Goal: Task Accomplishment & Management: Use online tool/utility

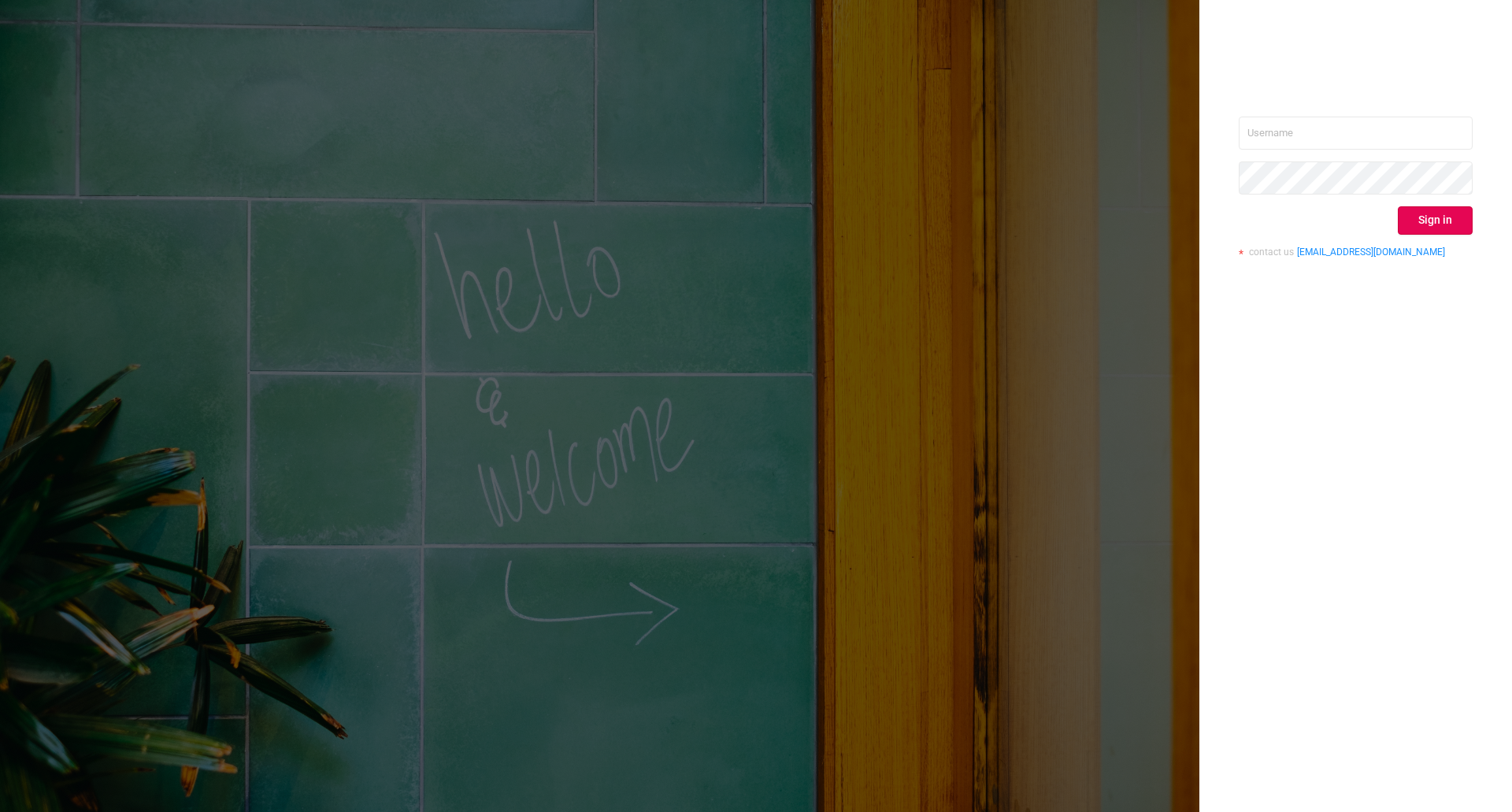
drag, startPoint x: 0, startPoint y: 0, endPoint x: 732, endPoint y: 143, distance: 745.8
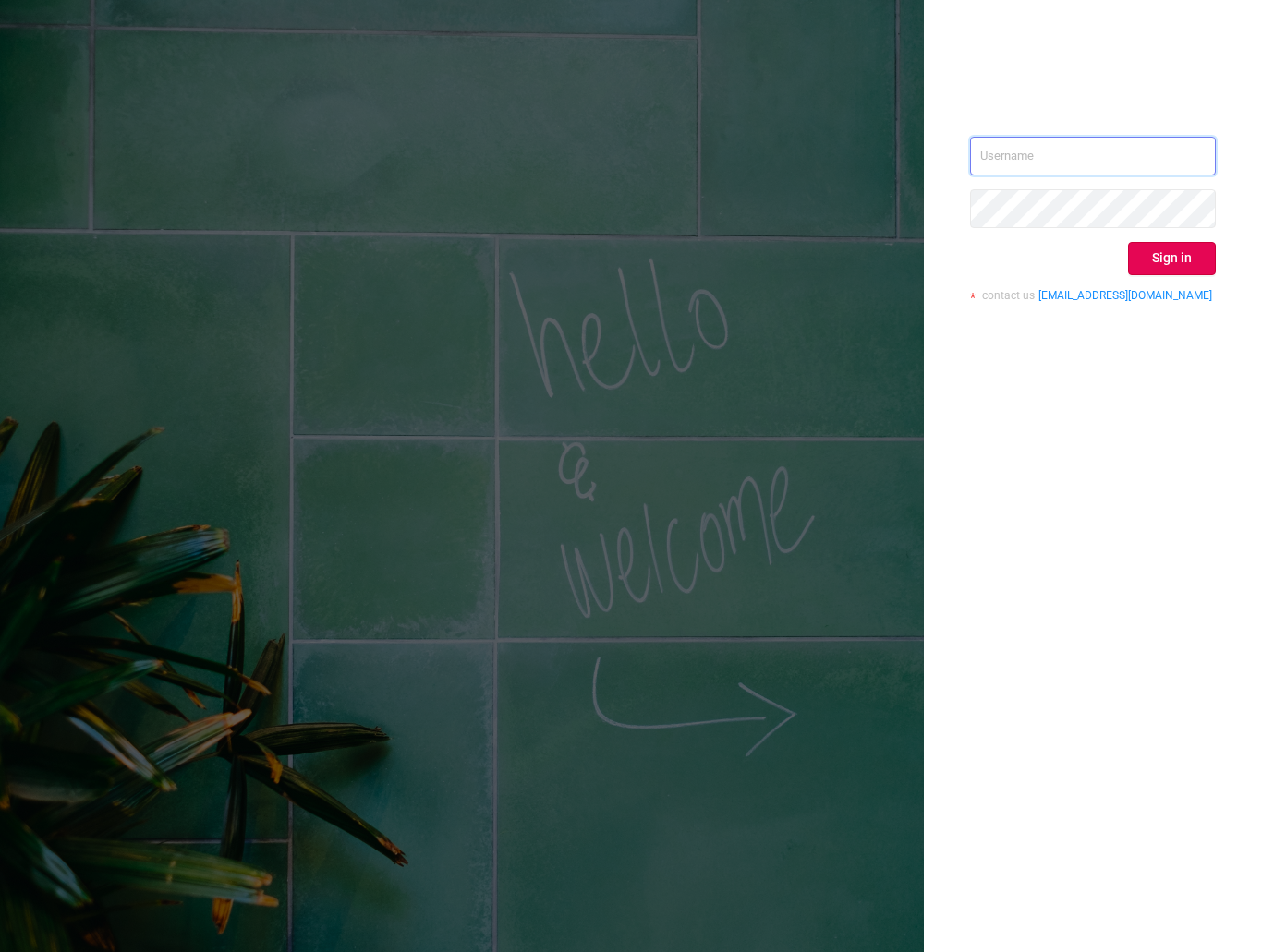
click at [1079, 171] on input "text" at bounding box center [1092, 157] width 246 height 39
type input "ivans@protected.media"
click at [1203, 253] on button "Sign in" at bounding box center [1172, 259] width 88 height 33
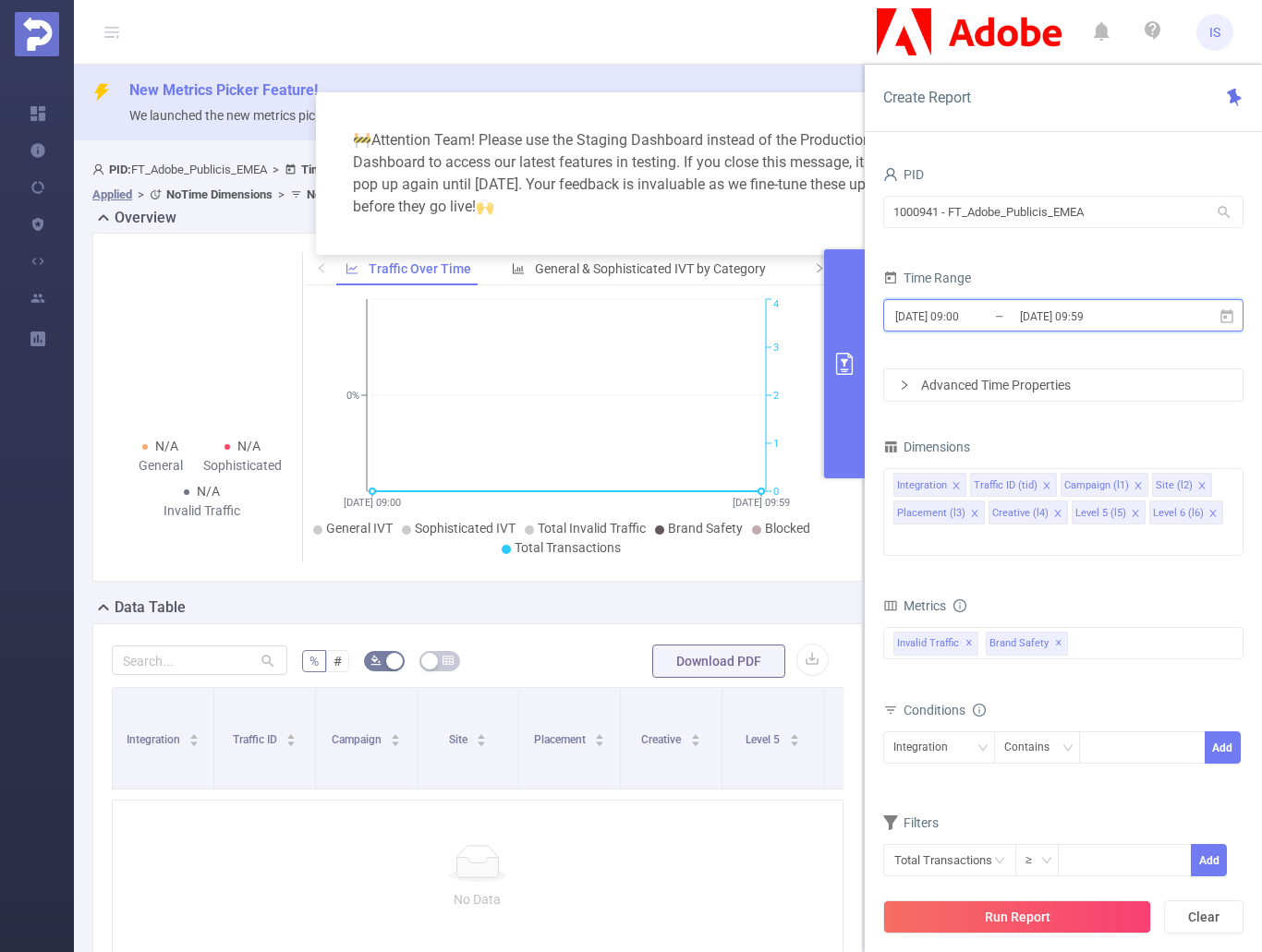
click at [1229, 309] on icon at bounding box center [1226, 315] width 13 height 14
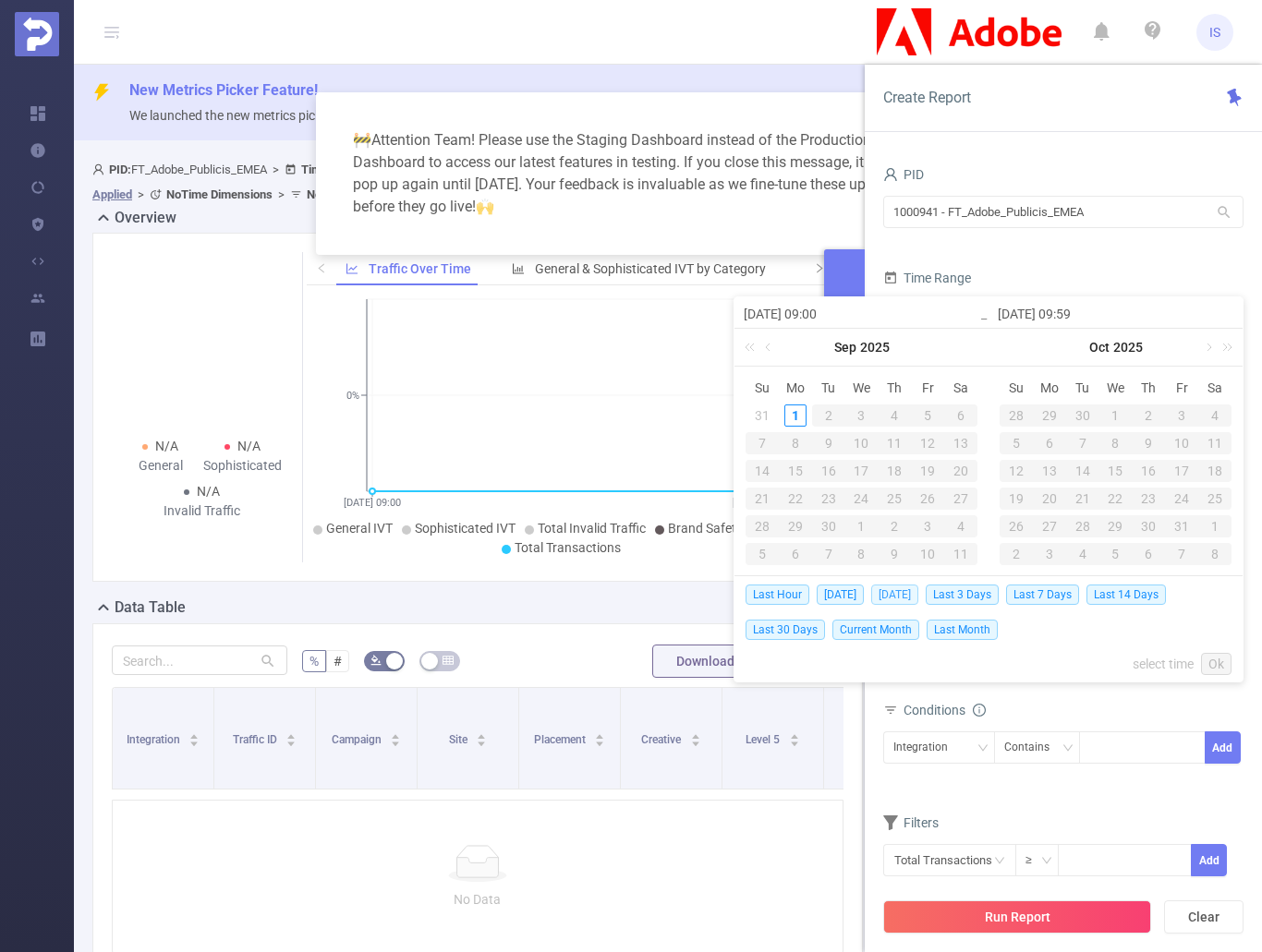
click at [900, 597] on span "Yesterday" at bounding box center [894, 594] width 47 height 20
type input "2025-08-31 00:00"
type input "2025-08-31 23:59"
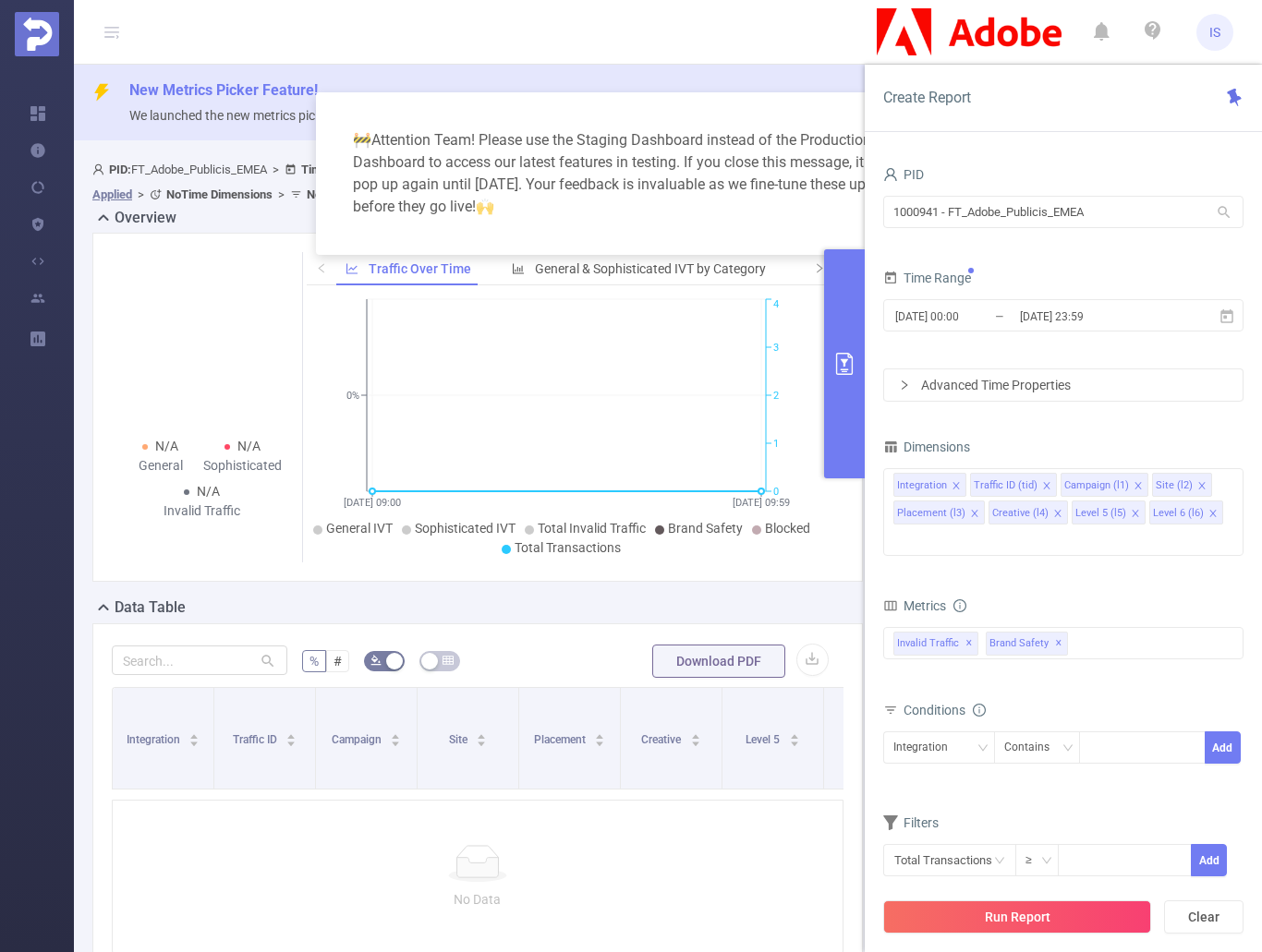
click at [1014, 909] on button "Run Report" at bounding box center [1016, 917] width 267 height 33
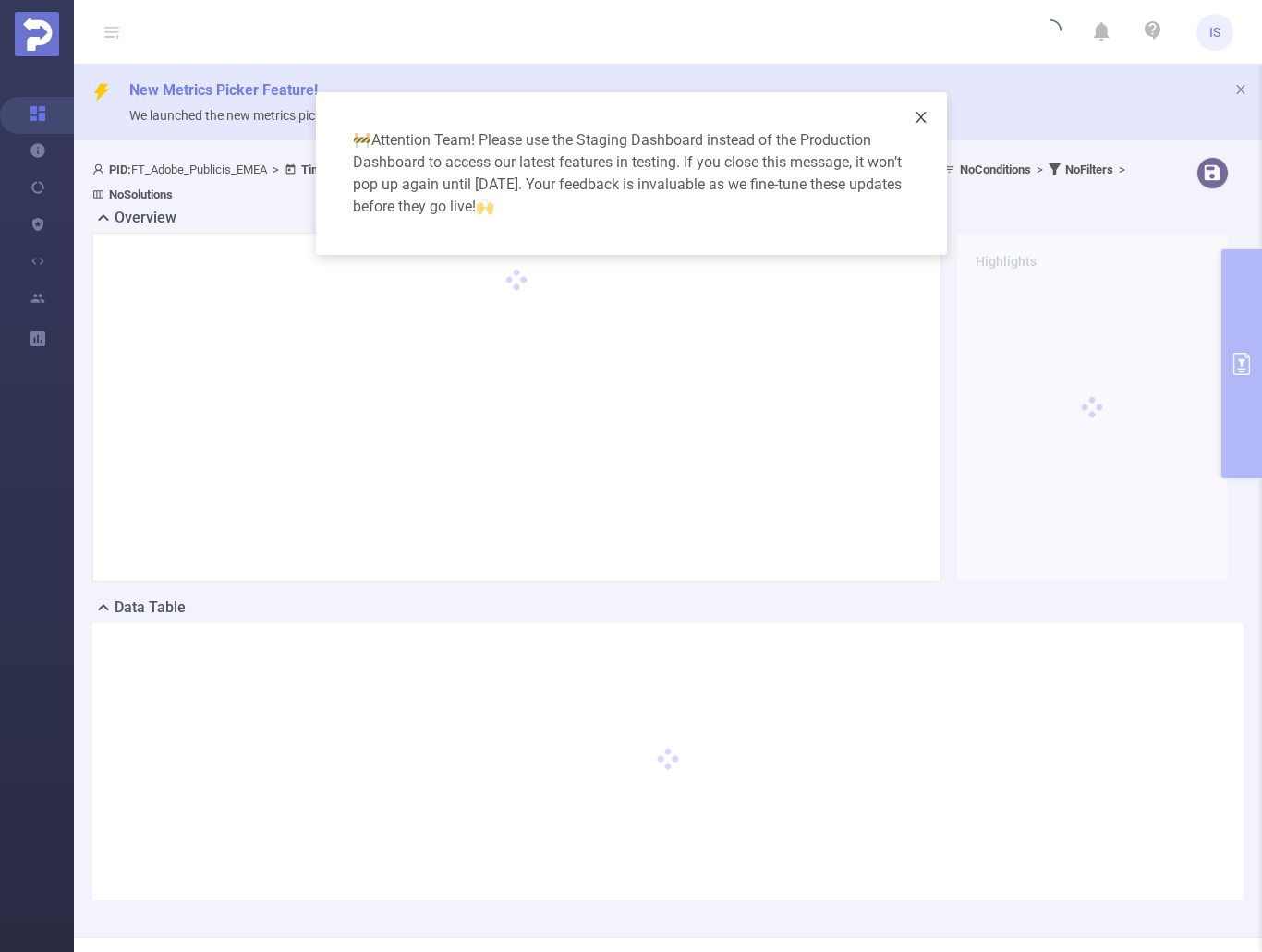
drag, startPoint x: 924, startPoint y: 112, endPoint x: 988, endPoint y: 83, distance: 70.3
click at [924, 111] on icon "icon: close" at bounding box center [920, 117] width 15 height 15
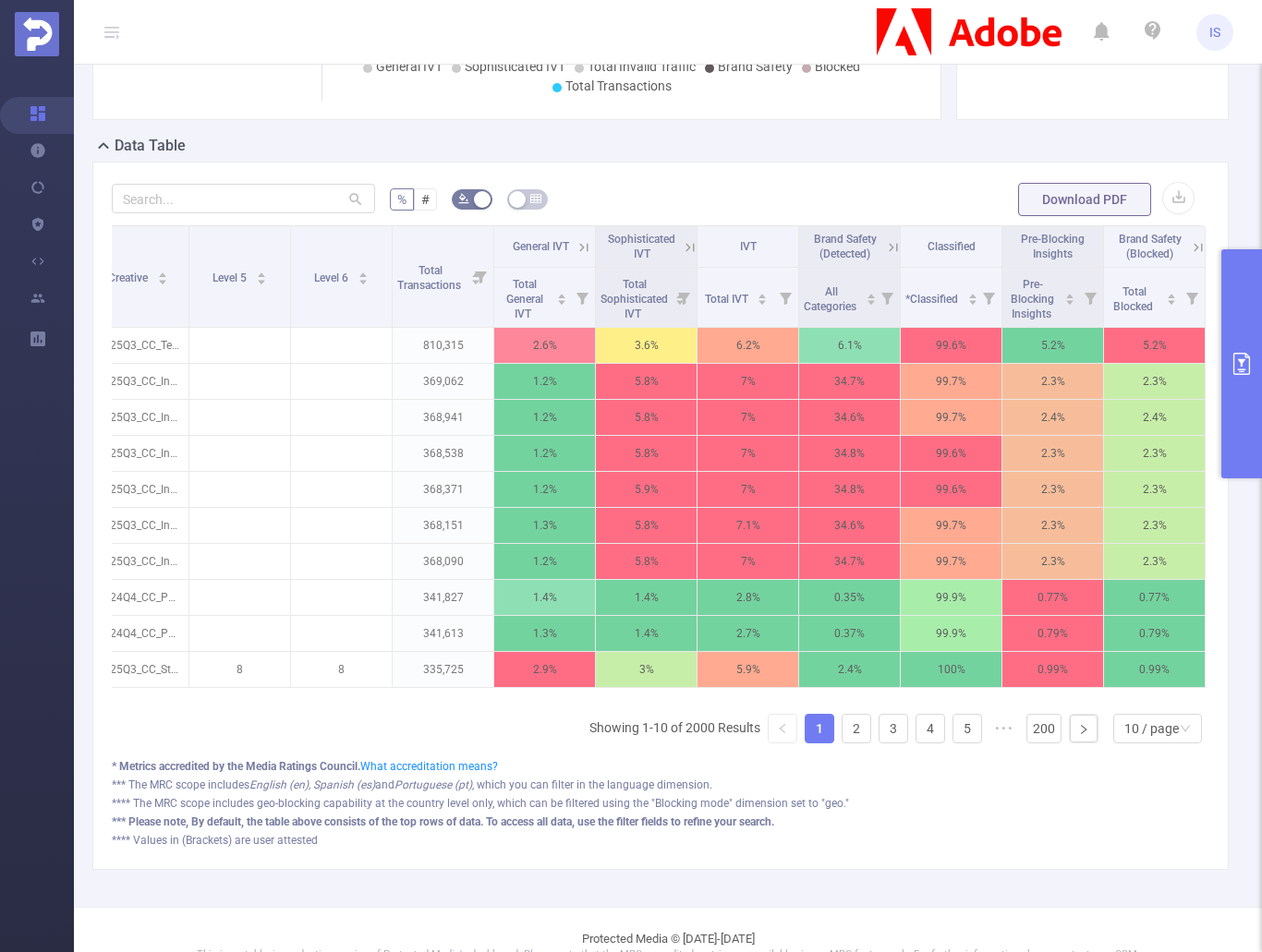
scroll to position [0, 546]
click at [1257, 361] on button "primary" at bounding box center [1242, 364] width 41 height 229
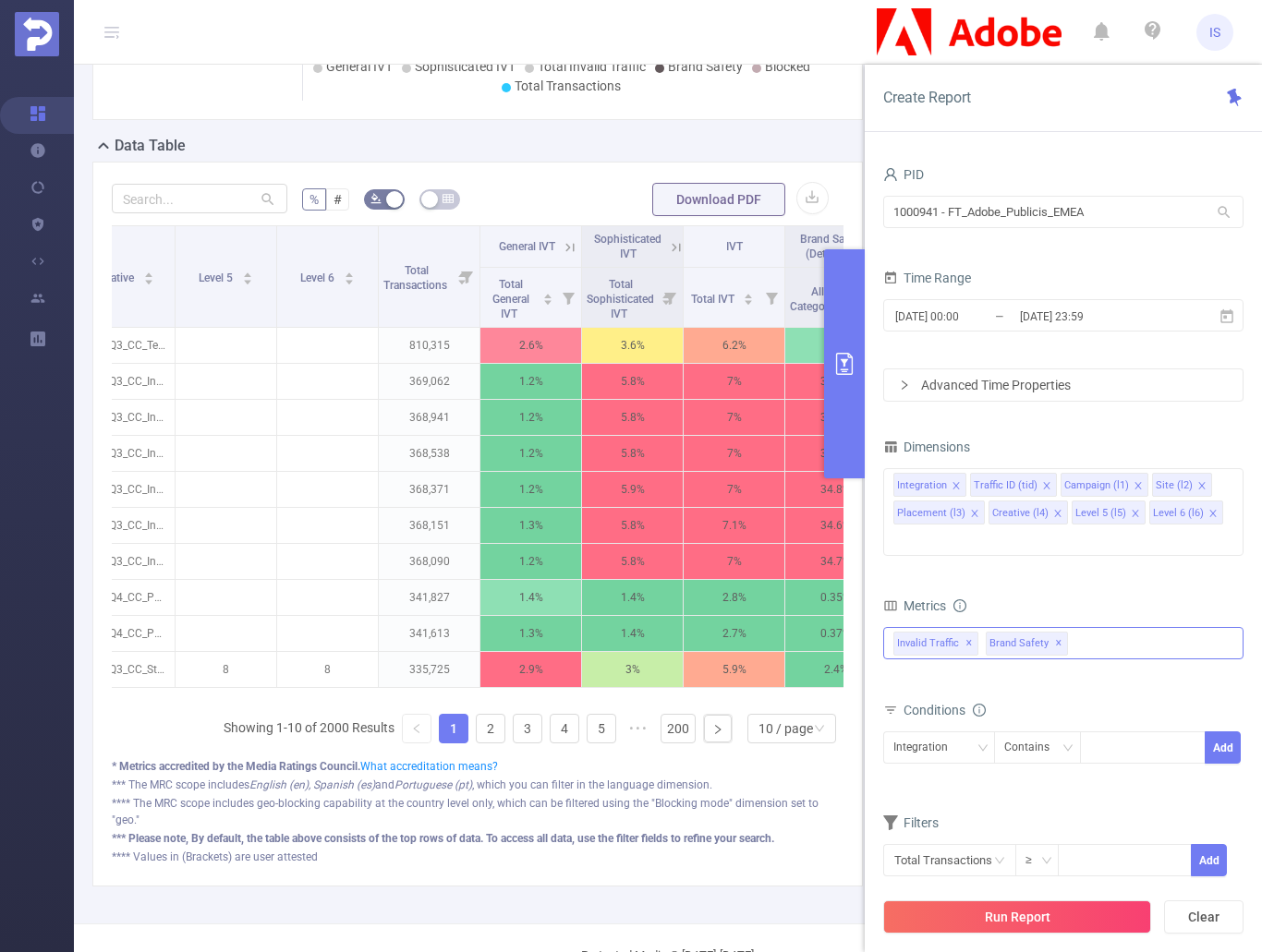
click at [1114, 627] on div "Invalid Traffic ✕ Brand Safety ✕" at bounding box center [1063, 643] width 360 height 32
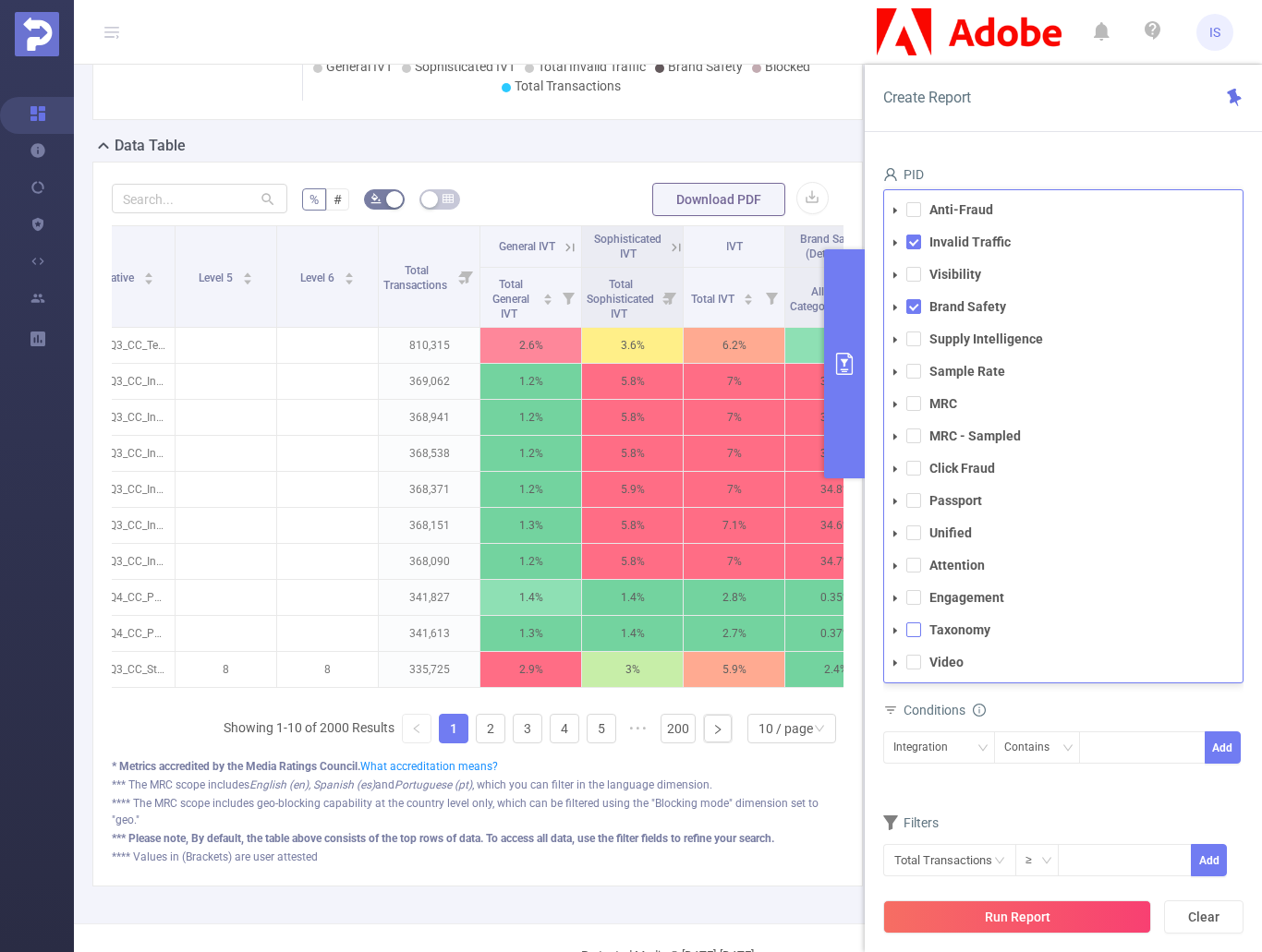
click at [914, 622] on span at bounding box center [913, 629] width 15 height 15
click at [1118, 810] on div "Filters" at bounding box center [1063, 825] width 360 height 30
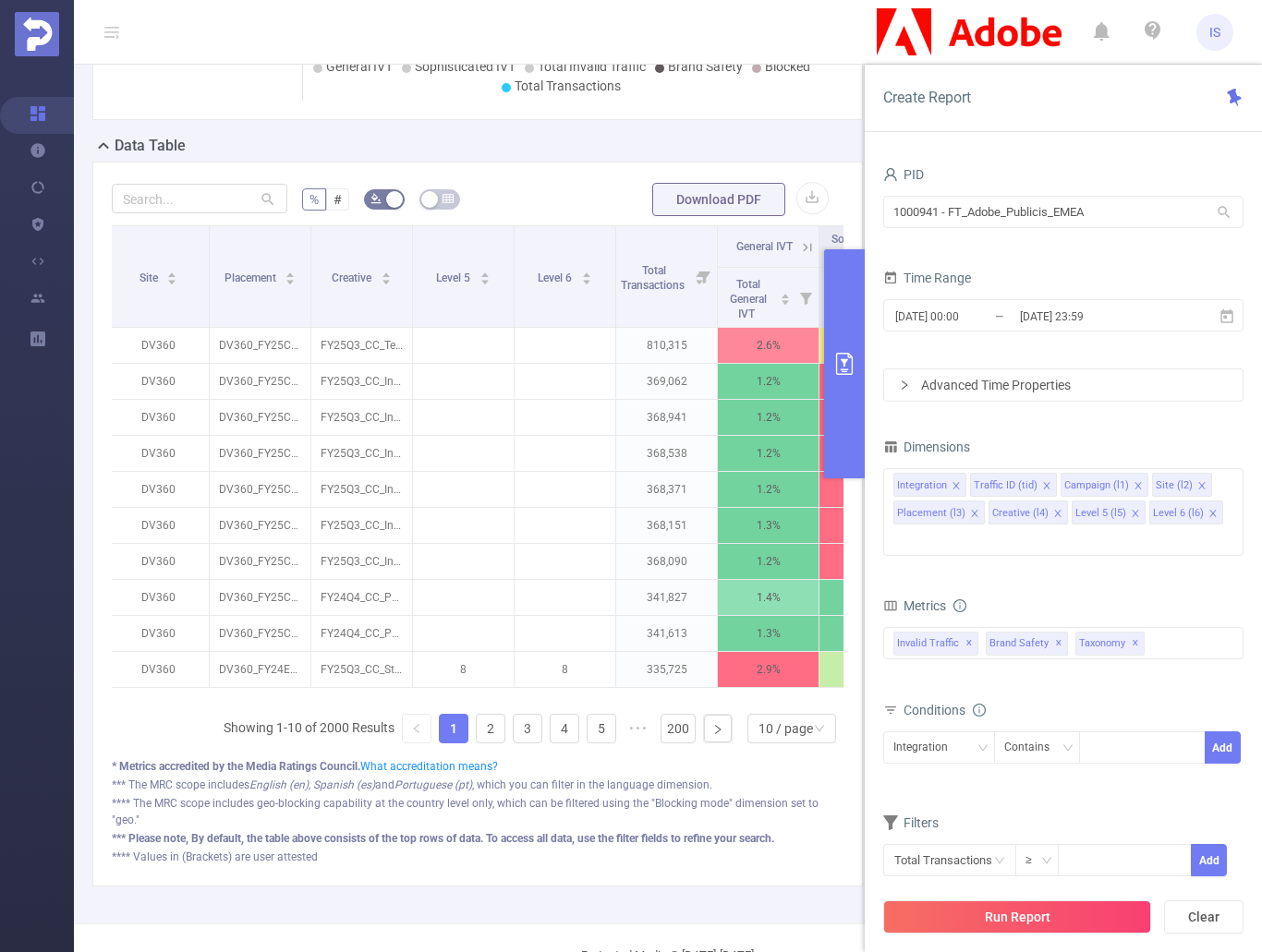
scroll to position [0, 0]
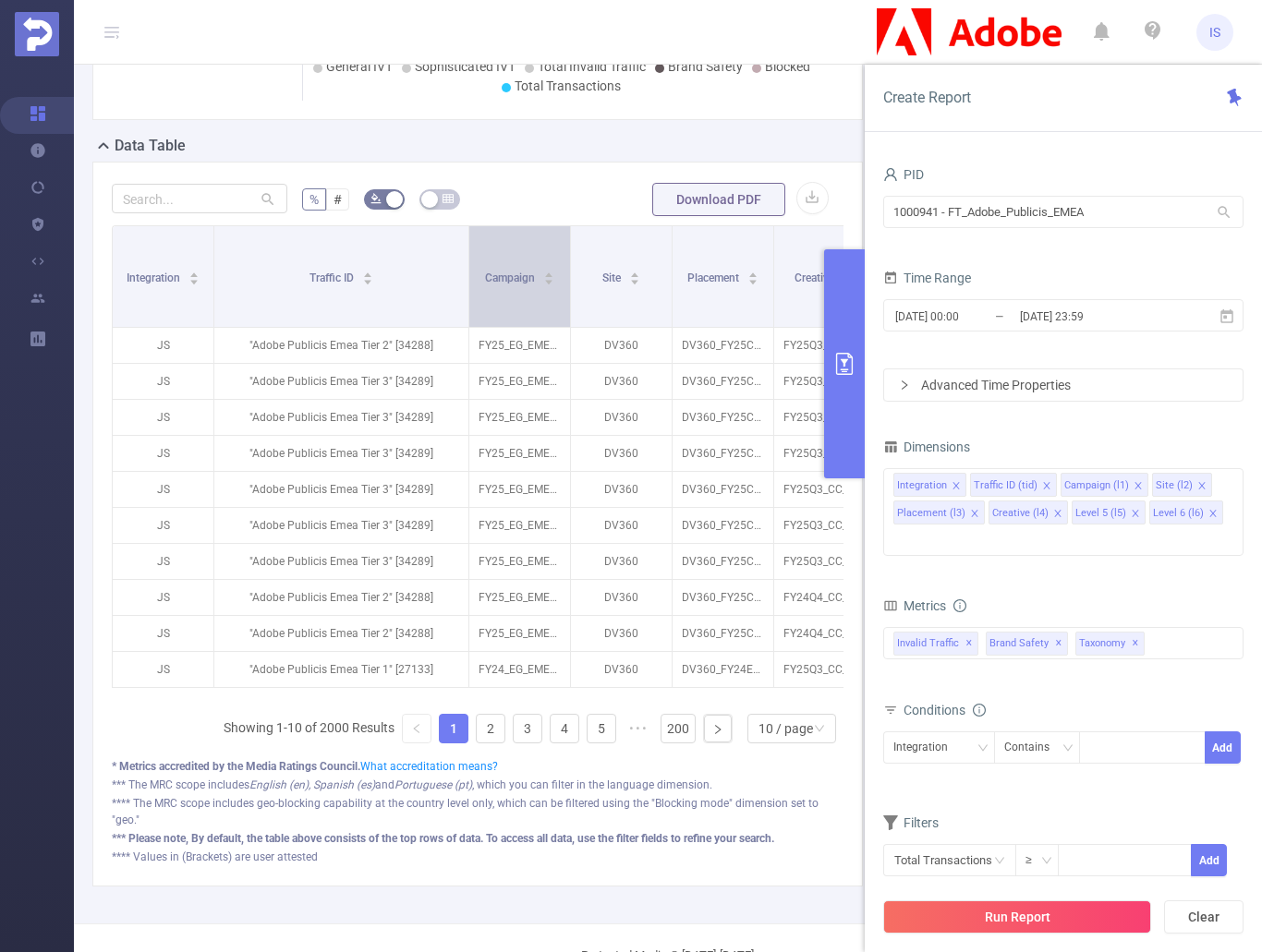
drag, startPoint x: 314, startPoint y: 304, endPoint x: 468, endPoint y: 302, distance: 154.0
click at [468, 302] on span at bounding box center [468, 277] width 9 height 101
click at [1131, 732] on div at bounding box center [1141, 747] width 106 height 30
click at [981, 743] on icon "icon: down" at bounding box center [981, 748] width 11 height 11
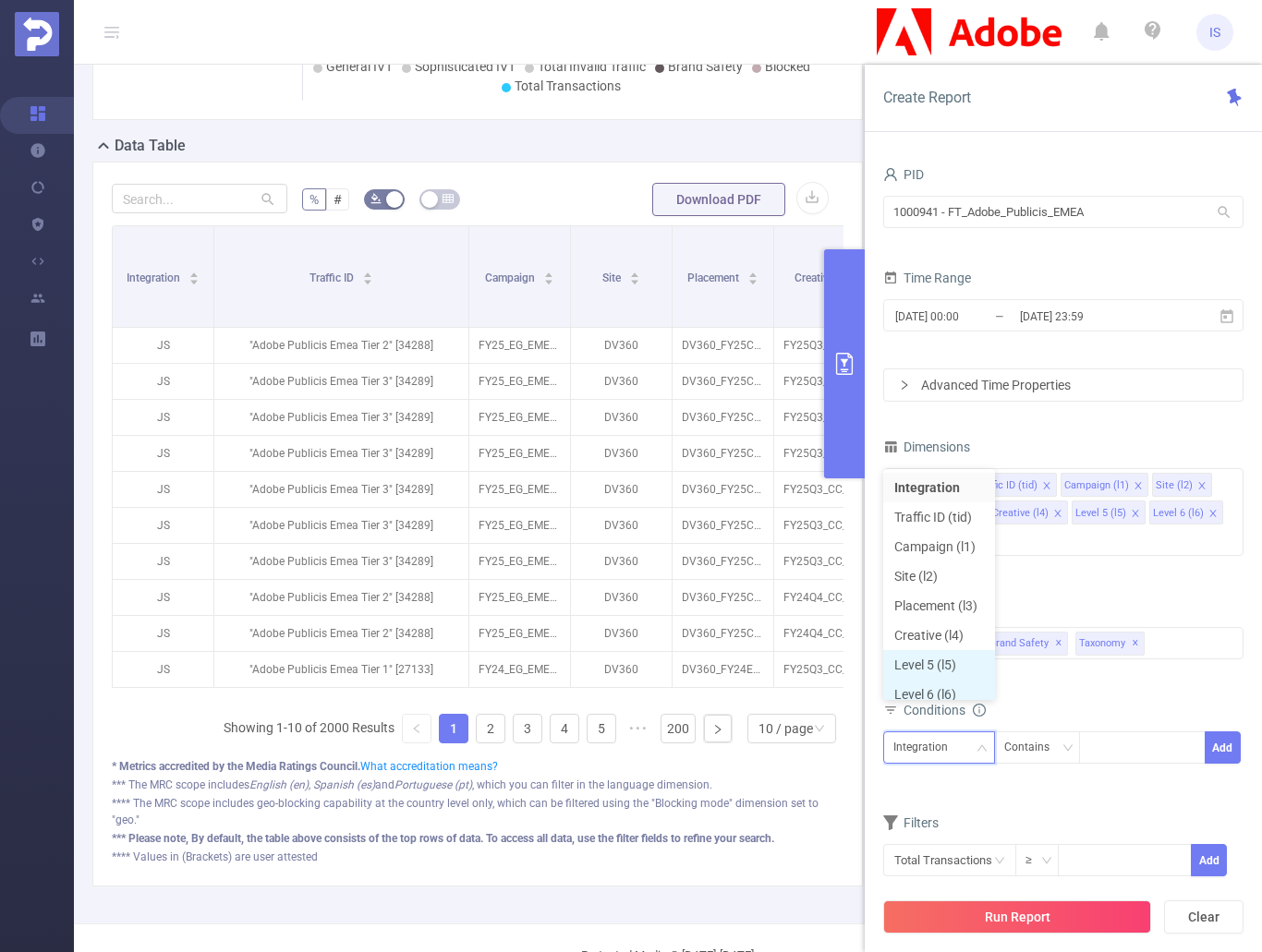
scroll to position [9, 0]
click at [950, 496] on li "Traffic ID (tid)" at bounding box center [938, 508] width 112 height 29
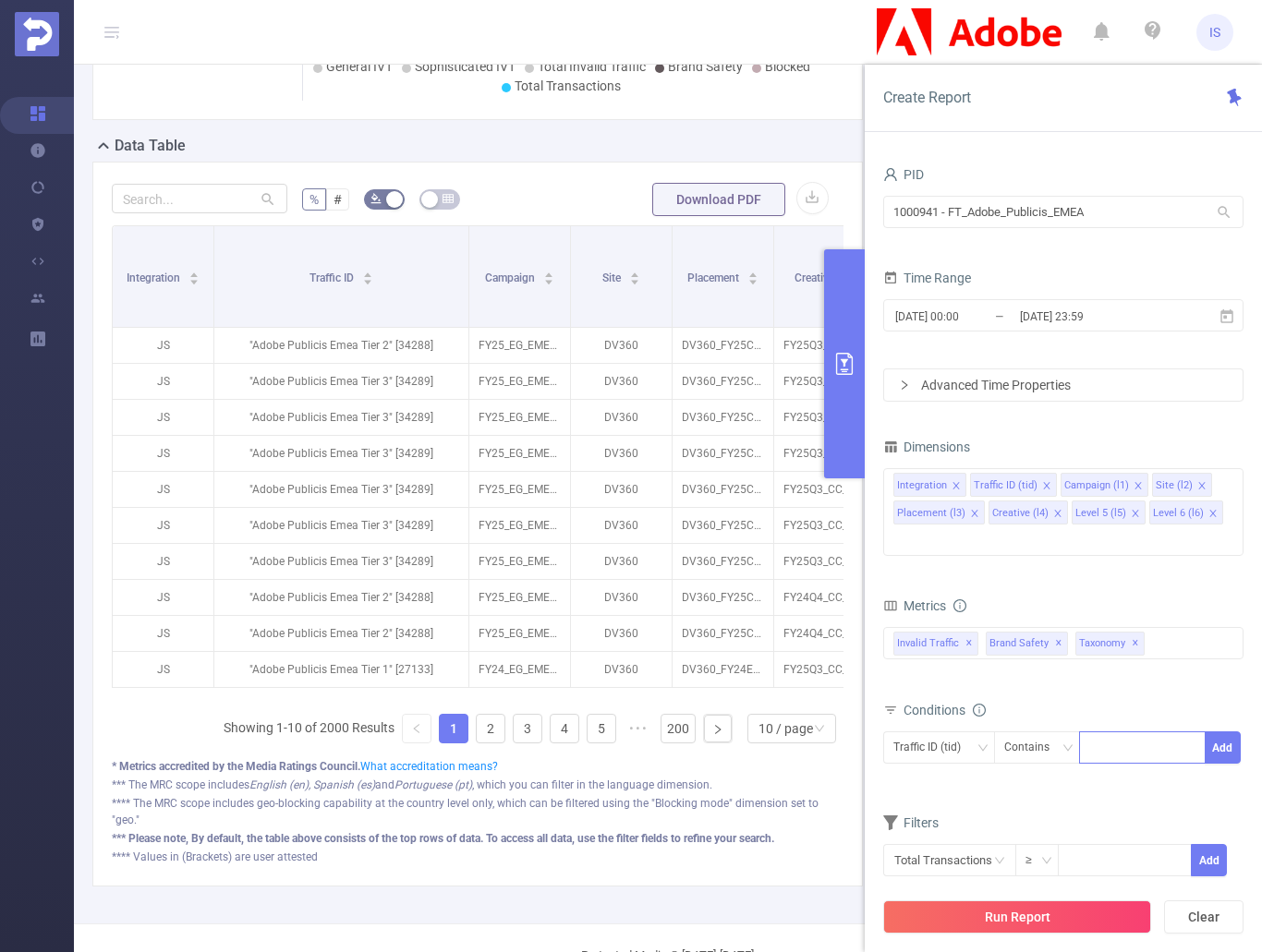
click at [1141, 732] on div at bounding box center [1141, 747] width 106 height 30
type input "Tier 3"
click at [1173, 774] on ul "Tier 3" at bounding box center [1142, 758] width 126 height 37
click at [1169, 760] on li "Tier 3" at bounding box center [1142, 758] width 126 height 29
click at [979, 736] on div "Traffic ID (tid) Contains Tier 3 Add" at bounding box center [1063, 752] width 360 height 42
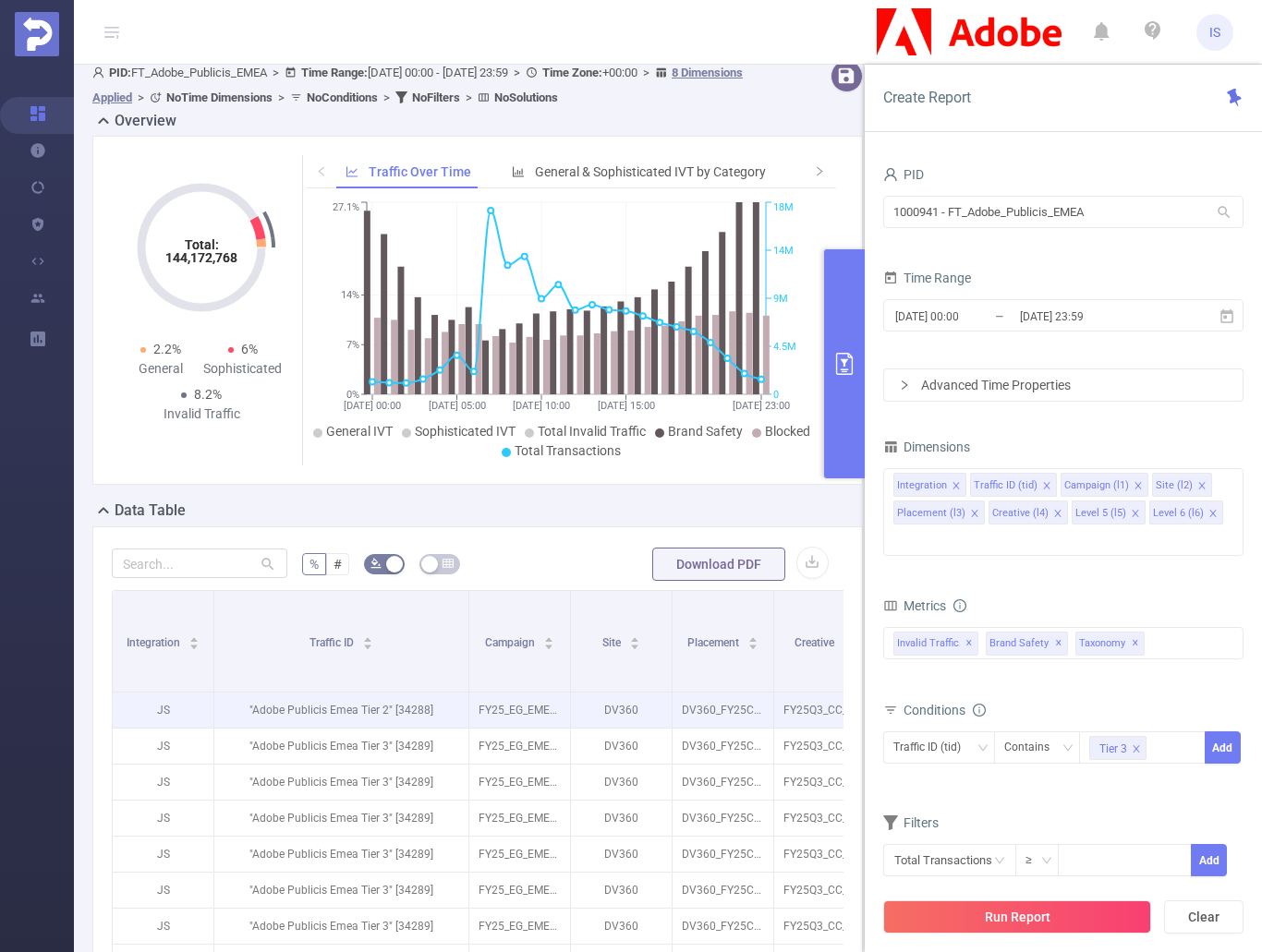
scroll to position [92, 0]
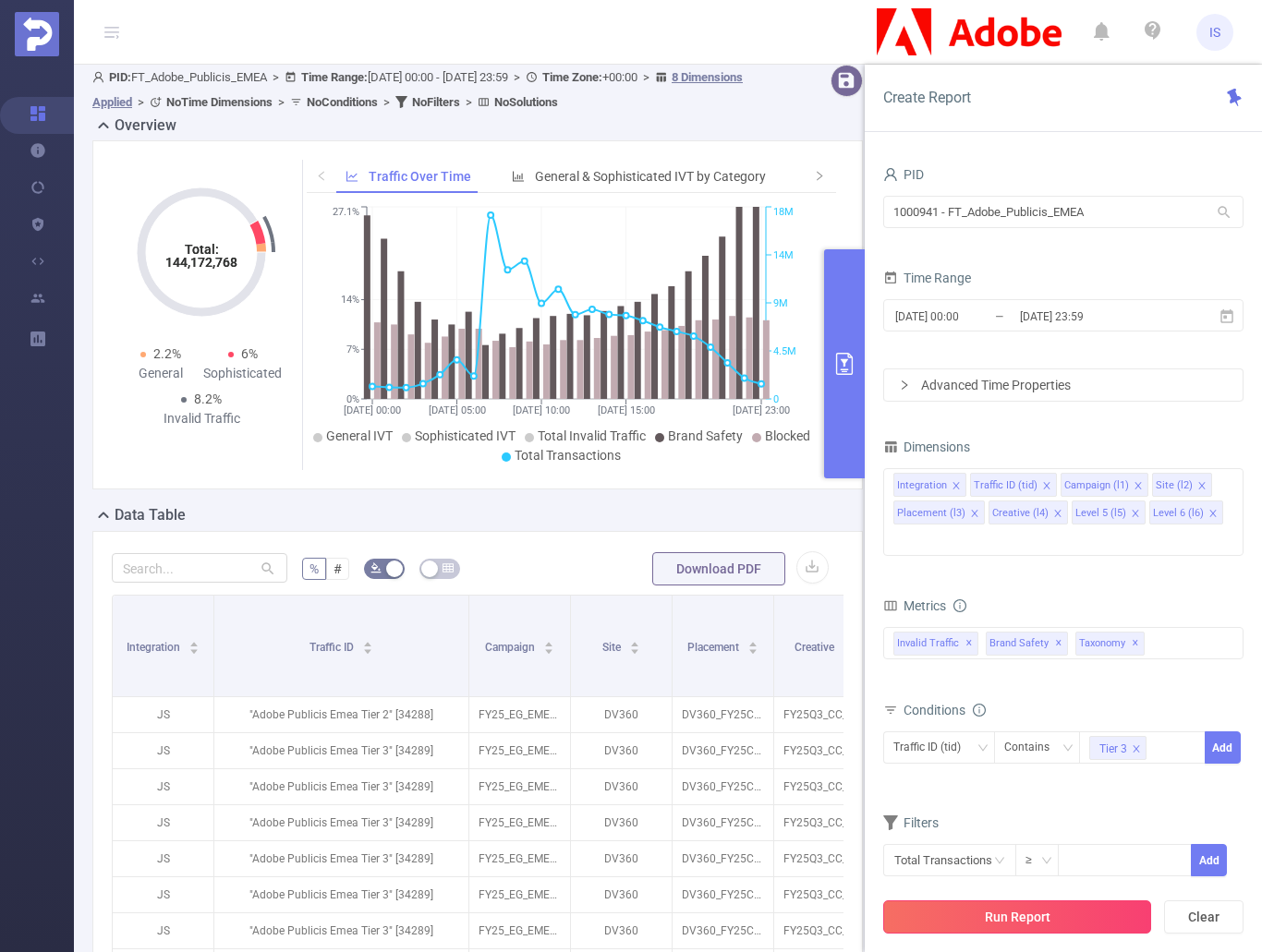
click at [1038, 912] on button "Run Report" at bounding box center [1016, 917] width 267 height 33
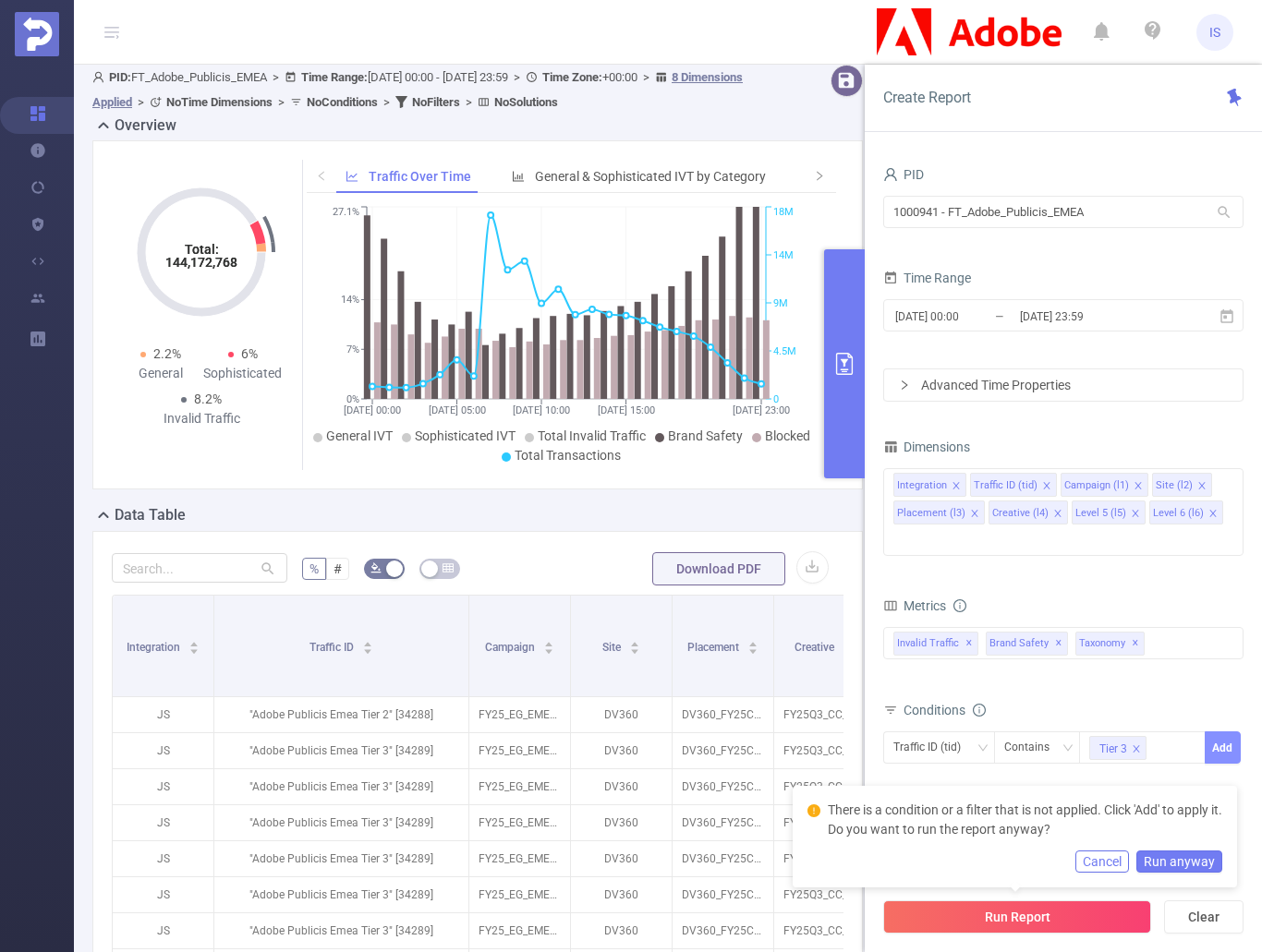
click at [1222, 731] on button "Add" at bounding box center [1222, 747] width 36 height 32
click at [1107, 862] on button "Cancel" at bounding box center [1102, 862] width 53 height 22
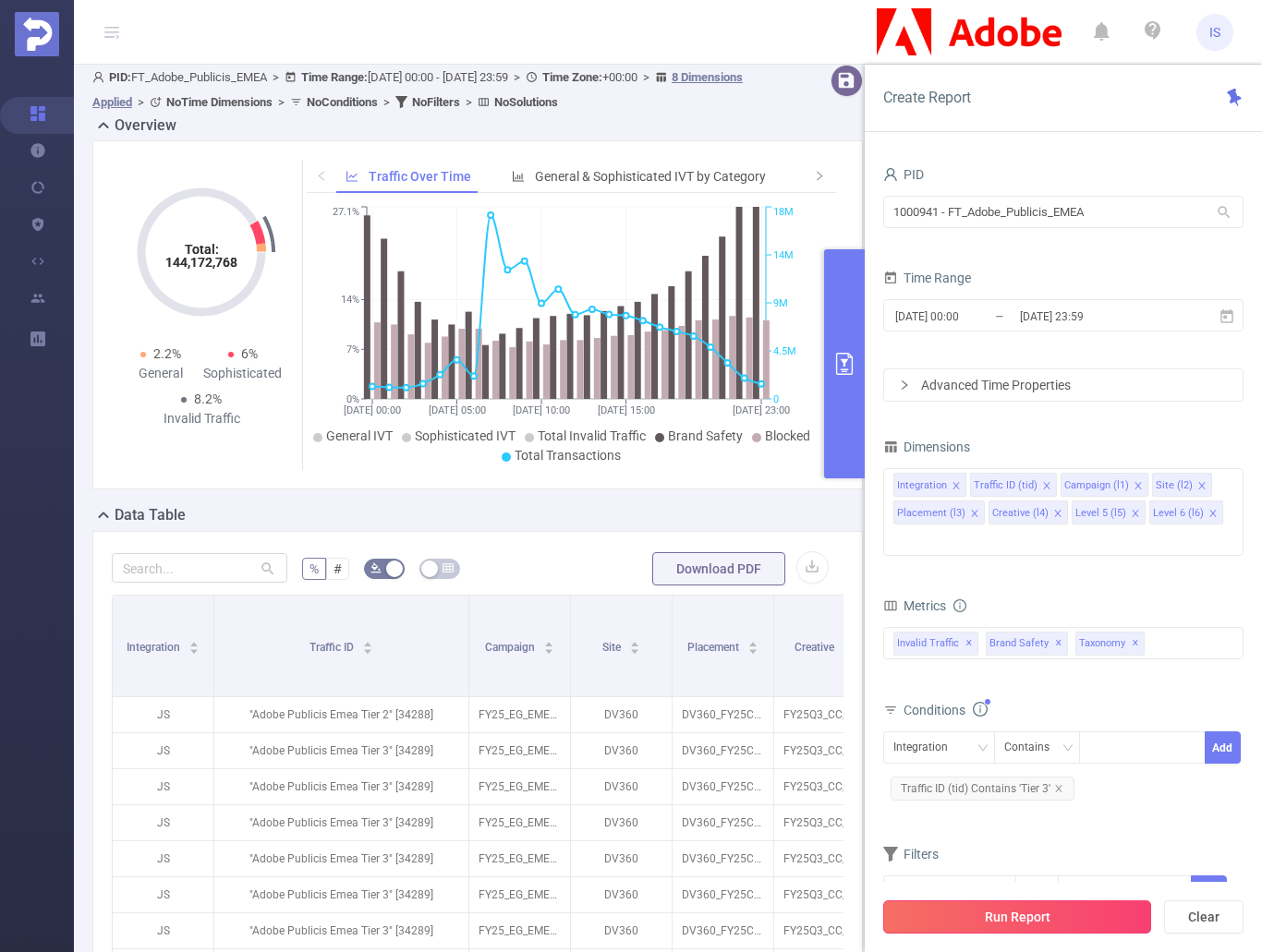
click at [1042, 913] on button "Run Report" at bounding box center [1016, 917] width 267 height 33
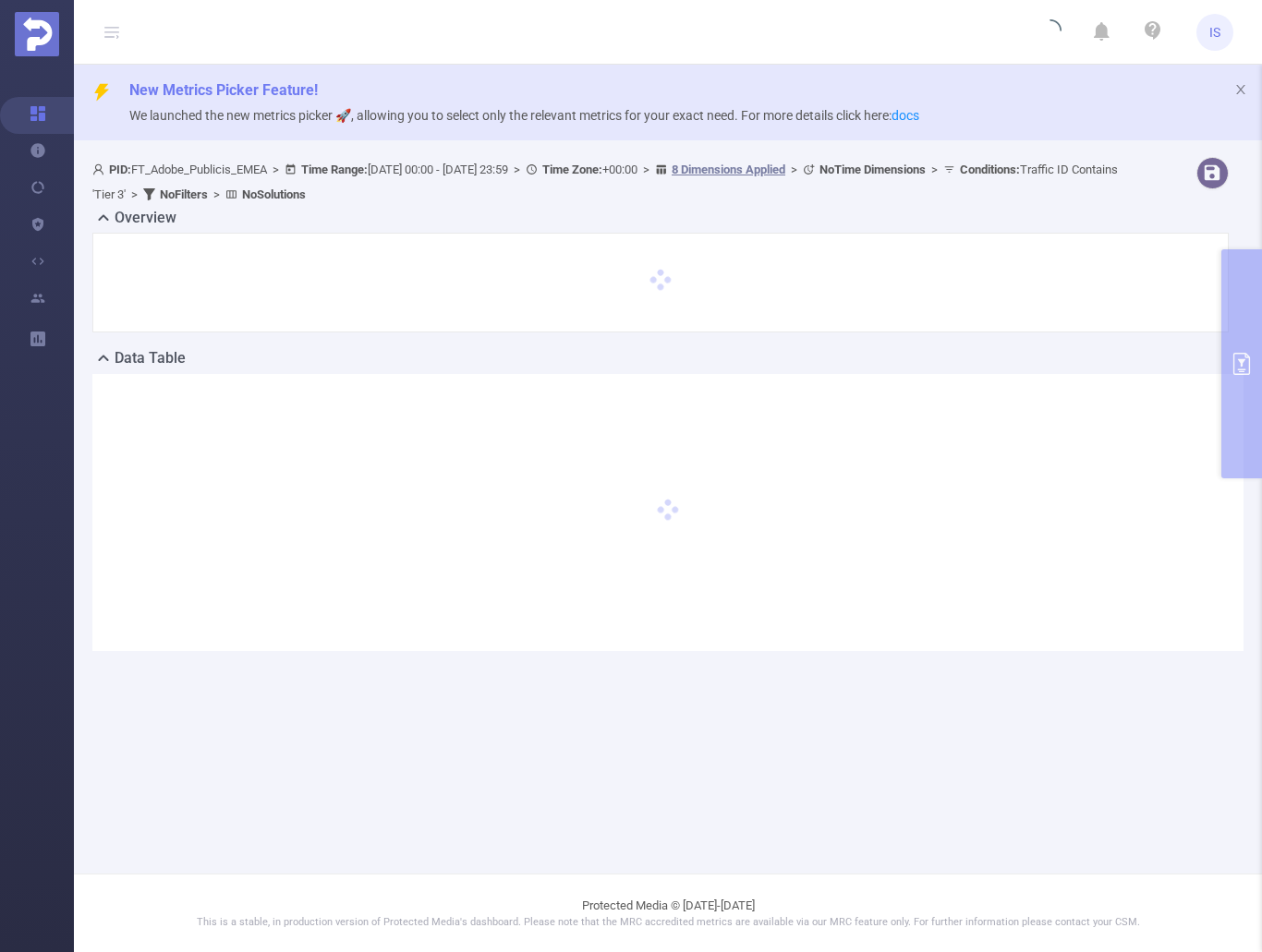
scroll to position [0, 0]
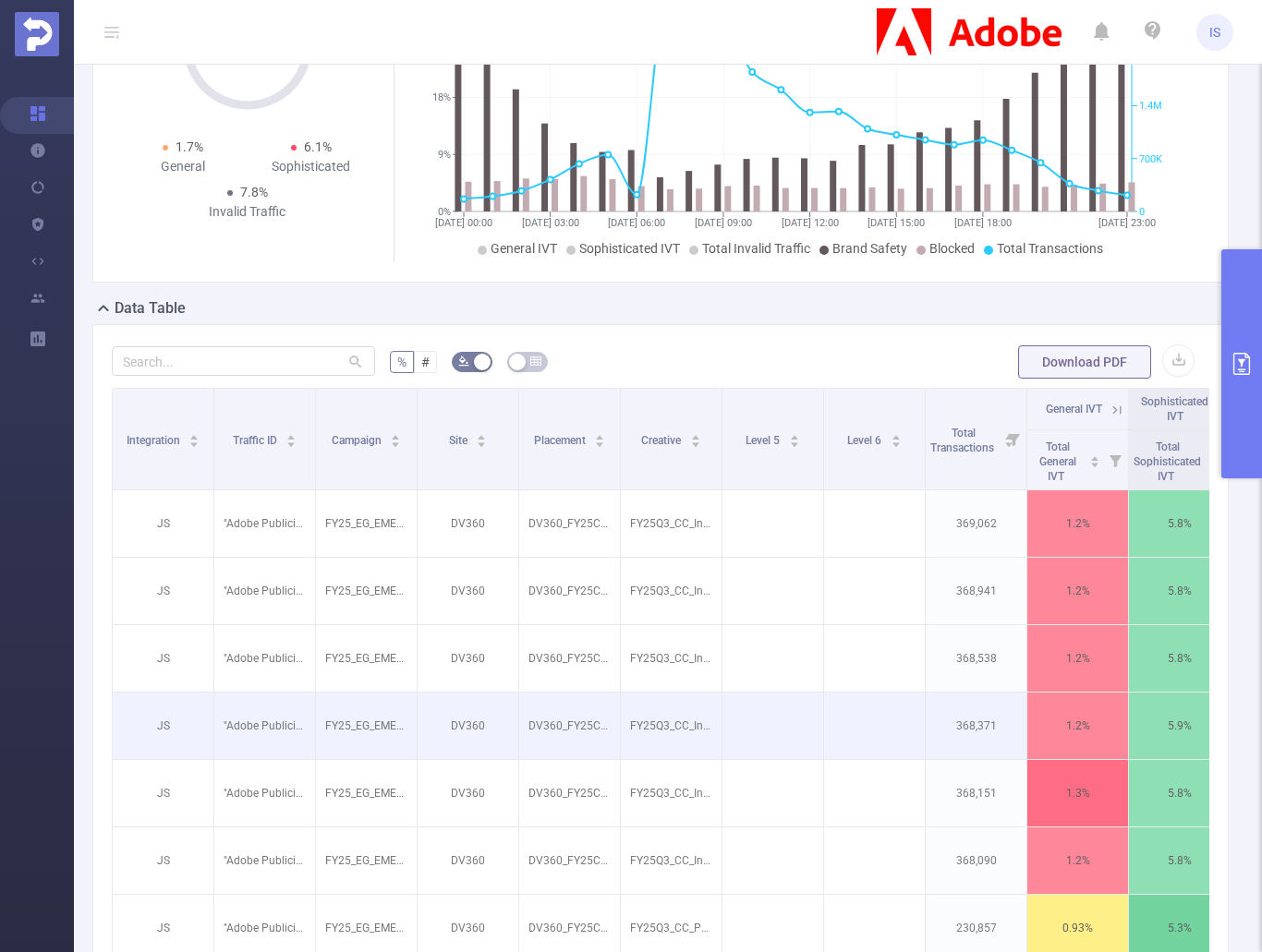
scroll to position [370, 0]
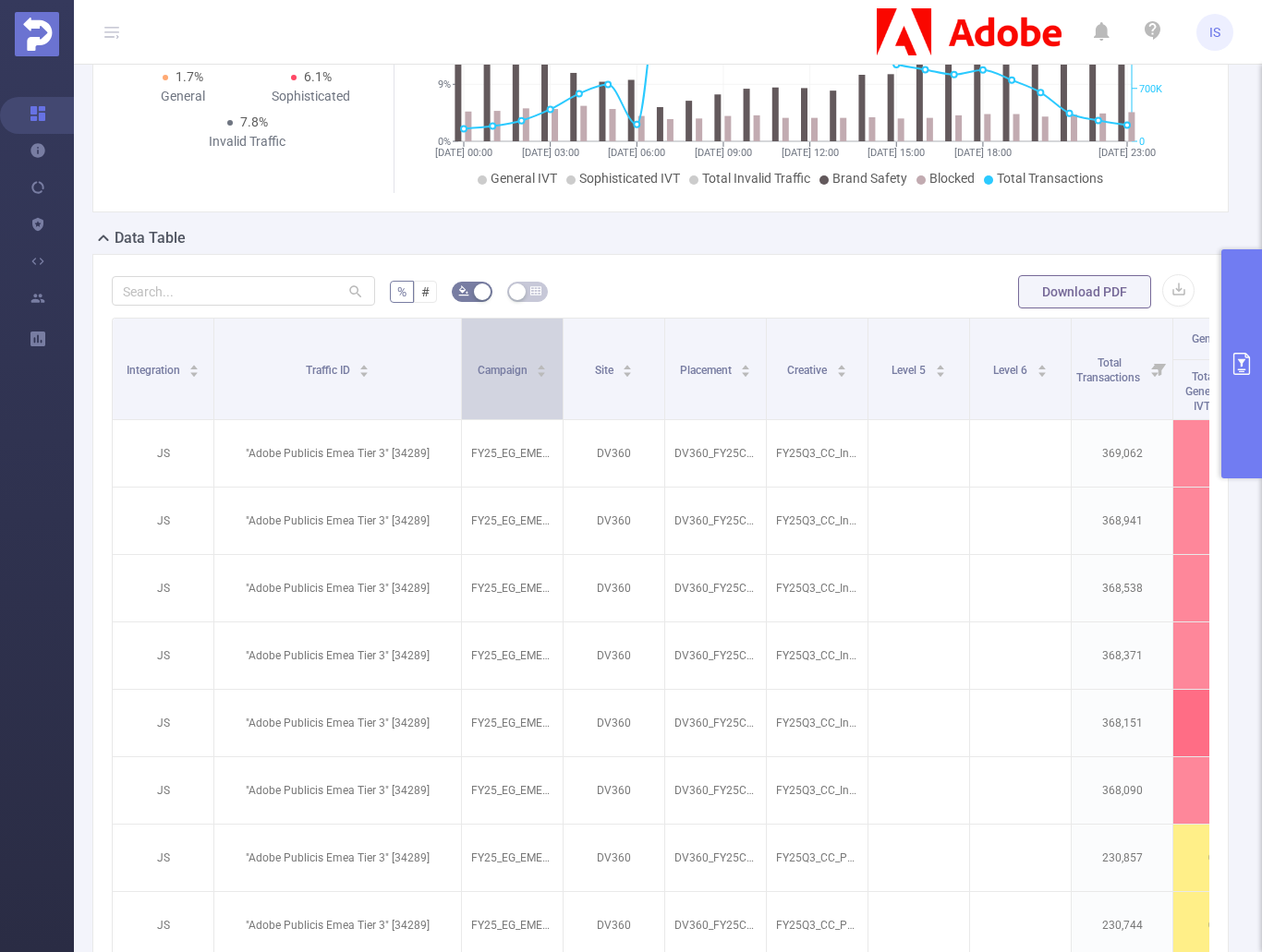
drag, startPoint x: 313, startPoint y: 396, endPoint x: 459, endPoint y: 388, distance: 146.2
click at [459, 388] on span at bounding box center [460, 370] width 9 height 101
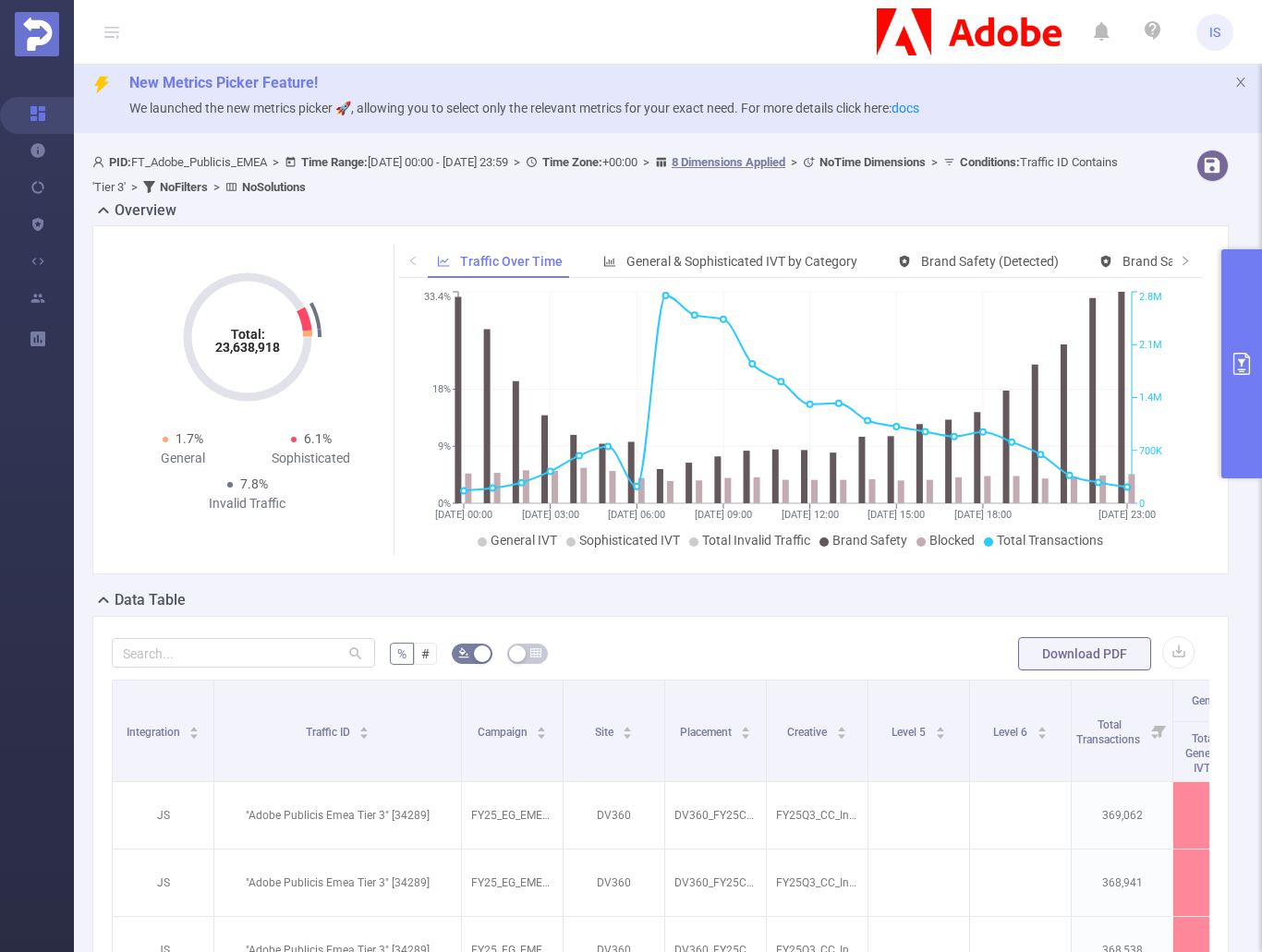
scroll to position [0, 0]
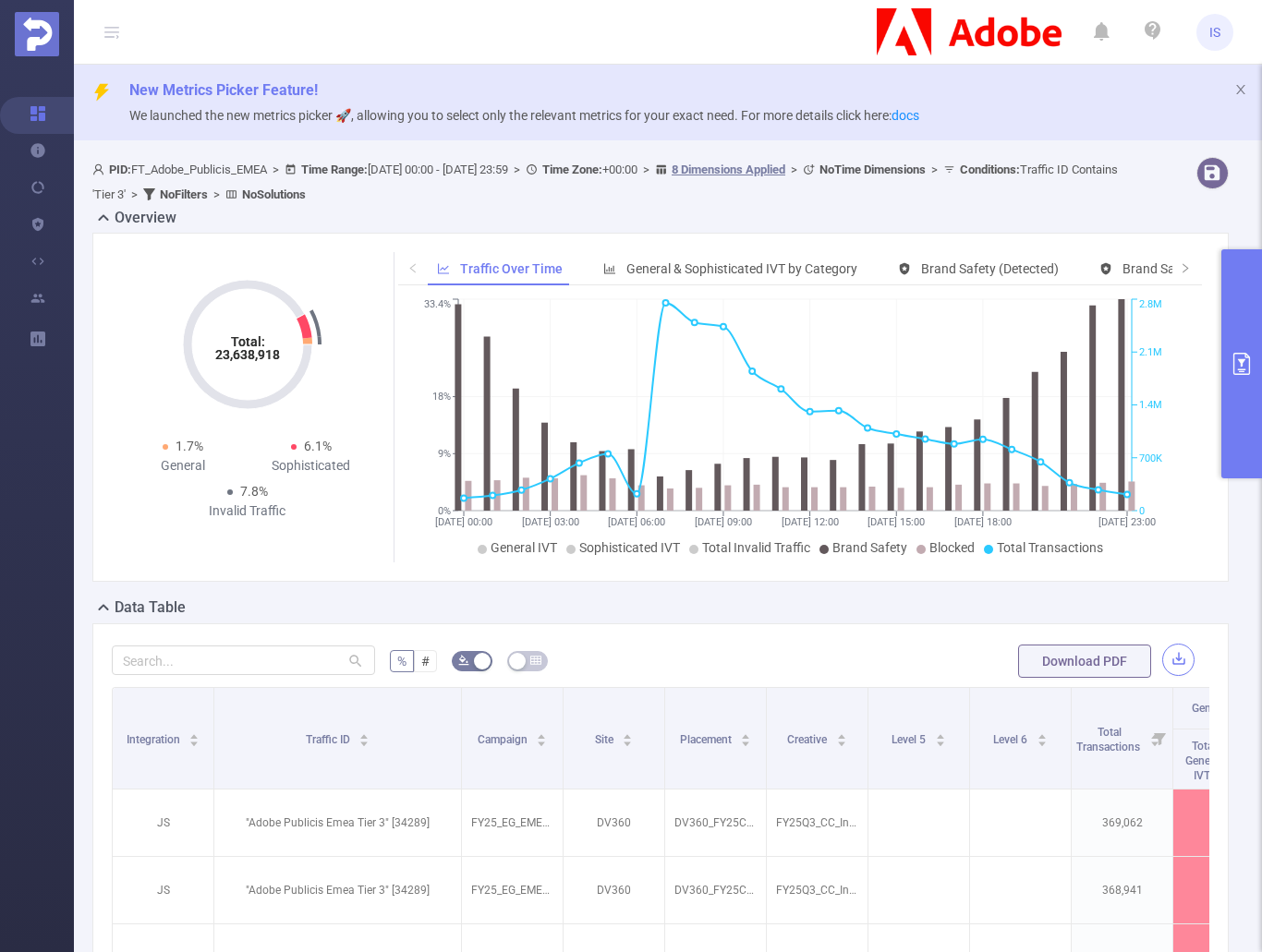
click at [1172, 667] on button "button" at bounding box center [1177, 659] width 32 height 32
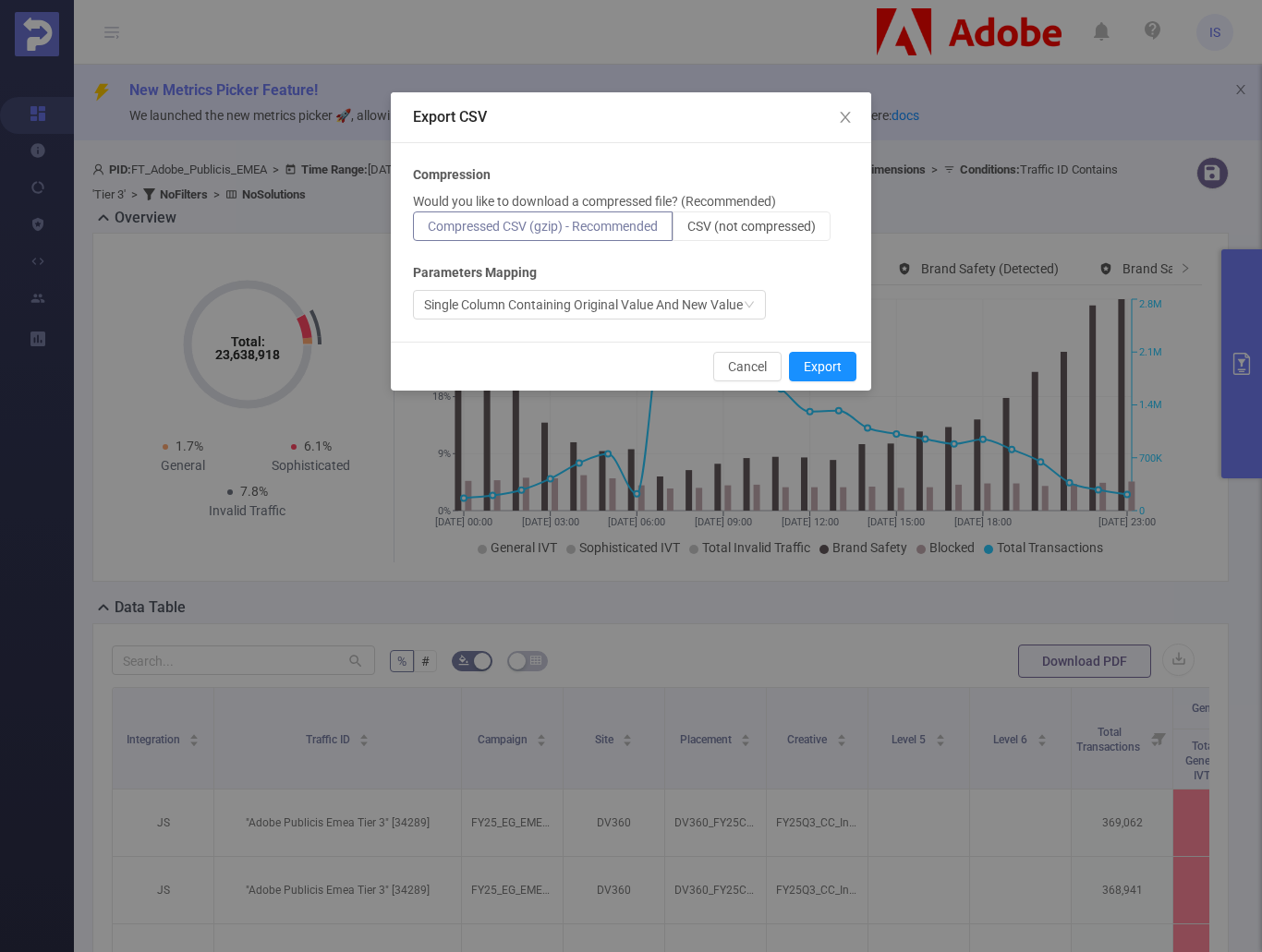
click at [756, 242] on div "Compression Would you like to download a compressed file? (Recommended) Compres…" at bounding box center [631, 242] width 436 height 155
click at [767, 231] on span "CSV (not compressed)" at bounding box center [752, 226] width 128 height 15
click at [687, 230] on input "CSV (not compressed)" at bounding box center [687, 230] width 0 height 0
click at [684, 307] on div "Single Column Containing Original Value And New Value" at bounding box center [583, 304] width 319 height 27
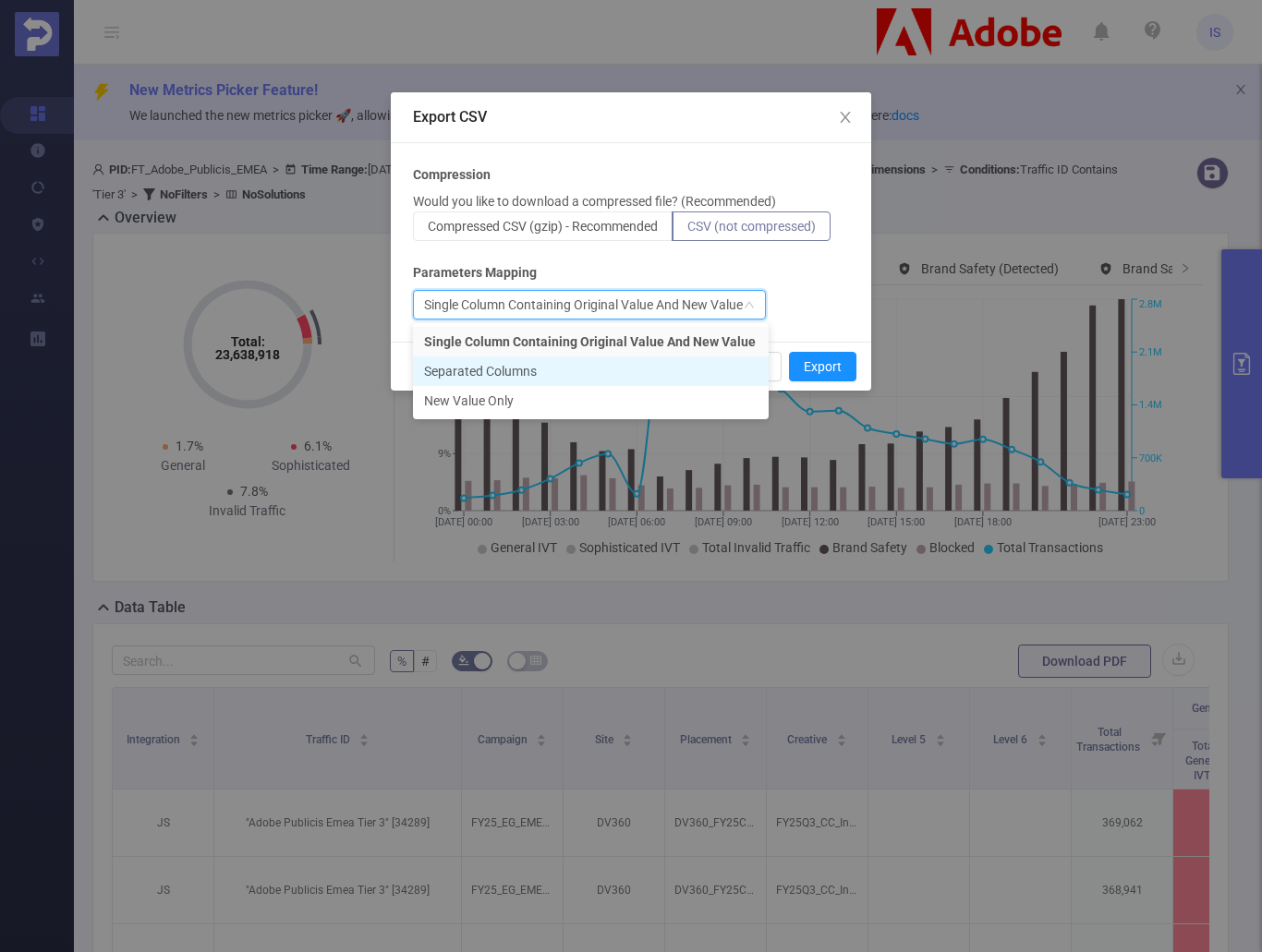
click at [578, 365] on li "Separated Columns" at bounding box center [591, 371] width 356 height 29
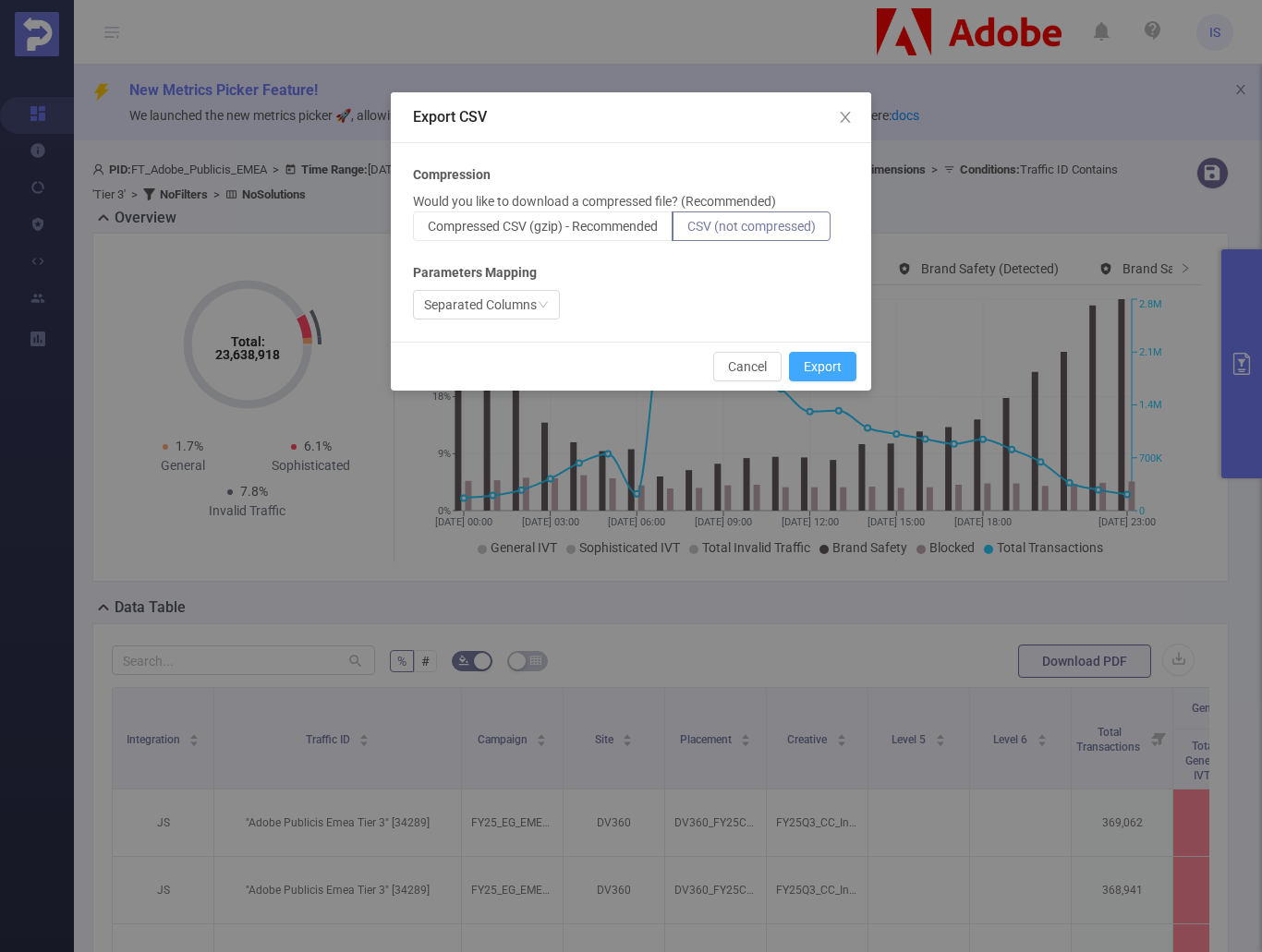
click at [818, 368] on button "Export" at bounding box center [822, 367] width 67 height 29
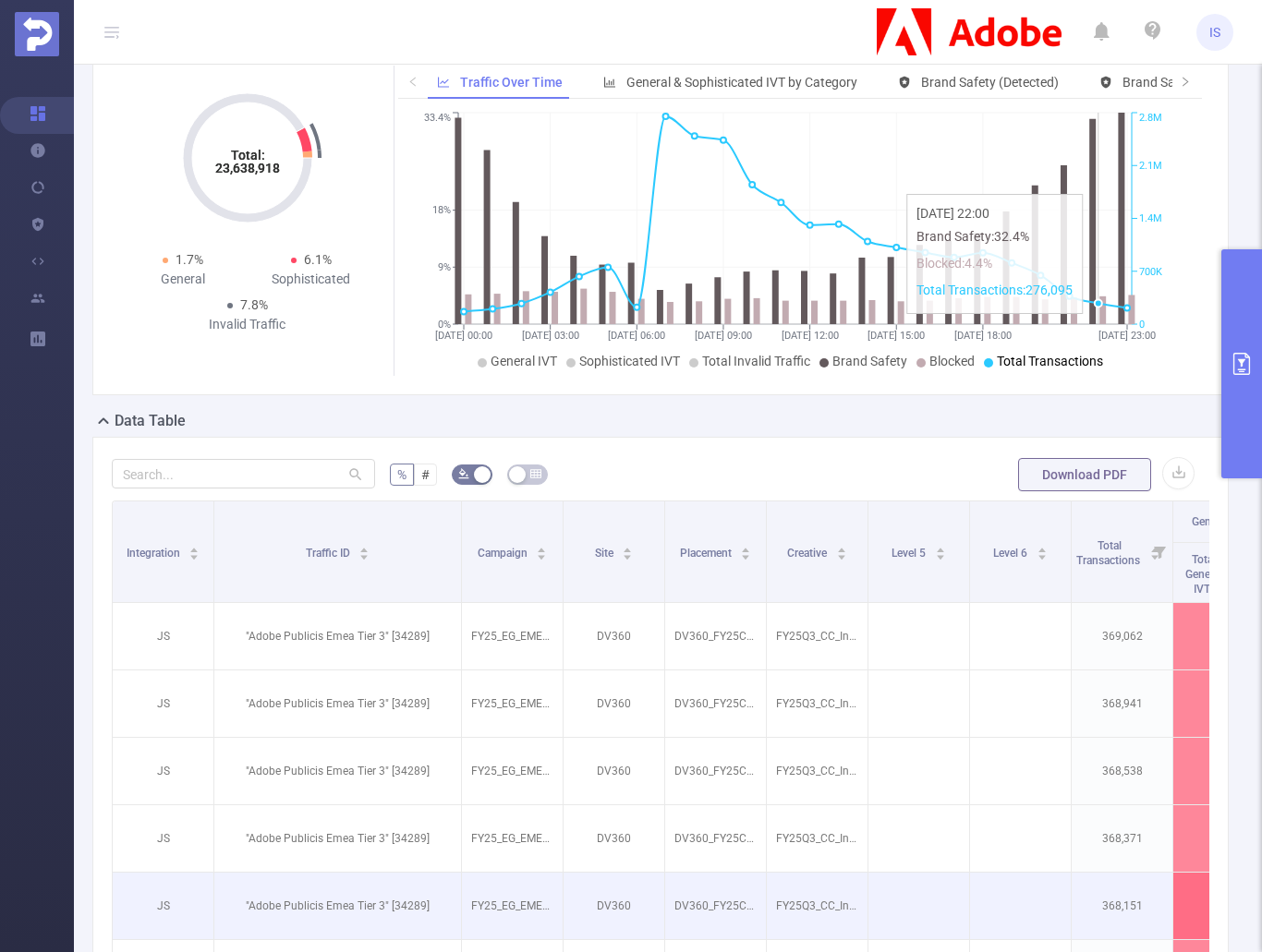
scroll to position [84, 0]
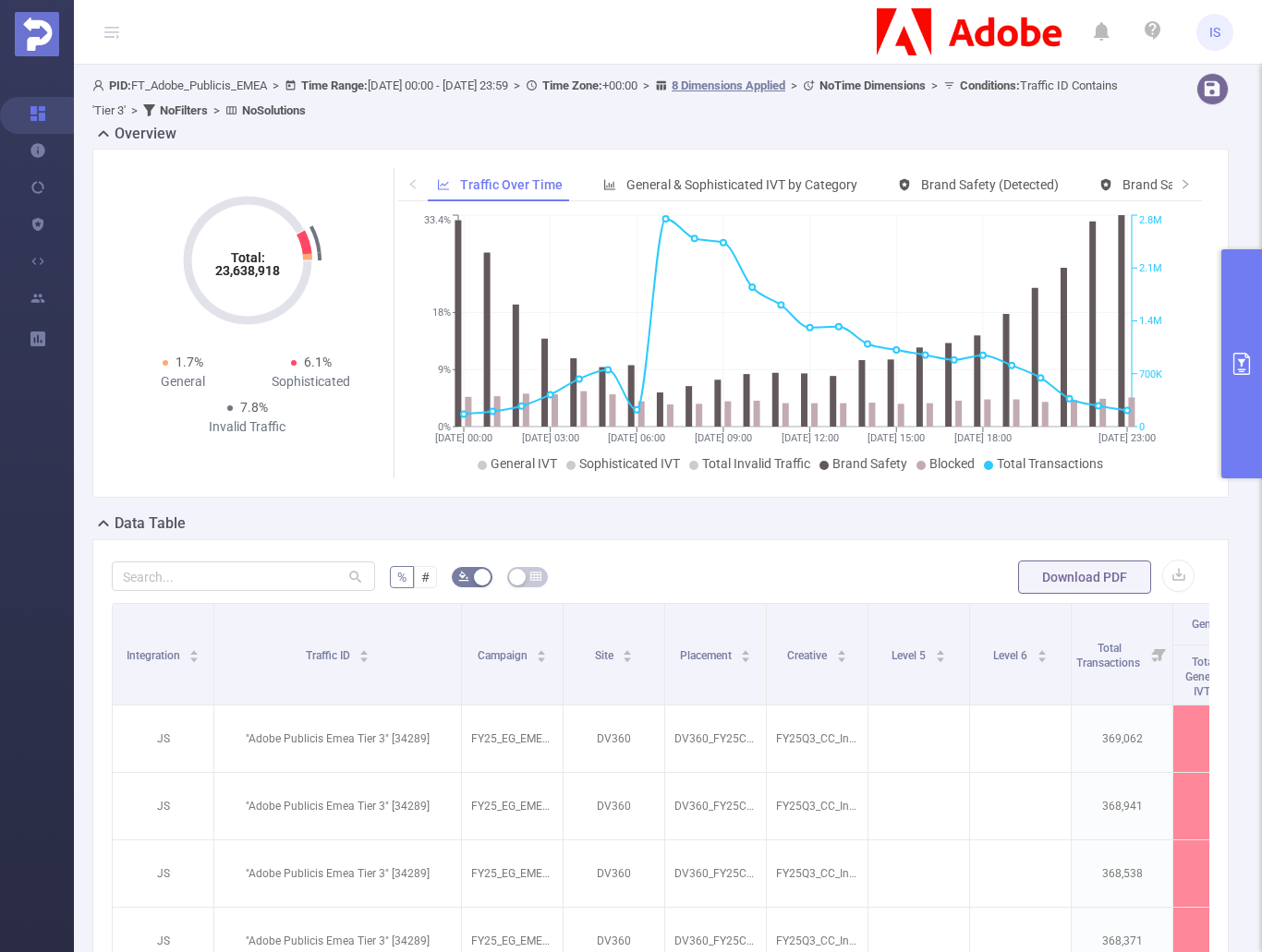
click at [1244, 405] on button "primary" at bounding box center [1242, 364] width 41 height 229
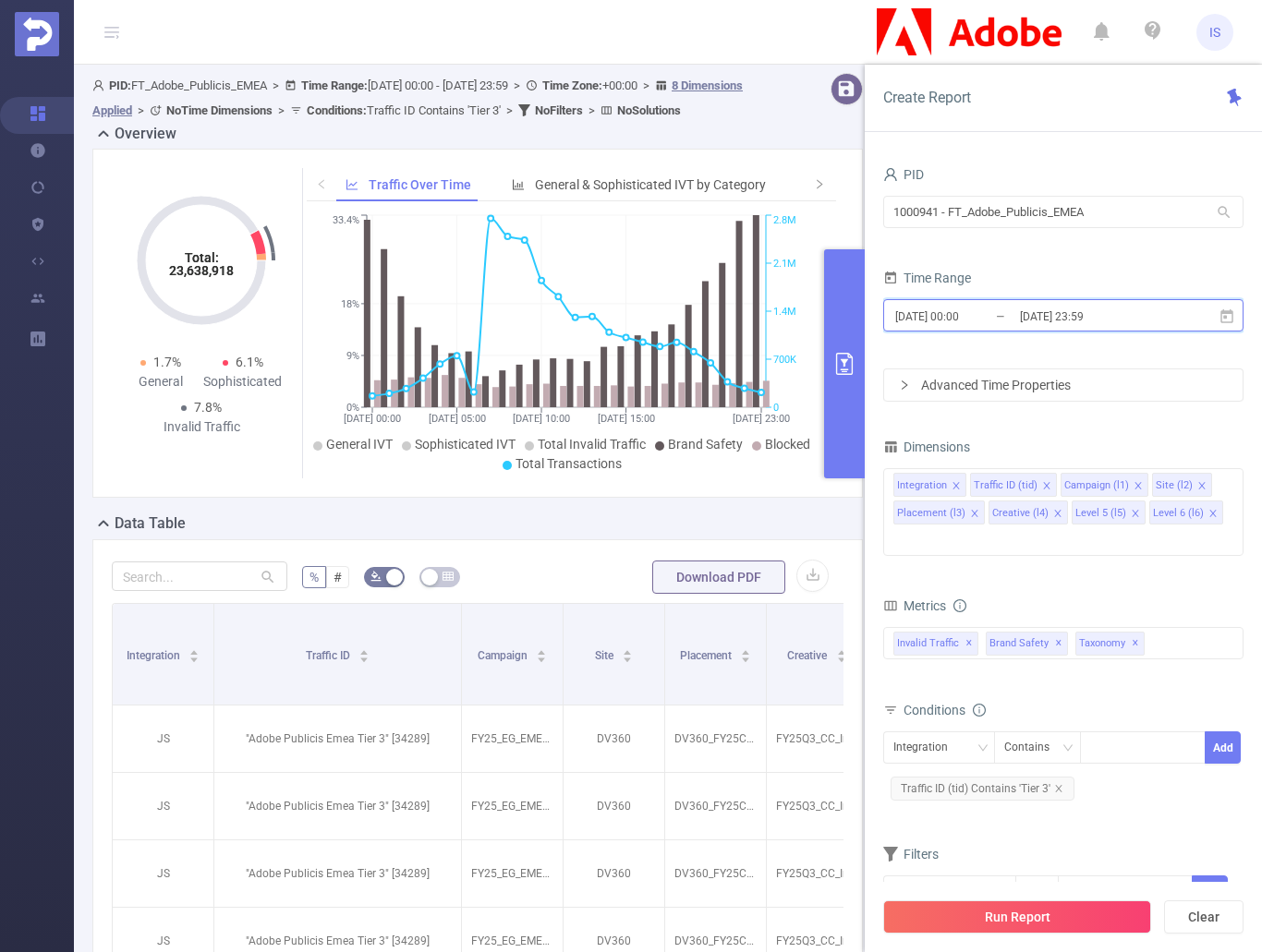
click at [1226, 314] on icon at bounding box center [1226, 316] width 17 height 17
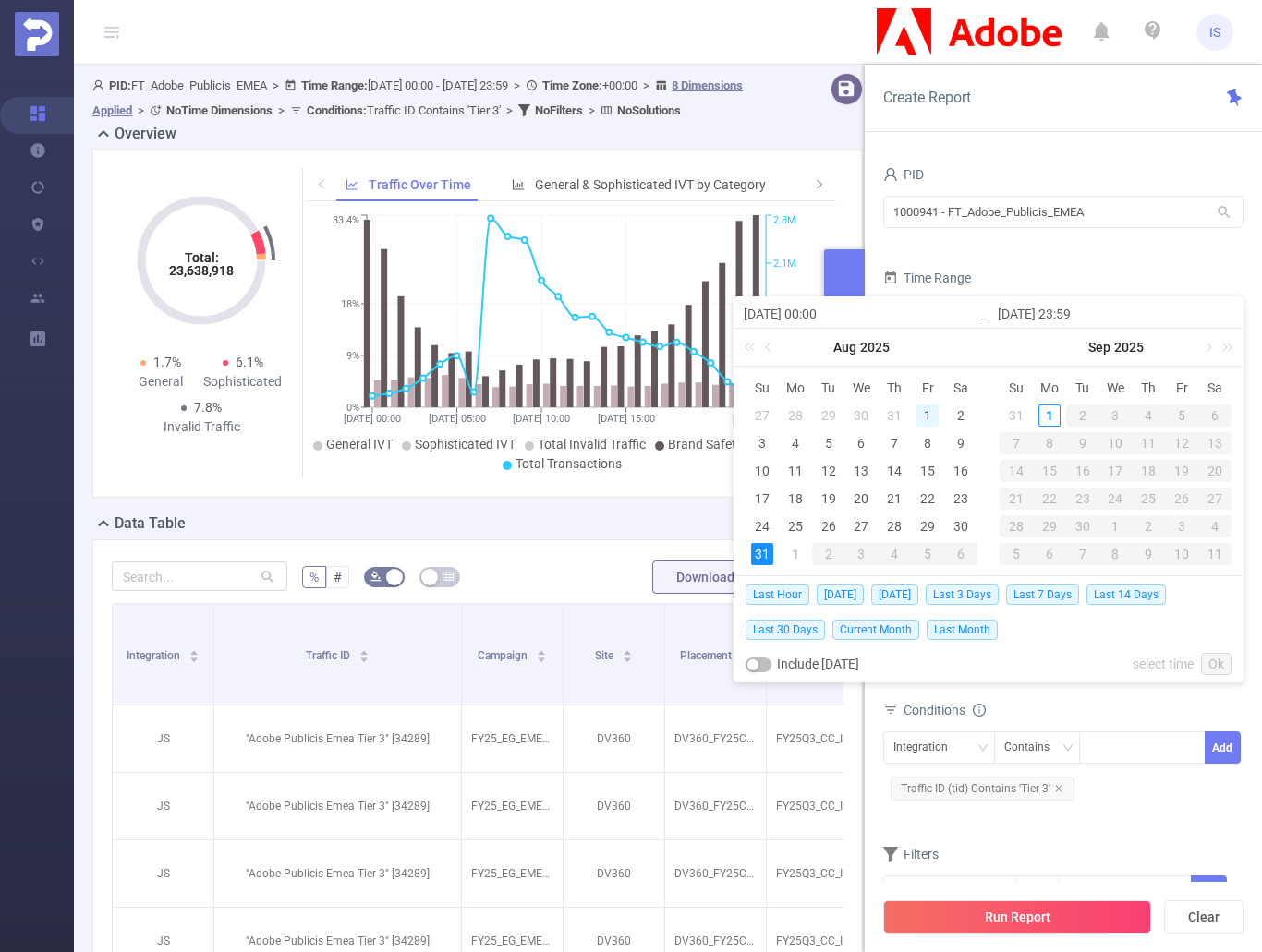
click at [922, 410] on div "1" at bounding box center [927, 415] width 22 height 22
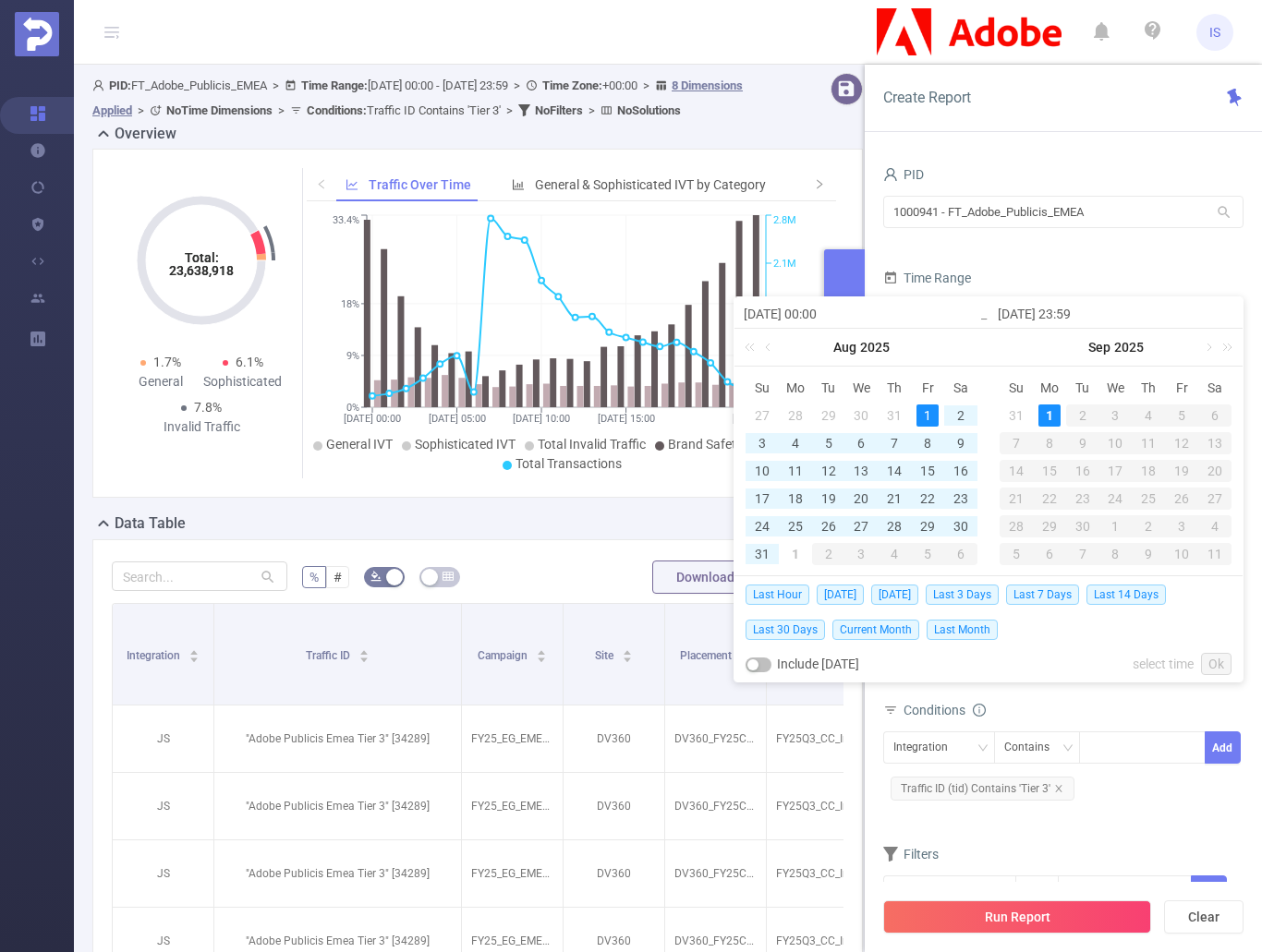
click at [1043, 419] on div "1" at bounding box center [1049, 415] width 22 height 22
type input "2025-08-01 00:00"
type input "2025-09-01 23:59"
type input "2025-08-01 00:00"
type input "2025-09-01 23:59"
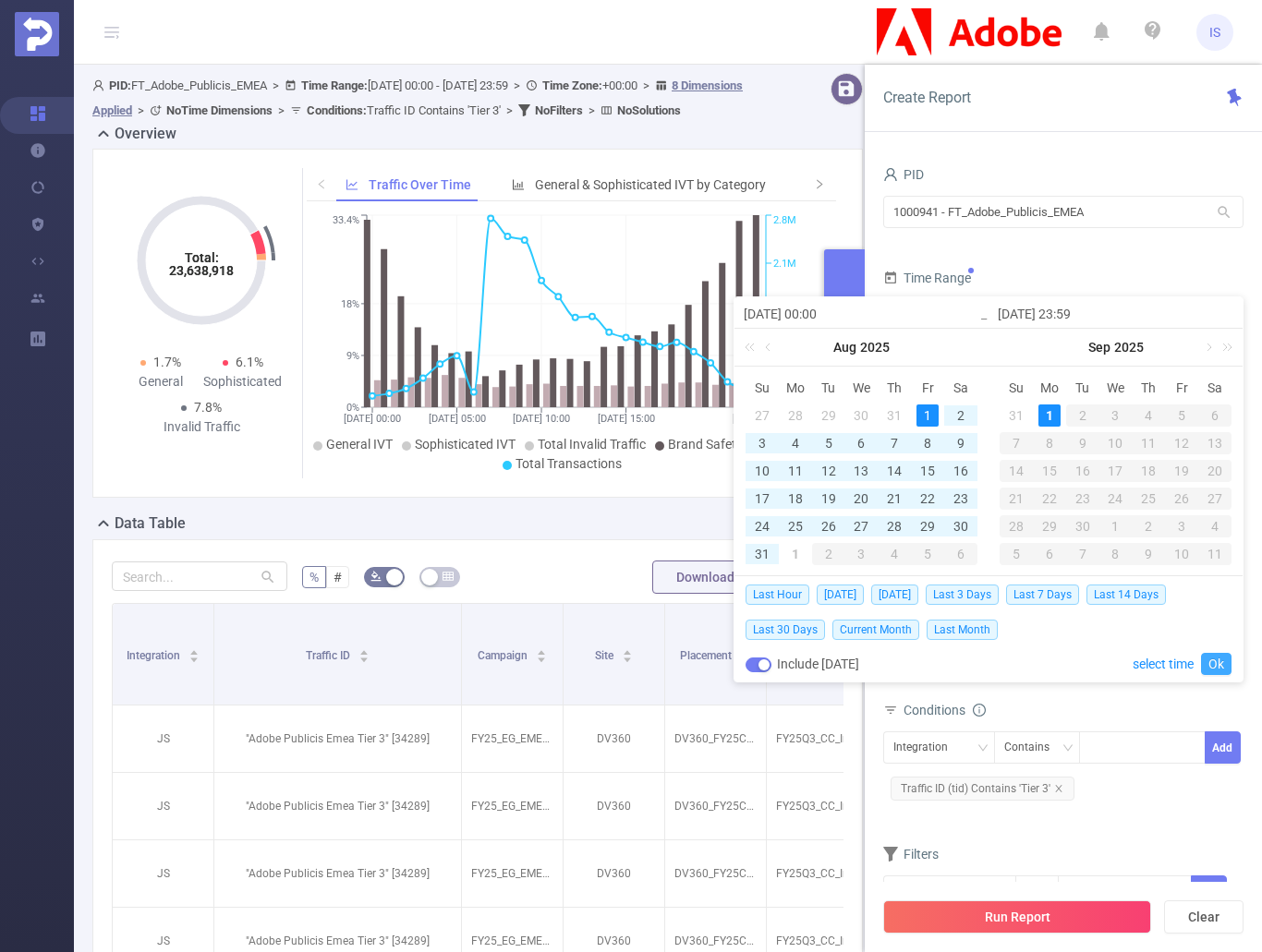
click at [1221, 662] on link "Ok" at bounding box center [1215, 664] width 30 height 22
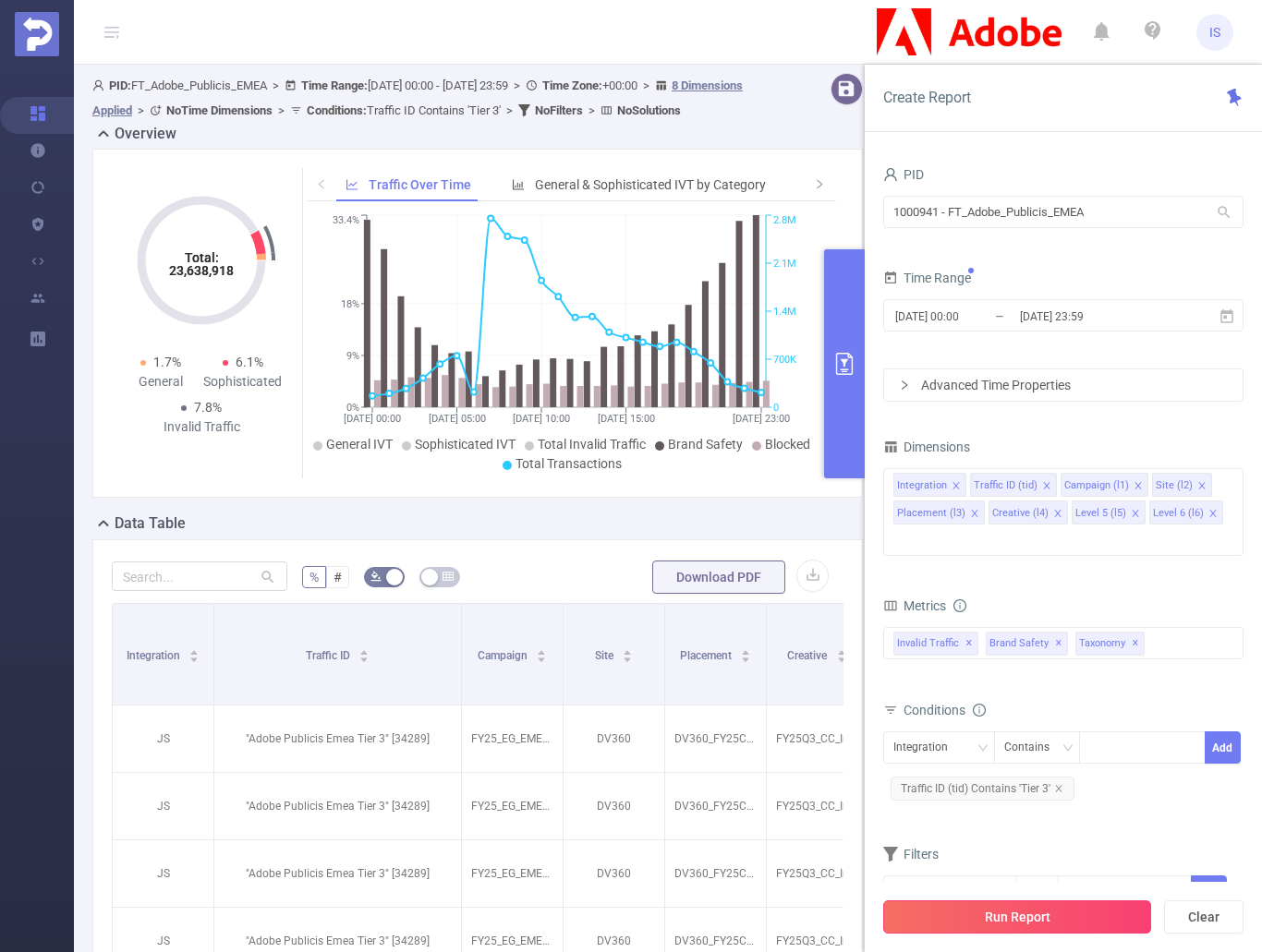
click at [1061, 921] on button "Run Report" at bounding box center [1016, 917] width 267 height 33
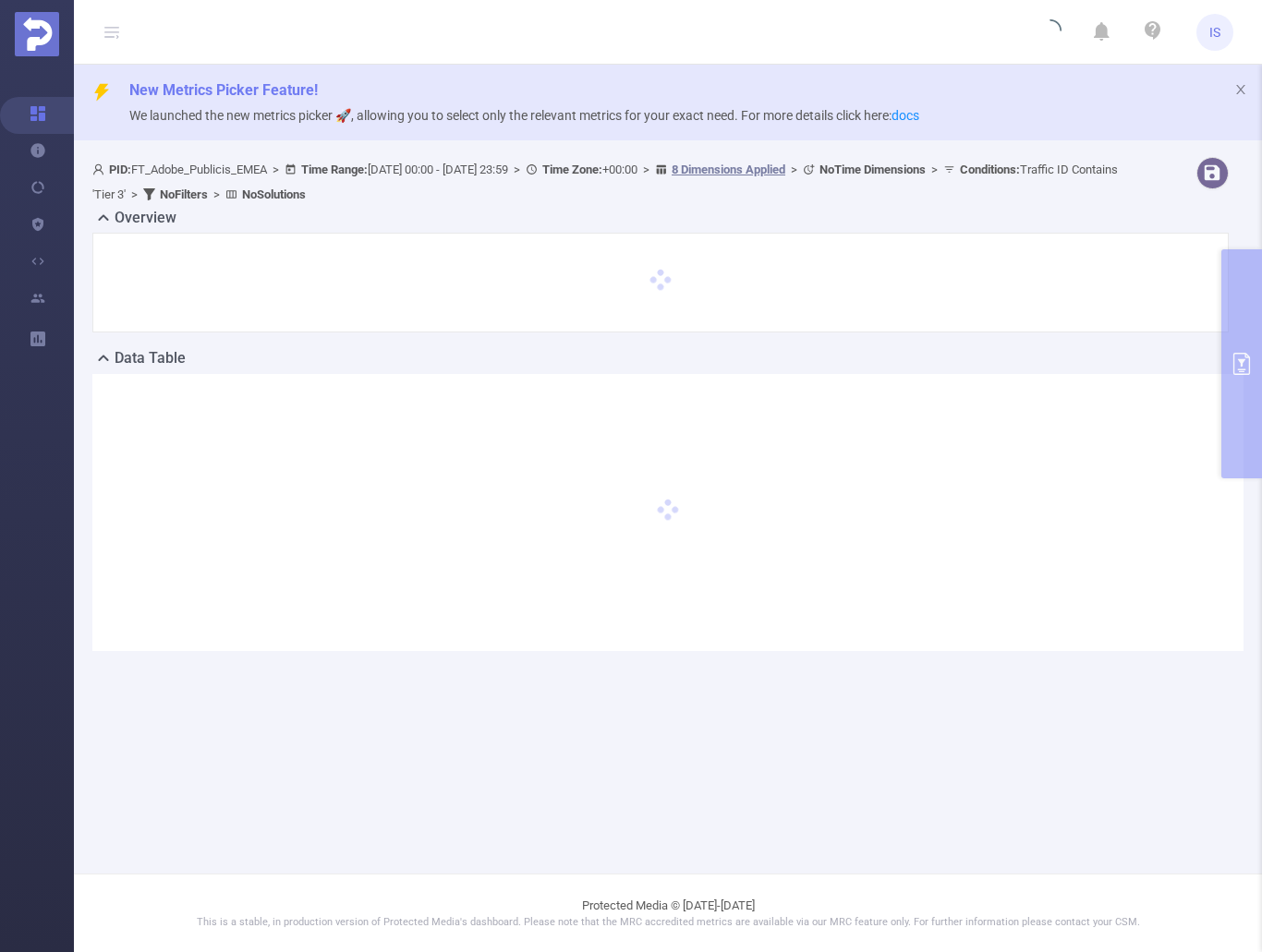
scroll to position [0, 0]
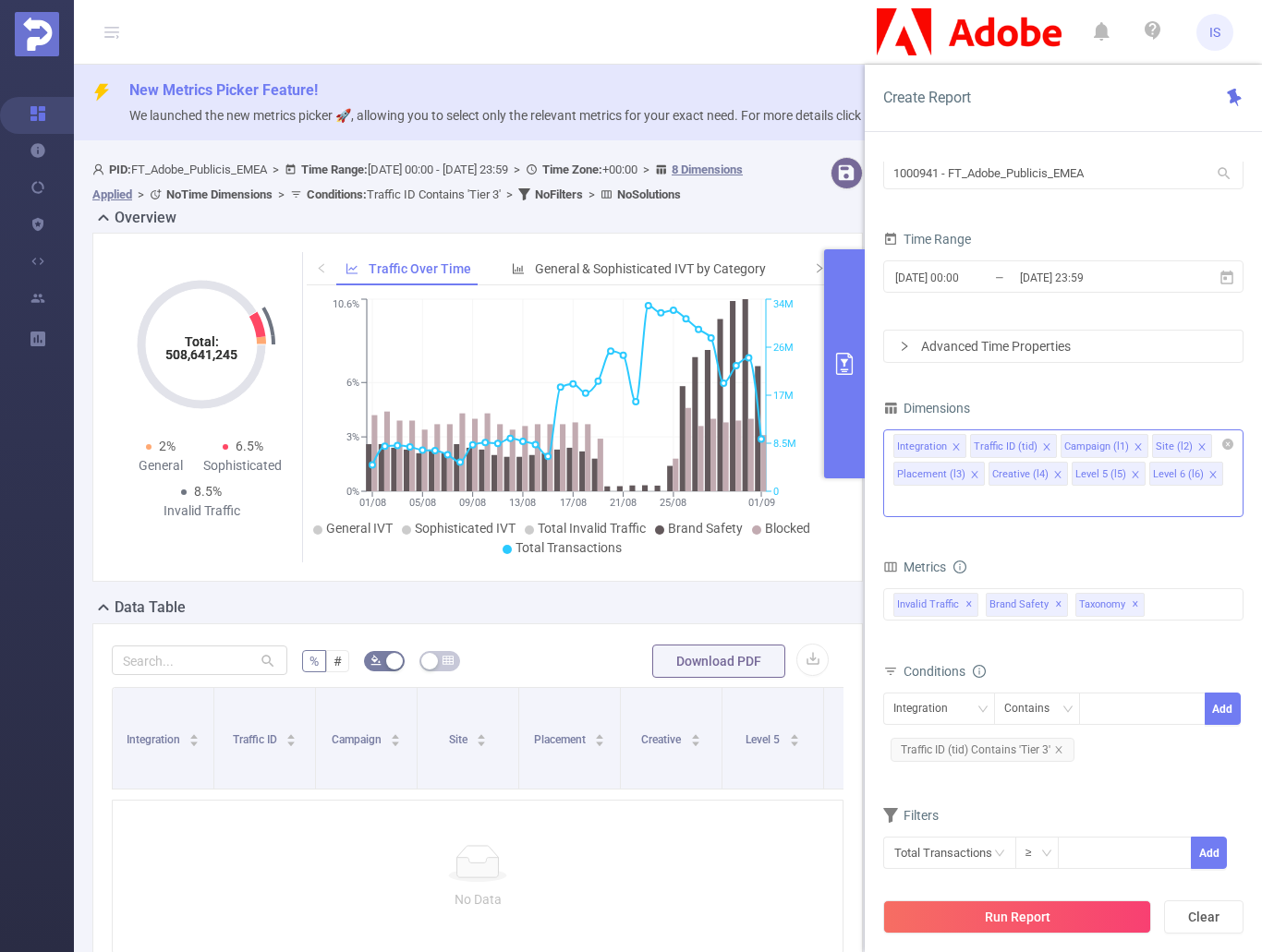
click at [970, 478] on icon "icon: close" at bounding box center [973, 475] width 9 height 9
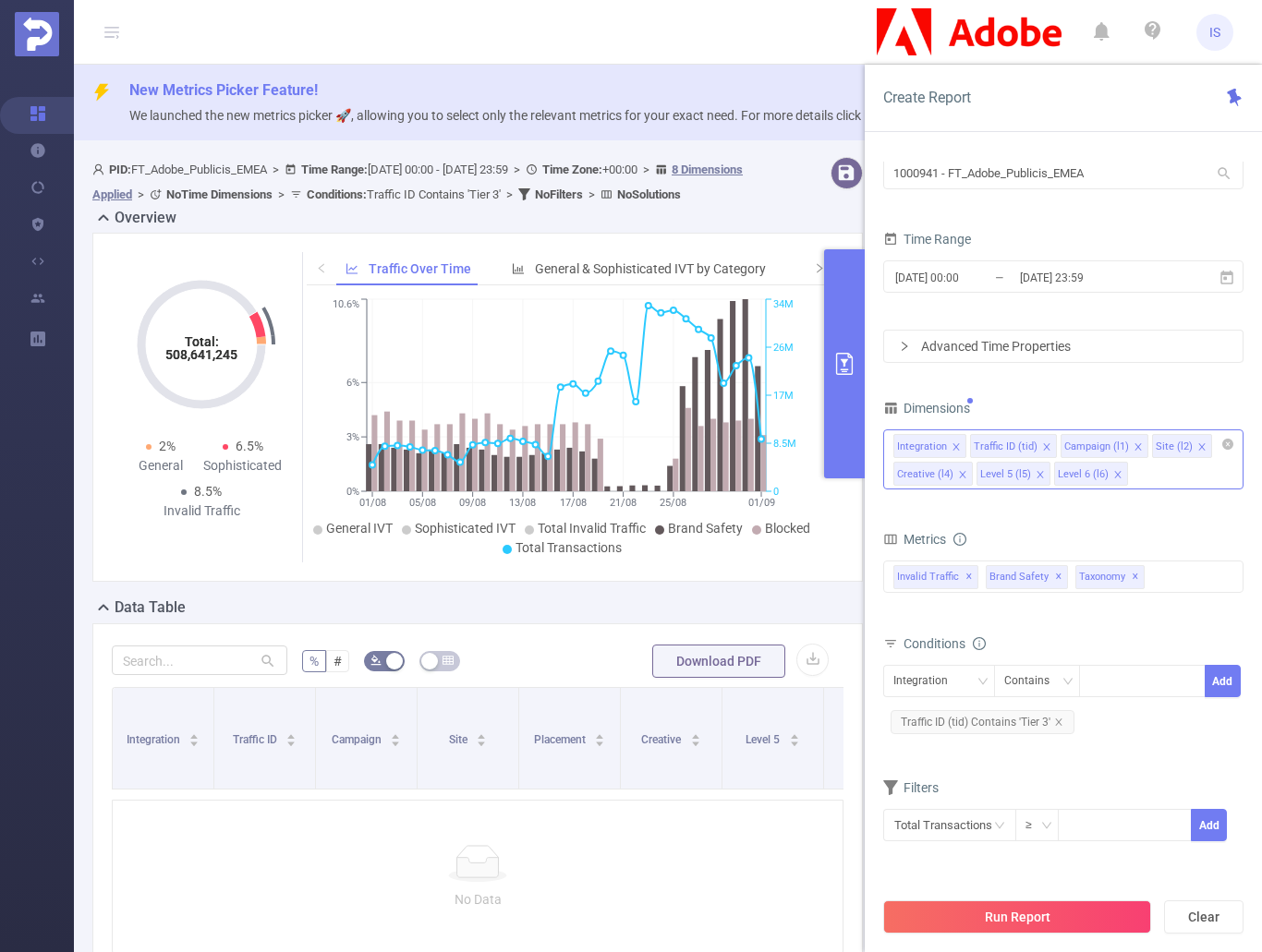
click at [963, 475] on icon "icon: close" at bounding box center [962, 475] width 9 height 9
click at [952, 471] on icon "icon: close" at bounding box center [956, 475] width 9 height 9
click at [954, 474] on icon "icon: close" at bounding box center [956, 475] width 9 height 9
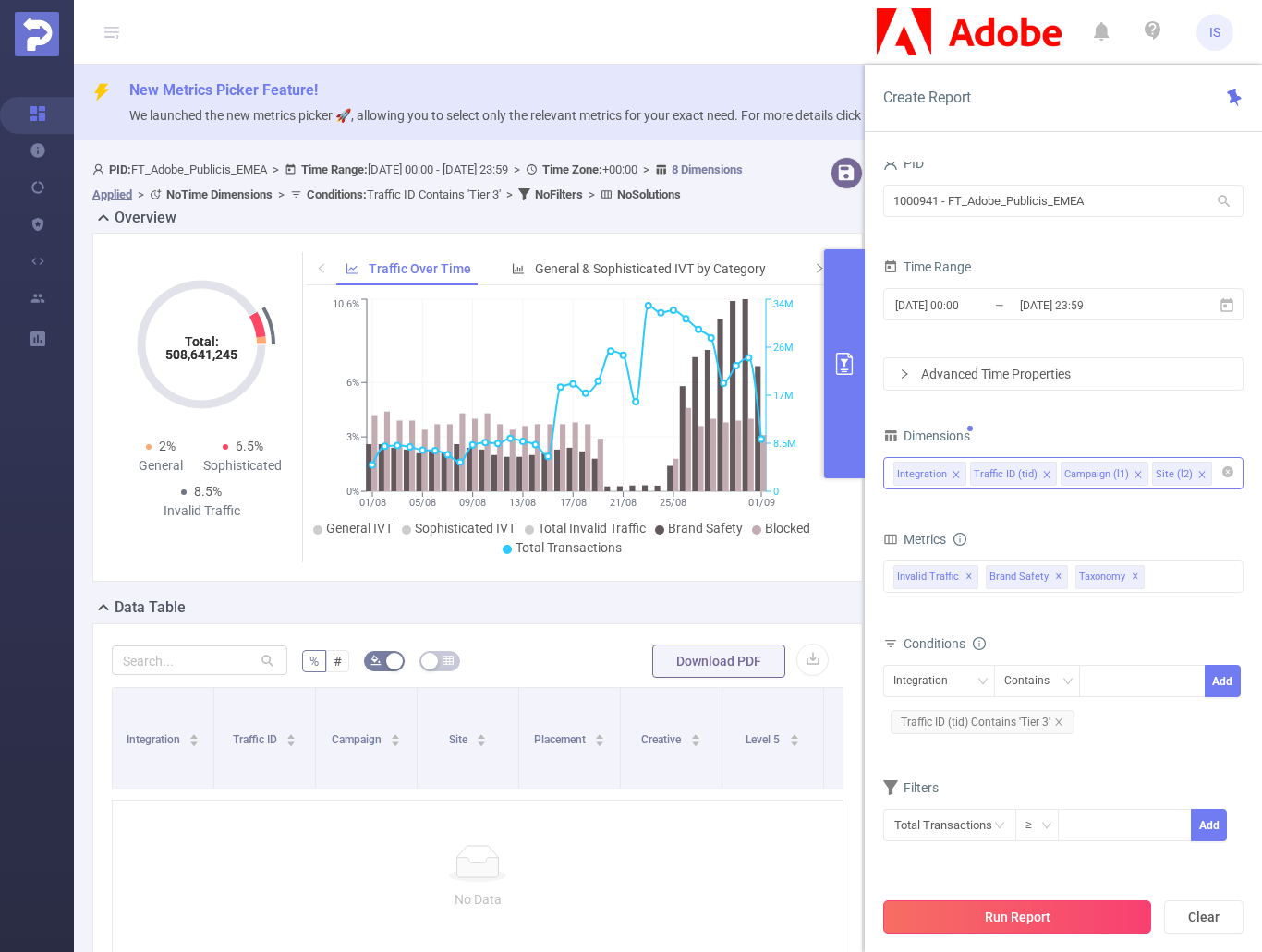
click at [1062, 915] on button "Run Report" at bounding box center [1016, 917] width 267 height 33
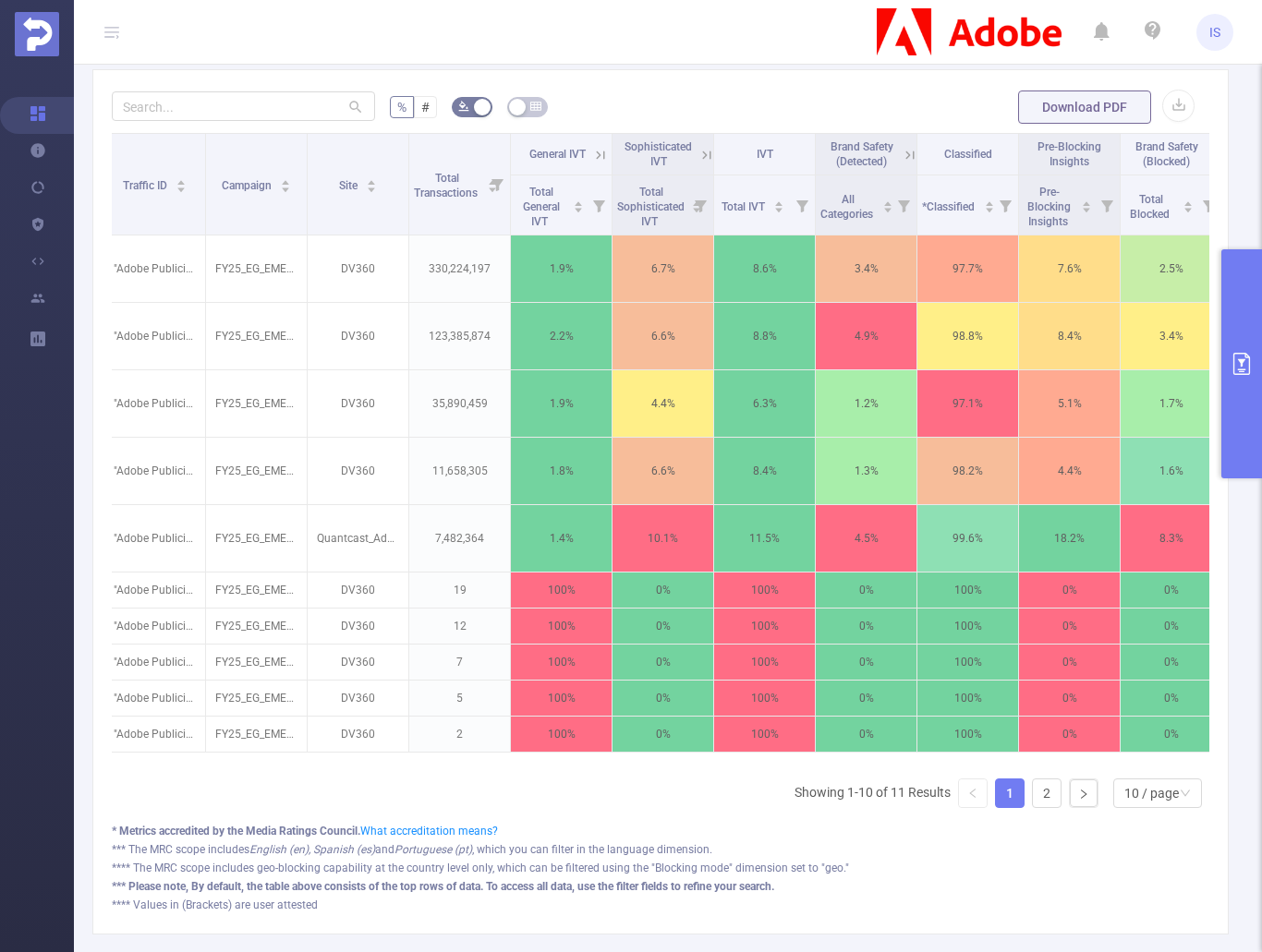
scroll to position [0, 464]
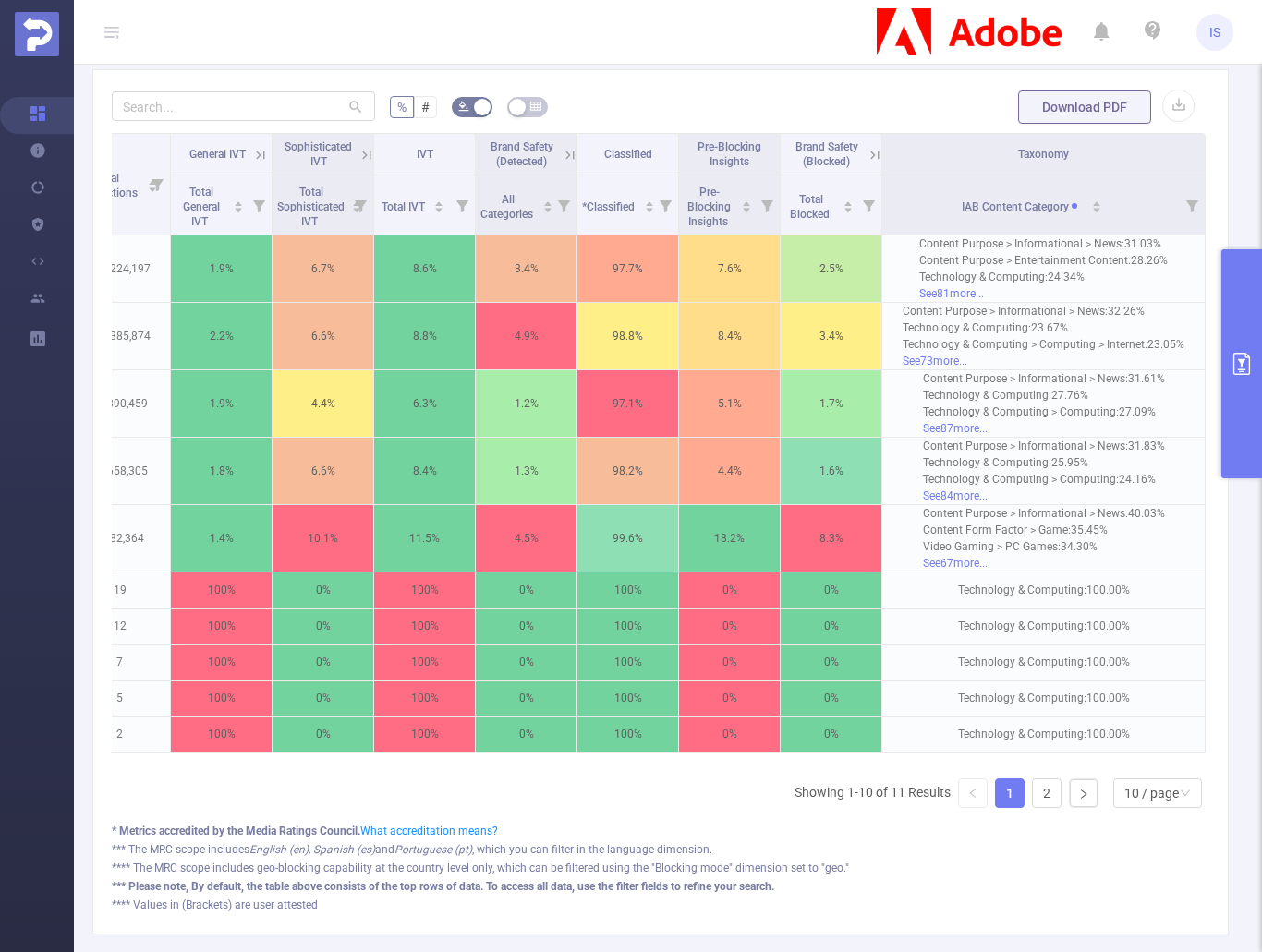
click at [1230, 395] on button "primary" at bounding box center [1242, 364] width 41 height 229
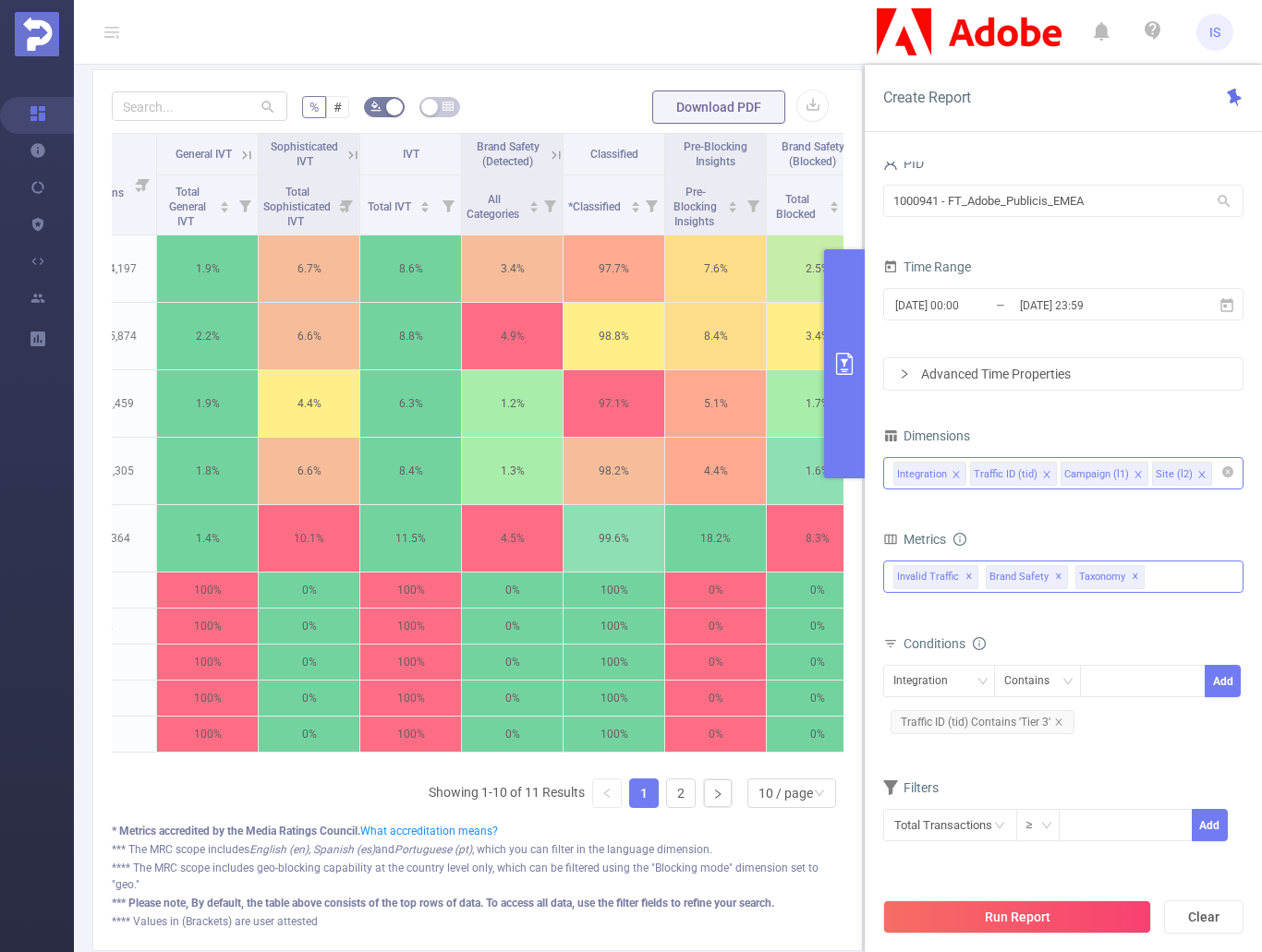
click at [1132, 573] on span "✕" at bounding box center [1136, 577] width 8 height 22
drag, startPoint x: 1020, startPoint y: 912, endPoint x: 1128, endPoint y: 928, distance: 109.2
click at [1020, 910] on button "Run Report" at bounding box center [1016, 917] width 267 height 33
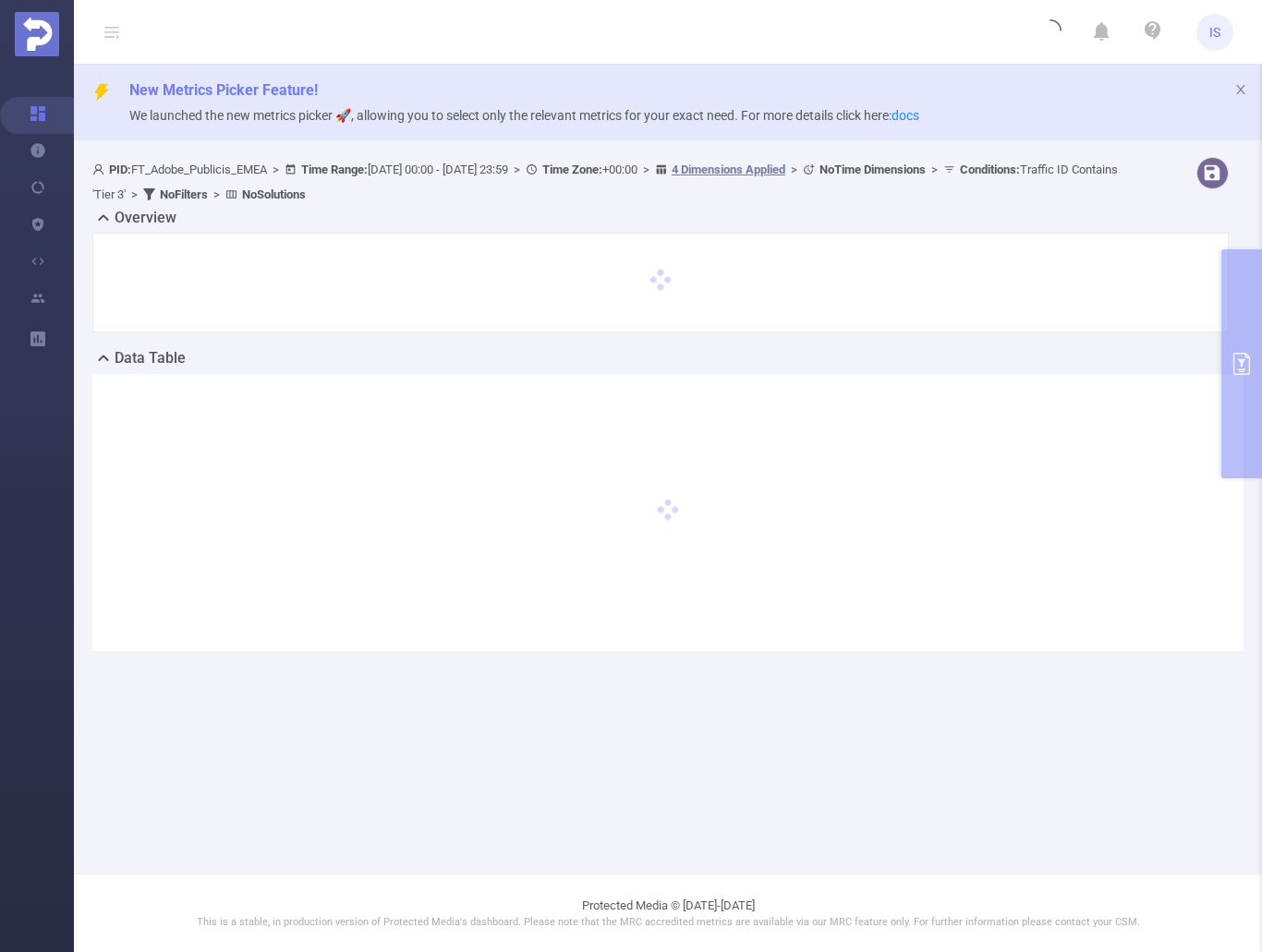
scroll to position [0, 0]
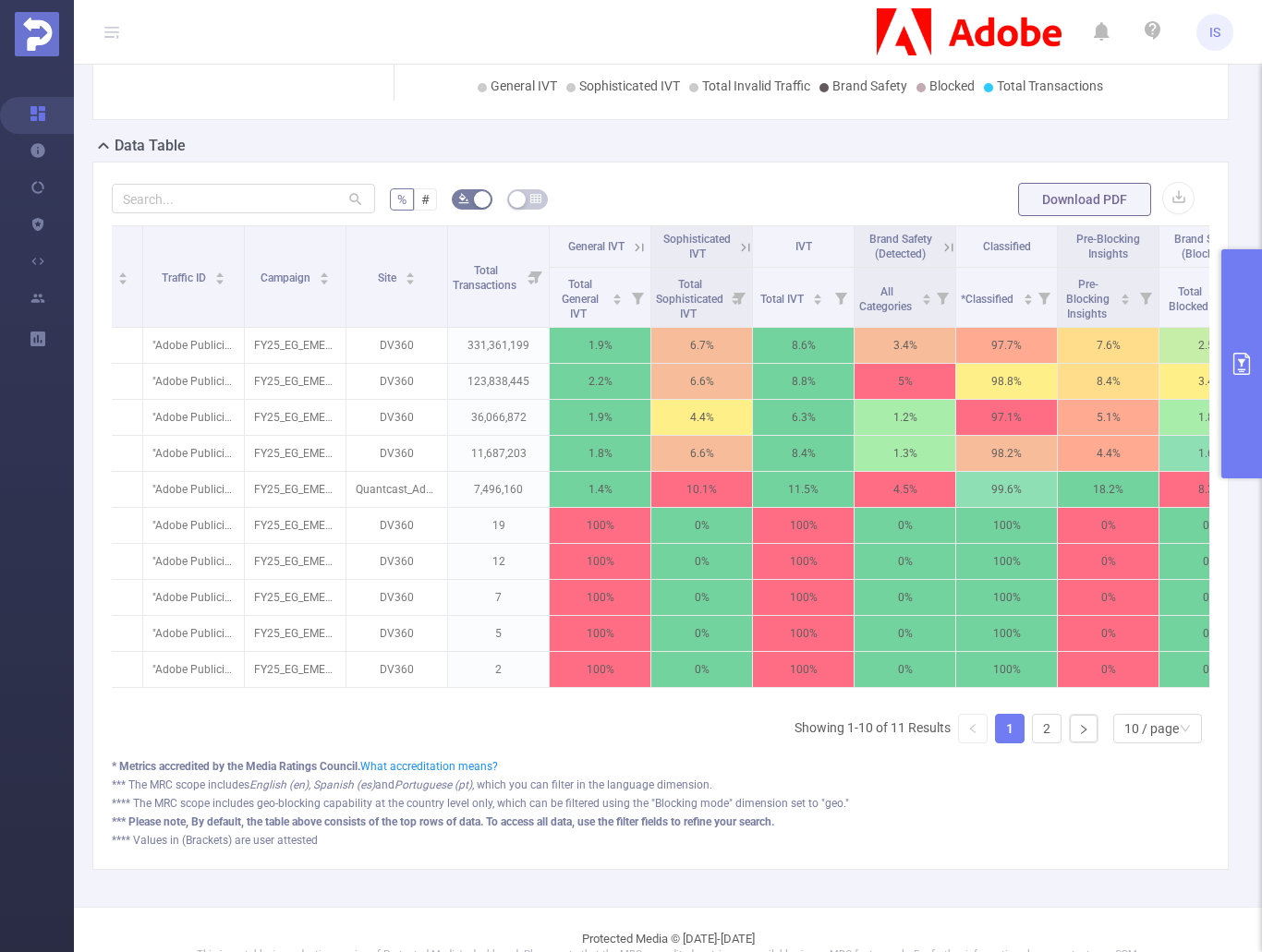
scroll to position [0, 140]
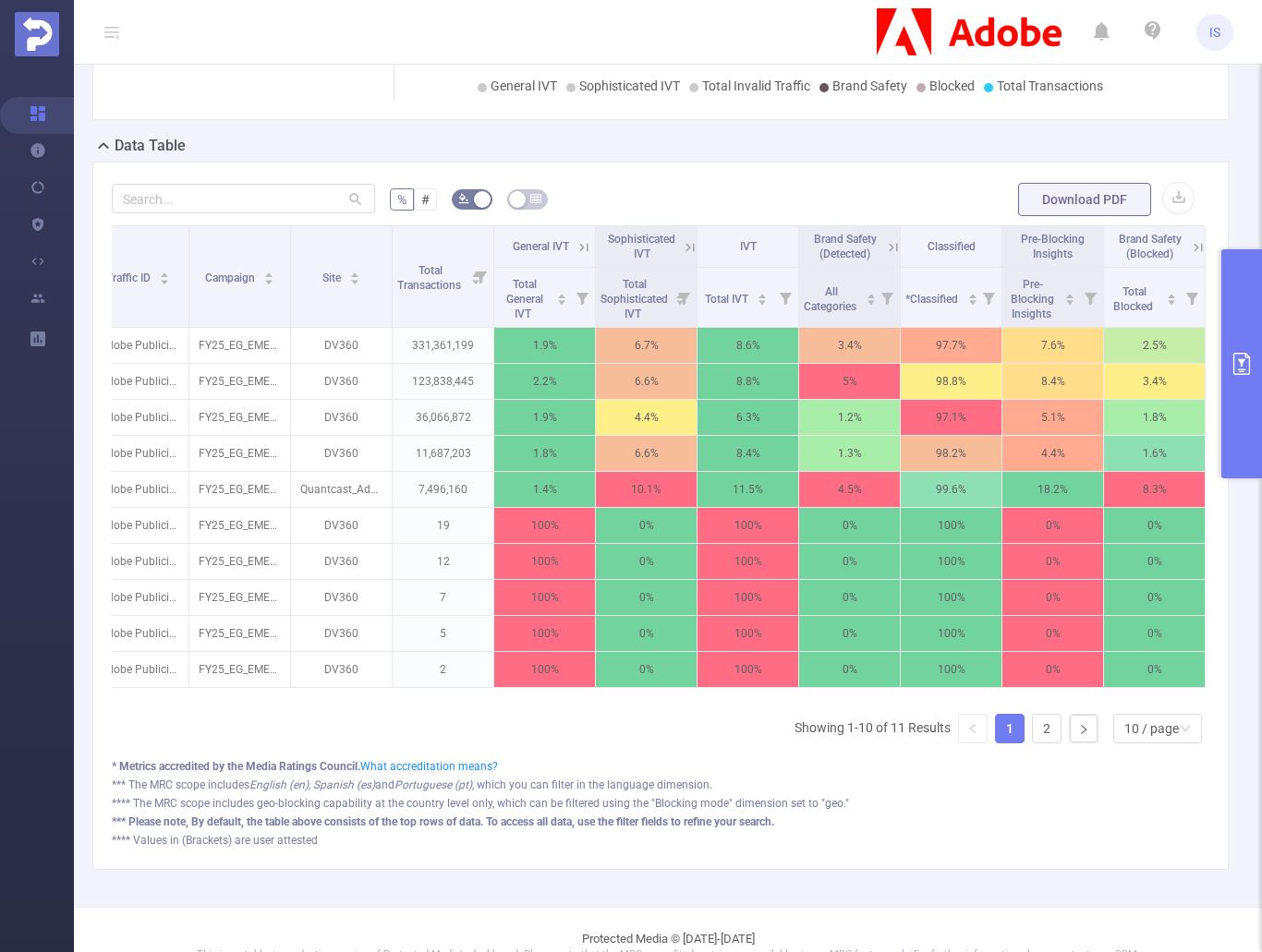
click at [1239, 407] on button "primary" at bounding box center [1242, 364] width 41 height 229
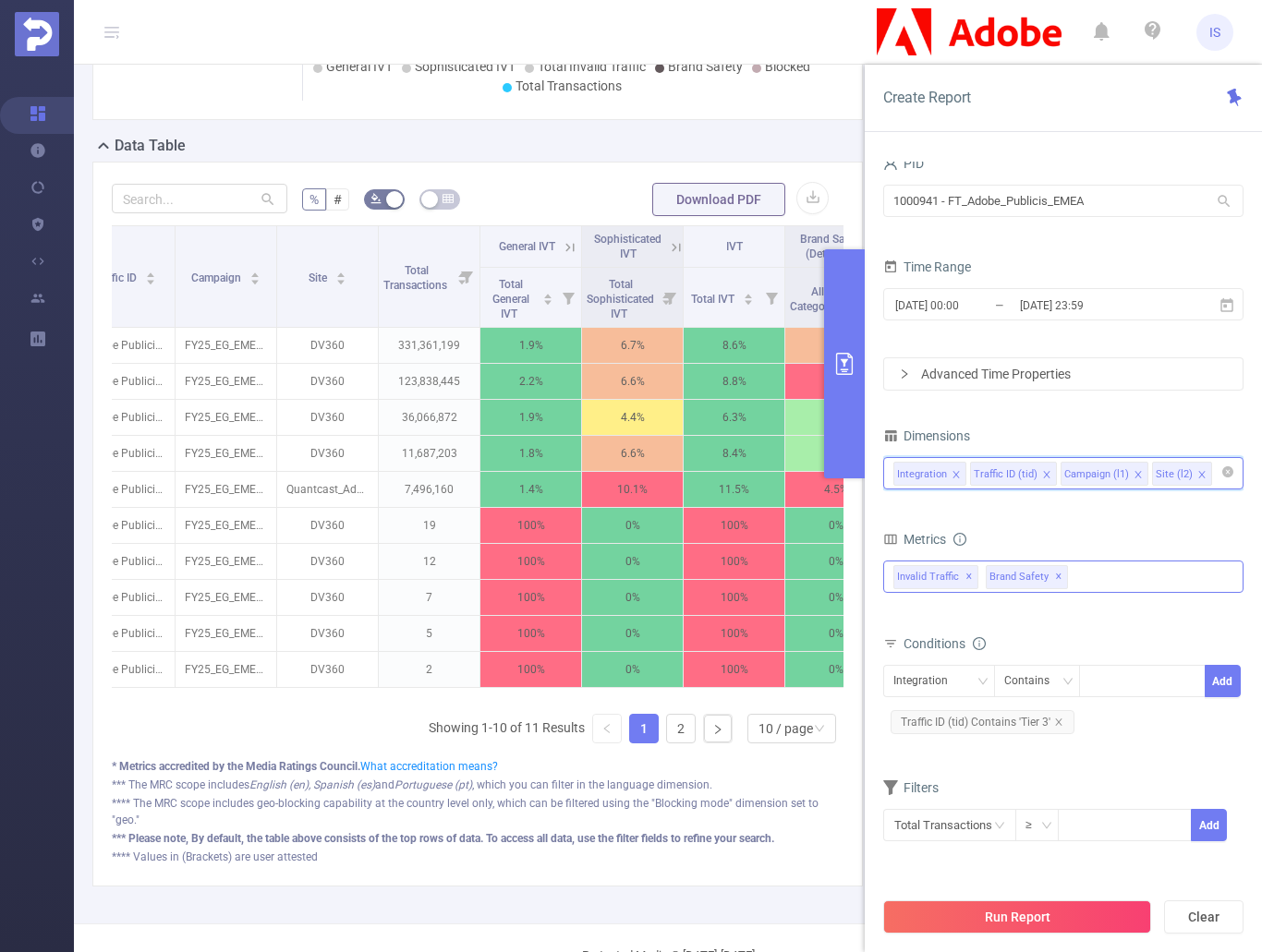
click at [1215, 480] on input at bounding box center [1219, 474] width 9 height 24
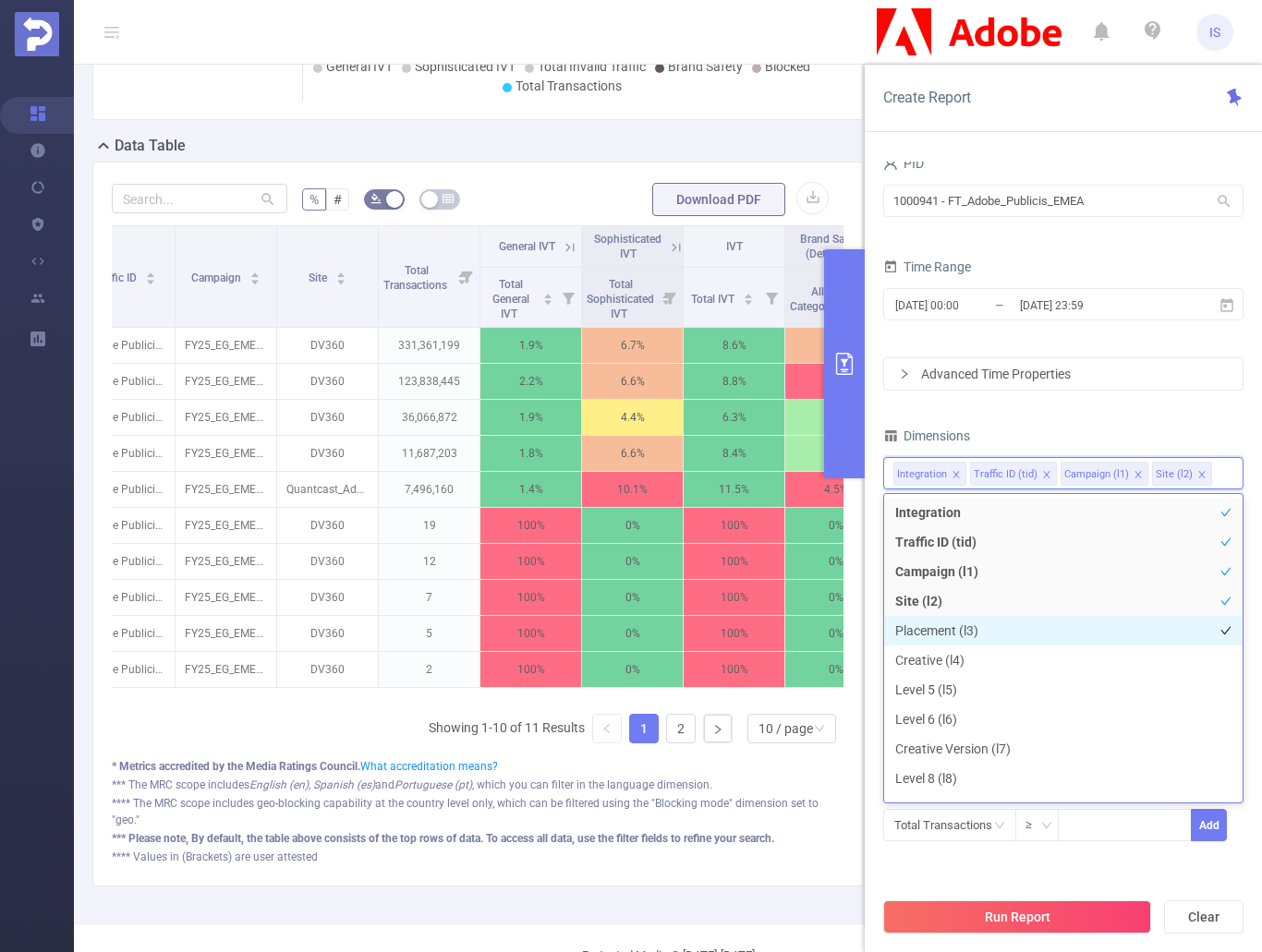
click at [971, 633] on li "Placement (l3)" at bounding box center [1063, 631] width 359 height 29
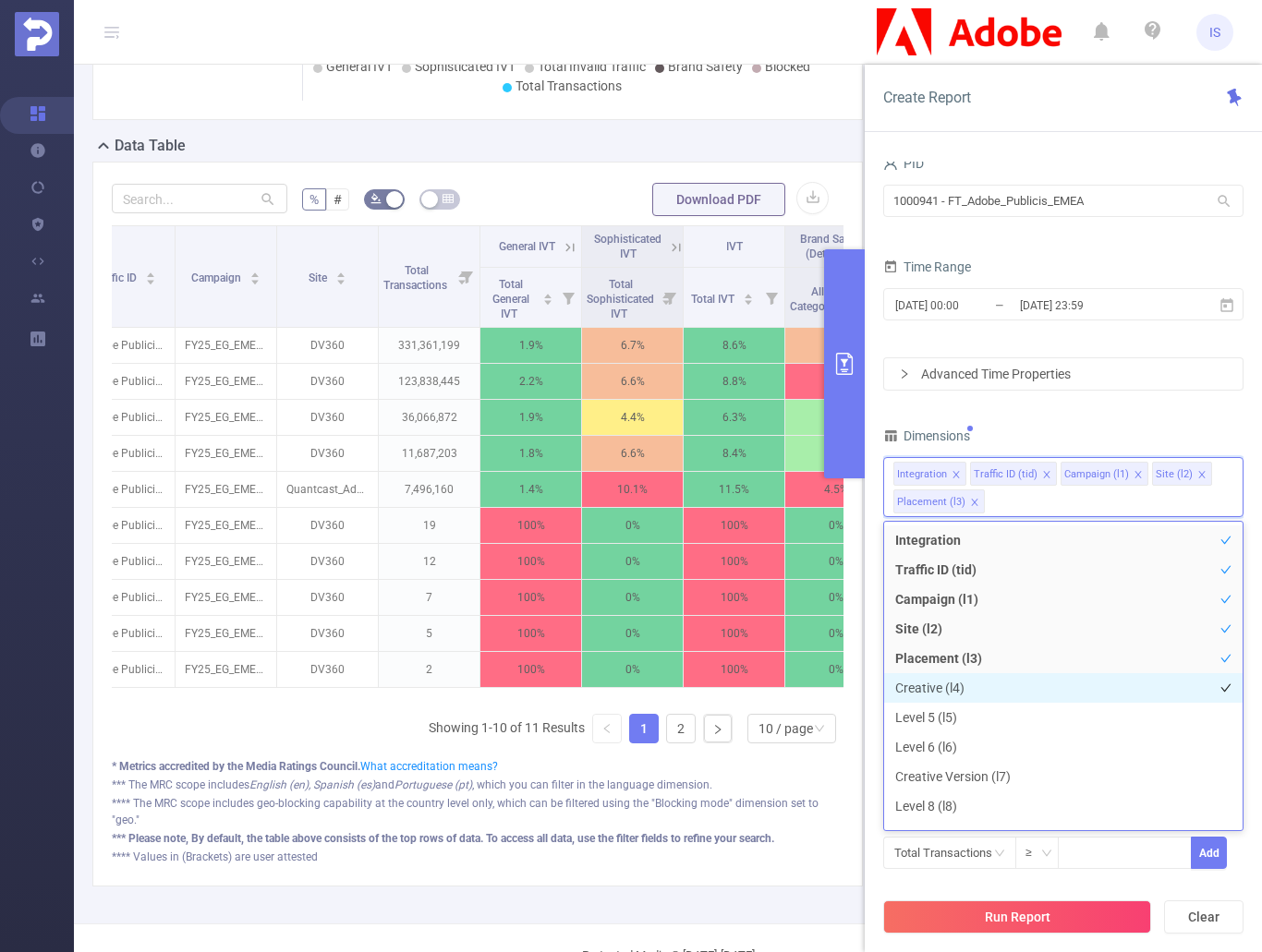
click at [945, 692] on li "Creative (l4)" at bounding box center [1063, 688] width 359 height 29
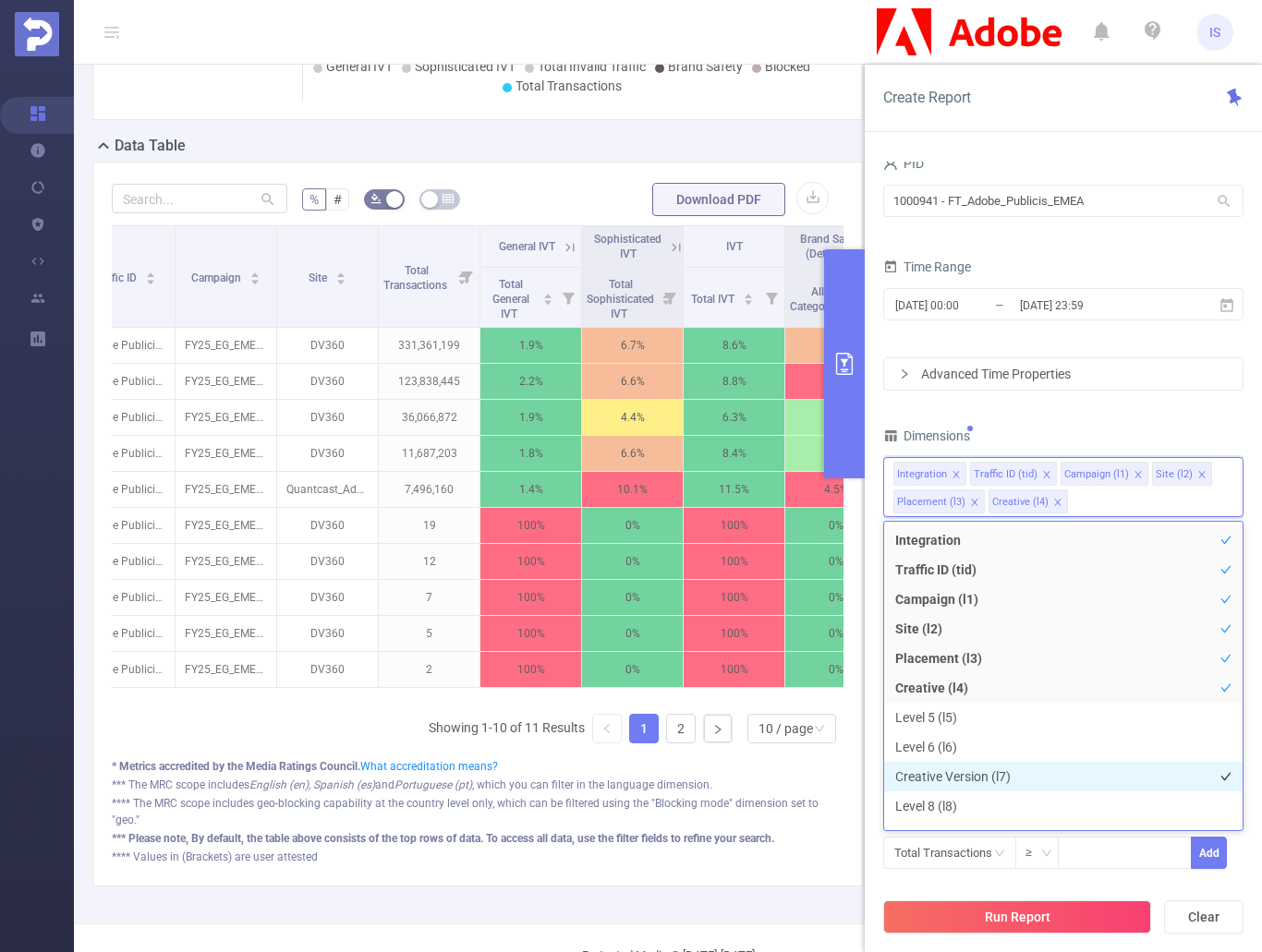
click at [985, 772] on li "Creative Version (l7)" at bounding box center [1063, 777] width 359 height 29
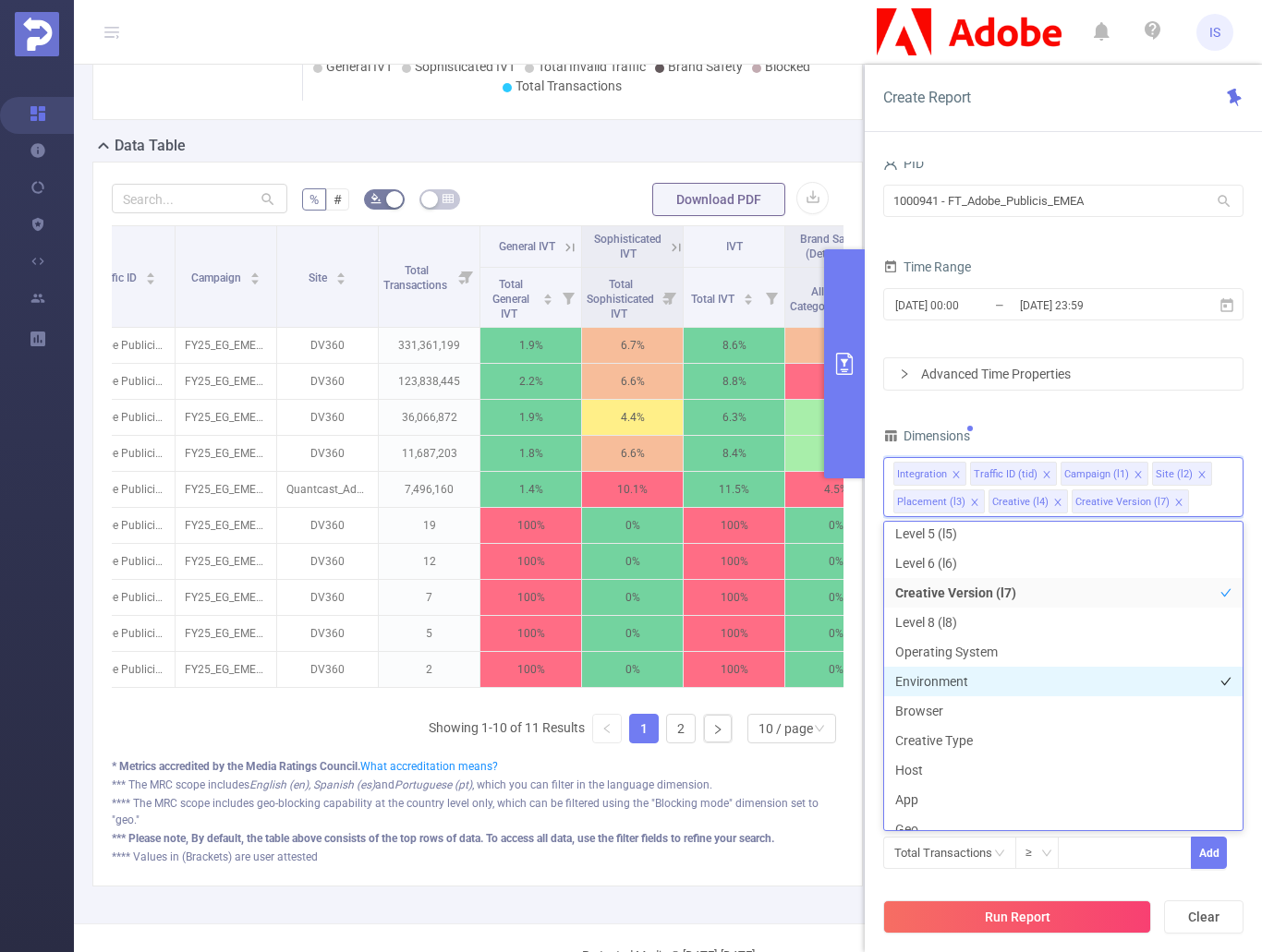
scroll to position [185, 0]
click at [970, 683] on li "Environment" at bounding box center [1063, 681] width 359 height 29
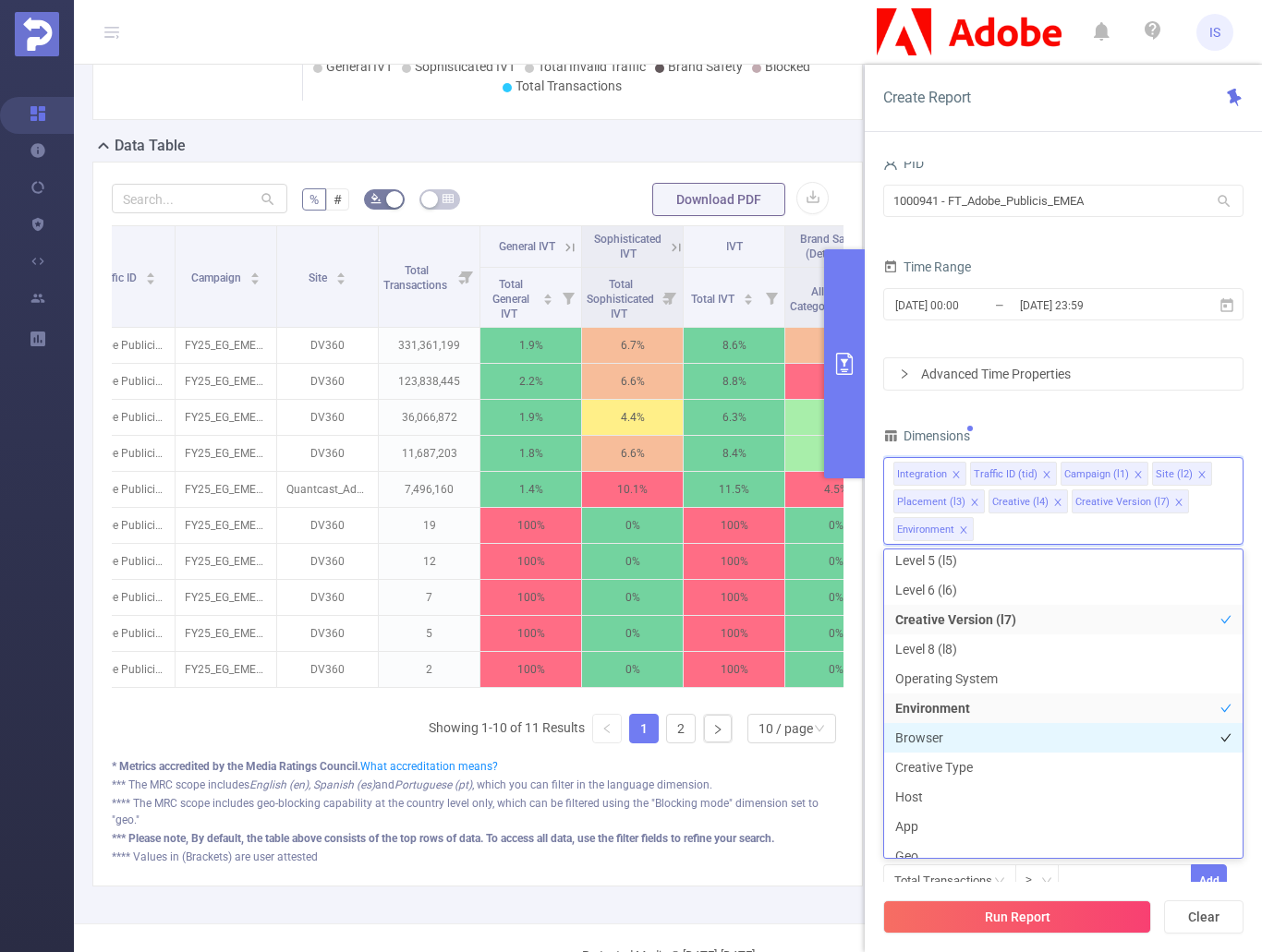
click at [971, 736] on li "Browser" at bounding box center [1063, 738] width 359 height 29
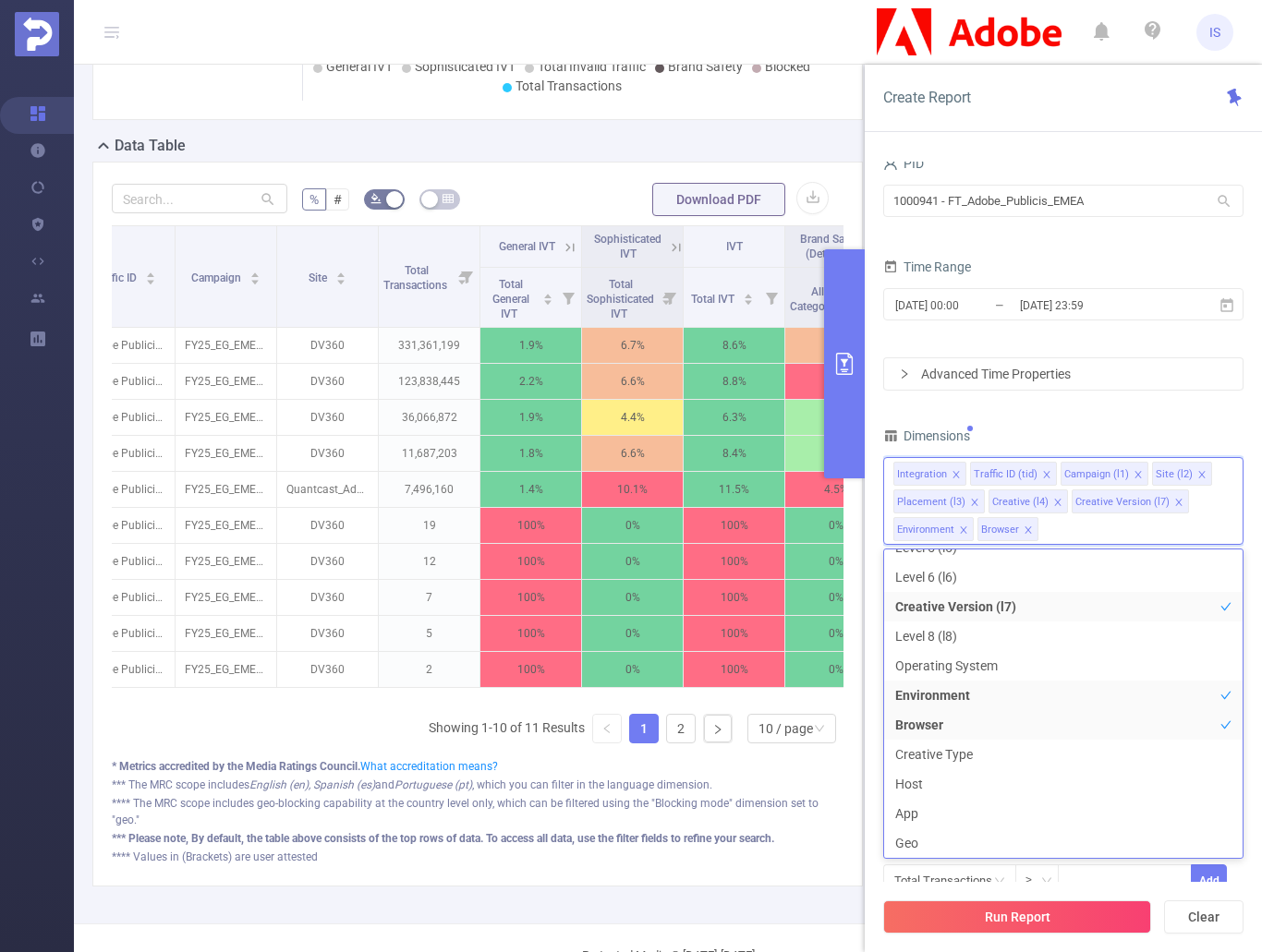
scroll to position [181, 0]
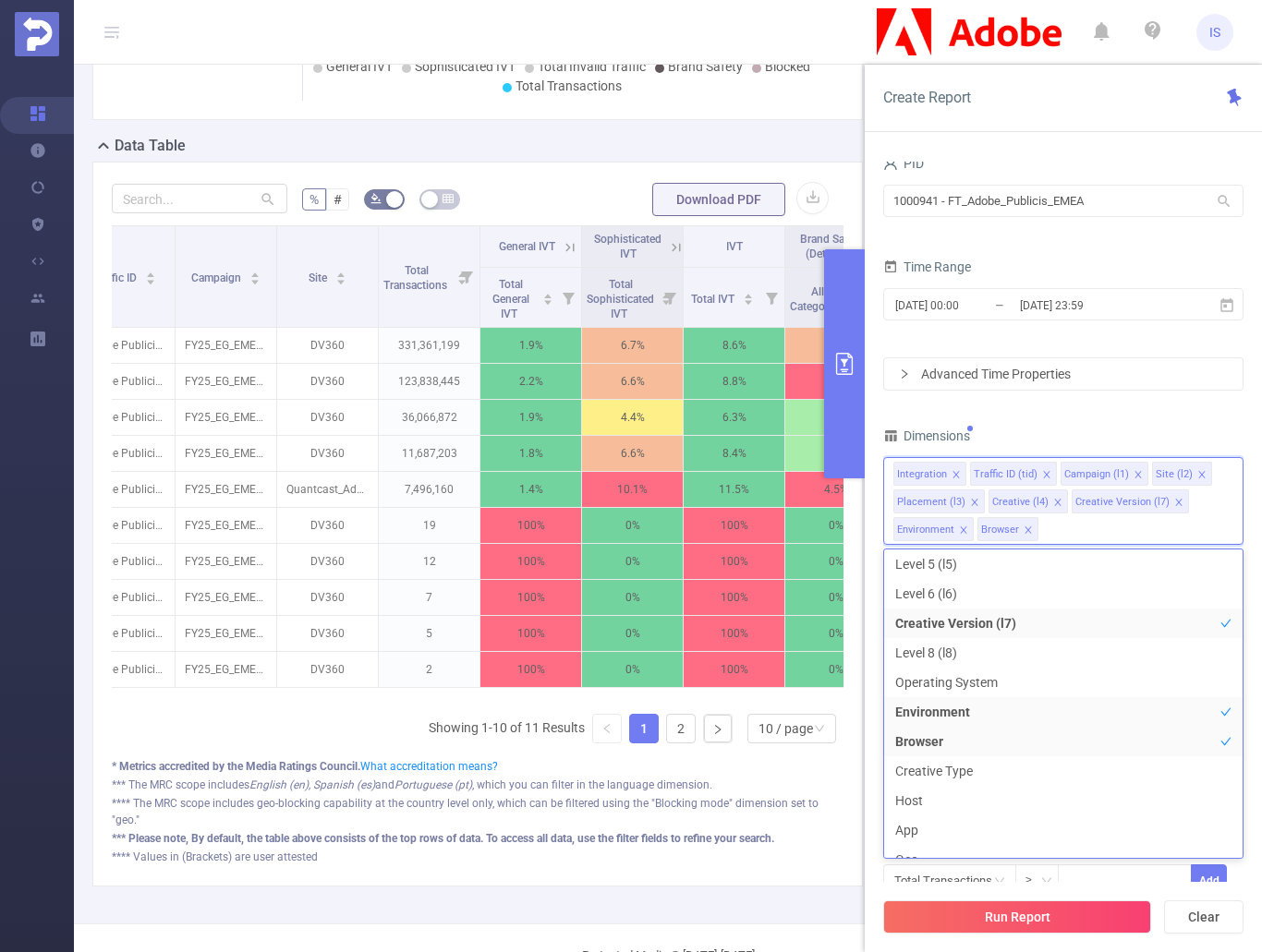
click at [1139, 428] on div "Dimensions" at bounding box center [1063, 438] width 360 height 30
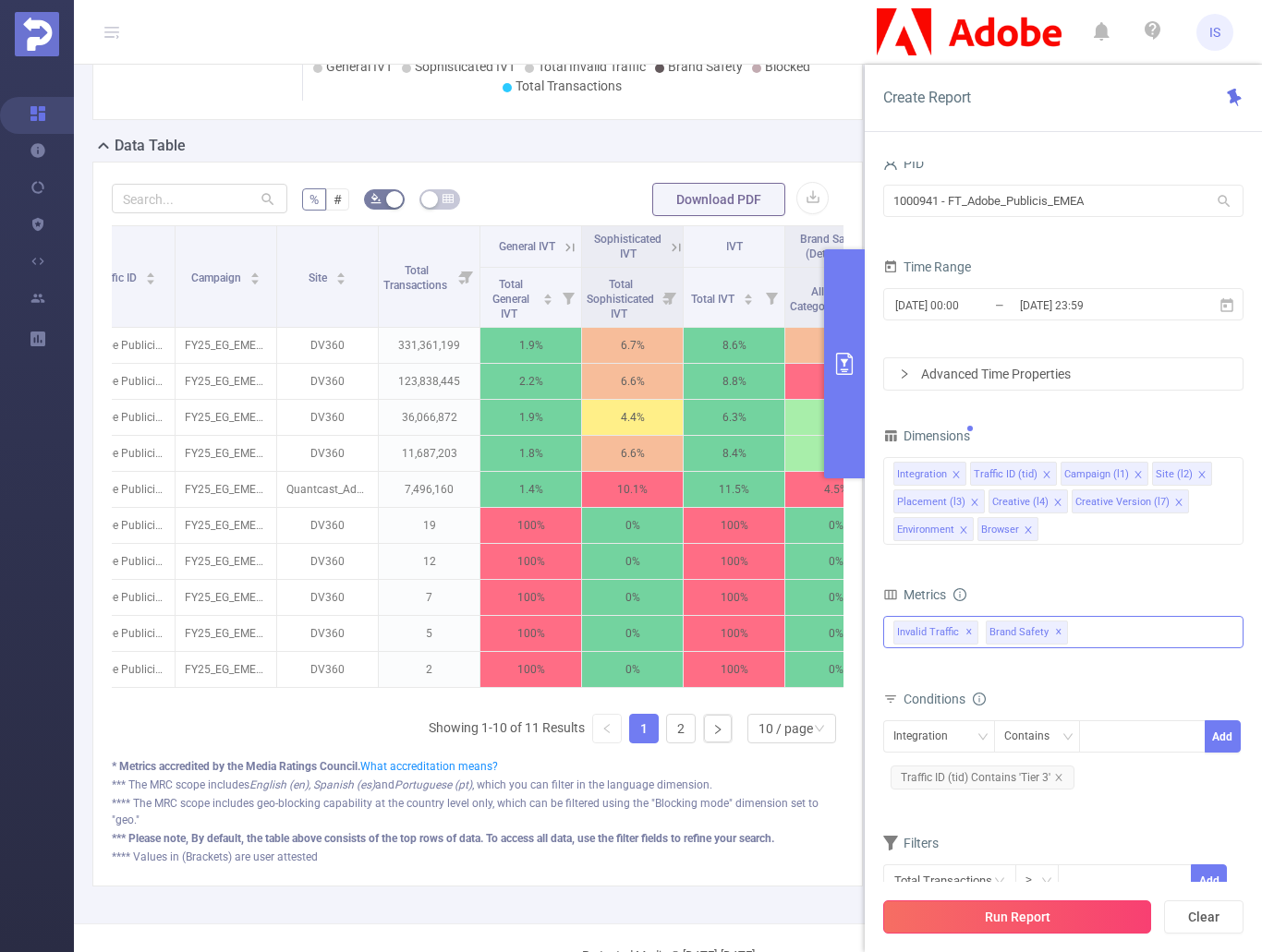
click at [1044, 907] on button "Run Report" at bounding box center [1016, 917] width 267 height 33
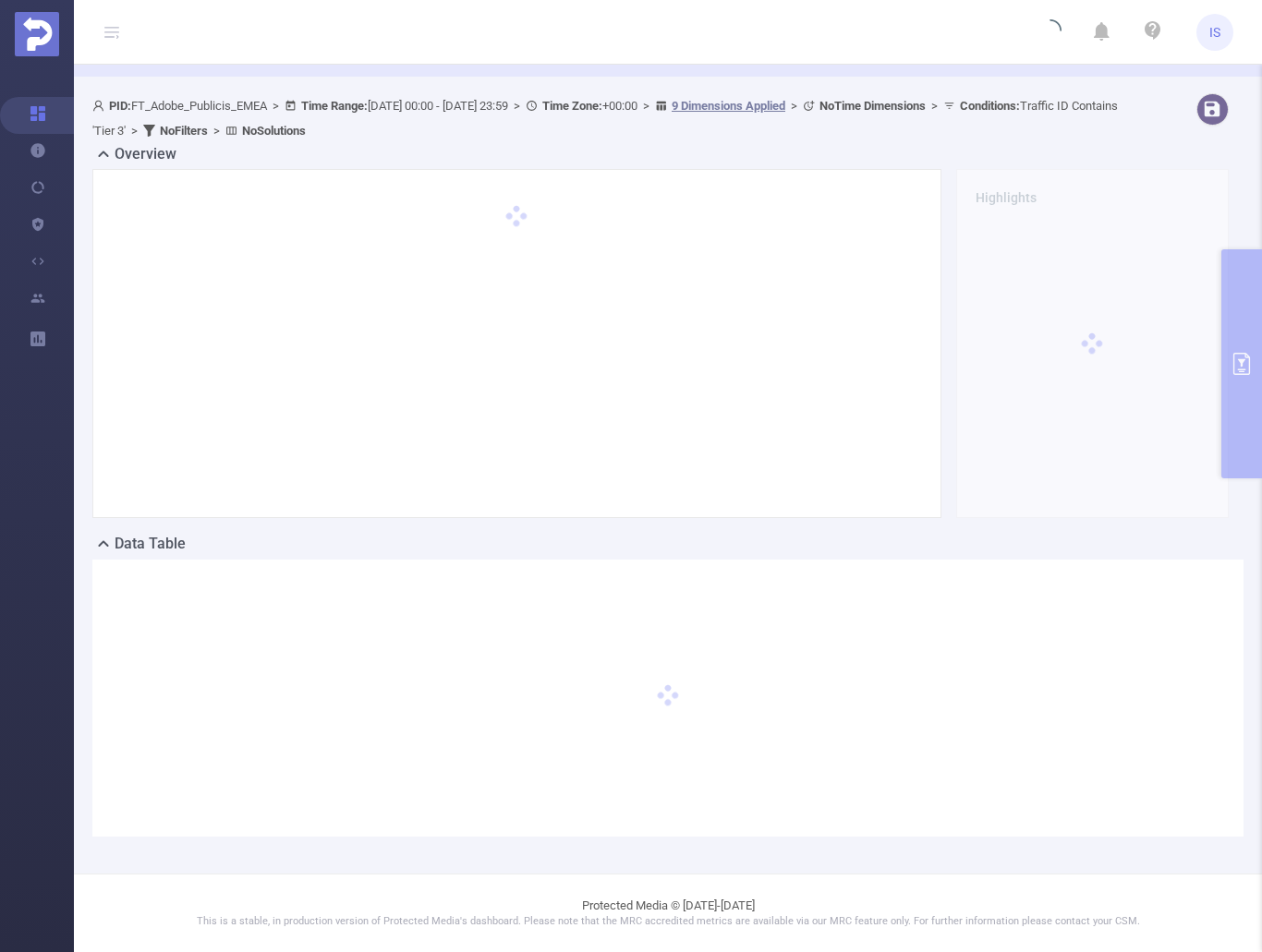
scroll to position [64, 0]
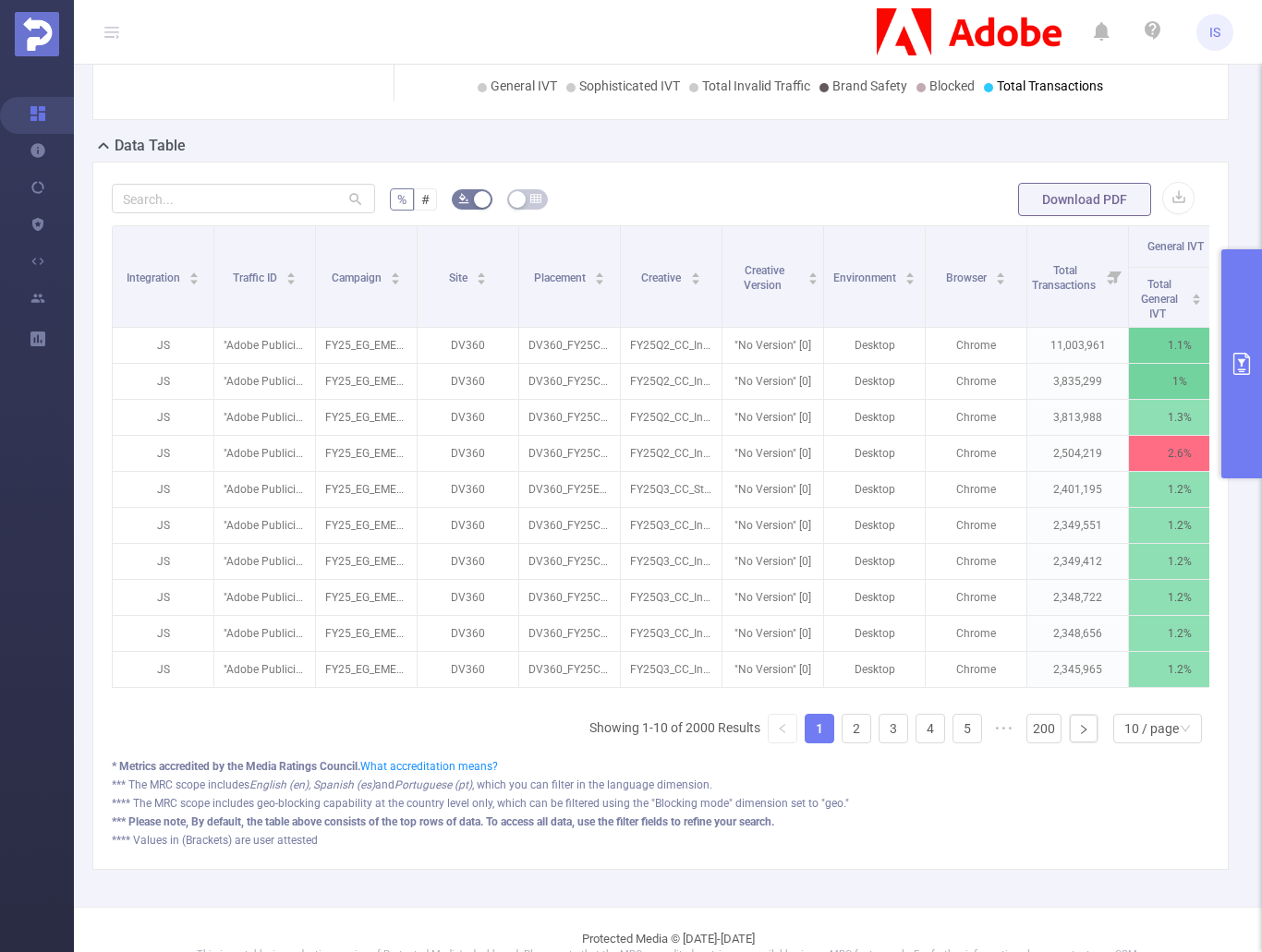
scroll to position [0, 649]
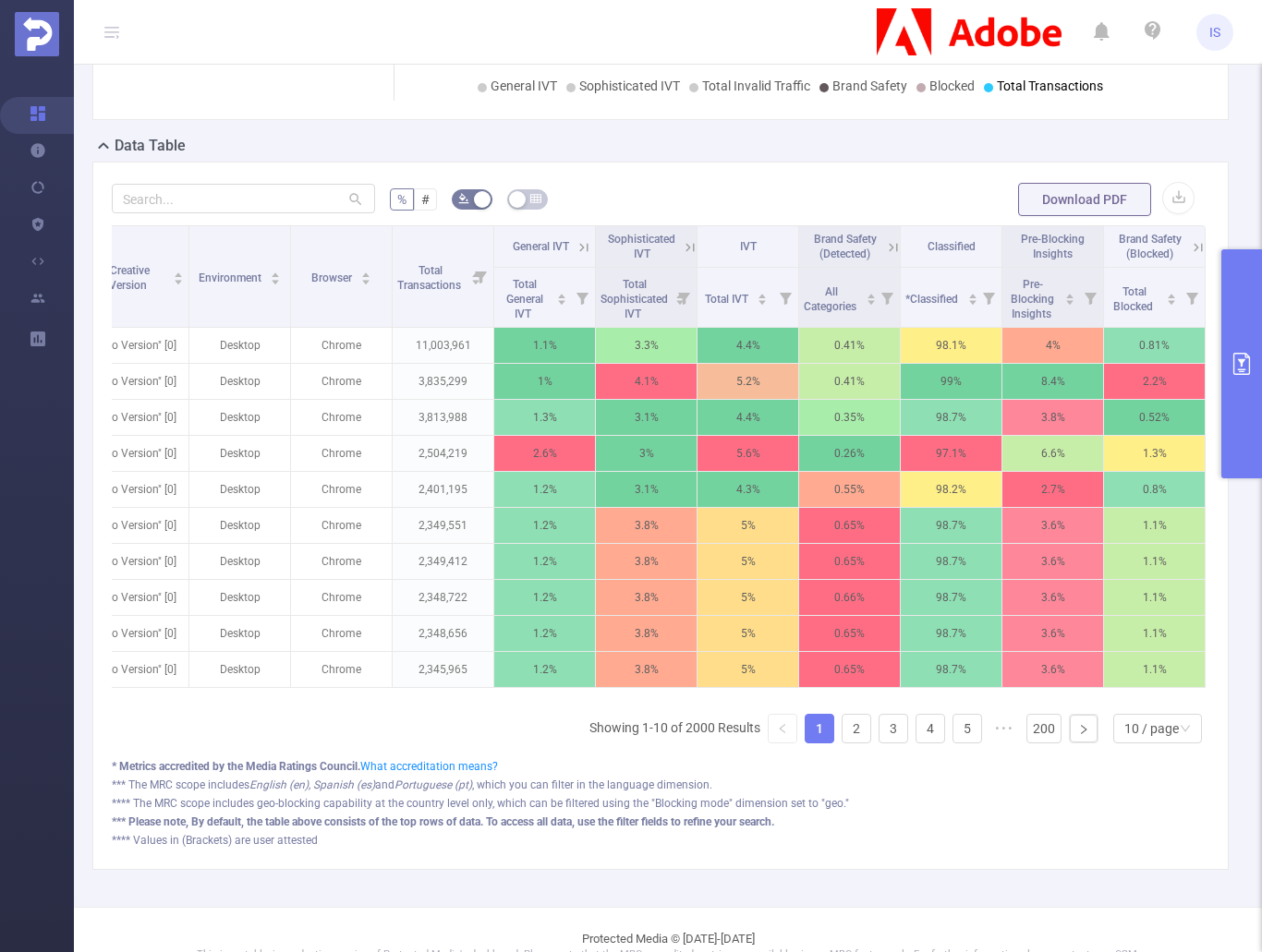
click at [1221, 396] on button "primary" at bounding box center [1242, 364] width 41 height 229
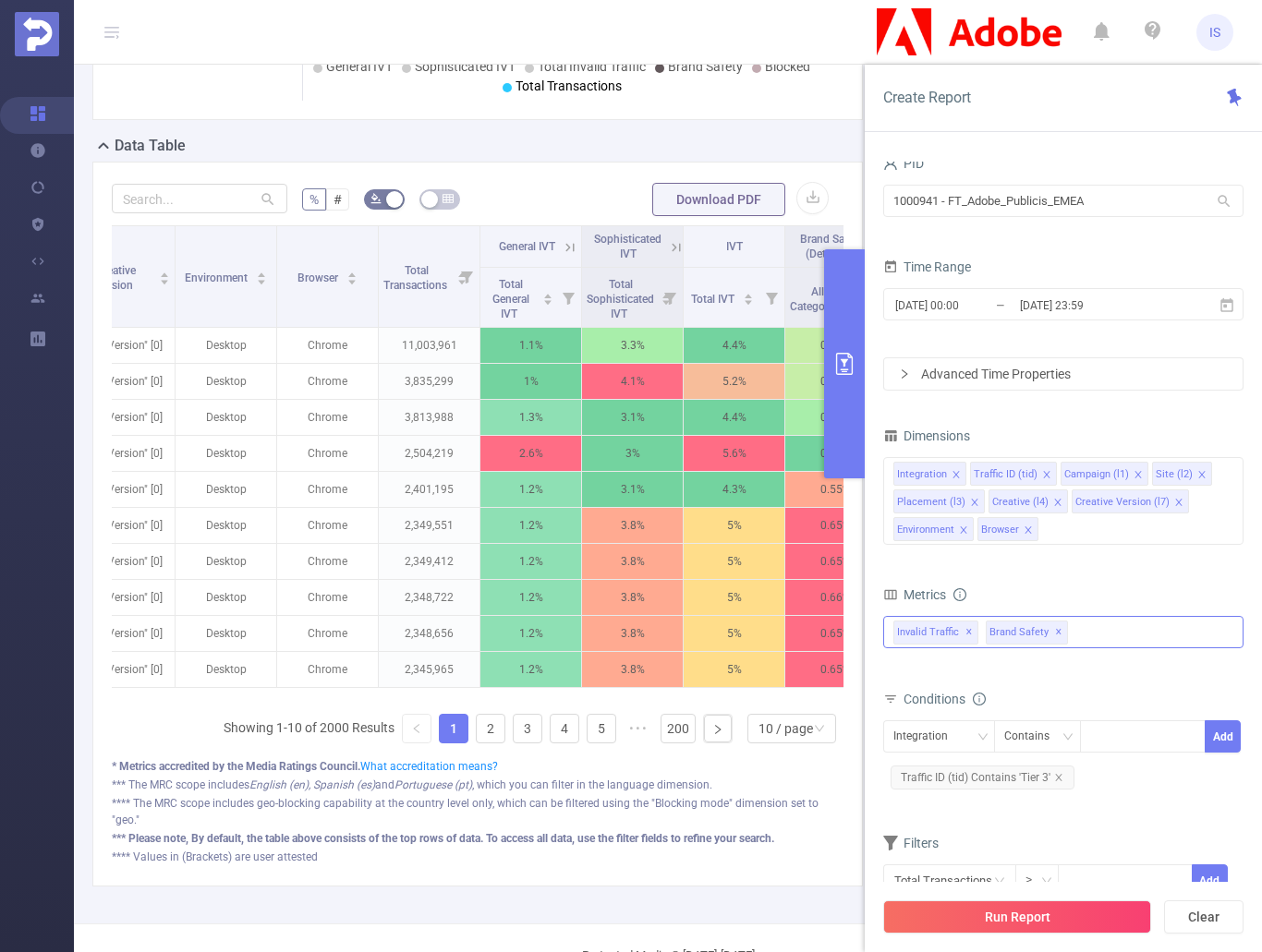
click at [1135, 333] on div "Time Range 2025-08-01 00:00 _ 2025-09-01 23:59" at bounding box center [1063, 295] width 360 height 82
click at [1062, 777] on span "Traffic ID (tid) Contains 'Tier 3'" at bounding box center [982, 778] width 184 height 24
click at [1093, 628] on div "Invalid Traffic ✕ Brand Safety ✕ Anti-Fraud Invalid Traffic Visibility Brand Sa…" at bounding box center [1063, 632] width 360 height 32
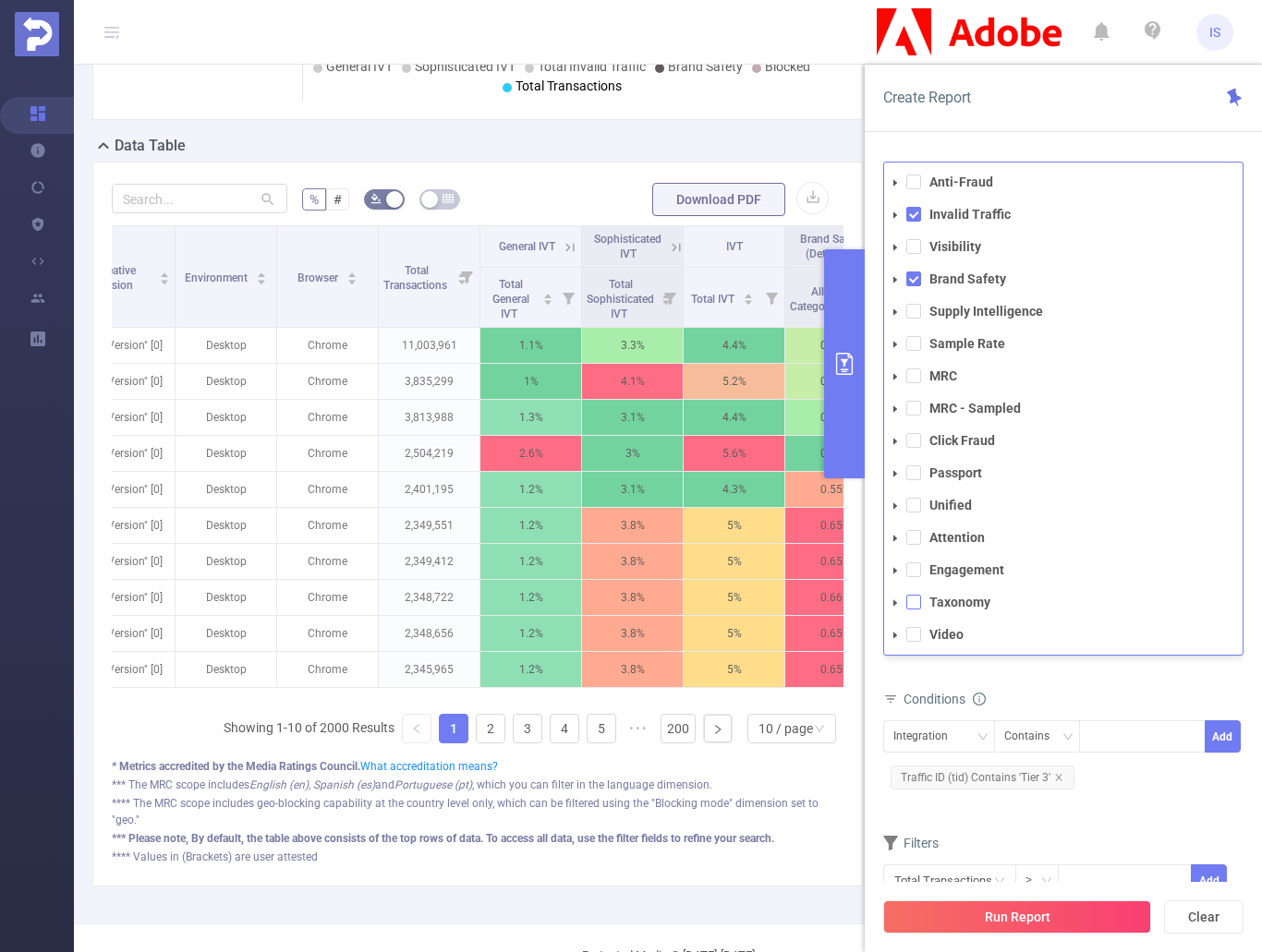
click at [913, 605] on span at bounding box center [913, 602] width 15 height 15
click at [910, 632] on span at bounding box center [913, 634] width 15 height 15
drag, startPoint x: 913, startPoint y: 375, endPoint x: 904, endPoint y: 408, distance: 34.2
click at [913, 373] on span at bounding box center [913, 375] width 15 height 15
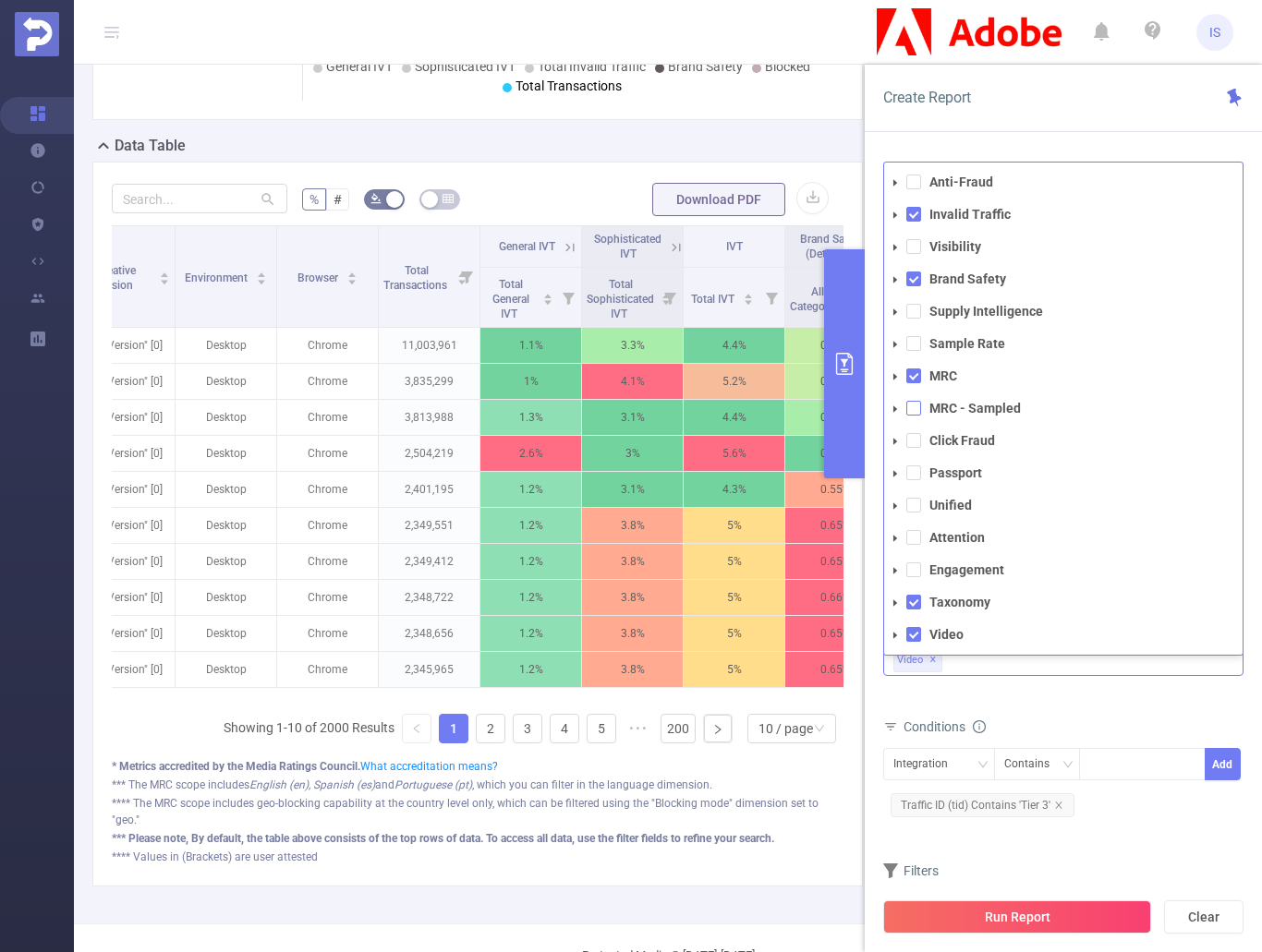
click at [914, 411] on span at bounding box center [913, 407] width 15 height 15
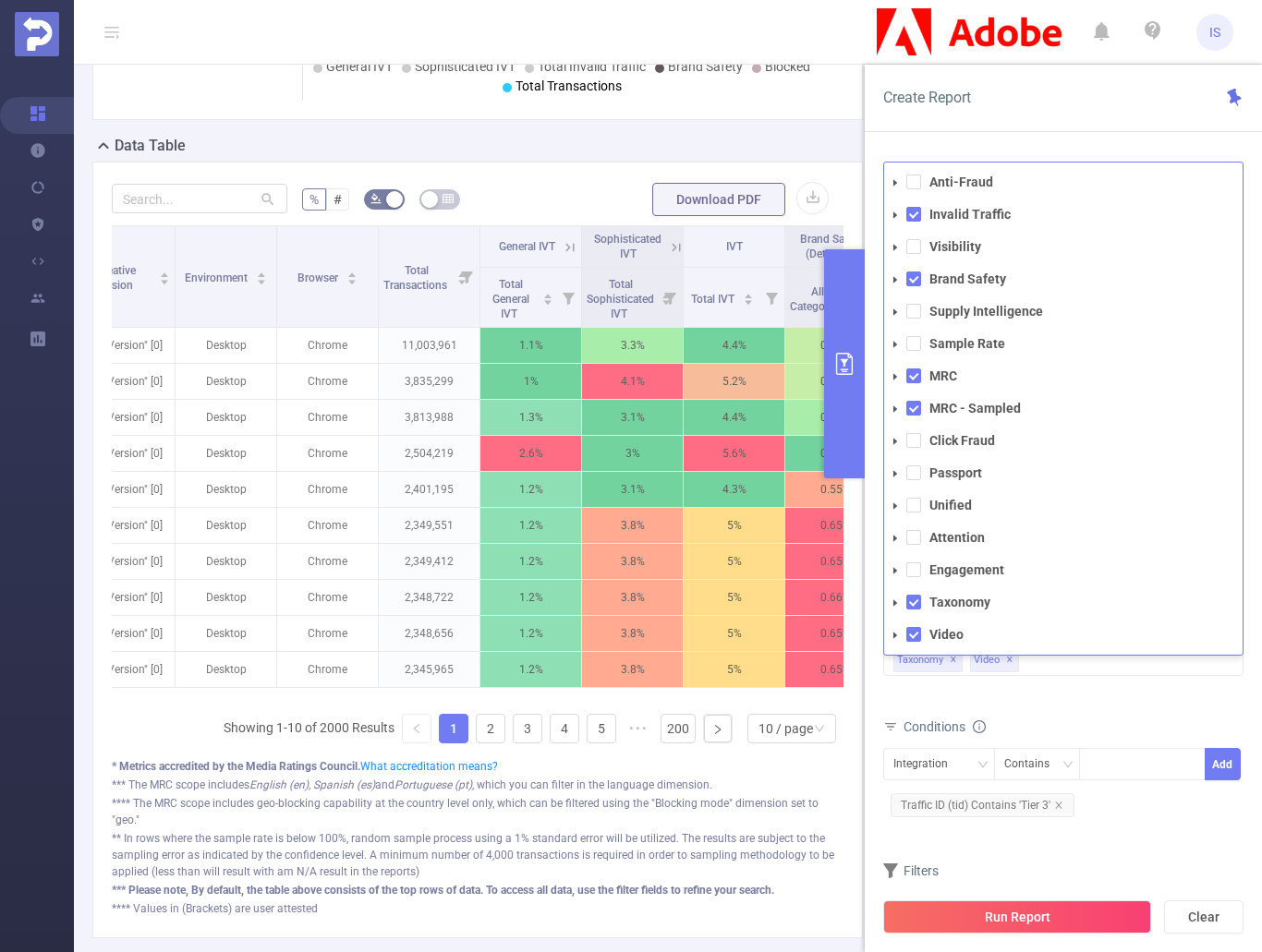
click at [1128, 694] on div "Total General IVT Data Centers Disclosed Bots Known Crawlers Irregular Activity…" at bounding box center [1063, 657] width 360 height 83
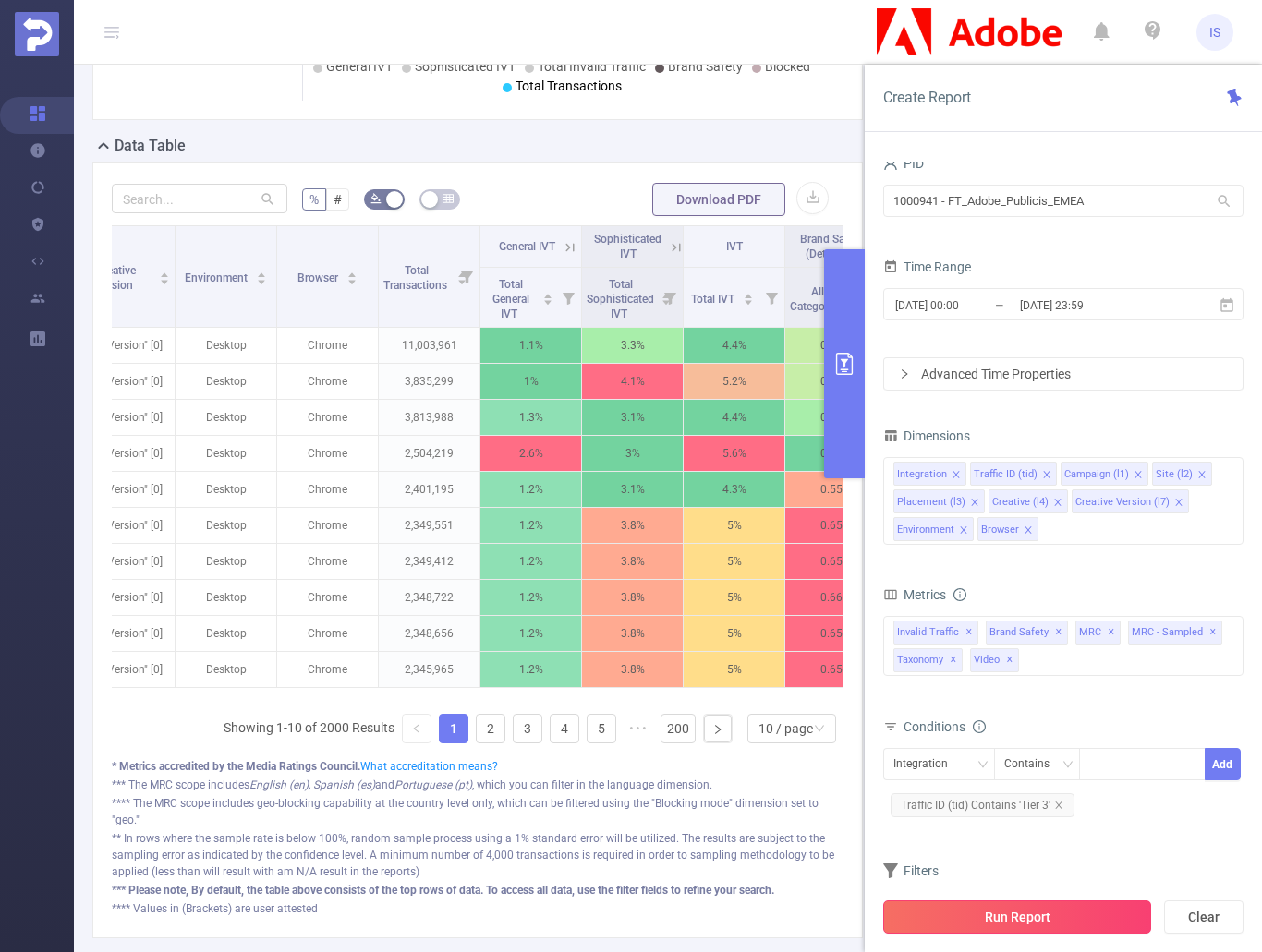
click at [1012, 919] on button "Run Report" at bounding box center [1016, 917] width 267 height 33
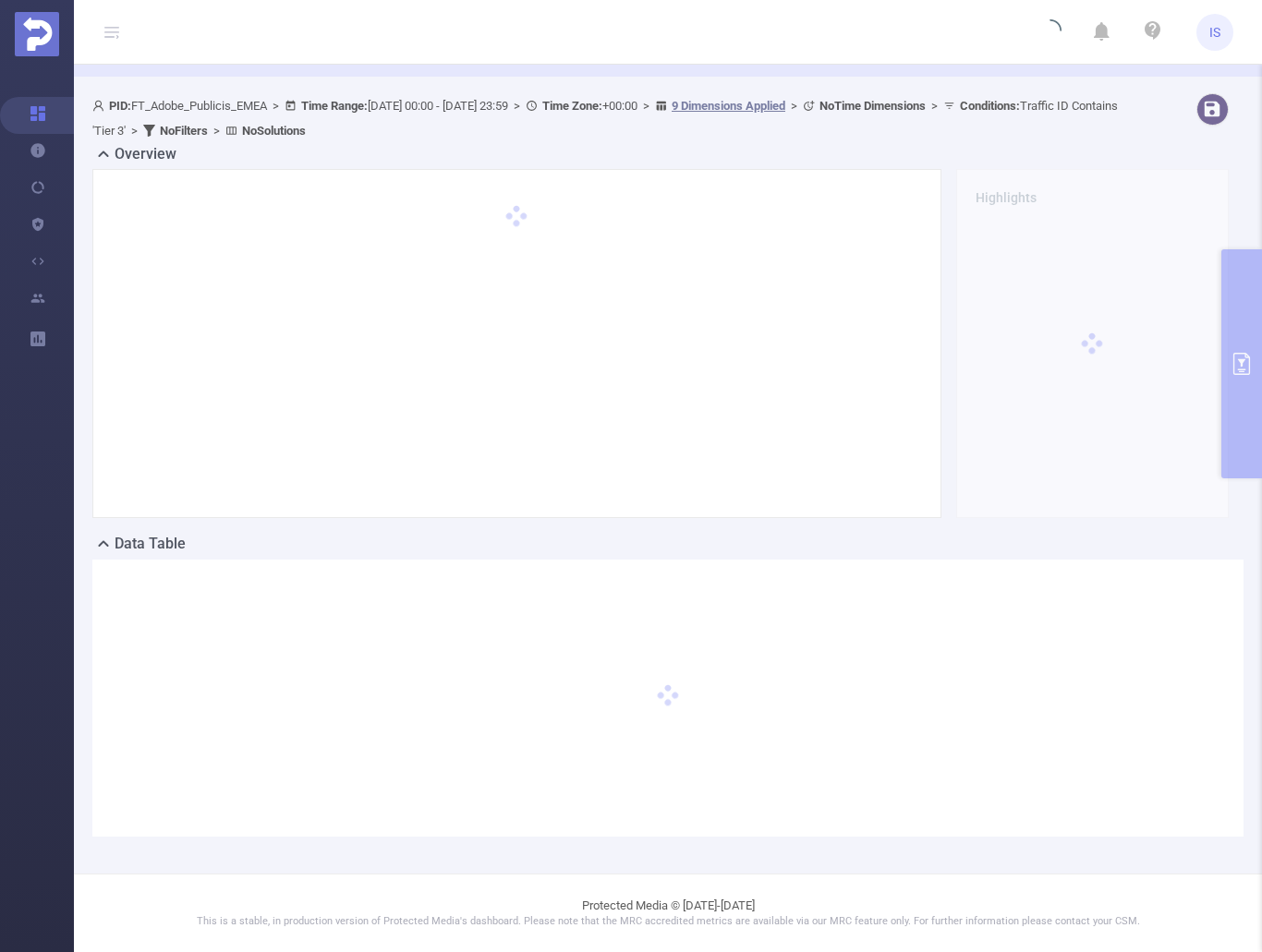
scroll to position [0, 0]
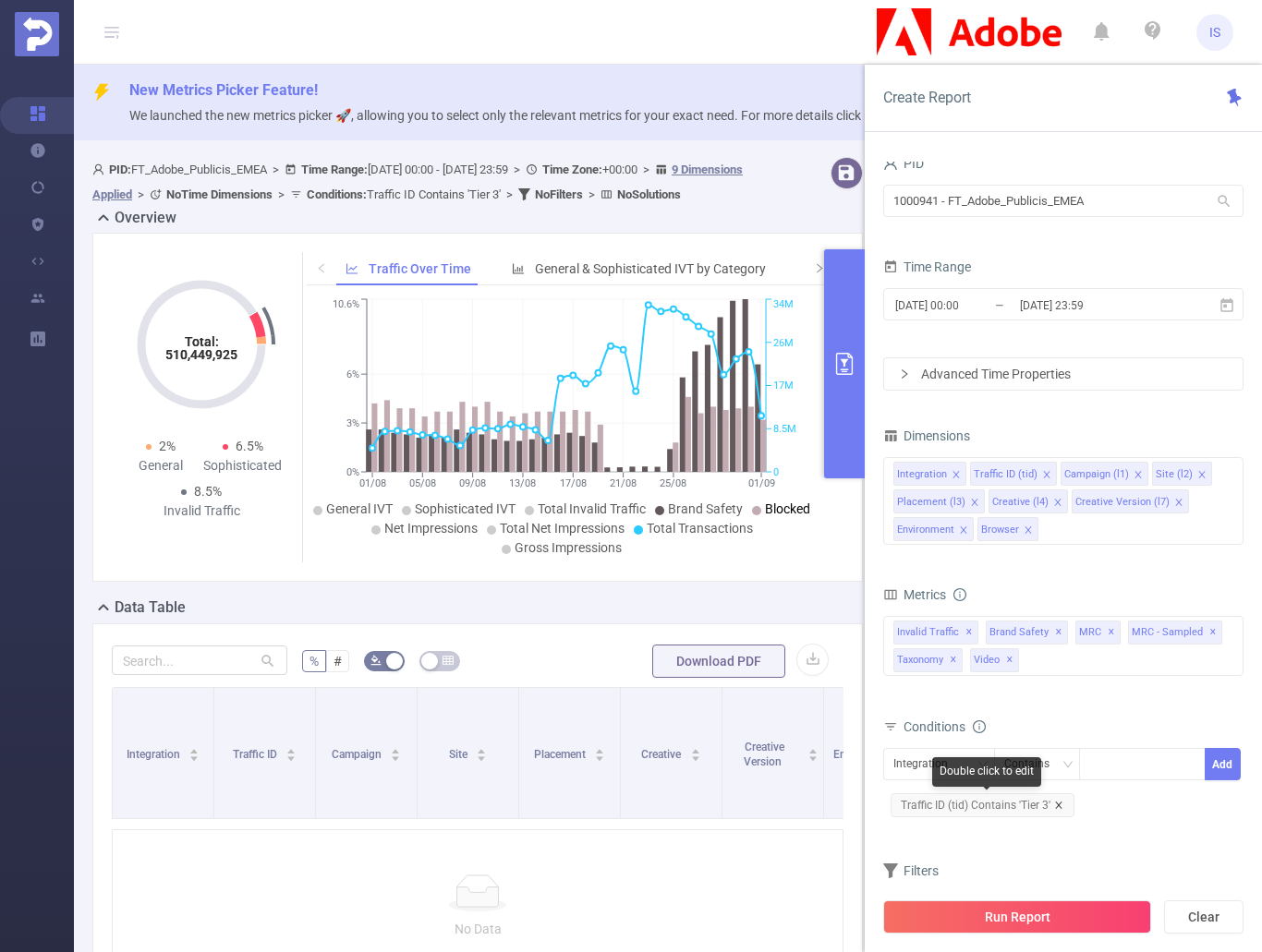
click at [1055, 805] on icon "icon: close" at bounding box center [1058, 805] width 9 height 9
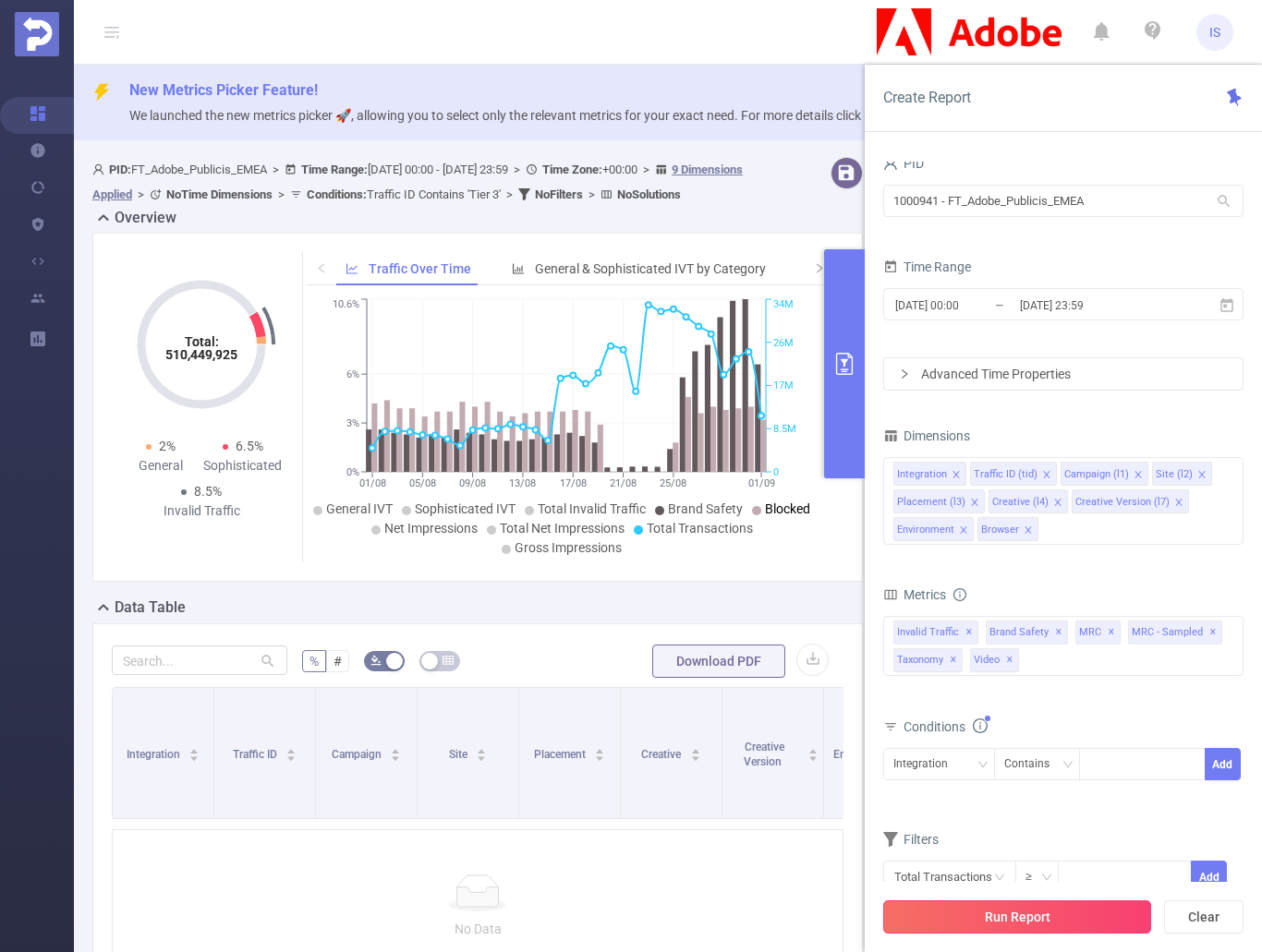
click at [1049, 907] on button "Run Report" at bounding box center [1016, 917] width 267 height 33
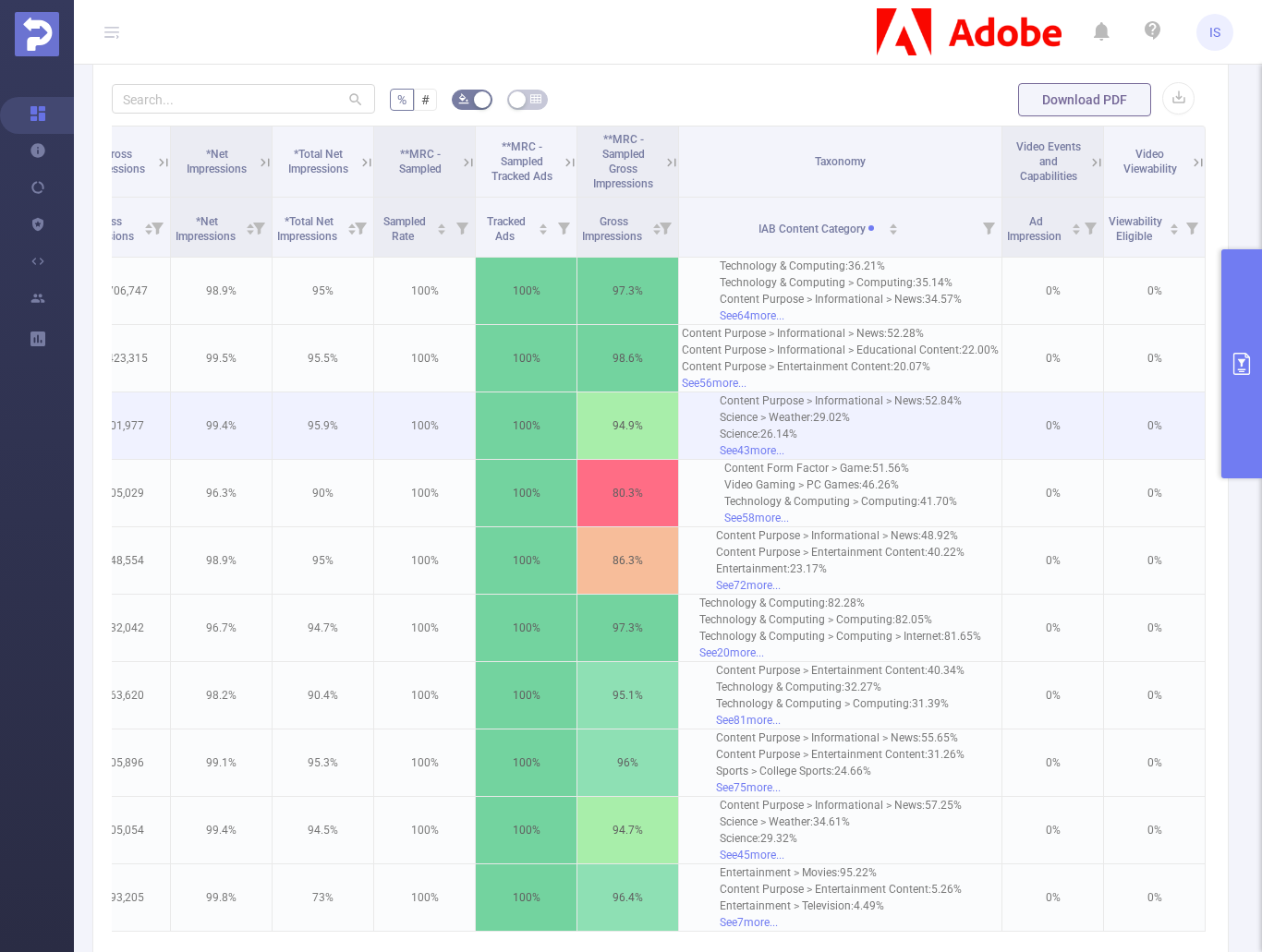
scroll to position [555, 0]
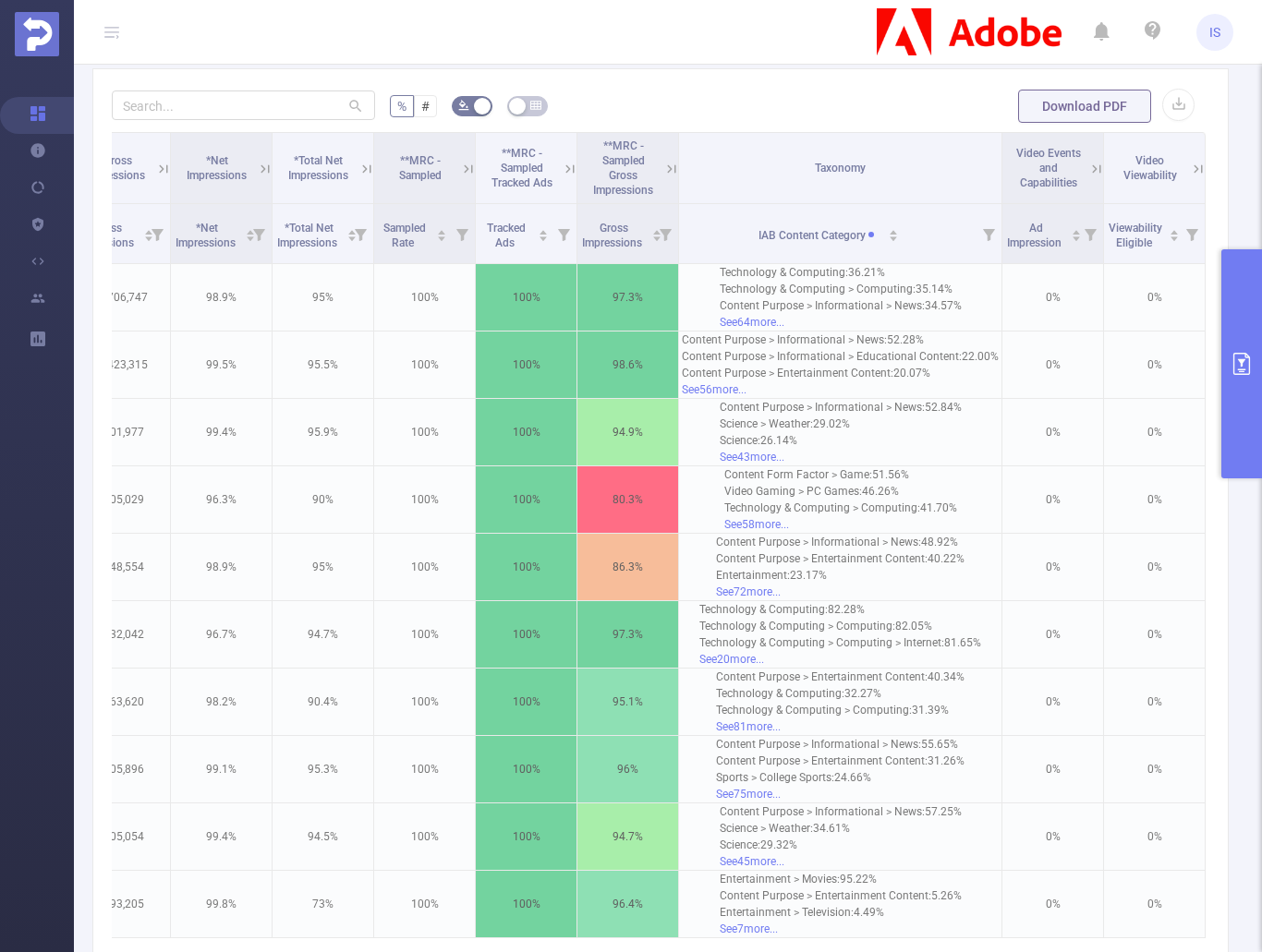
click at [1236, 385] on button "primary" at bounding box center [1242, 364] width 41 height 229
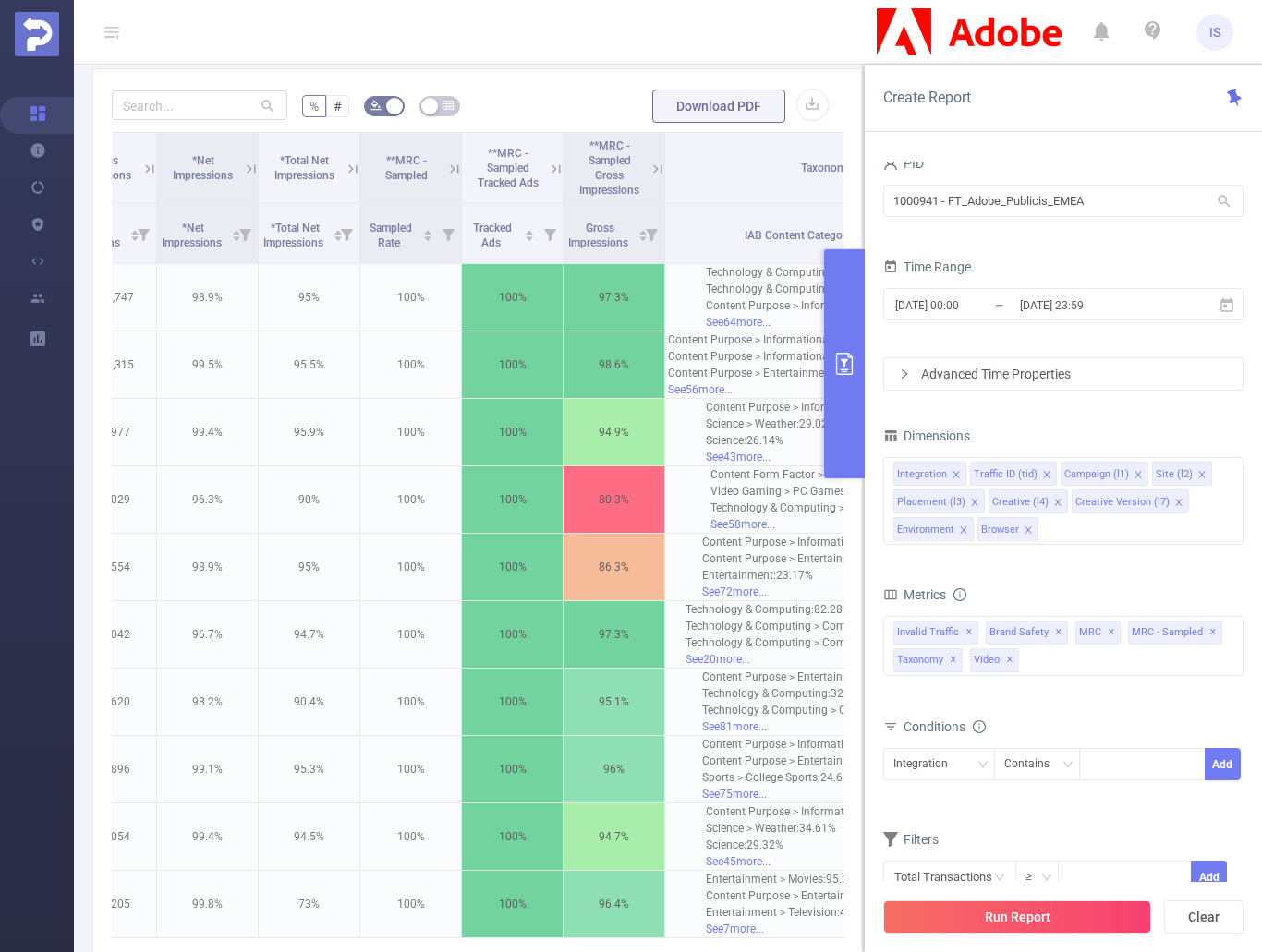
click at [844, 394] on button "primary" at bounding box center [844, 364] width 41 height 229
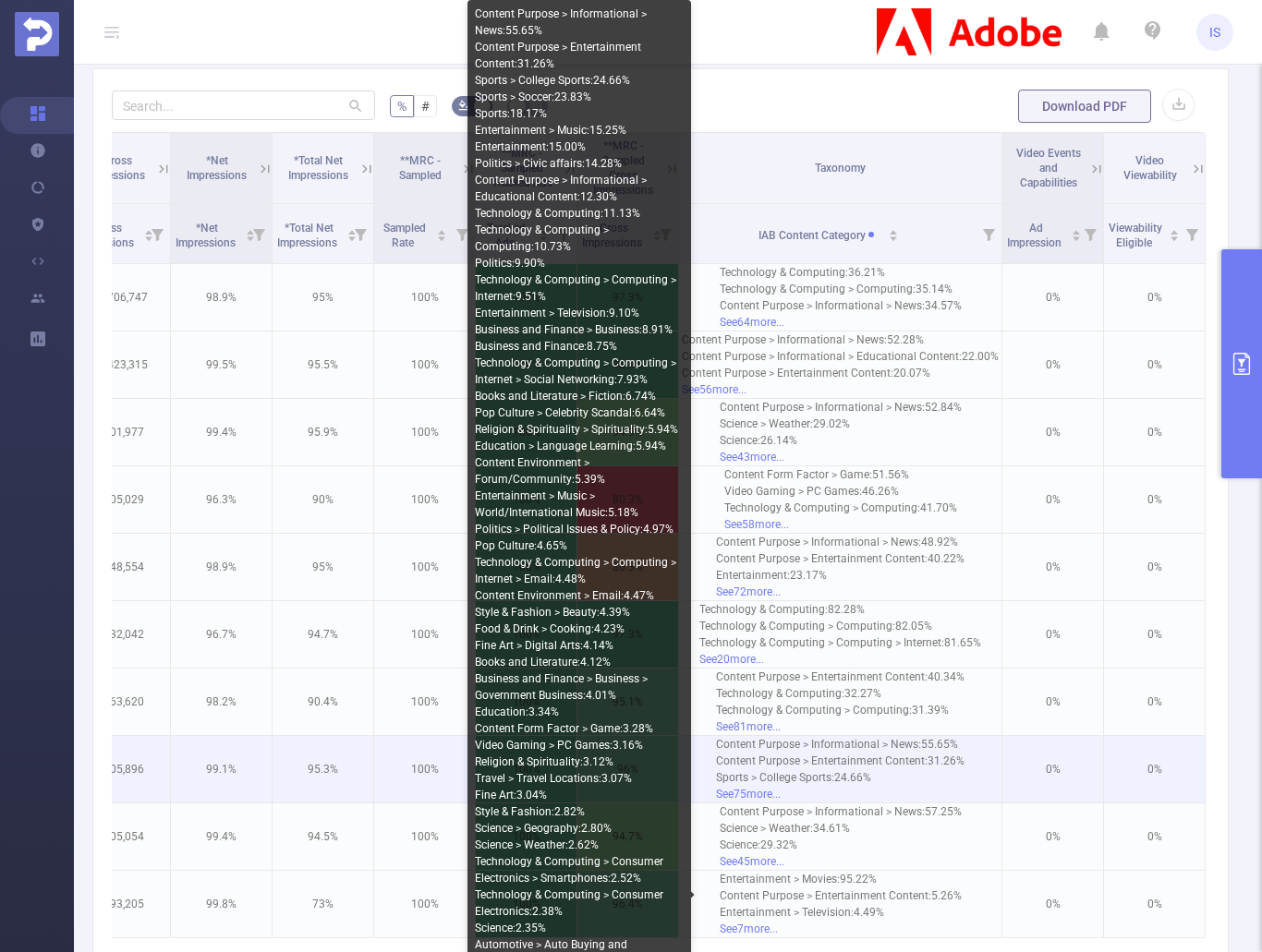
scroll to position [186, 0]
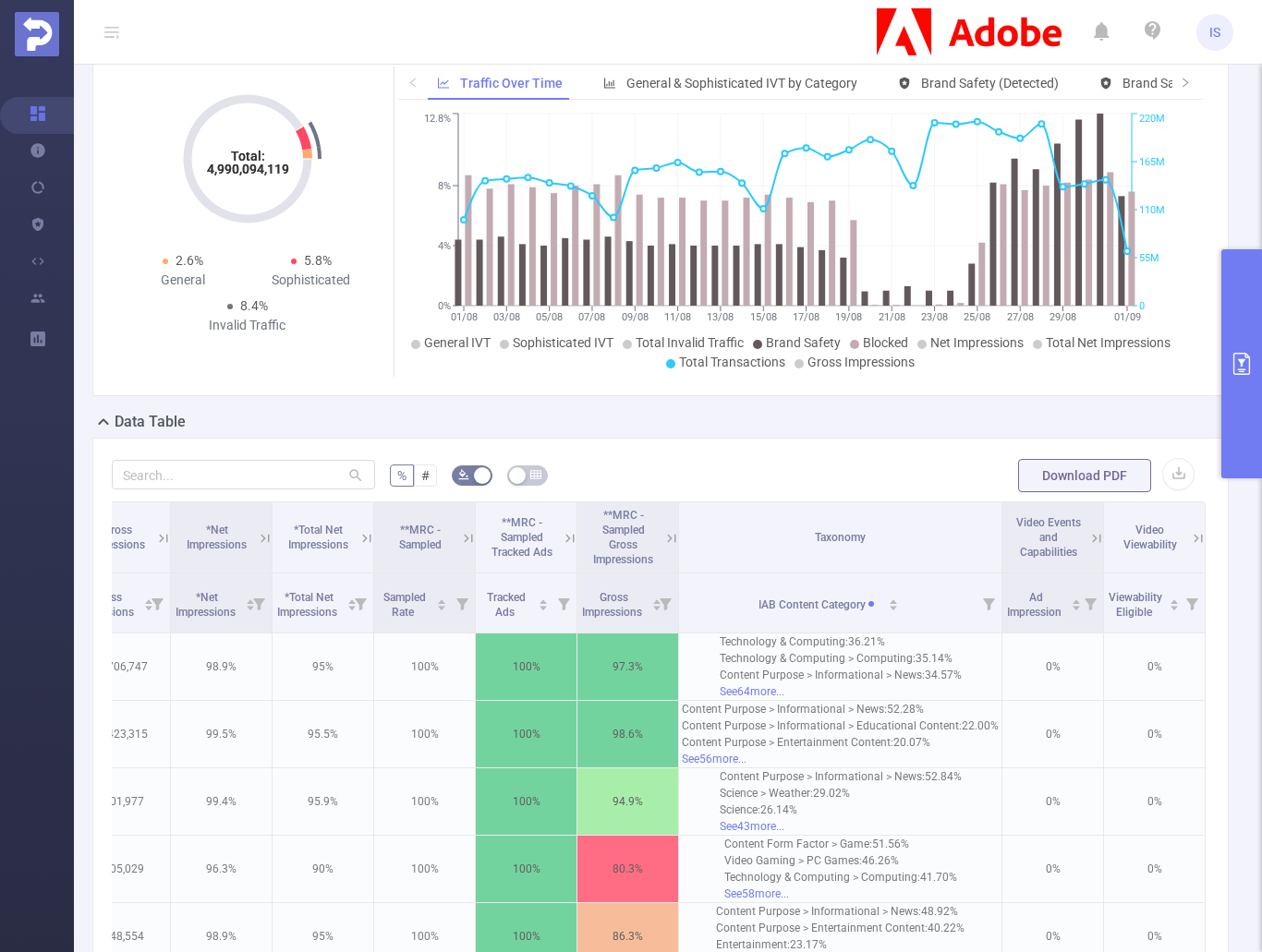
click at [1252, 401] on button "primary" at bounding box center [1242, 364] width 41 height 229
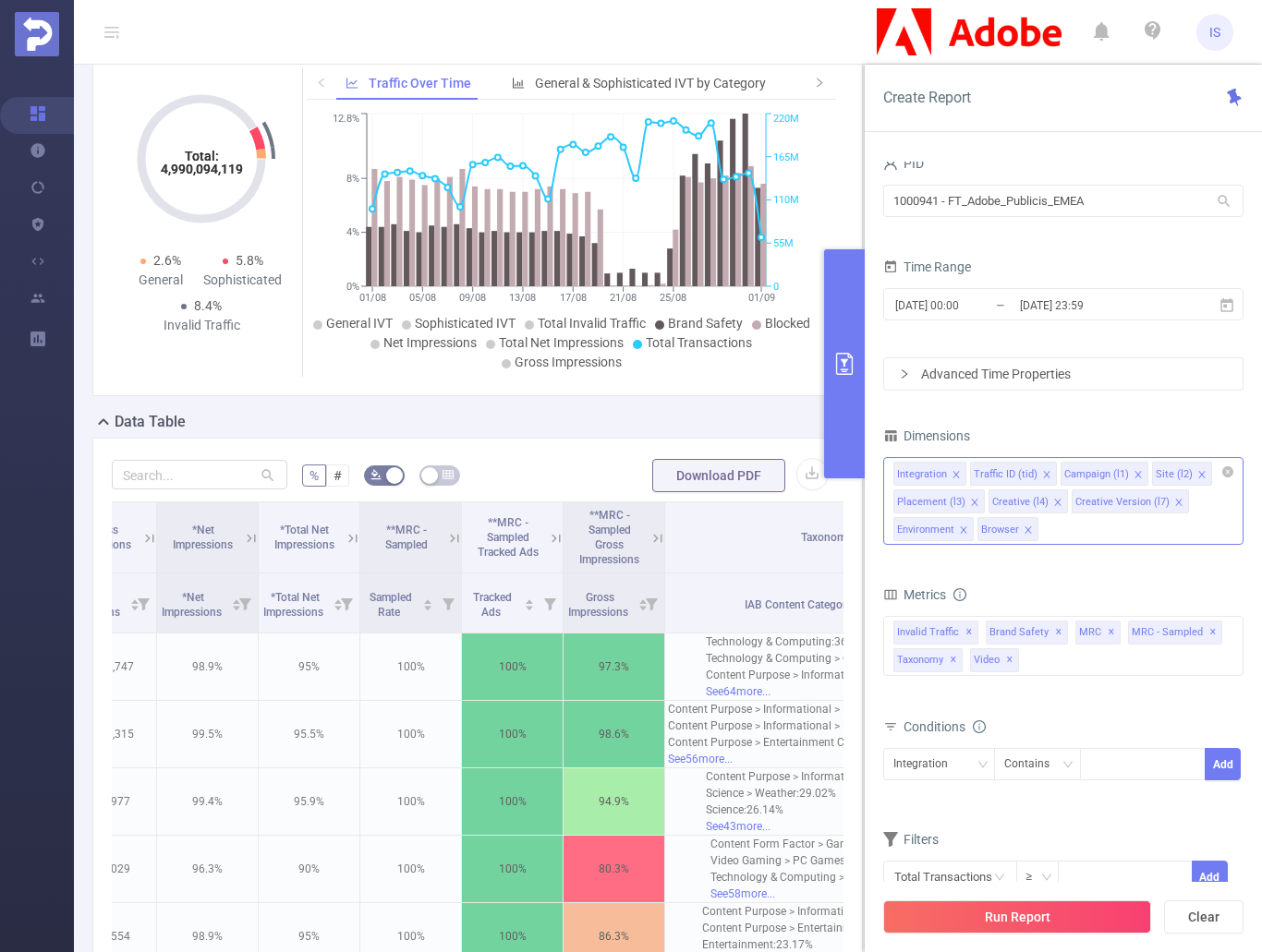
click at [1120, 530] on div "Integration Traffic ID (tid) Campaign (l1) Site (l2) Placement (l3) Creative (l…" at bounding box center [1063, 501] width 360 height 88
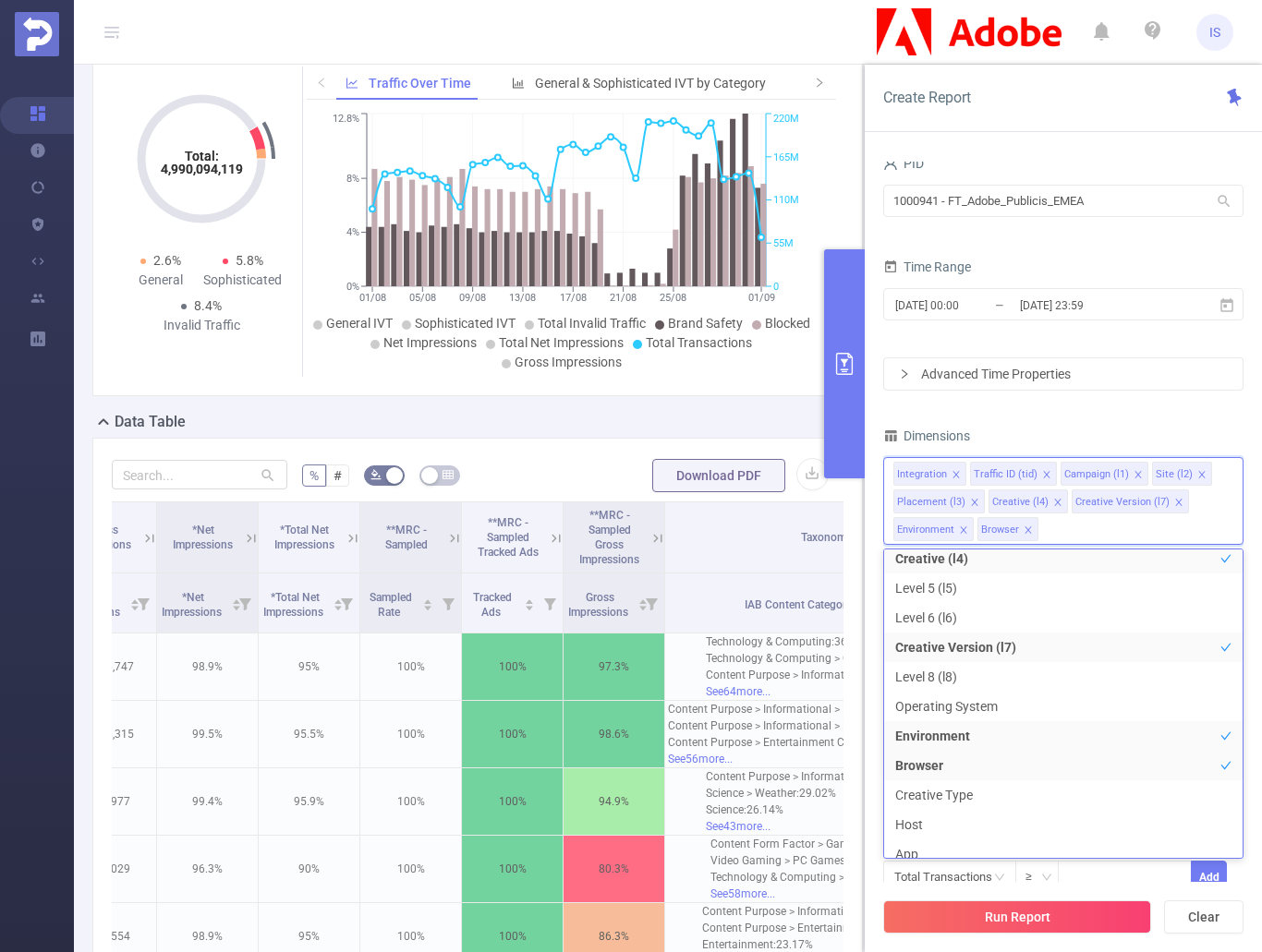
scroll to position [0, 0]
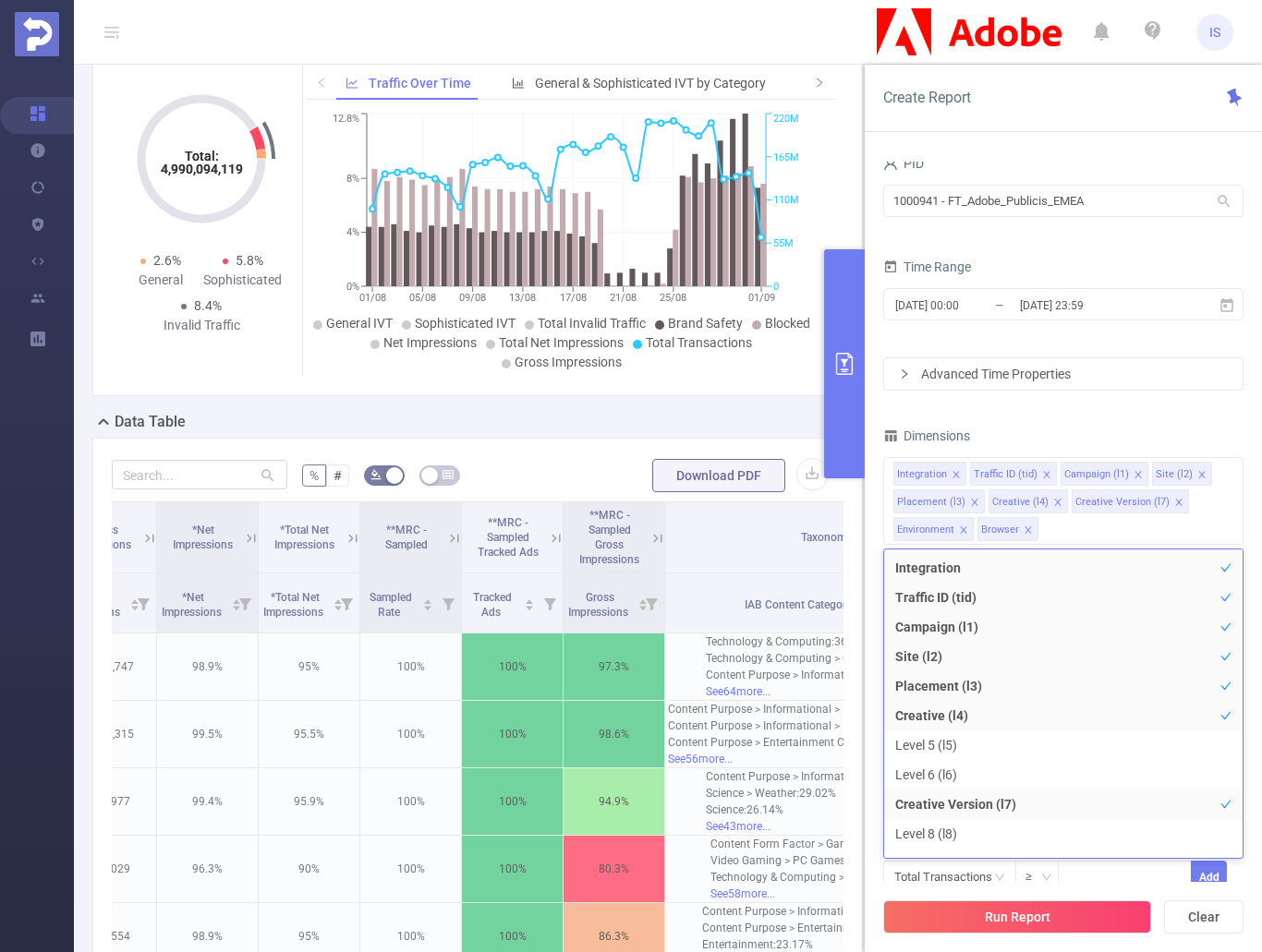
click at [1151, 405] on div "PID 1000941 - FT_Adobe_Publicis_EMEA 1000941 - FT_Adobe_Publicis_EMEA Time Rang…" at bounding box center [1063, 534] width 360 height 766
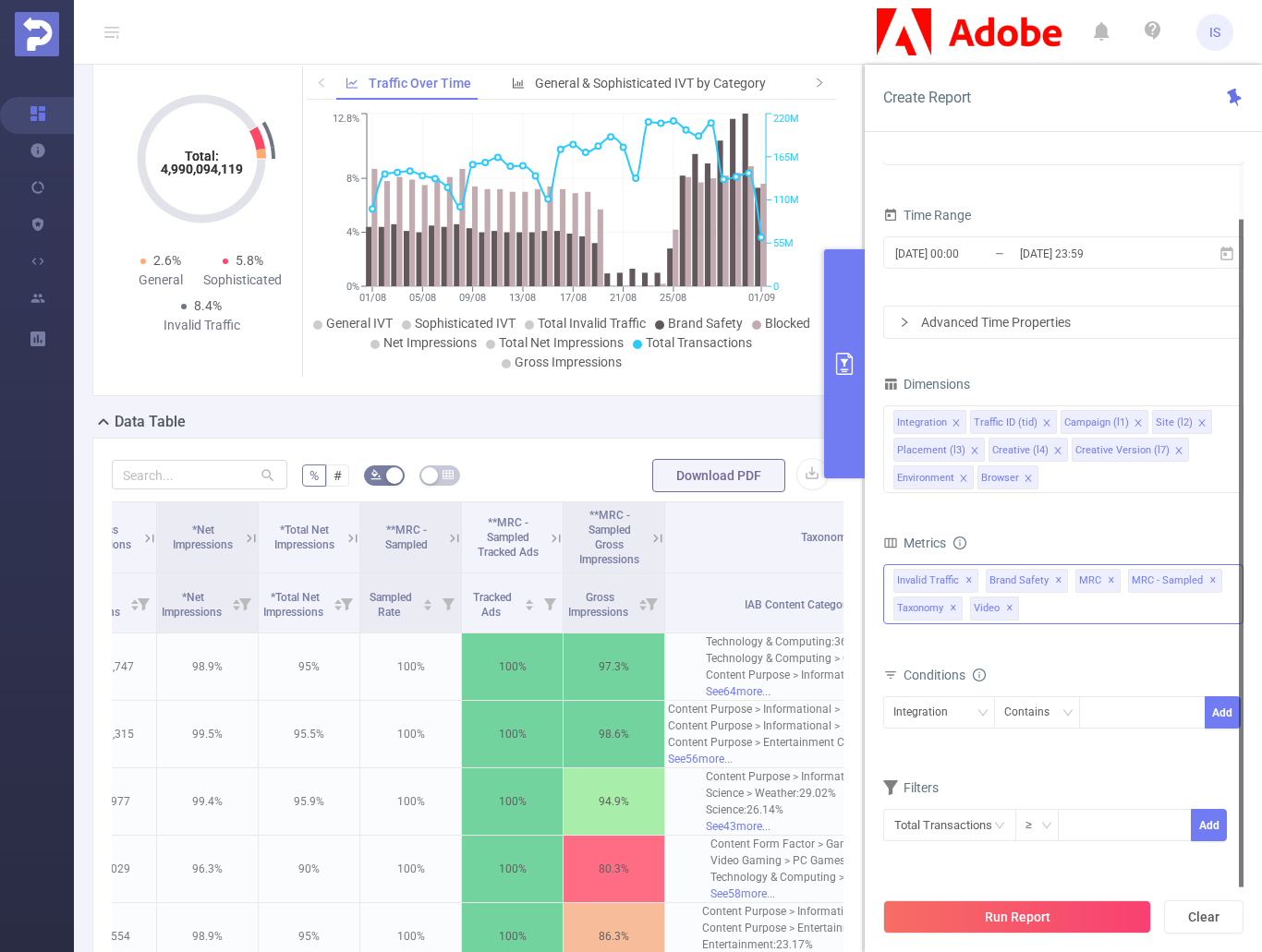
click at [1060, 614] on div "Invalid Traffic ✕ Brand Safety ✕ Anti-Fraud Invalid Traffic Visibility Brand Sa…" at bounding box center [1063, 594] width 360 height 60
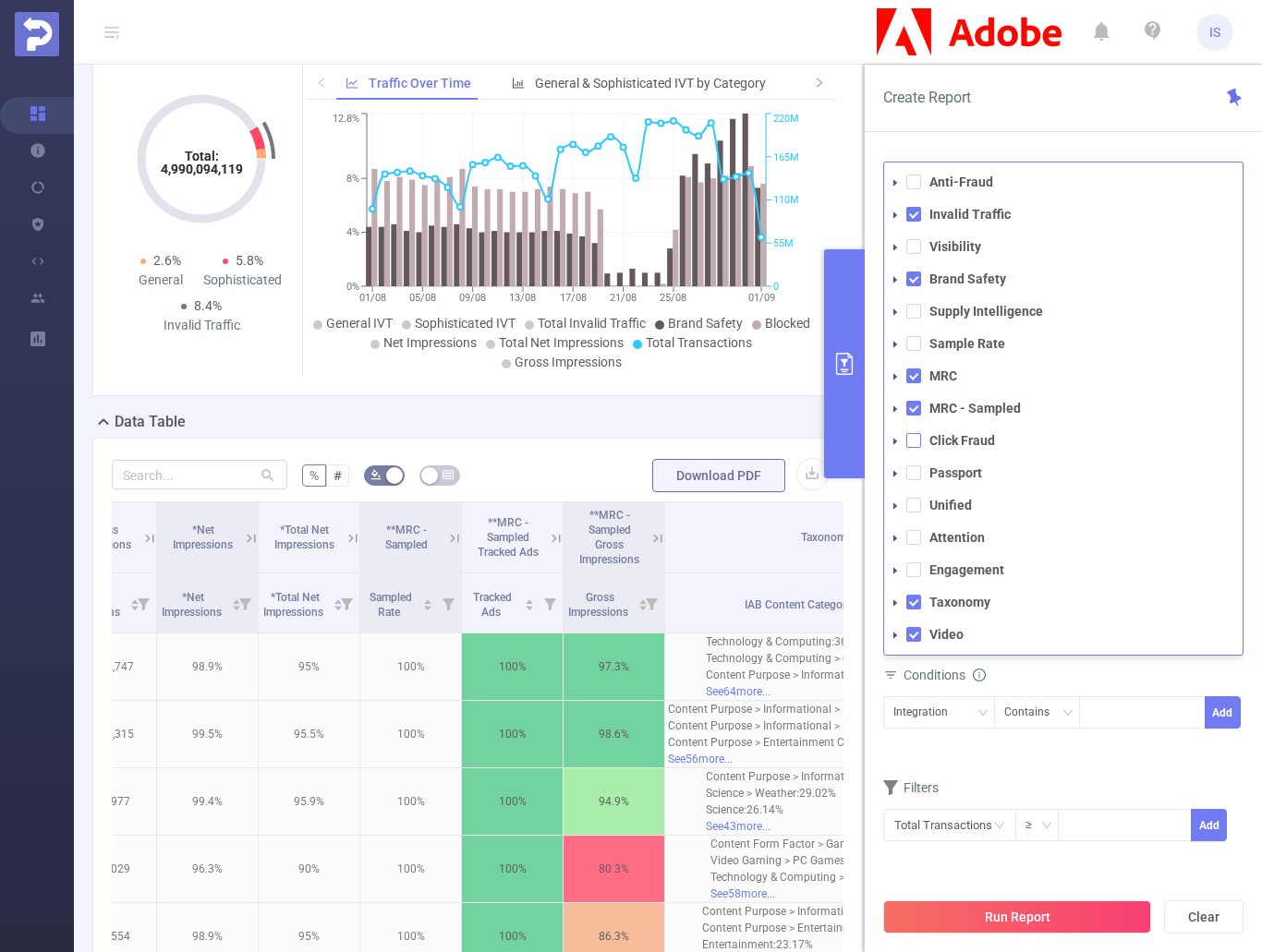
click at [913, 444] on span at bounding box center [913, 441] width 15 height 15
click at [913, 474] on span at bounding box center [913, 473] width 15 height 15
click at [918, 504] on span at bounding box center [913, 505] width 15 height 15
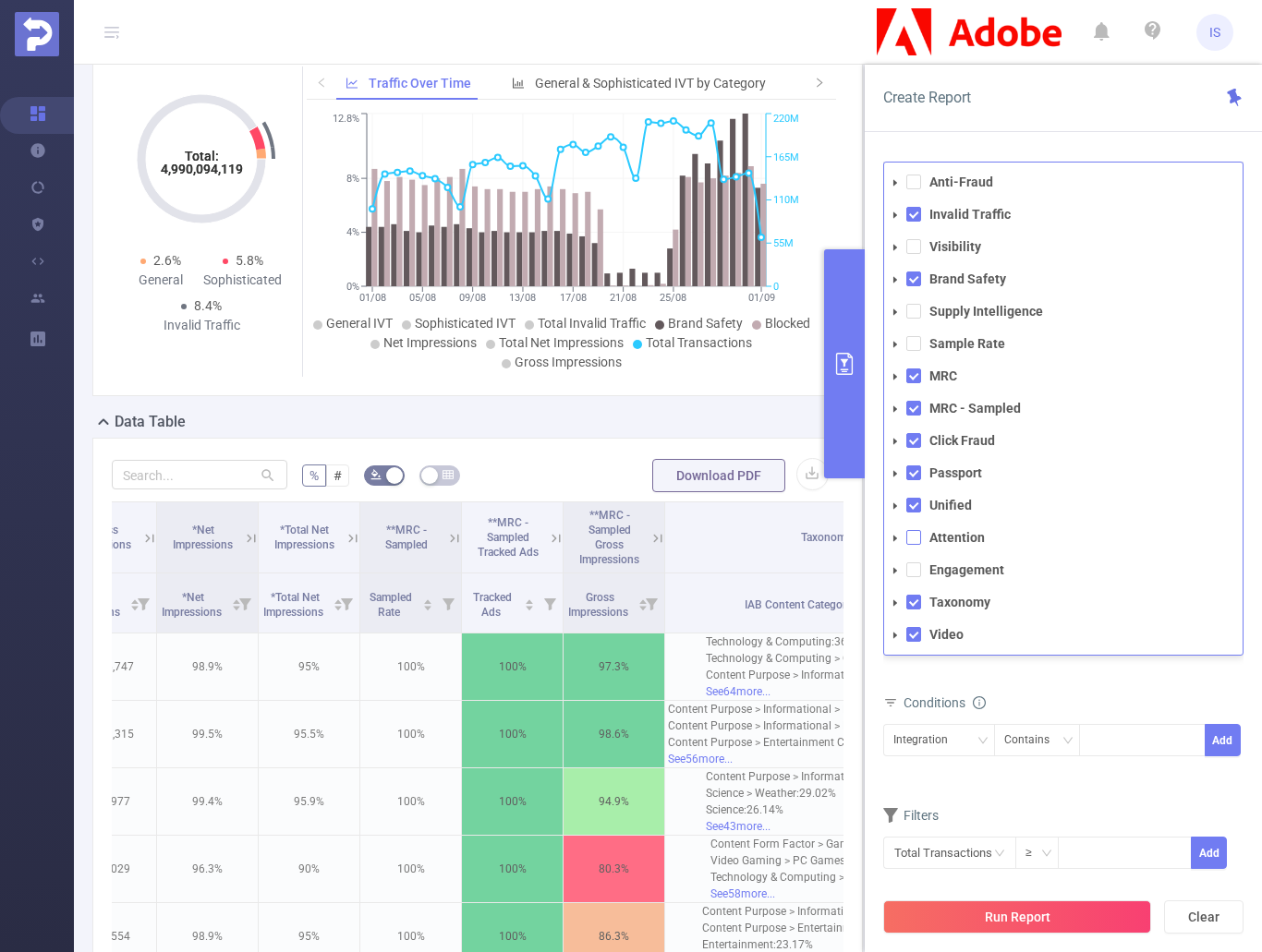
click at [918, 538] on span at bounding box center [913, 537] width 15 height 15
click at [913, 569] on span at bounding box center [913, 570] width 15 height 15
click at [914, 350] on span at bounding box center [913, 343] width 15 height 15
click at [913, 312] on span at bounding box center [913, 311] width 15 height 15
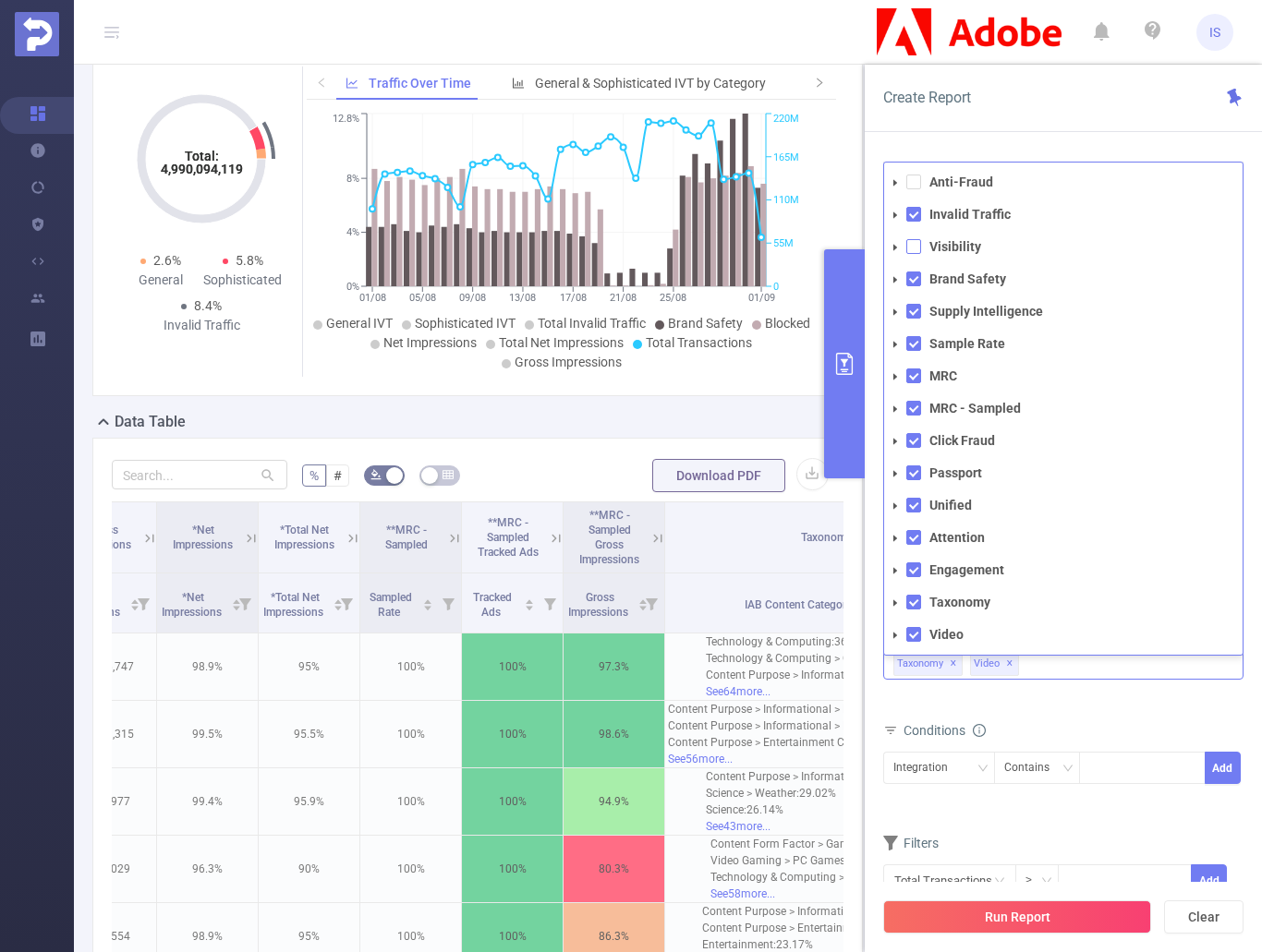
click at [909, 247] on span at bounding box center [913, 246] width 15 height 15
click at [915, 180] on span at bounding box center [913, 182] width 15 height 15
click at [980, 124] on div "Create Report" at bounding box center [1063, 97] width 397 height 67
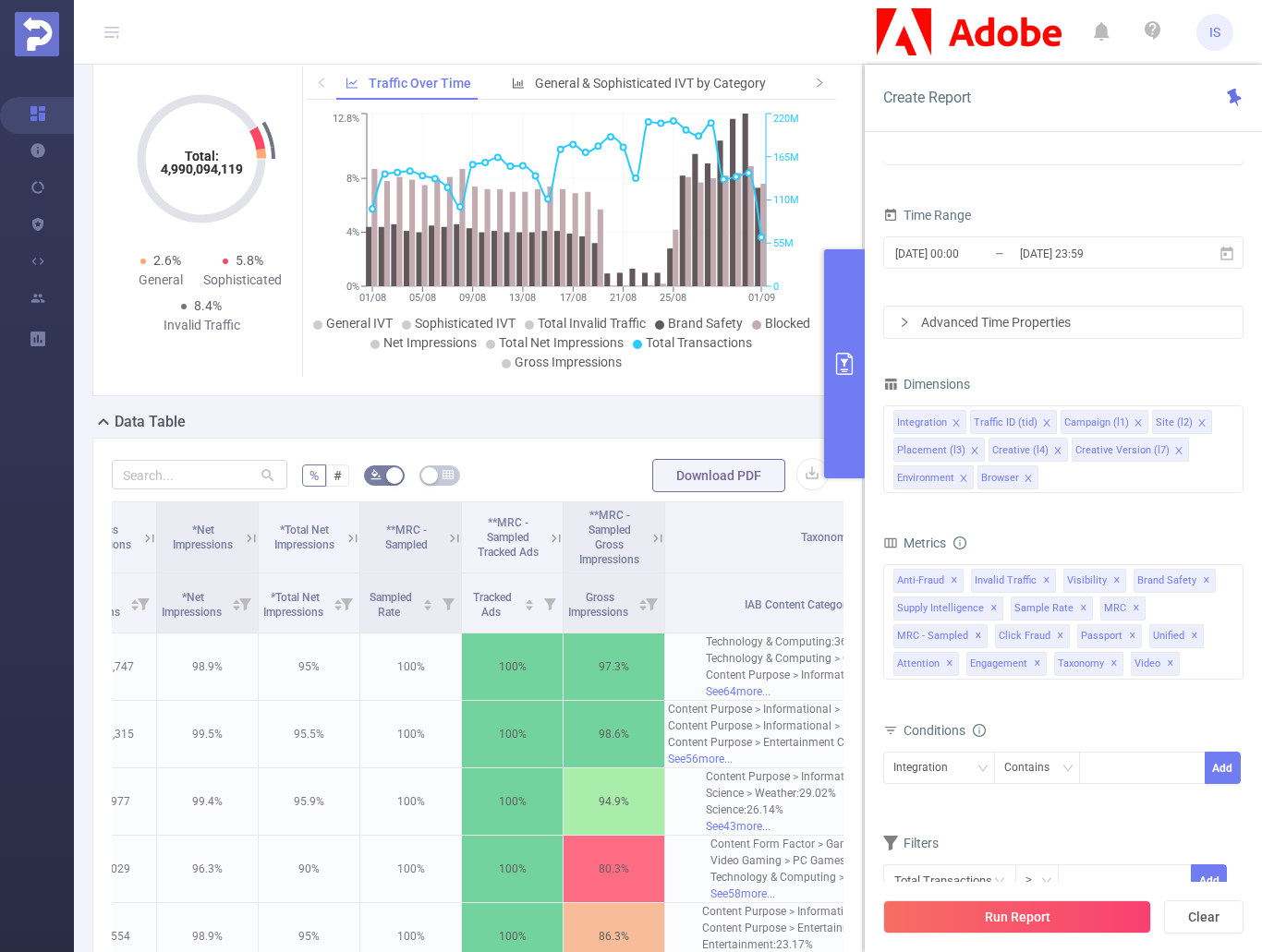
drag, startPoint x: 1041, startPoint y: 921, endPoint x: 1131, endPoint y: 914, distance: 90.3
click at [1042, 921] on button "Run Report" at bounding box center [1016, 917] width 267 height 33
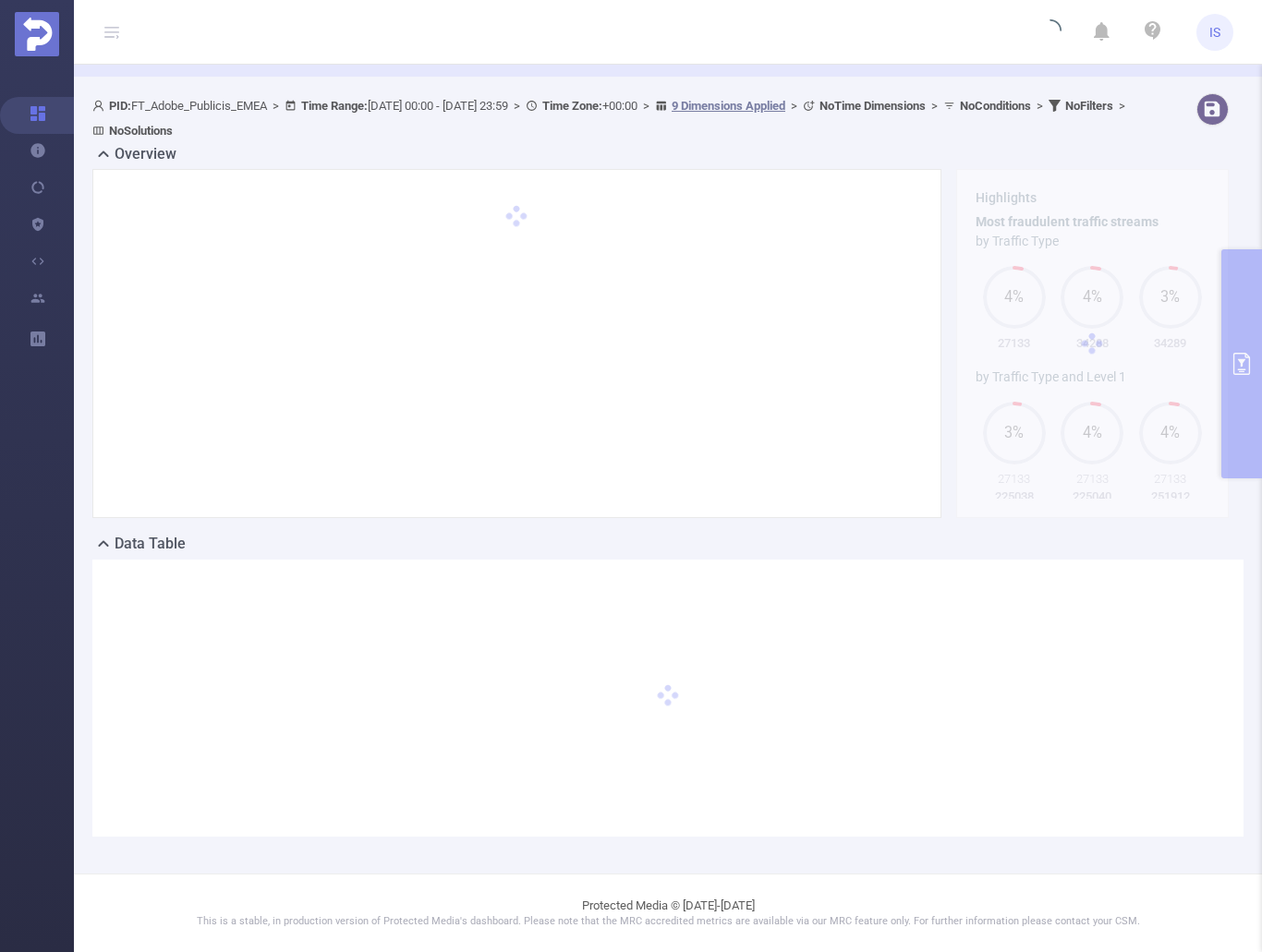
scroll to position [64, 0]
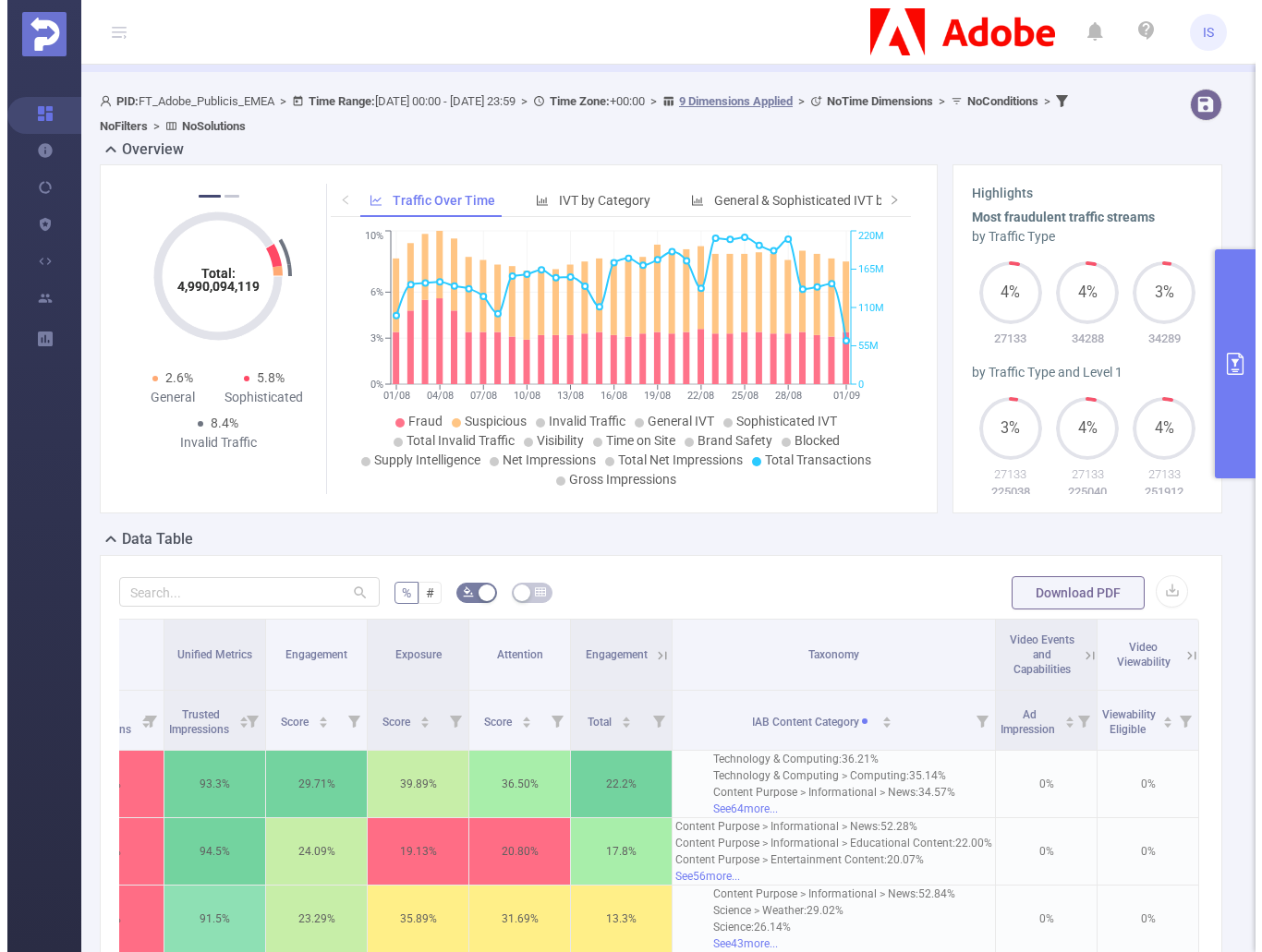
scroll to position [64, 0]
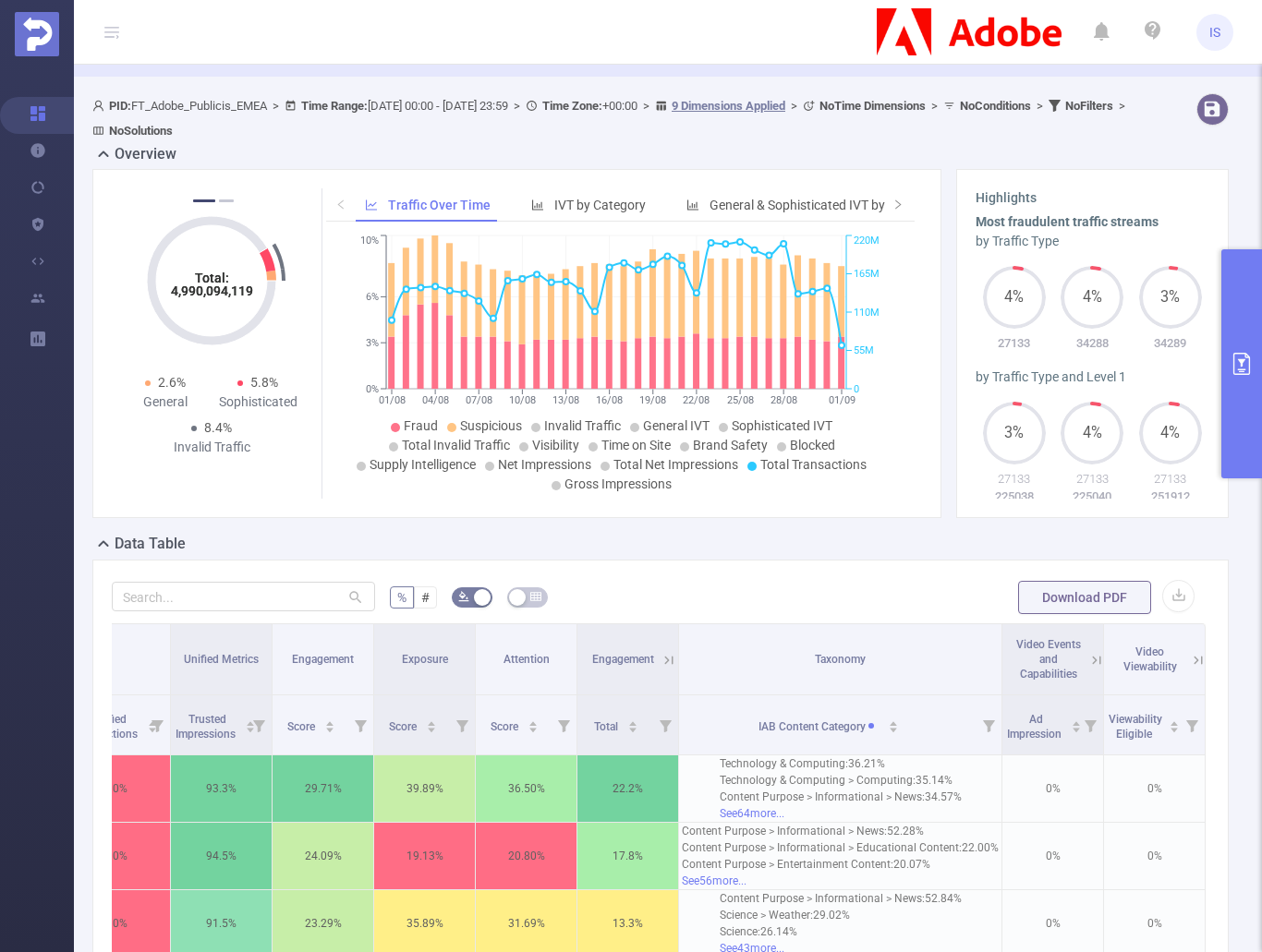
click at [1243, 347] on button "primary" at bounding box center [1242, 364] width 41 height 229
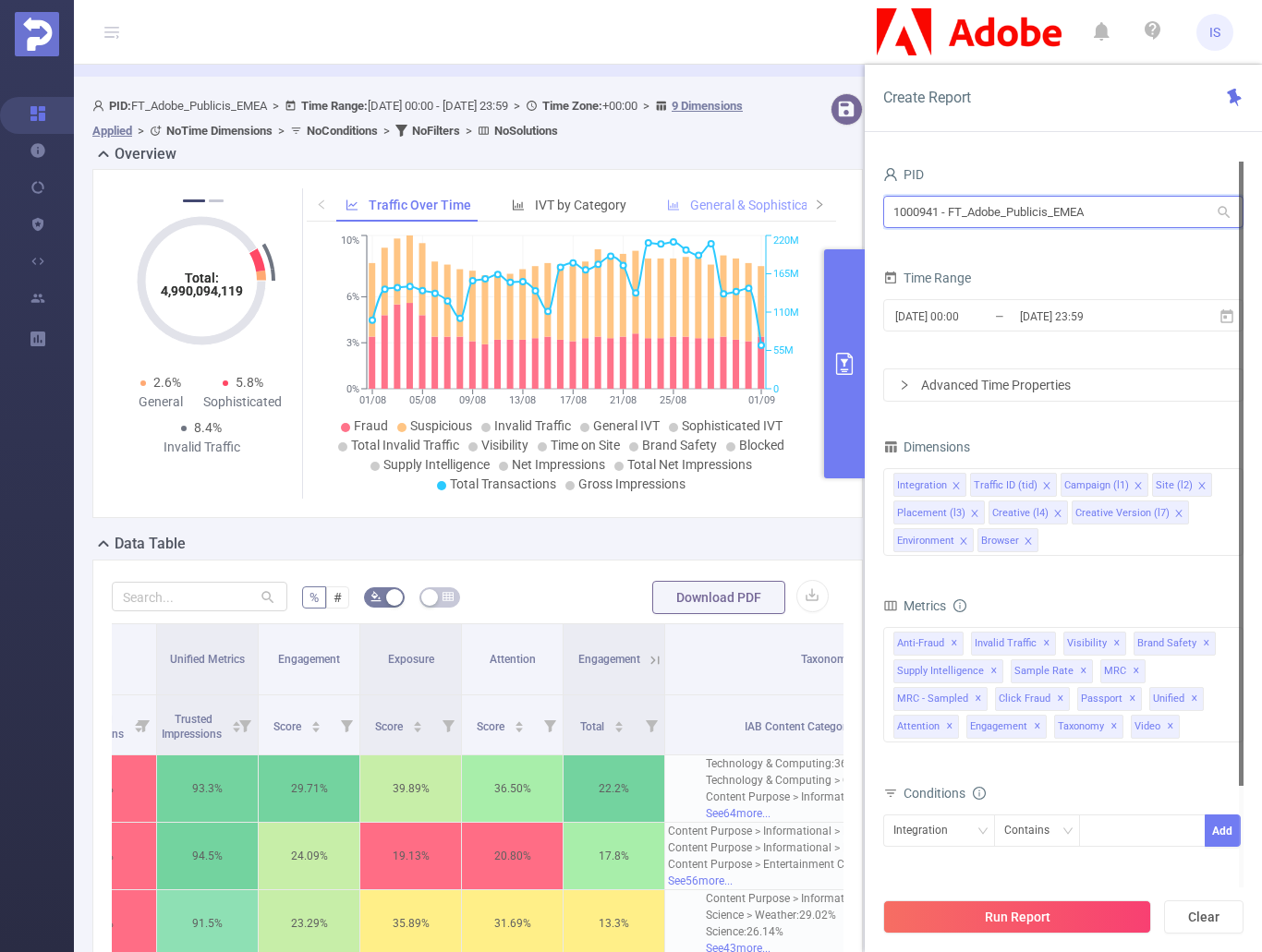
drag, startPoint x: 1118, startPoint y: 210, endPoint x: 713, endPoint y: 205, distance: 405.0
click at [713, 205] on section "PID: FT_Adobe_Publicis_EMEA > Time Range: 2025-08-01 00:00 - 2025-09-01 23:59 >…" at bounding box center [668, 937] width 1188 height 1704
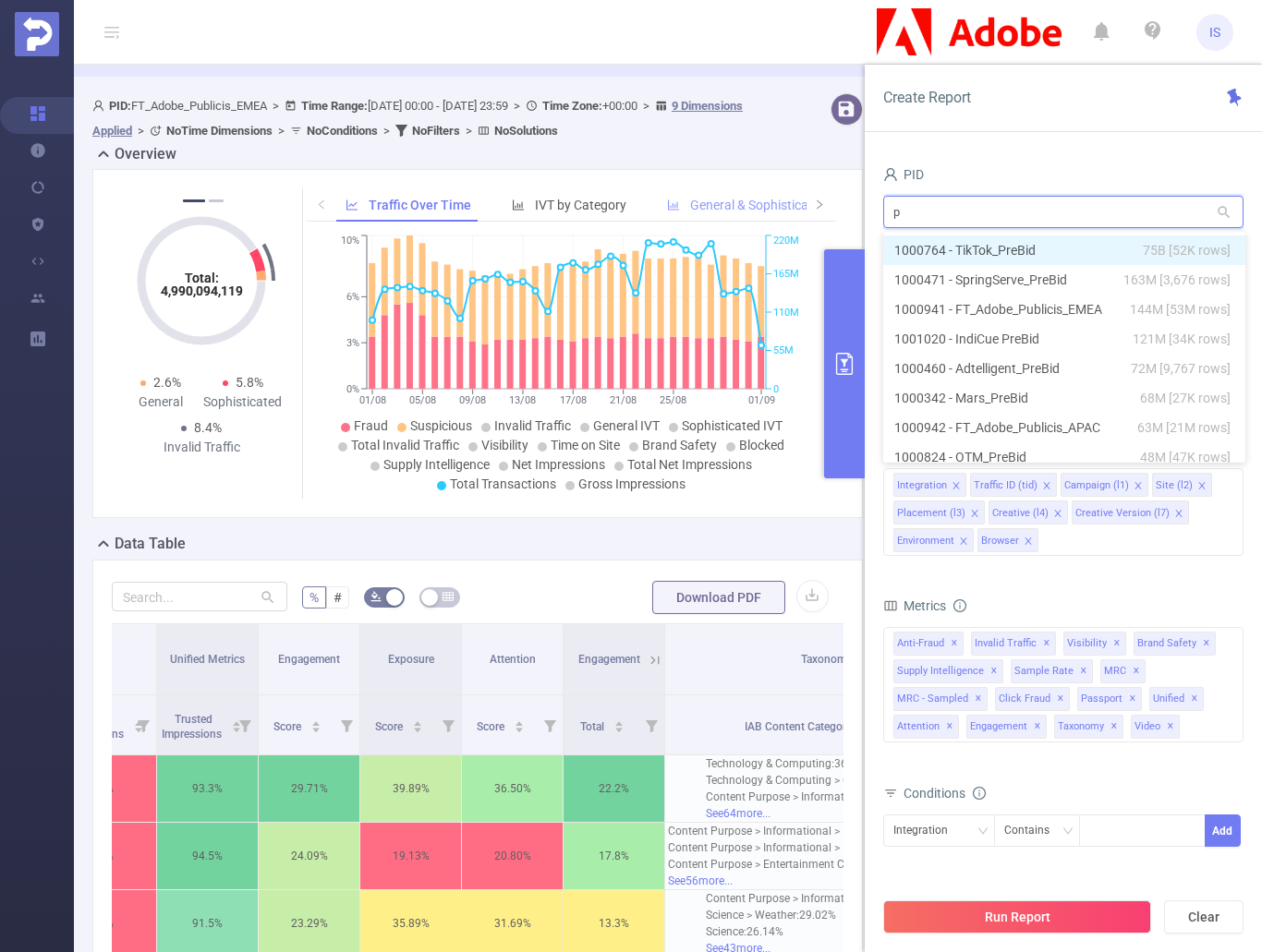
type input "p&"
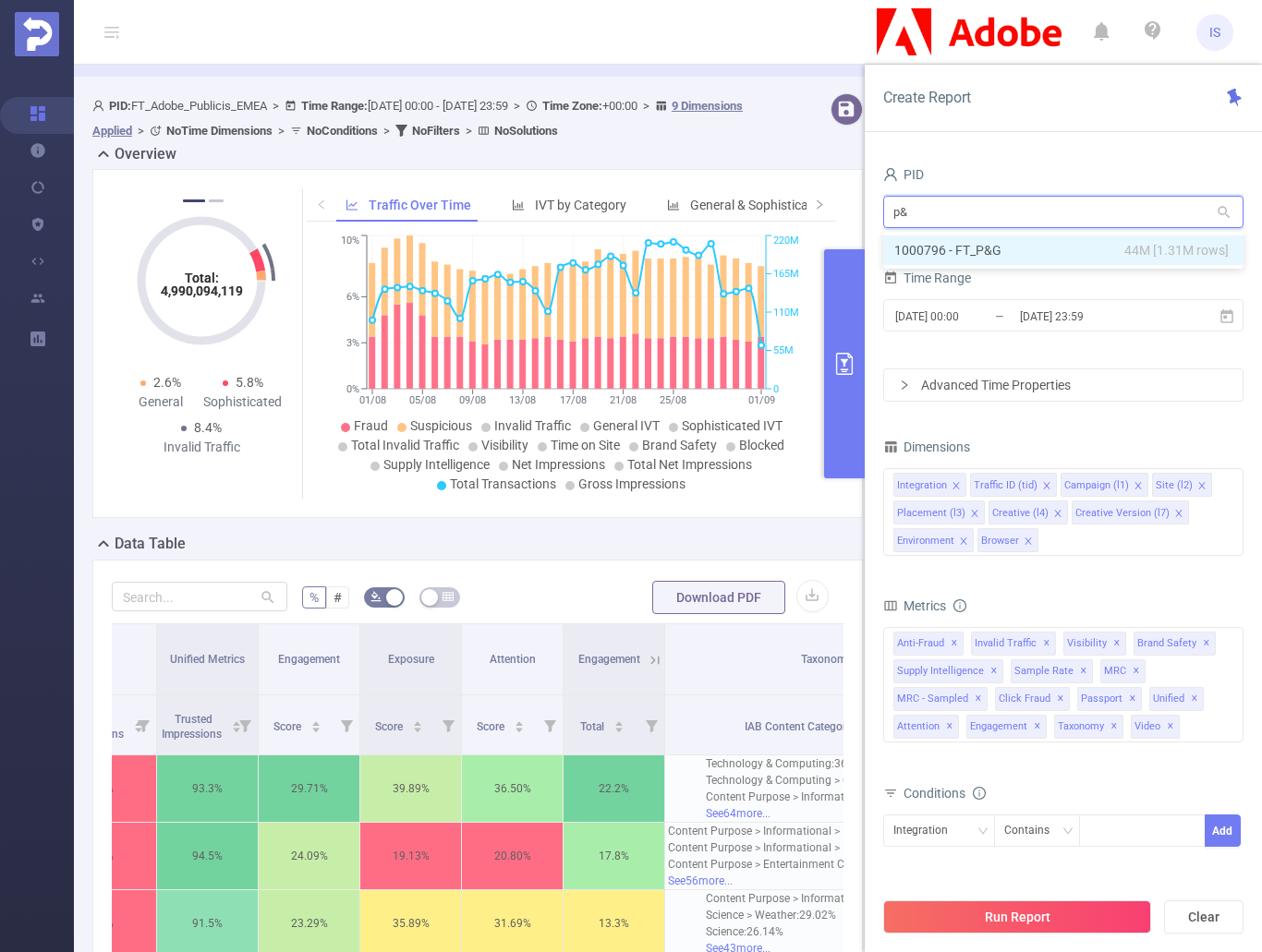
click at [1070, 257] on li "1000796 - FT_P&G 44M [1.31M rows]" at bounding box center [1063, 250] width 360 height 29
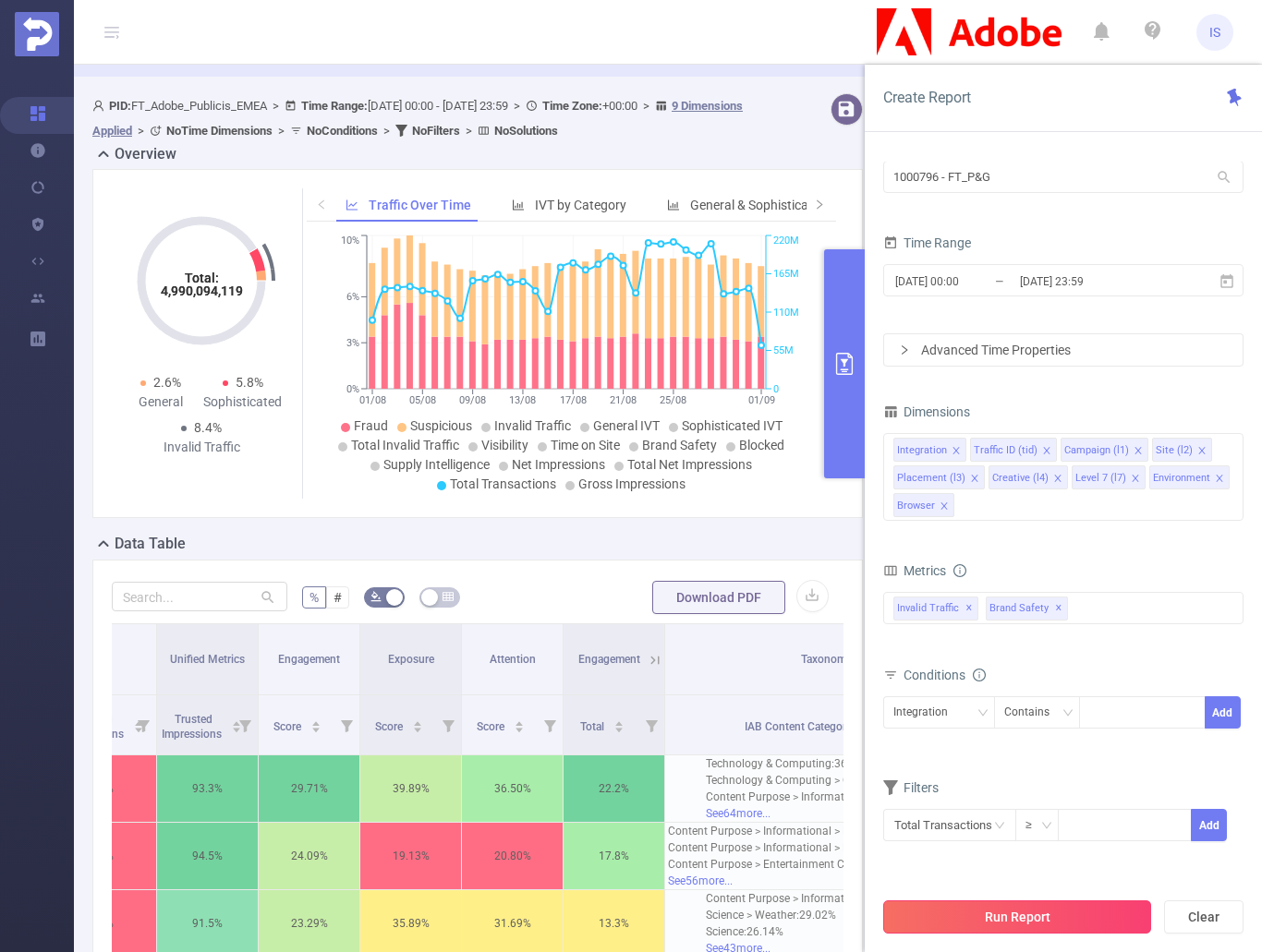
click at [1053, 917] on button "Run Report" at bounding box center [1016, 917] width 267 height 33
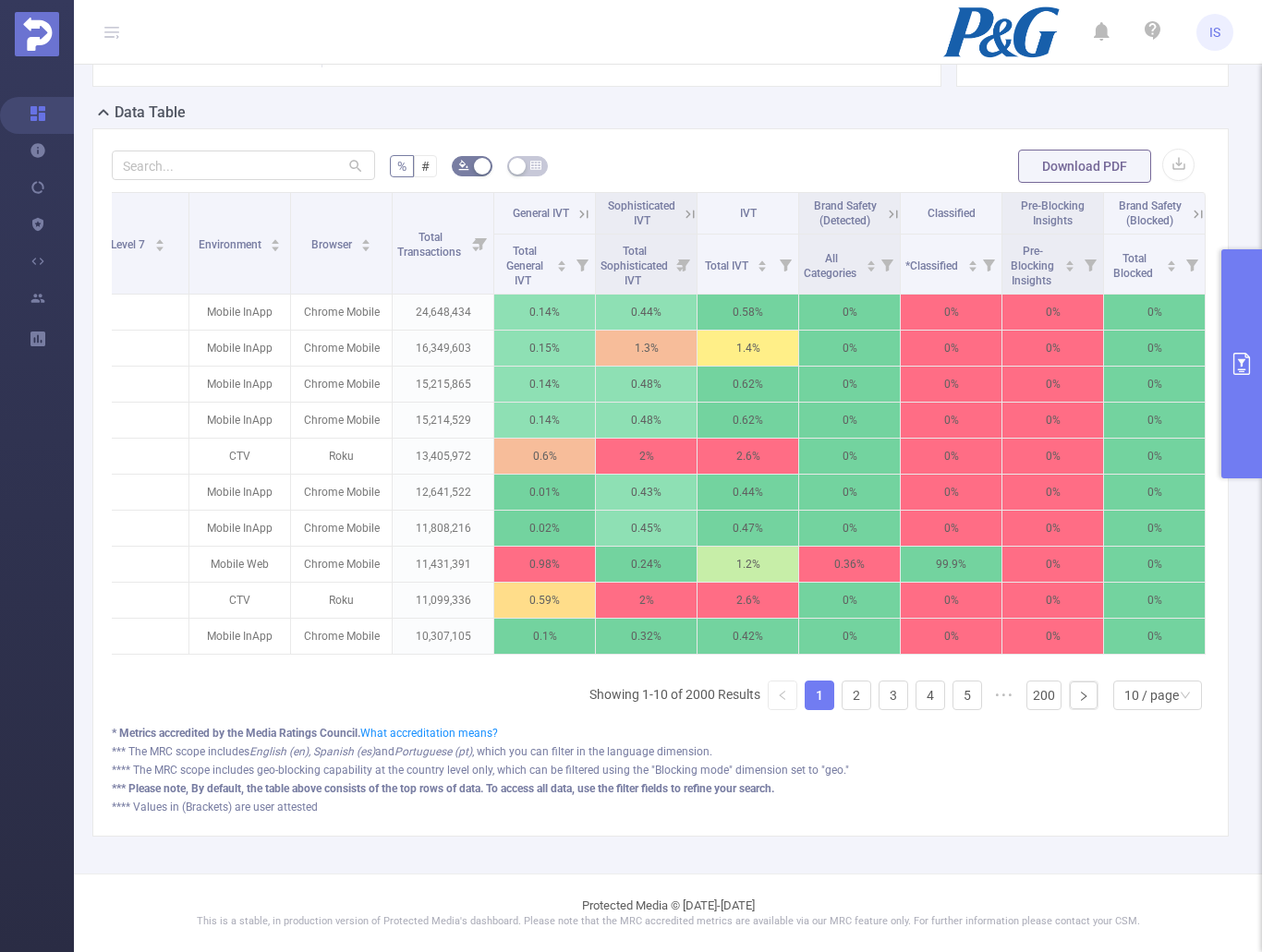
scroll to position [0, 649]
click at [1244, 398] on button "primary" at bounding box center [1242, 364] width 41 height 229
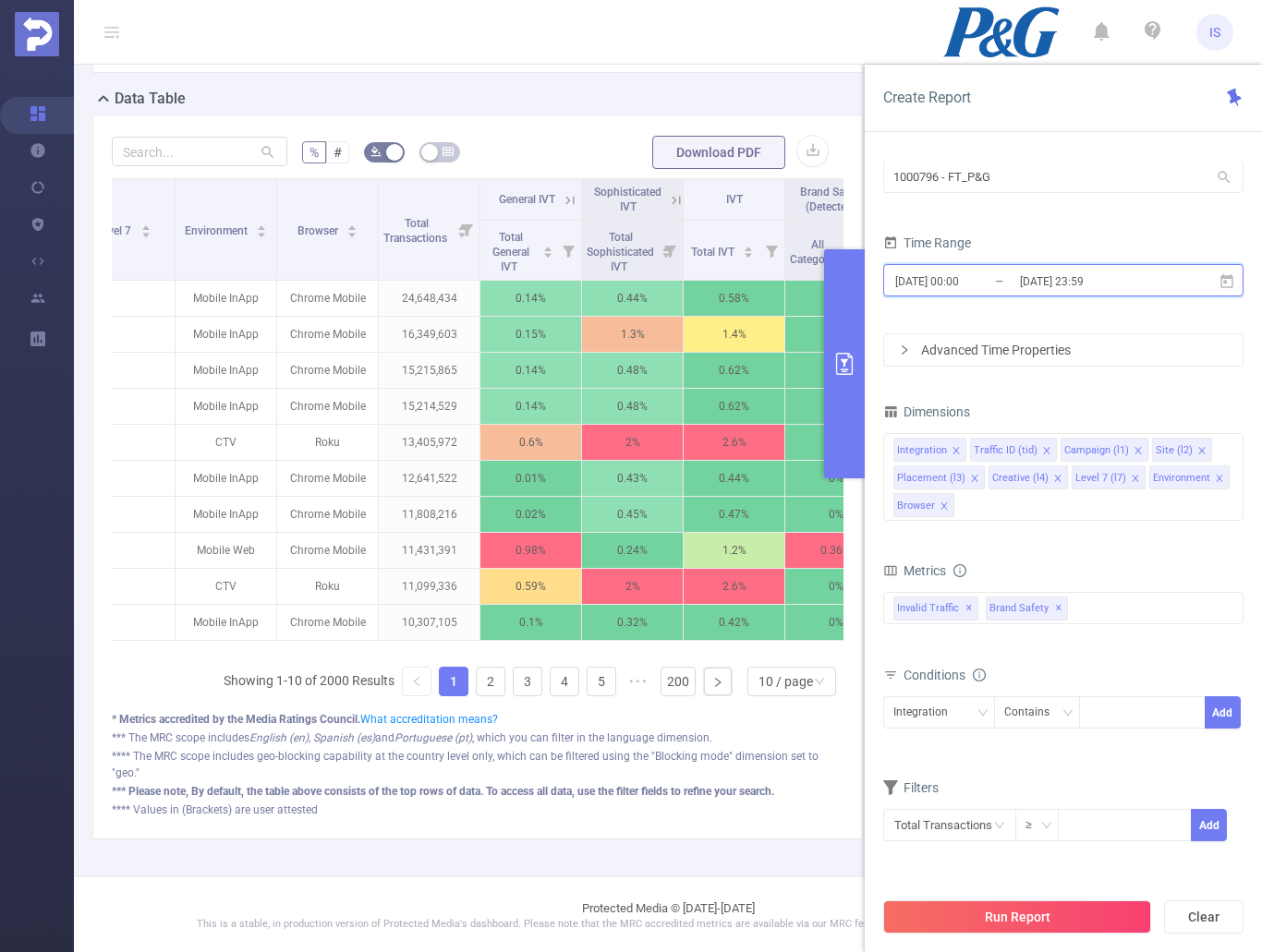
click at [1228, 281] on icon at bounding box center [1226, 281] width 17 height 17
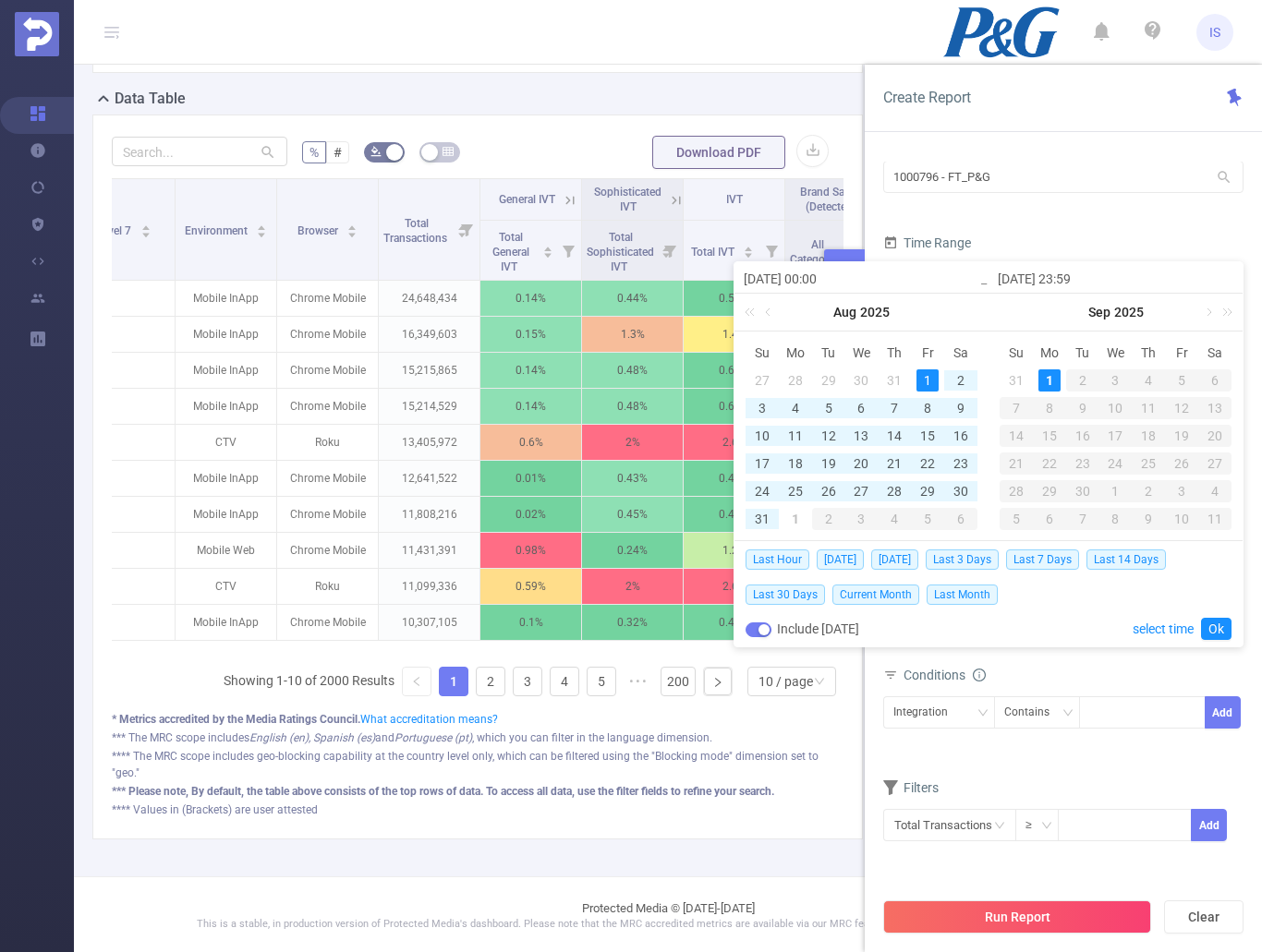
click at [786, 307] on div "Aug 2025" at bounding box center [860, 312] width 254 height 37
click at [773, 313] on link at bounding box center [769, 312] width 17 height 37
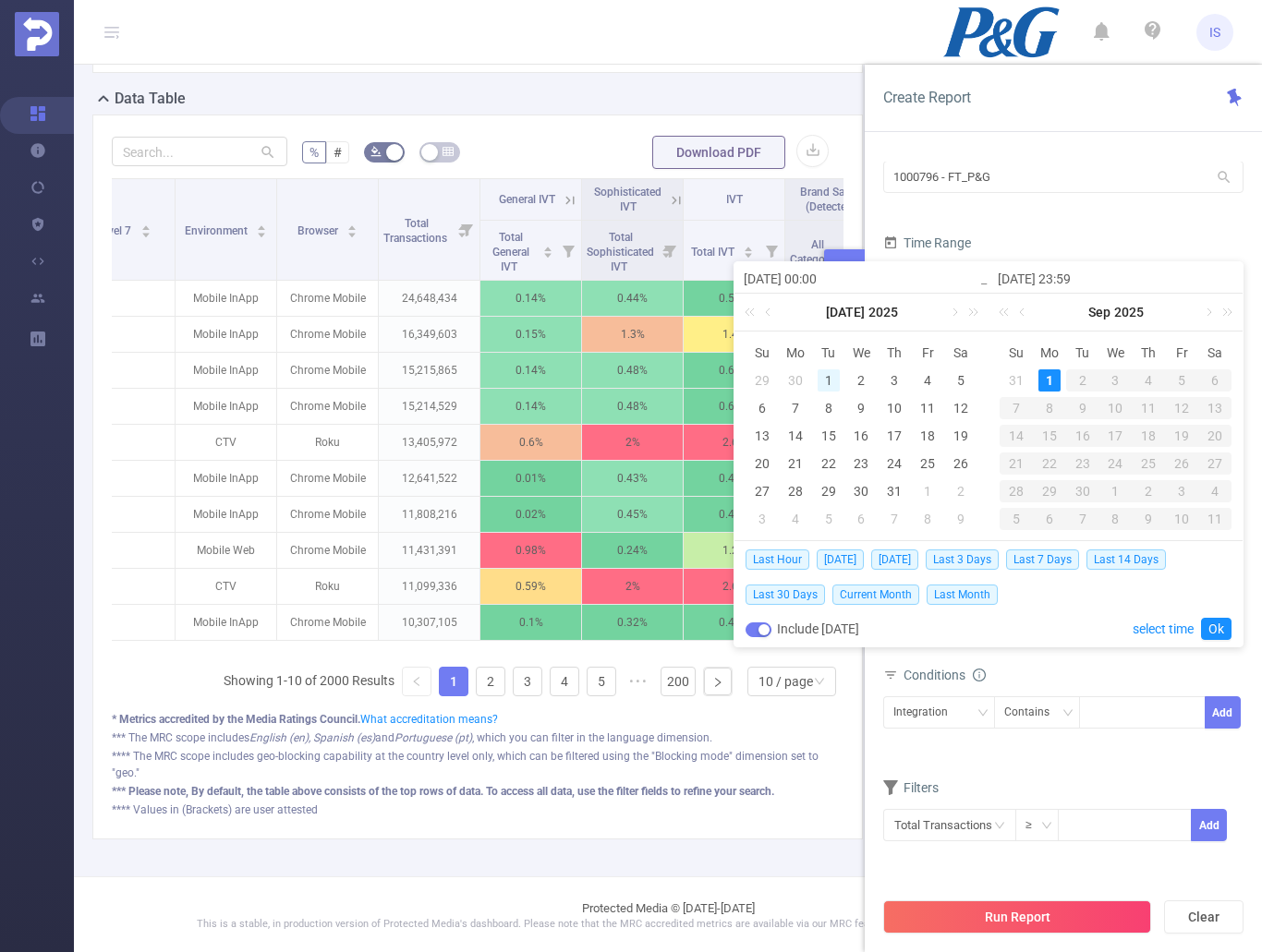
click at [826, 385] on div "1" at bounding box center [828, 380] width 22 height 22
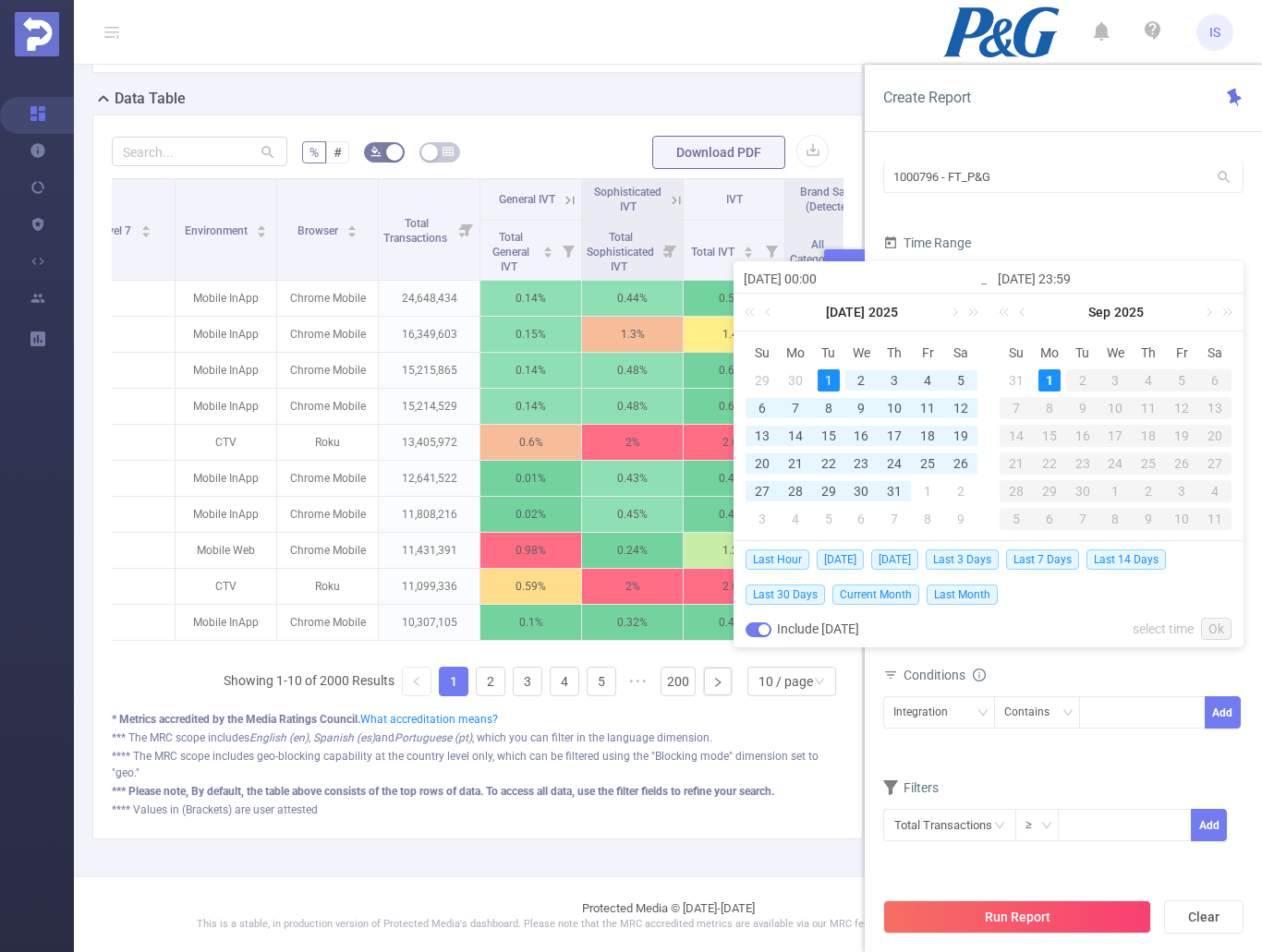
click at [1049, 371] on div "1" at bounding box center [1049, 380] width 22 height 22
type input "2025-07-01 00:00"
click at [1223, 631] on link "Ok" at bounding box center [1215, 629] width 30 height 22
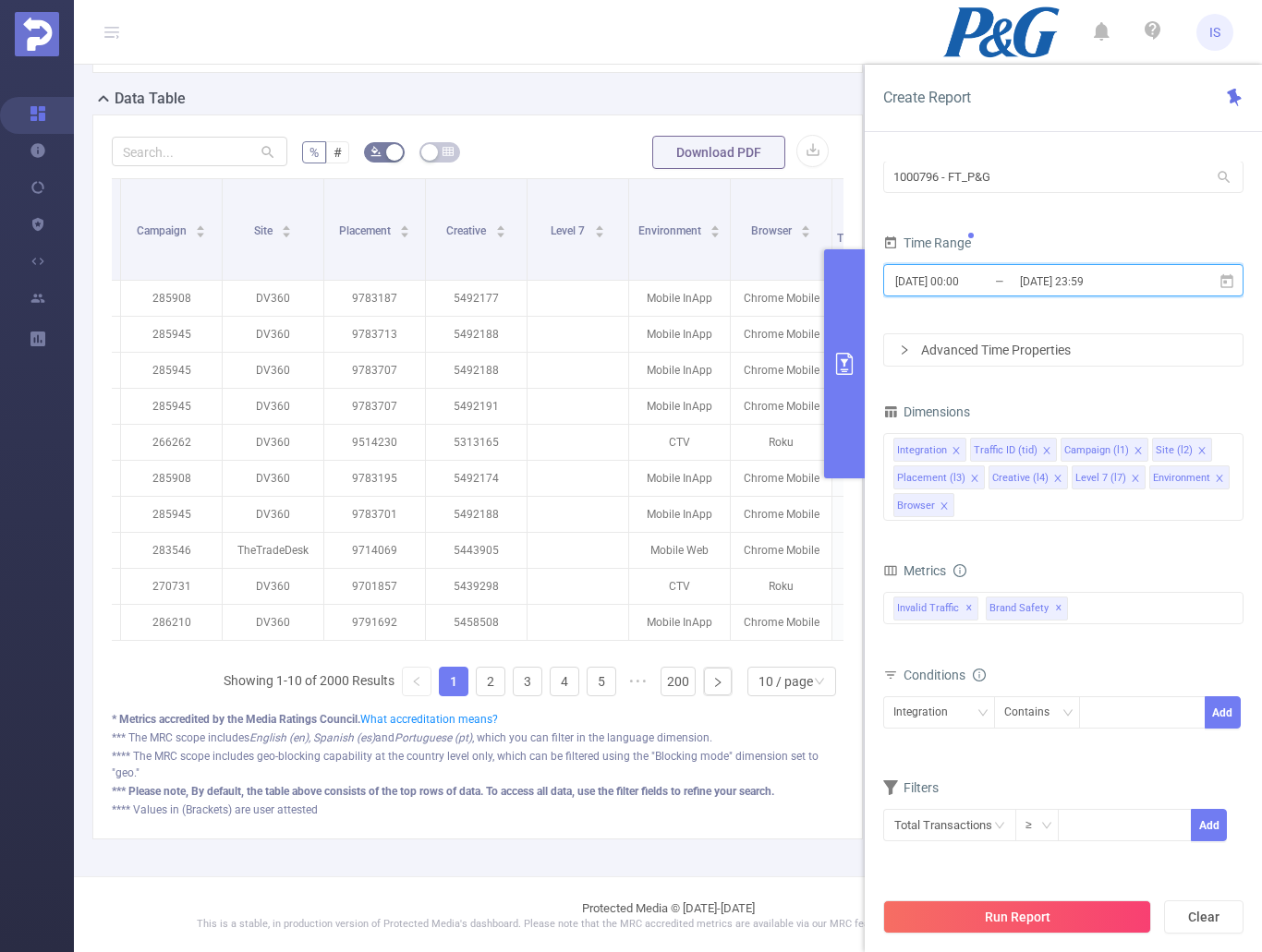
scroll to position [0, 0]
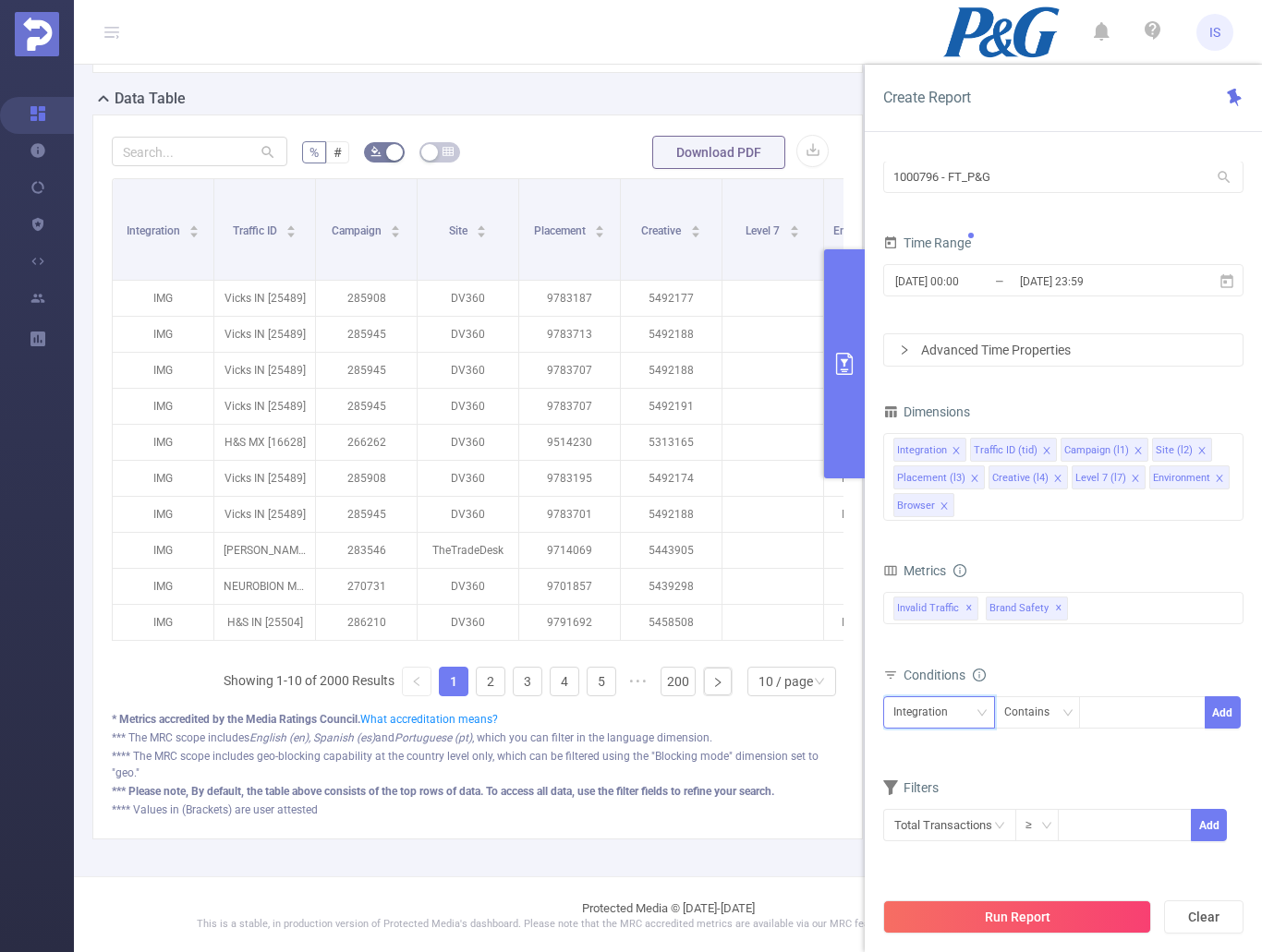
click at [953, 710] on div "Integration" at bounding box center [927, 712] width 67 height 30
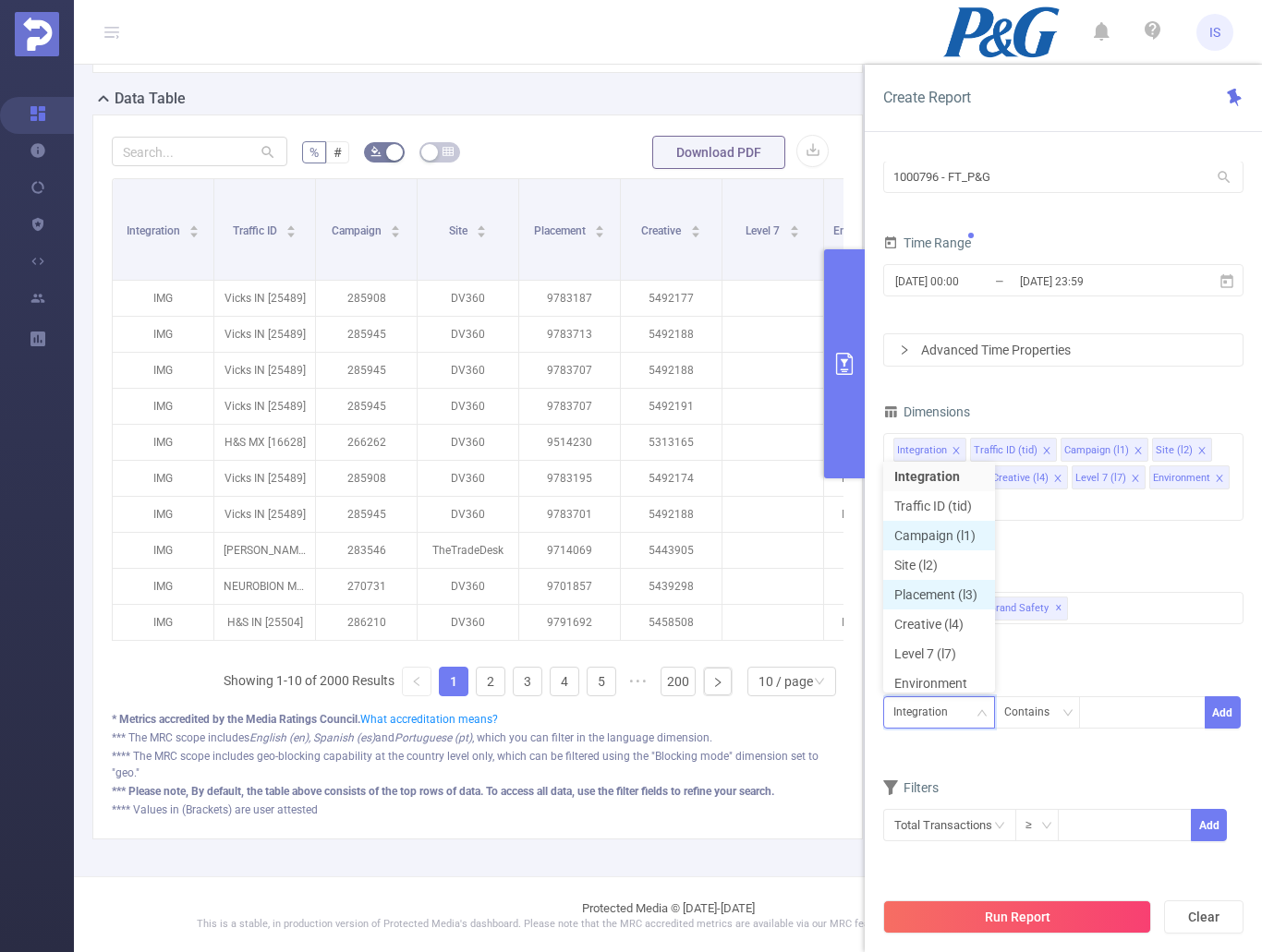
scroll to position [9, 0]
click at [942, 502] on li "Traffic ID (tid)" at bounding box center [938, 501] width 112 height 29
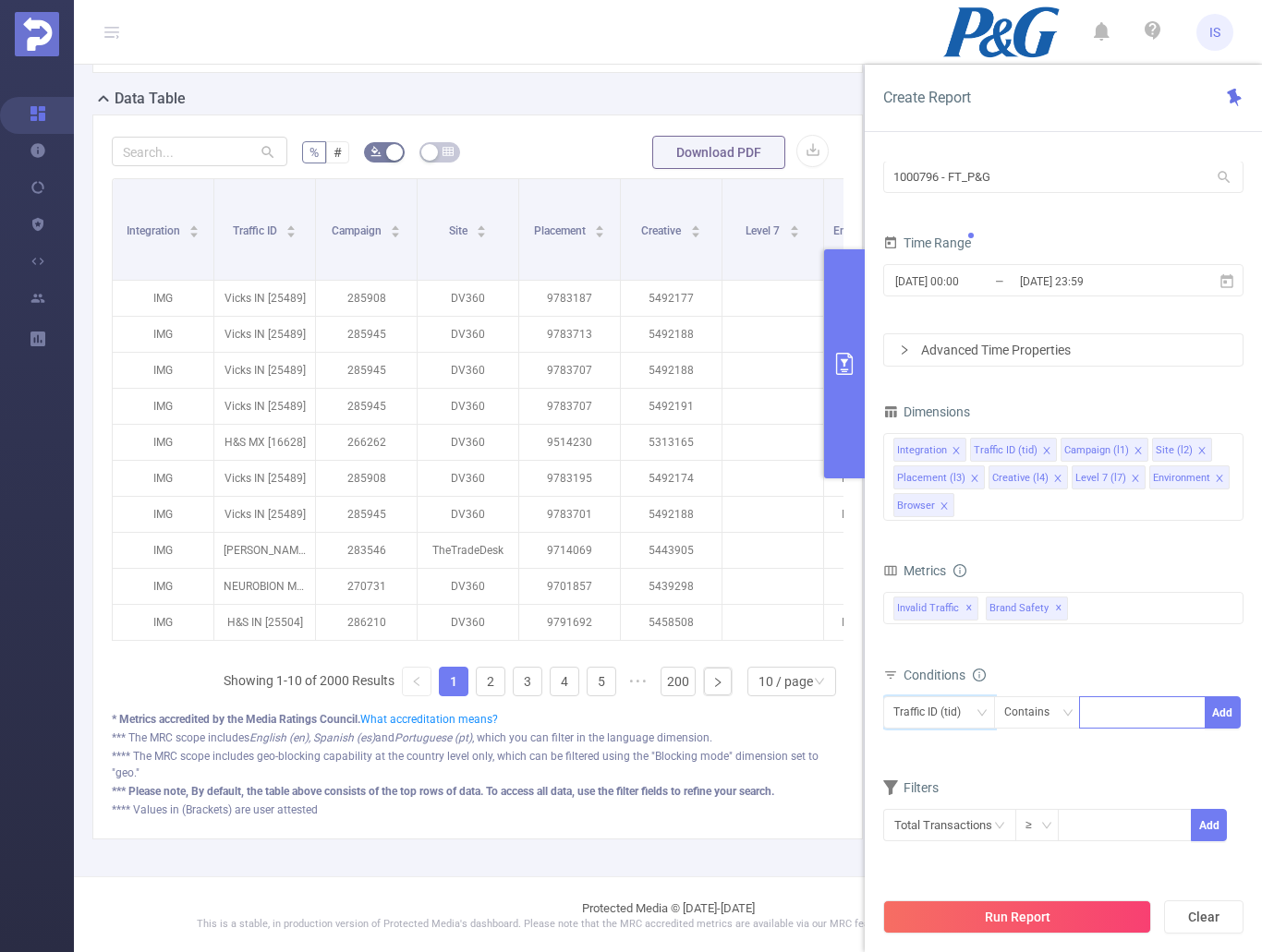
click at [1120, 723] on div at bounding box center [1141, 712] width 106 height 30
type input "Vicks IN"
drag, startPoint x: 1107, startPoint y: 752, endPoint x: 1123, endPoint y: 749, distance: 16.3
click at [1109, 750] on li "Vicks IN" at bounding box center [1142, 751] width 126 height 29
click at [1219, 715] on button "Add" at bounding box center [1222, 712] width 36 height 32
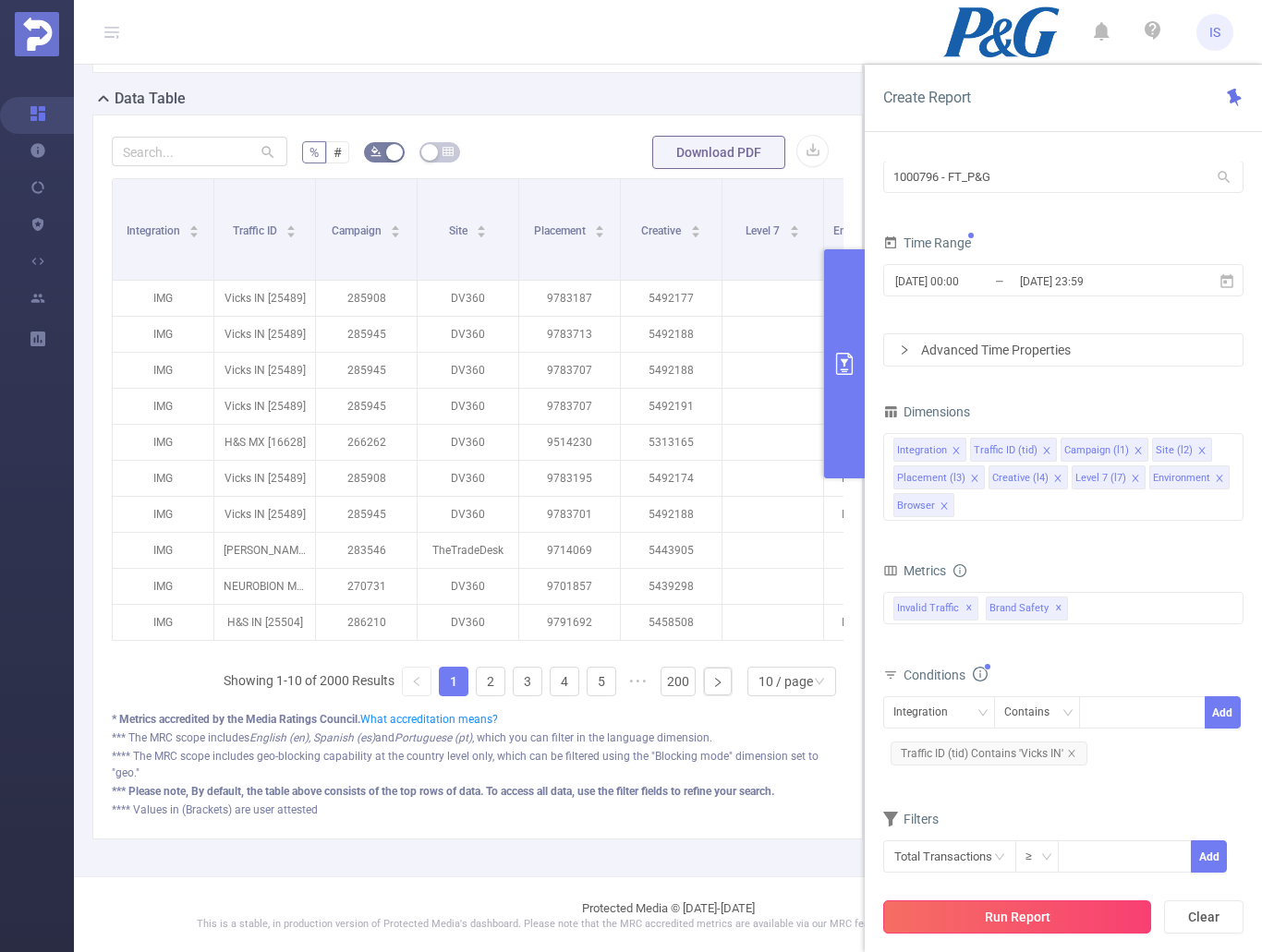
click at [1047, 914] on button "Run Report" at bounding box center [1016, 917] width 267 height 33
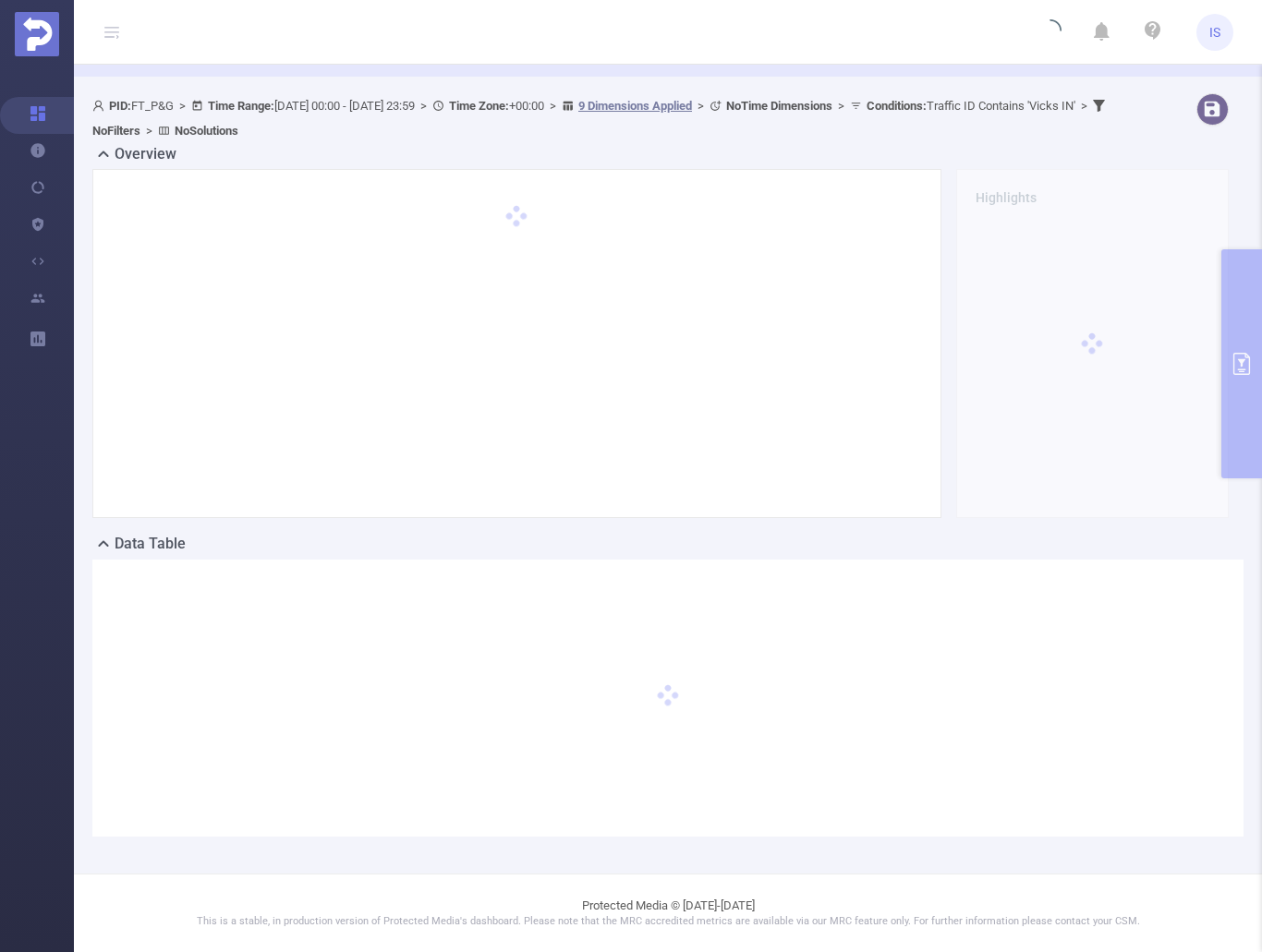
scroll to position [64, 0]
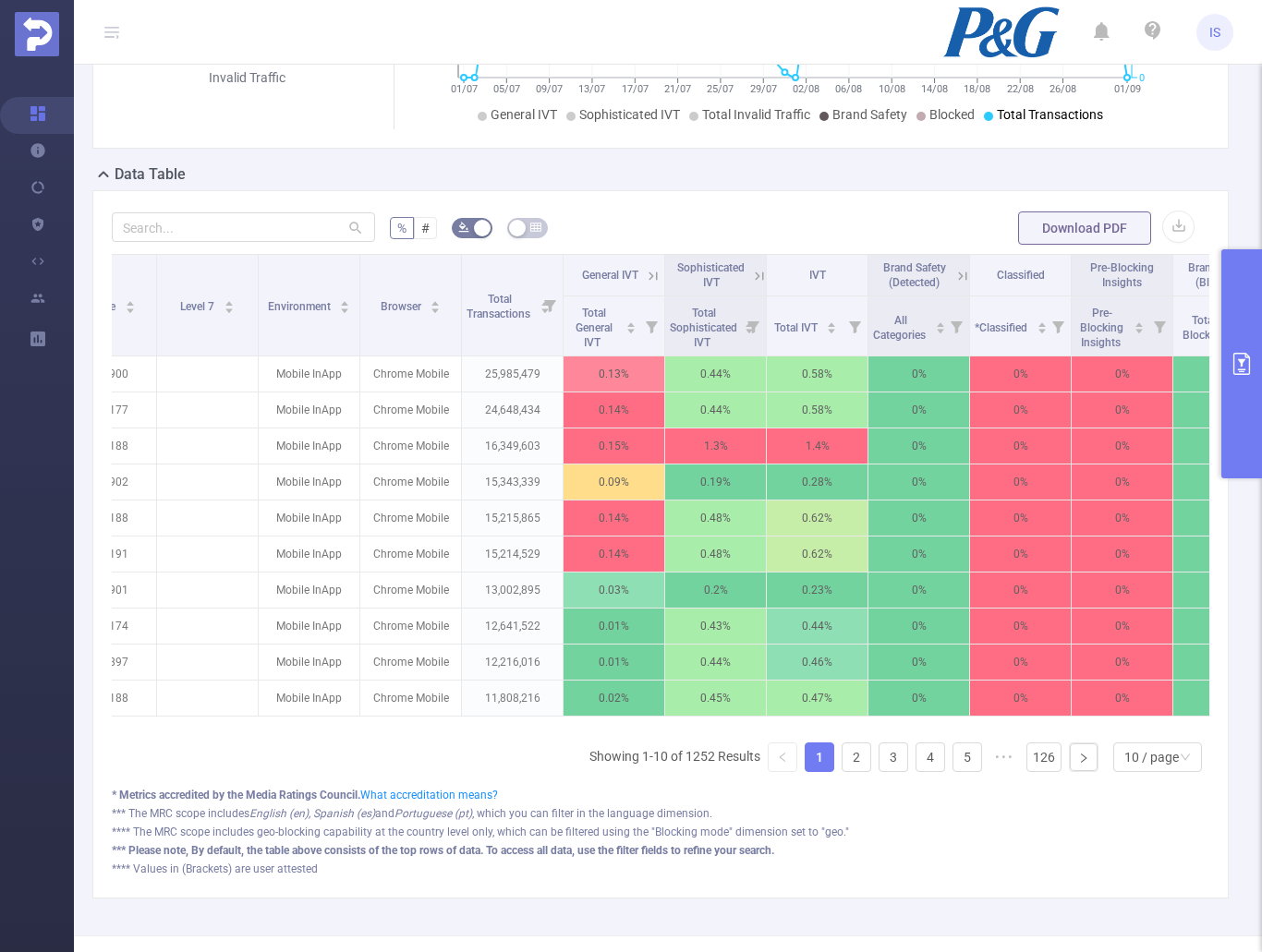
scroll to position [0, 649]
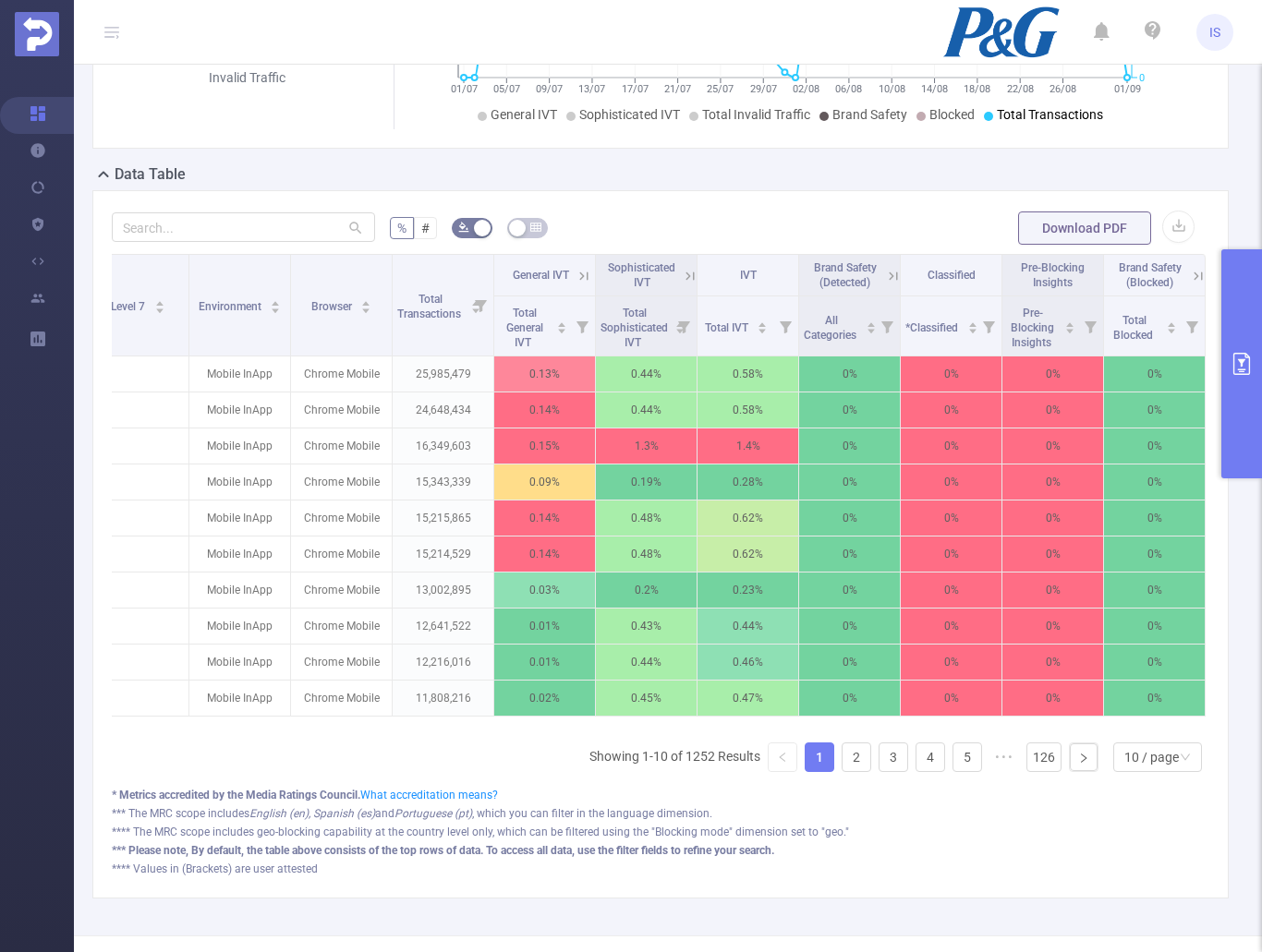
drag, startPoint x: 759, startPoint y: 726, endPoint x: 1257, endPoint y: 726, distance: 498.0
click at [1257, 726] on section "New Metrics Picker Feature! We launched the new metrics picker 🚀, allowing you …" at bounding box center [668, 476] width 1188 height 952
click at [395, 787] on div "Integration Traffic ID Campaign Site Placement Creative Level 7 Environment Bro…" at bounding box center [660, 520] width 1098 height 533
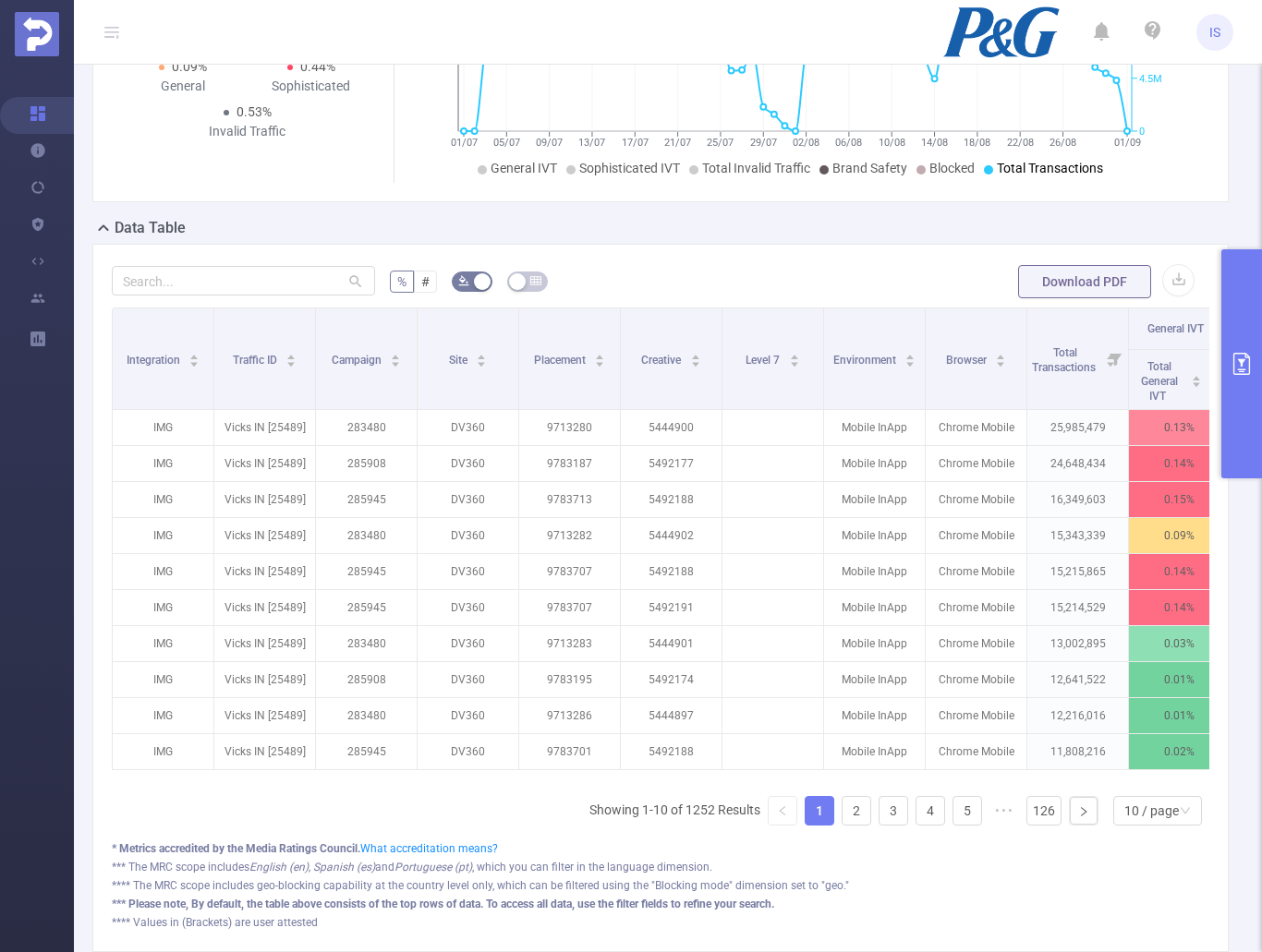
scroll to position [249, 0]
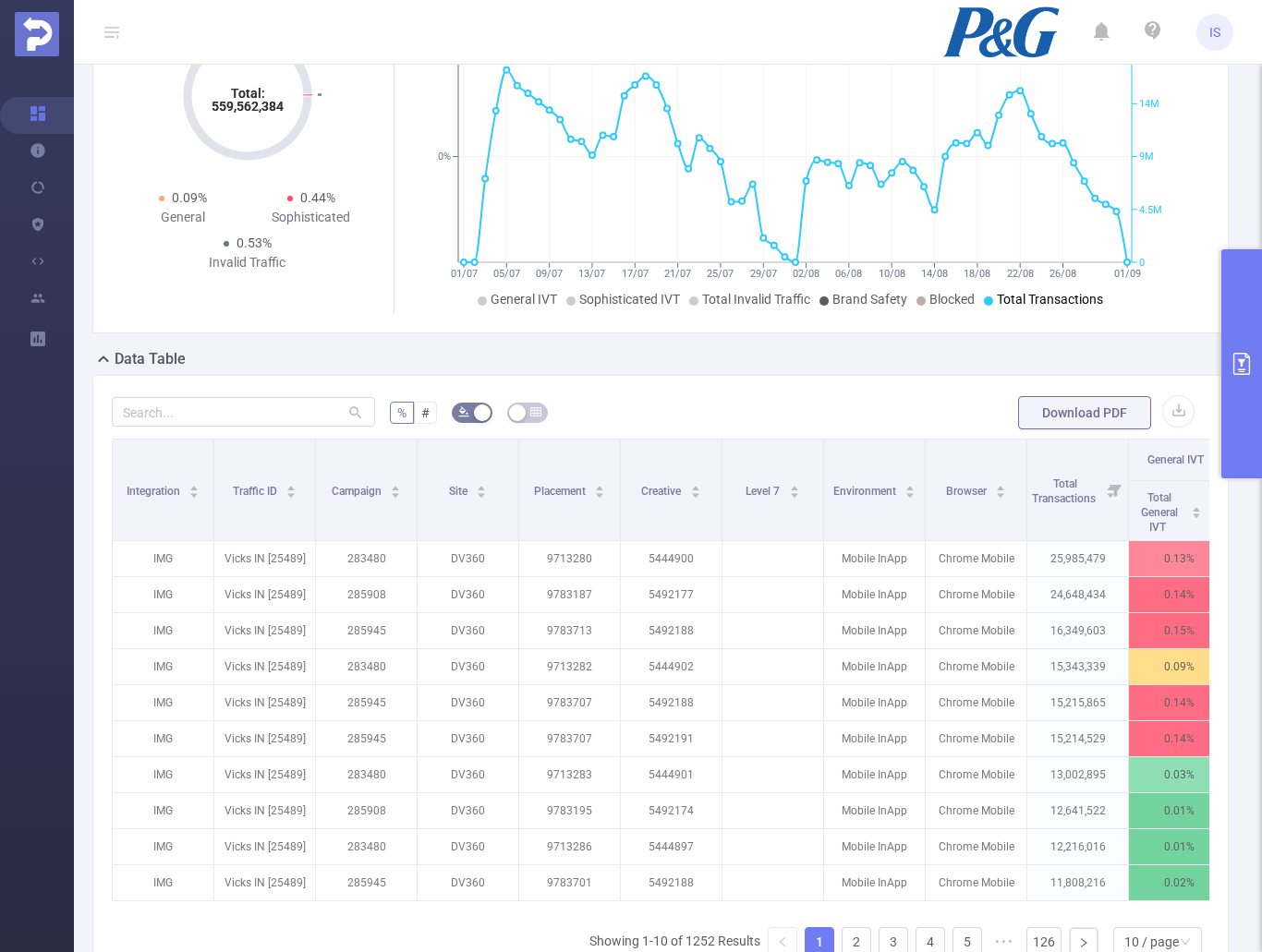
click at [1242, 373] on icon "primary" at bounding box center [1241, 364] width 22 height 22
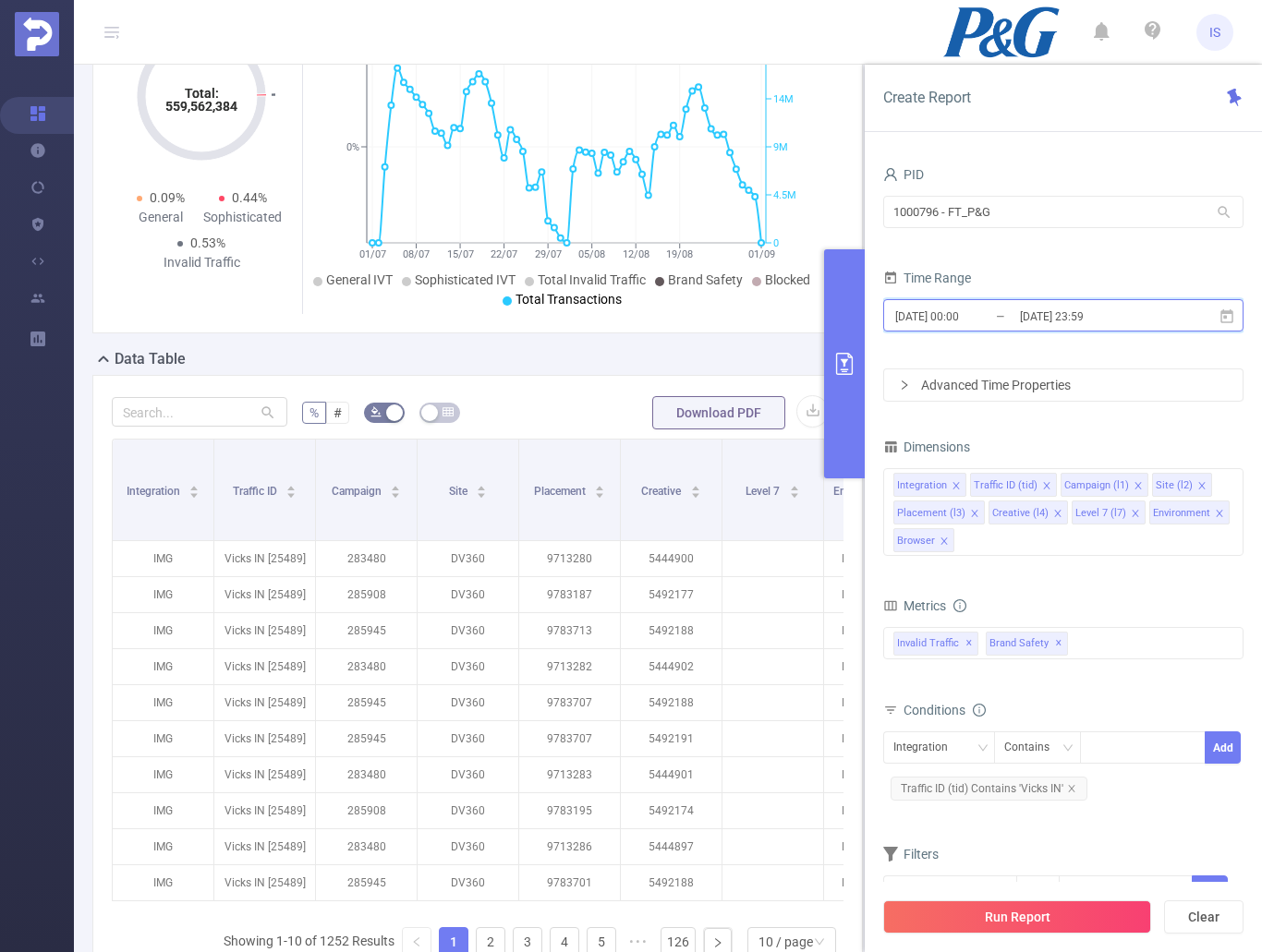
click at [1220, 304] on span "2025-07-01 00:00 _ 2025-09-01 23:59" at bounding box center [1063, 315] width 360 height 32
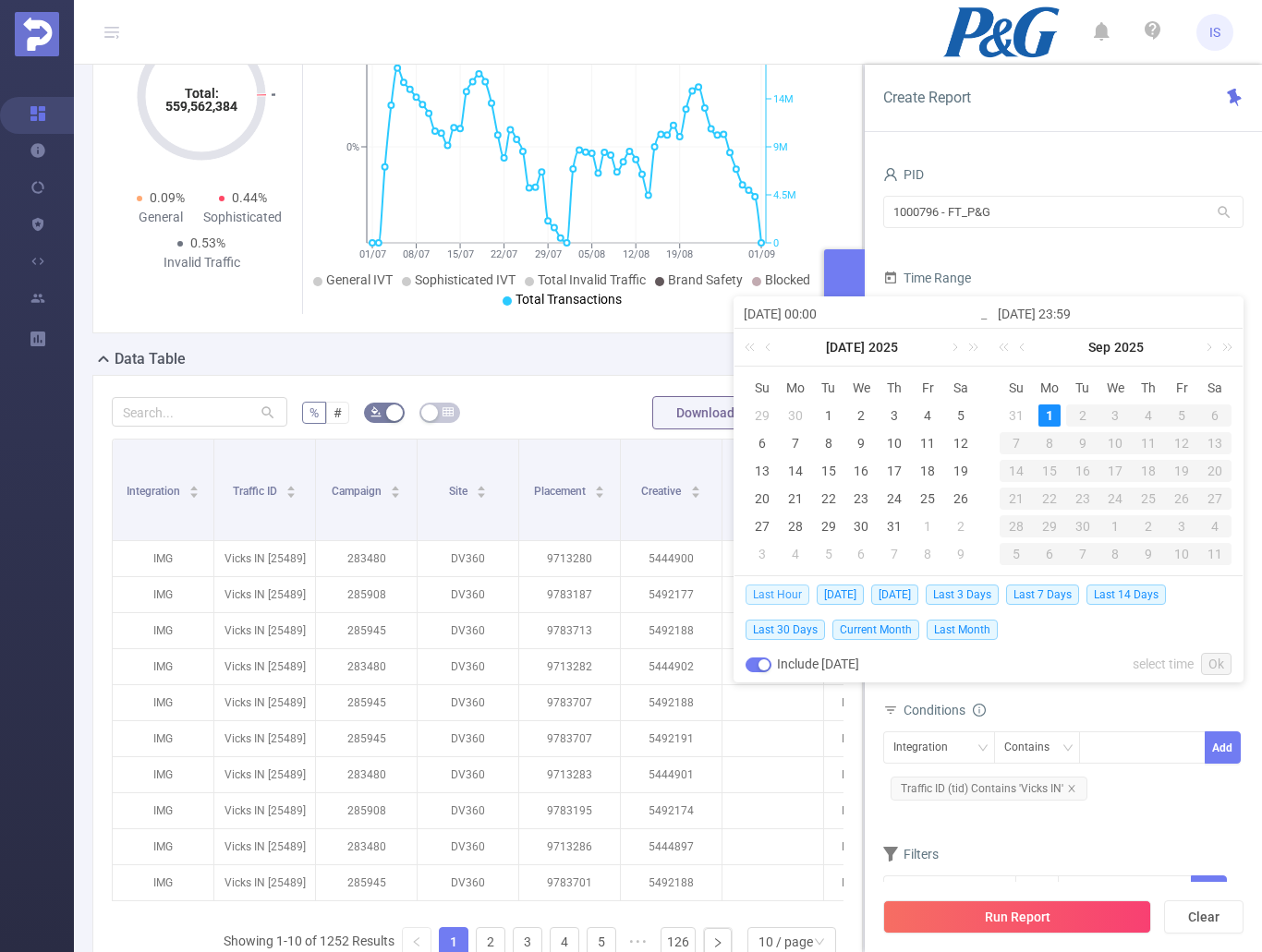
click at [782, 595] on span "Last Hour" at bounding box center [778, 594] width 64 height 20
type input "2025-09-01 08:00"
type input "2025-09-01 08:59"
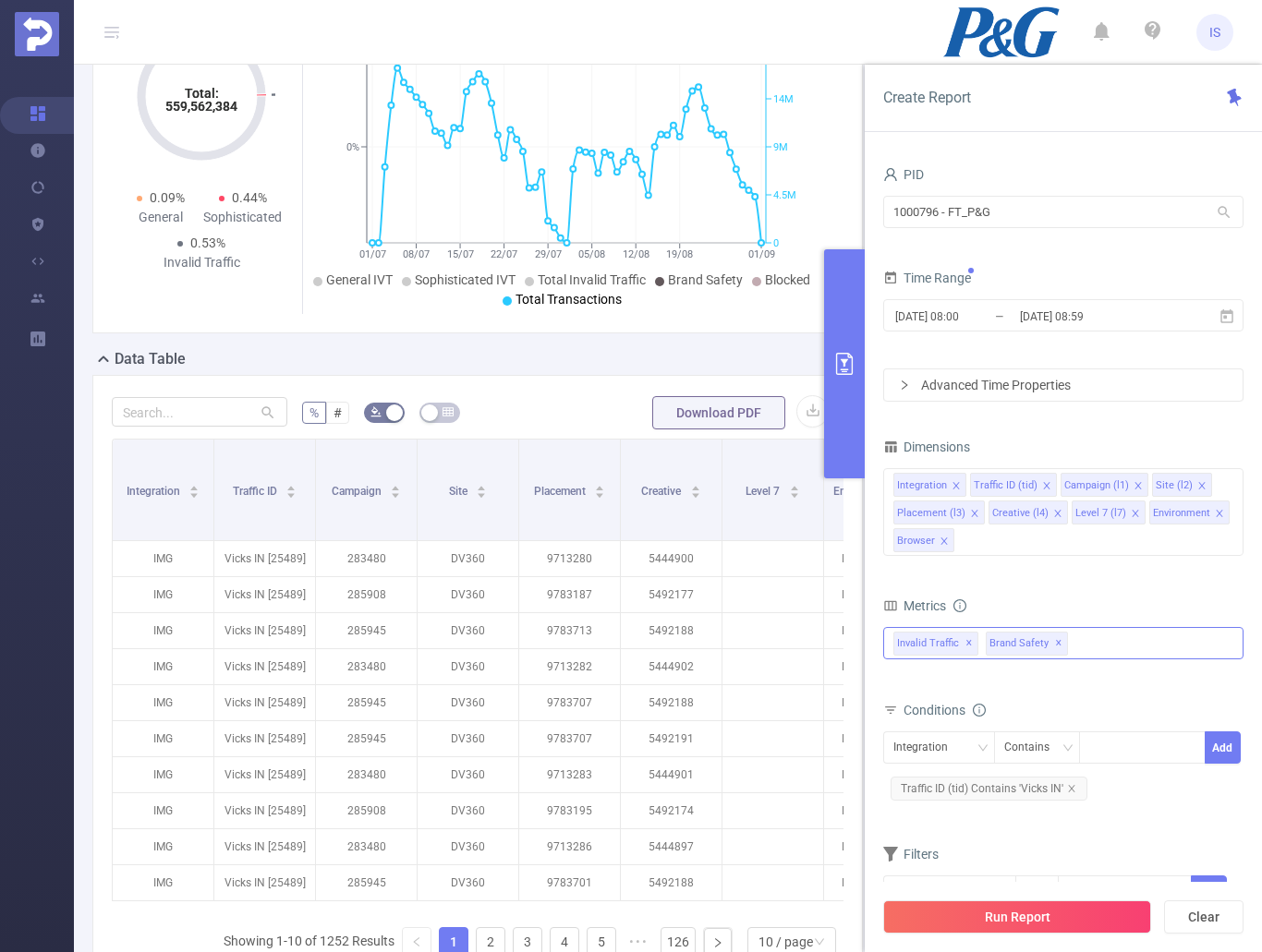
click at [1134, 636] on div "Anti-Fraud Invalid Traffic Visibility Brand Safety Supply Intelligence Sample R…" at bounding box center [1063, 643] width 360 height 32
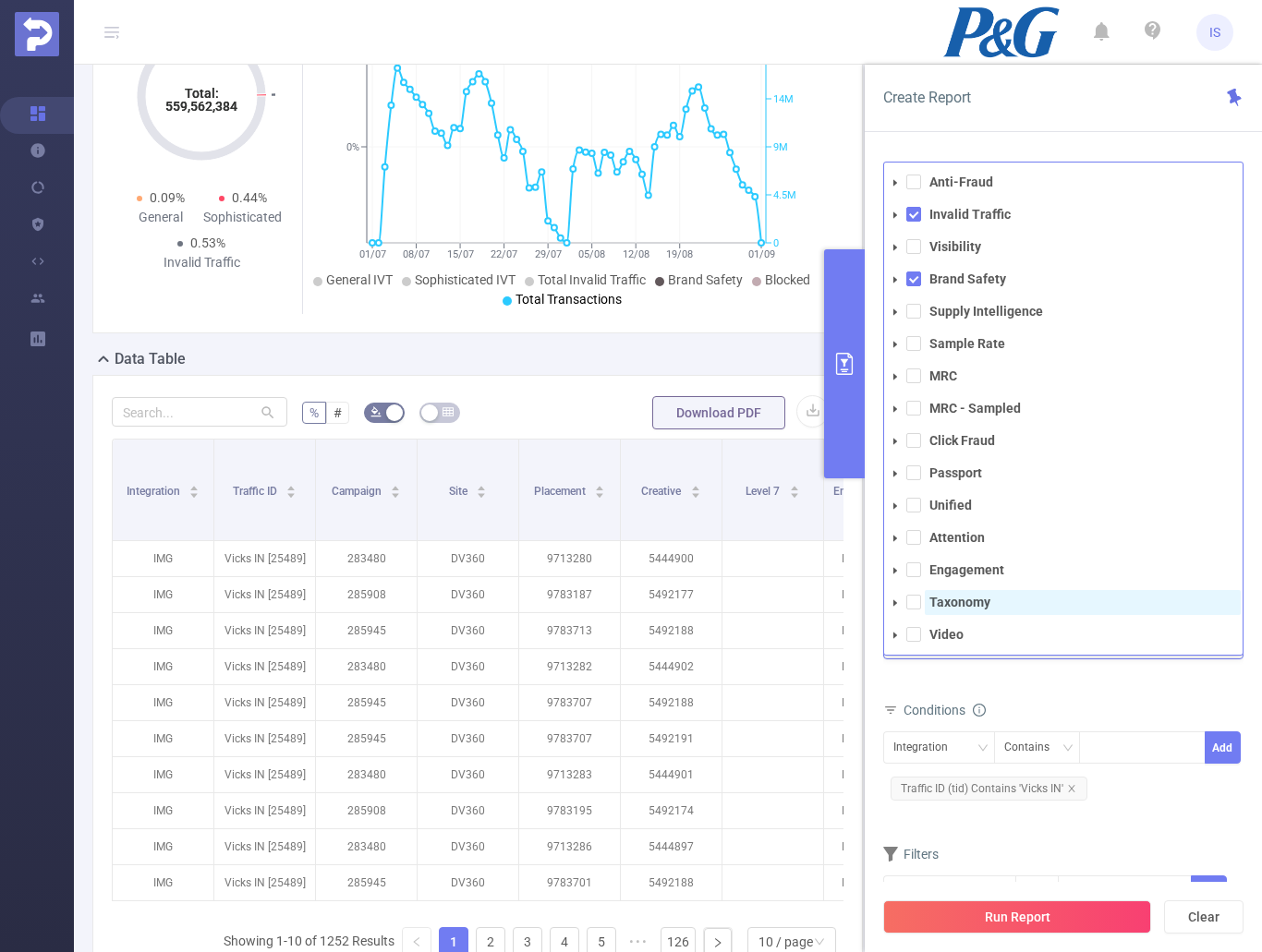
drag, startPoint x: 907, startPoint y: 605, endPoint x: 974, endPoint y: 612, distance: 67.4
click at [909, 605] on span at bounding box center [913, 602] width 15 height 15
click at [1103, 674] on div "total Total General IVT Data Centers Disclosed Bots Known Crawlers Irregular Ac…" at bounding box center [1063, 654] width 360 height 54
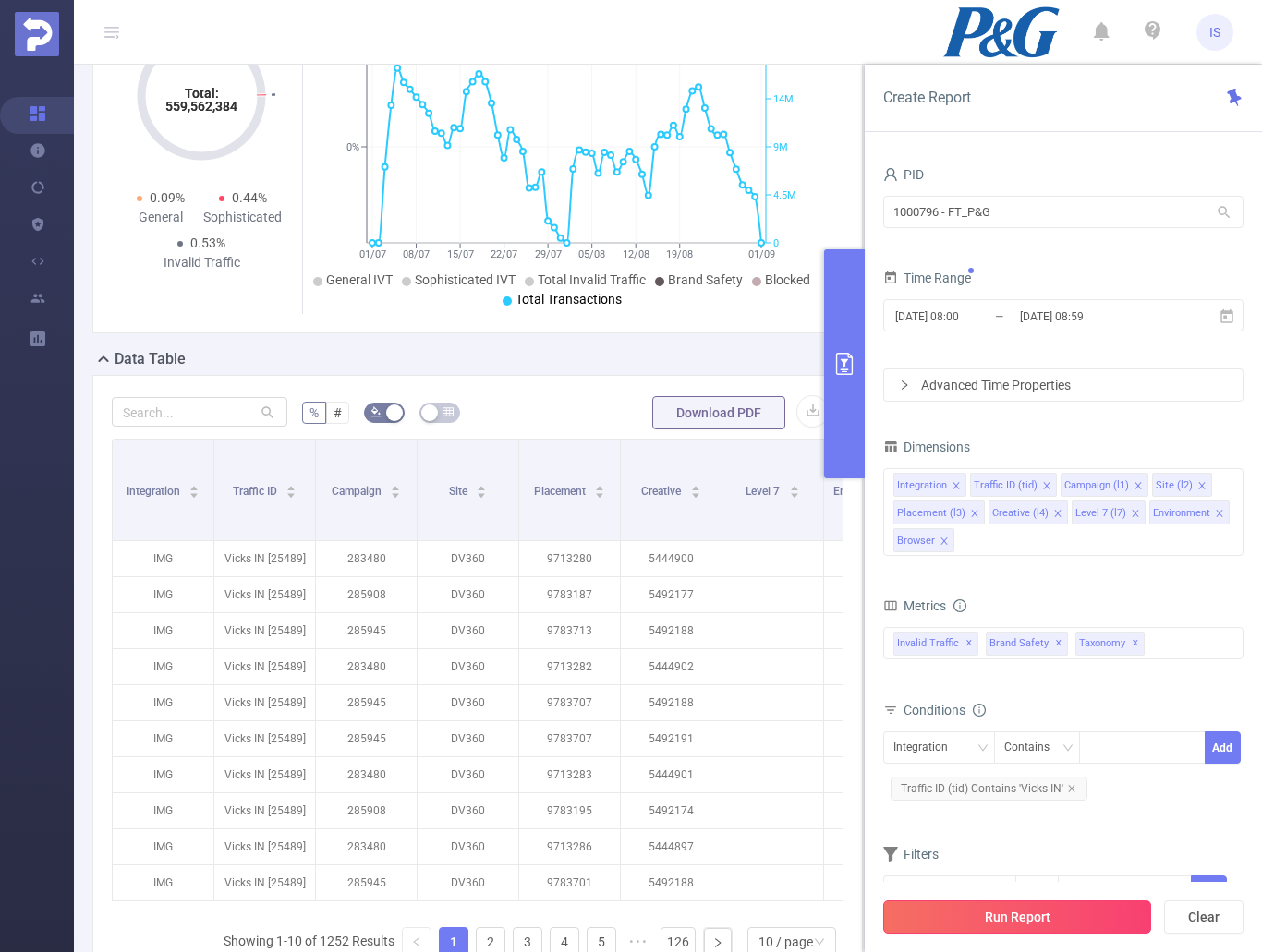
click at [1005, 912] on button "Run Report" at bounding box center [1016, 917] width 267 height 33
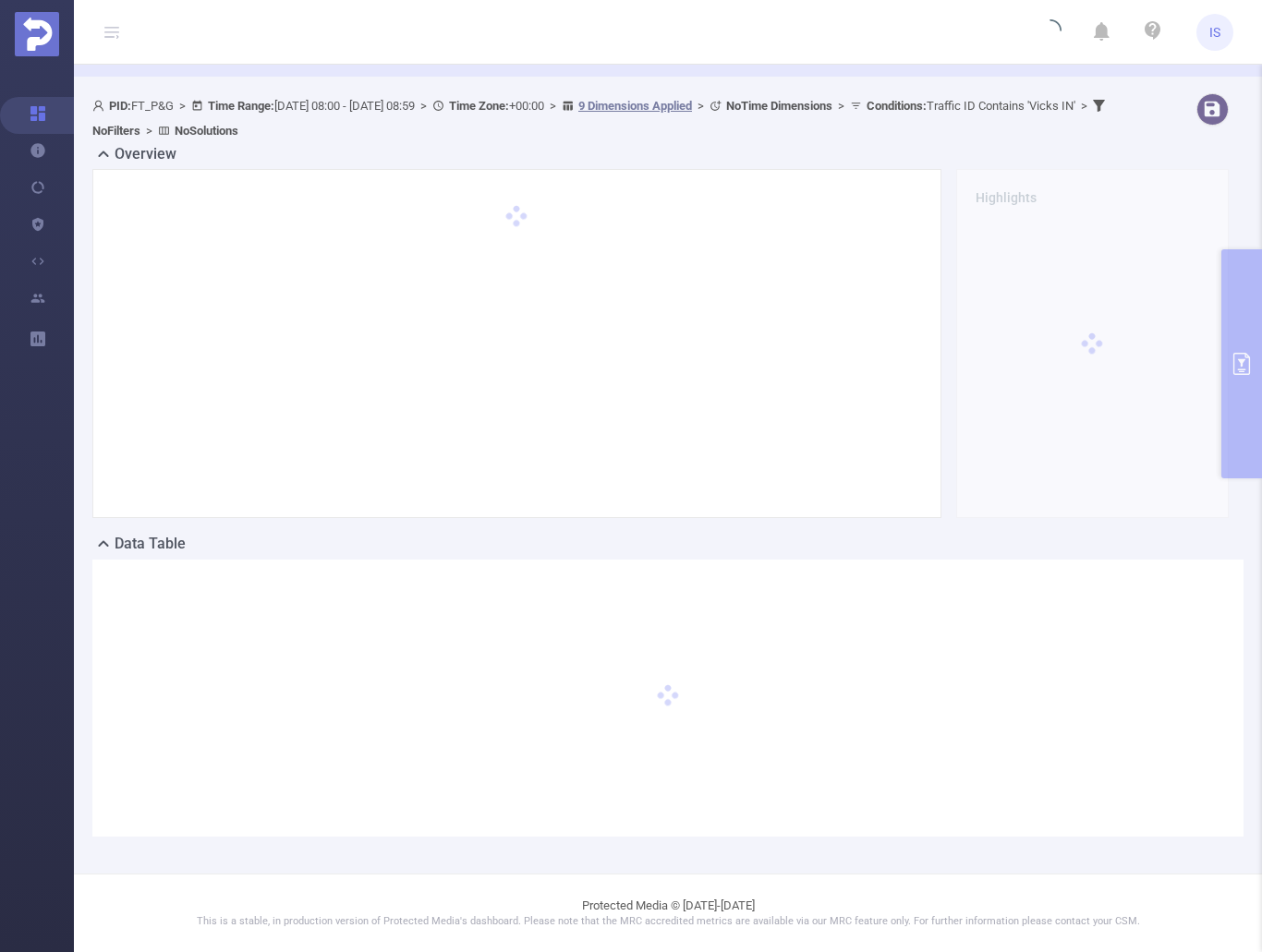
scroll to position [64, 0]
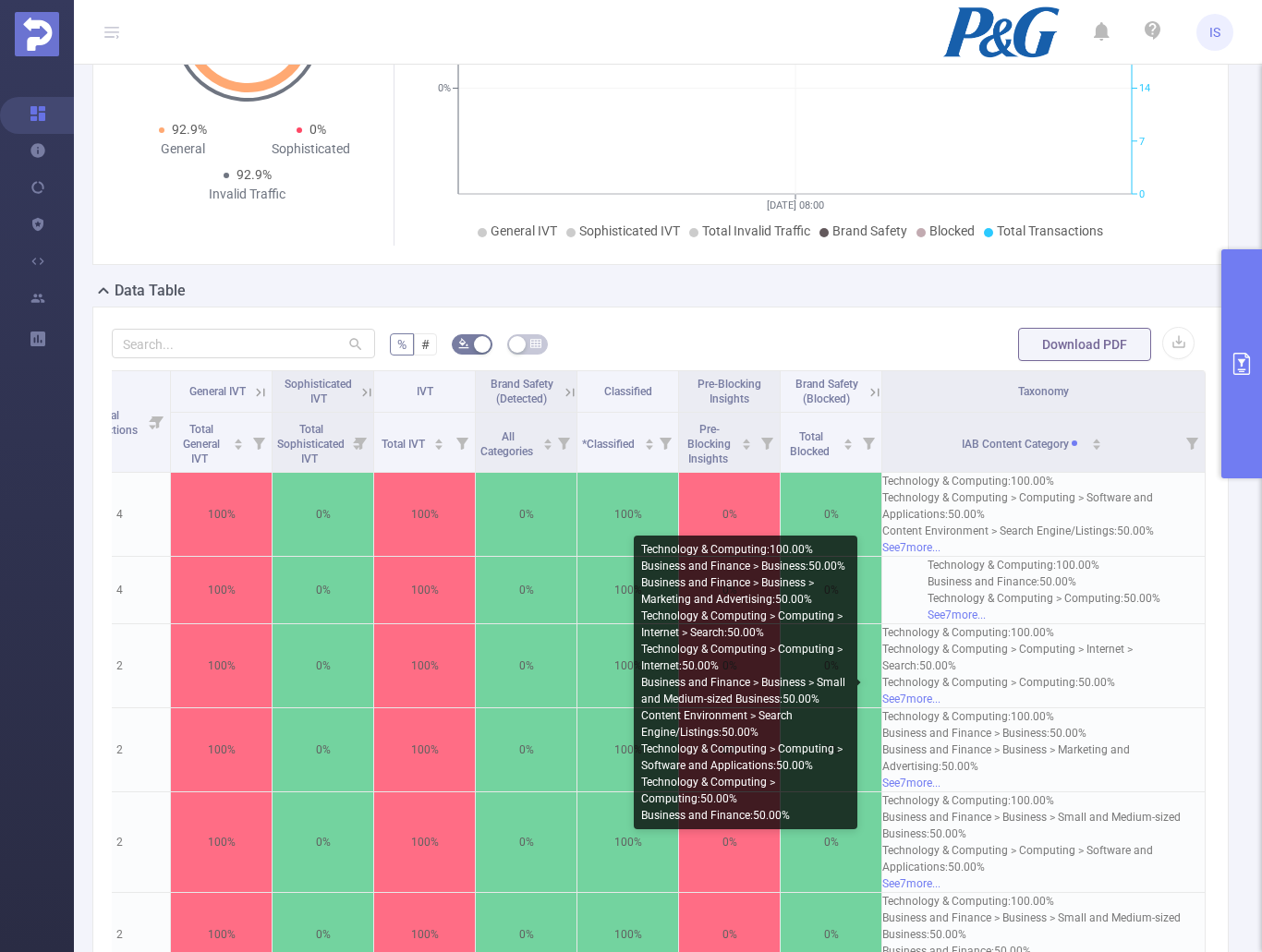
scroll to position [309, 0]
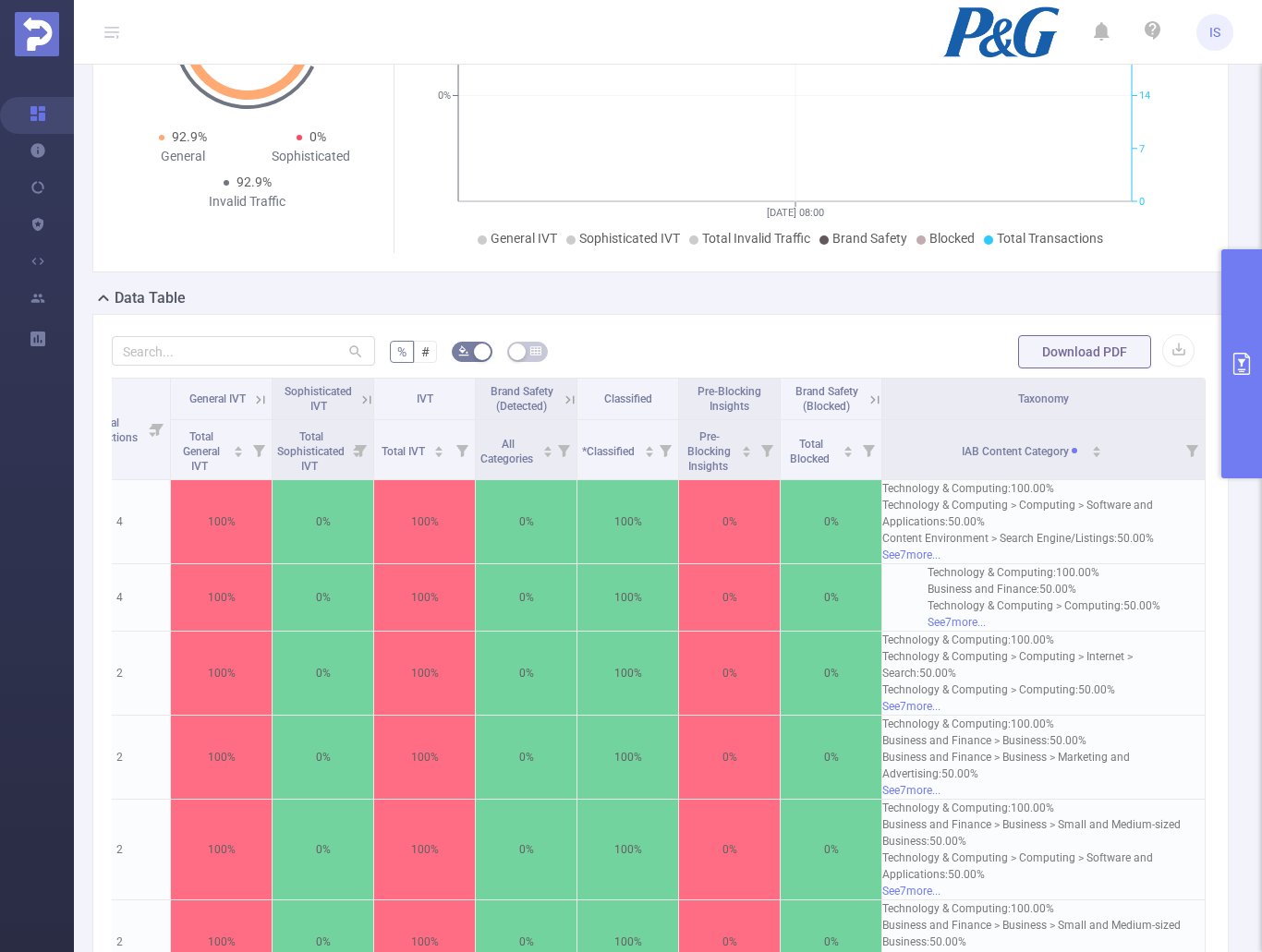
drag, startPoint x: 1233, startPoint y: 349, endPoint x: 1239, endPoint y: 385, distance: 36.5
click at [1235, 348] on button "primary" at bounding box center [1242, 364] width 41 height 229
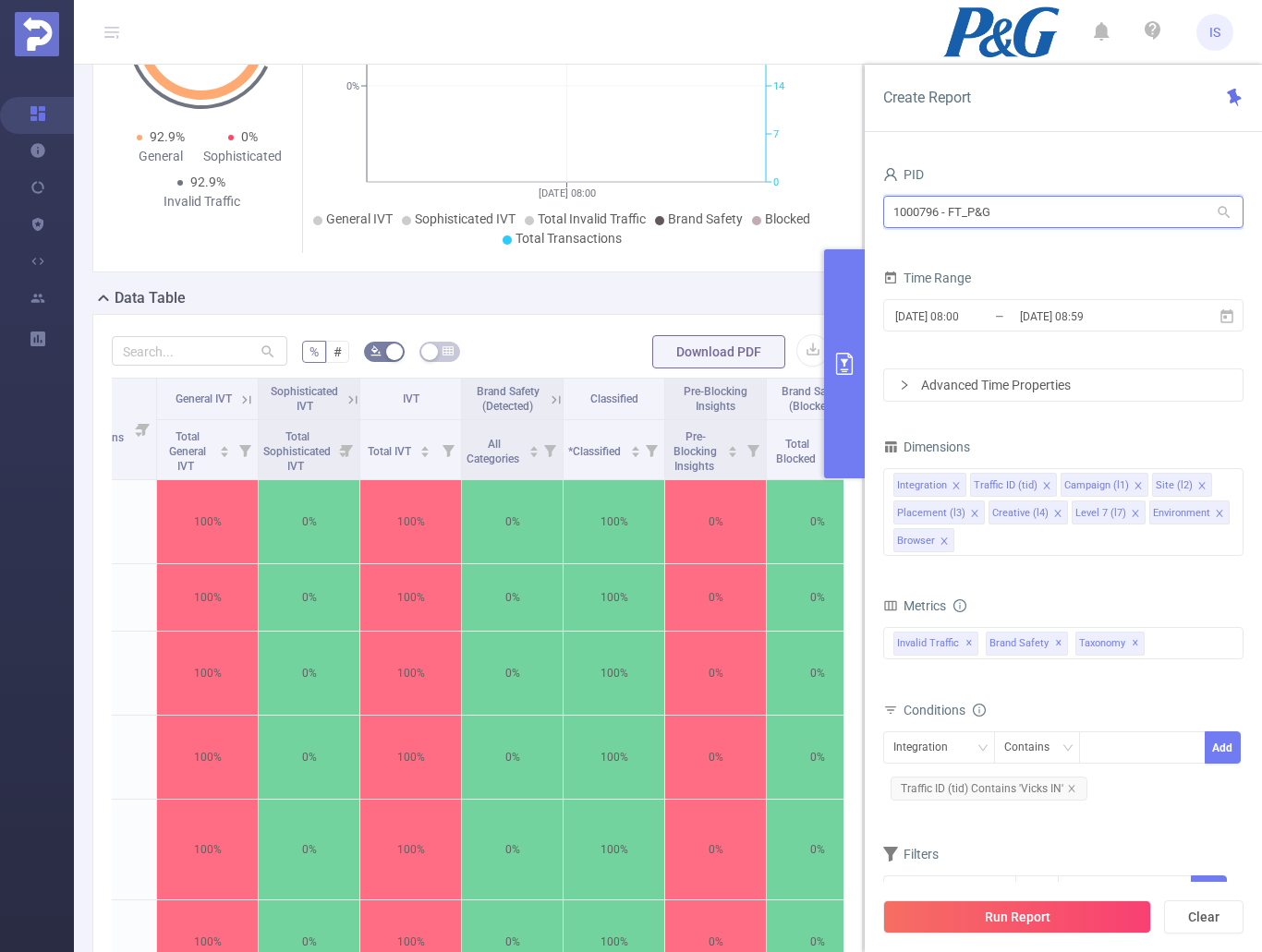
click at [1097, 213] on input "1000796 - FT_P&G" at bounding box center [1063, 211] width 360 height 32
drag, startPoint x: 1097, startPoint y: 213, endPoint x: 881, endPoint y: 223, distance: 216.2
click at [881, 223] on div "PID 1000796 - FT_P&G 1000796 - FT_P&G Time Range 2025-09-01 08:00 _ 2025-09-01 …" at bounding box center [1063, 563] width 397 height 841
type input "tik"
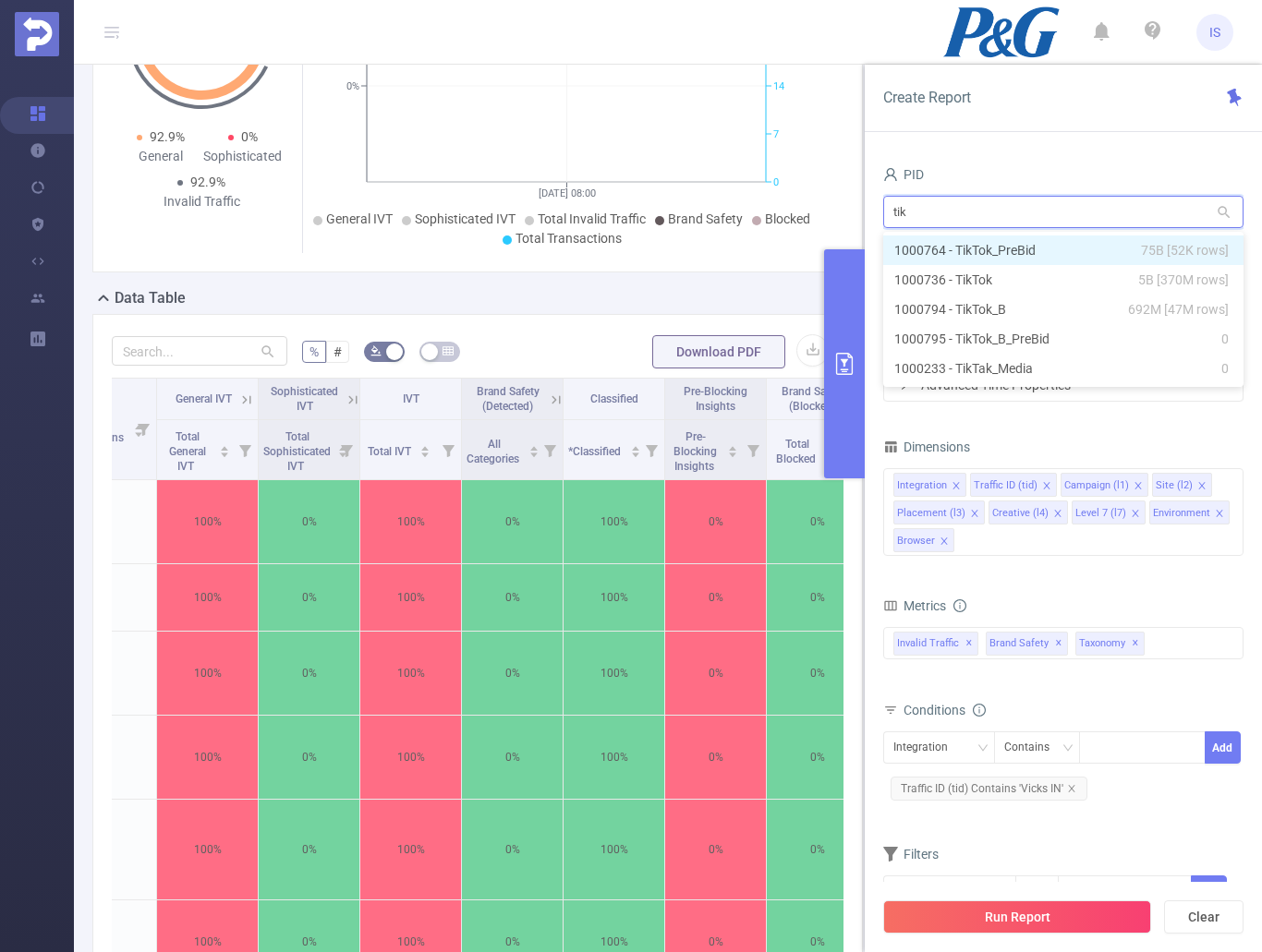
click at [987, 258] on li "1000764 - TikTok_PreBid 75B [52K rows]" at bounding box center [1063, 250] width 360 height 29
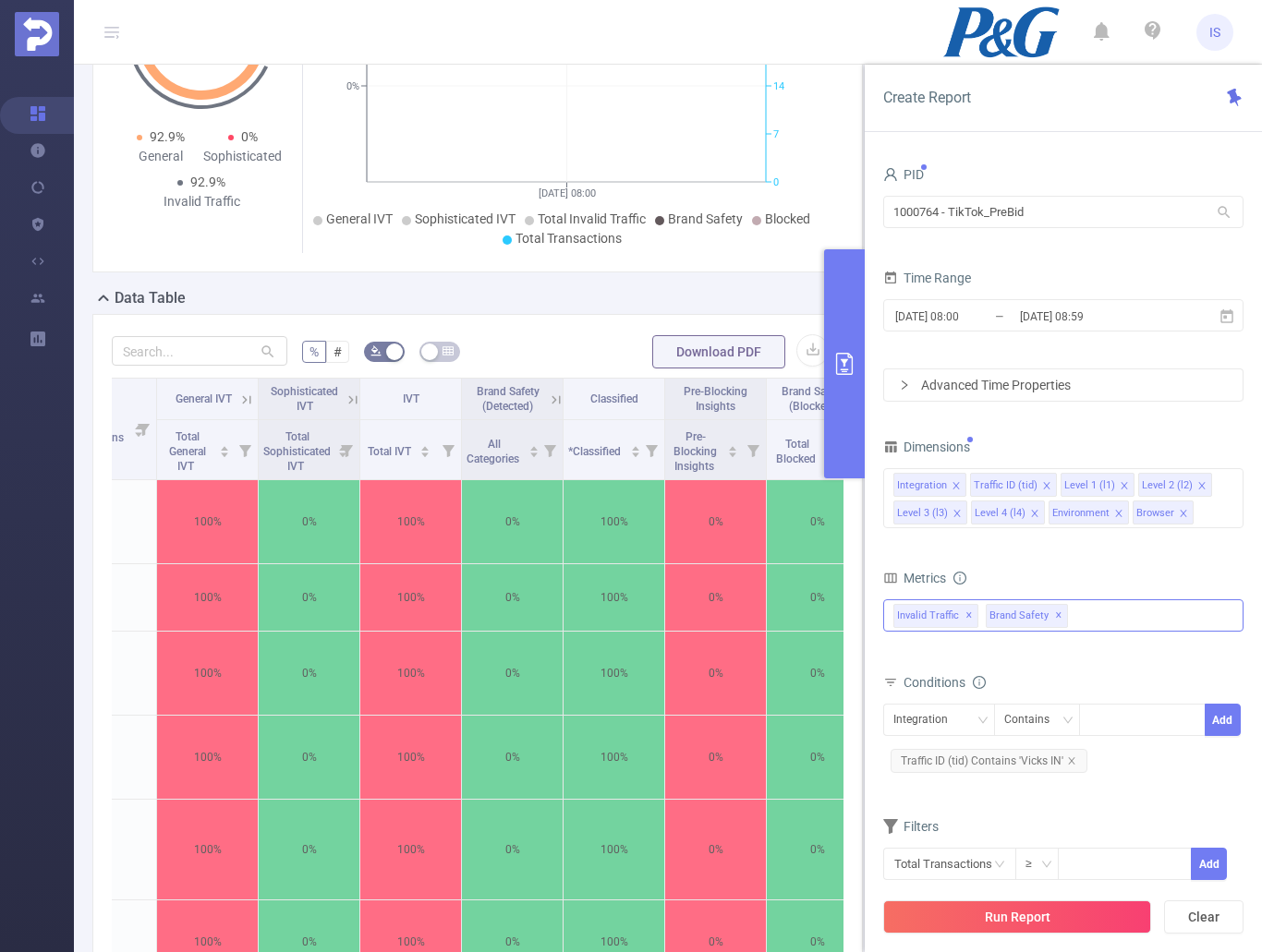
click at [1105, 618] on div "Anti-Fraud Invalid Traffic Visibility Brand Safety Supply Intelligence Sample R…" at bounding box center [1063, 616] width 360 height 32
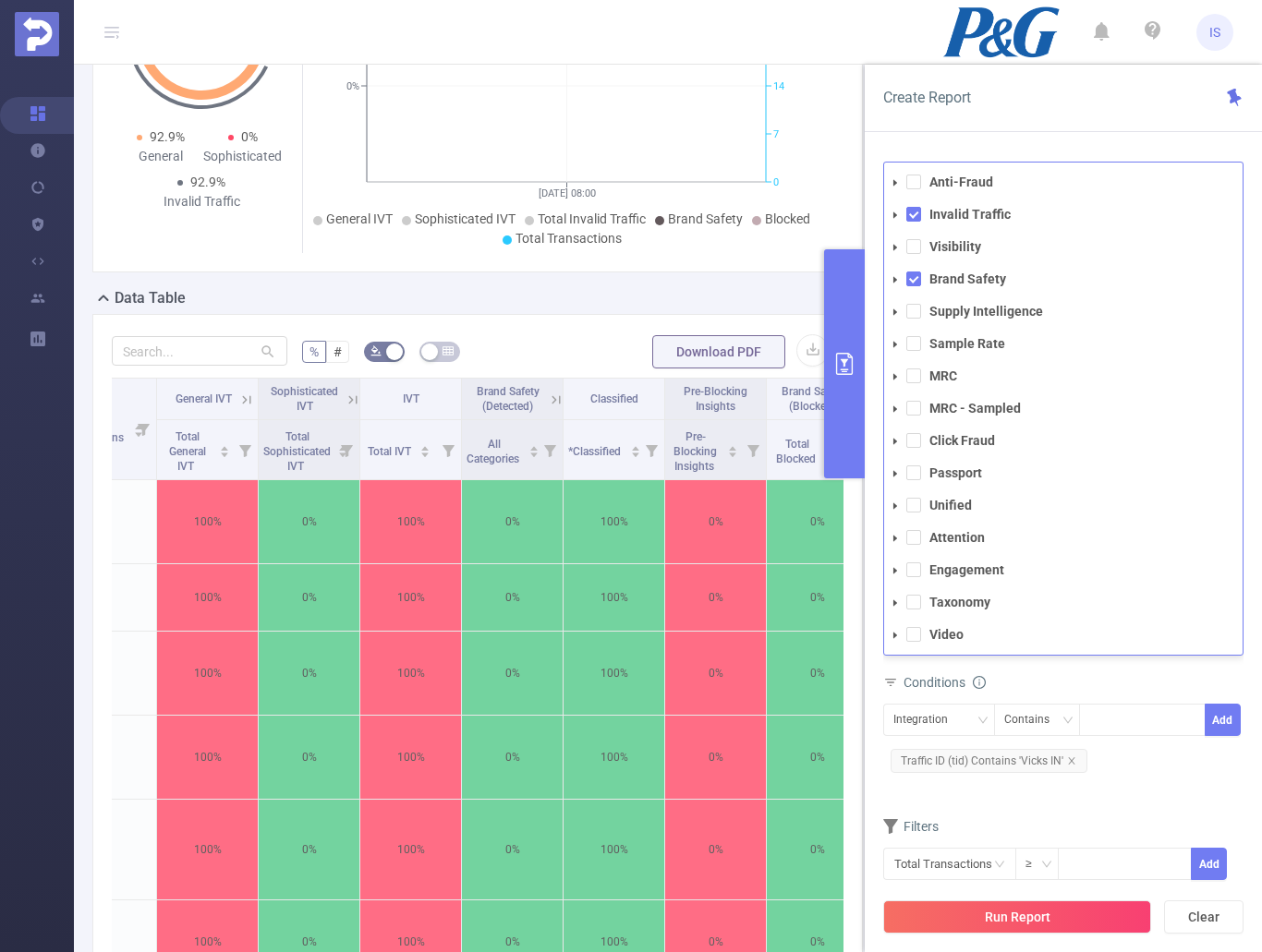
click at [914, 599] on span at bounding box center [913, 602] width 15 height 15
click at [1071, 764] on icon "icon: close" at bounding box center [1070, 760] width 7 height 7
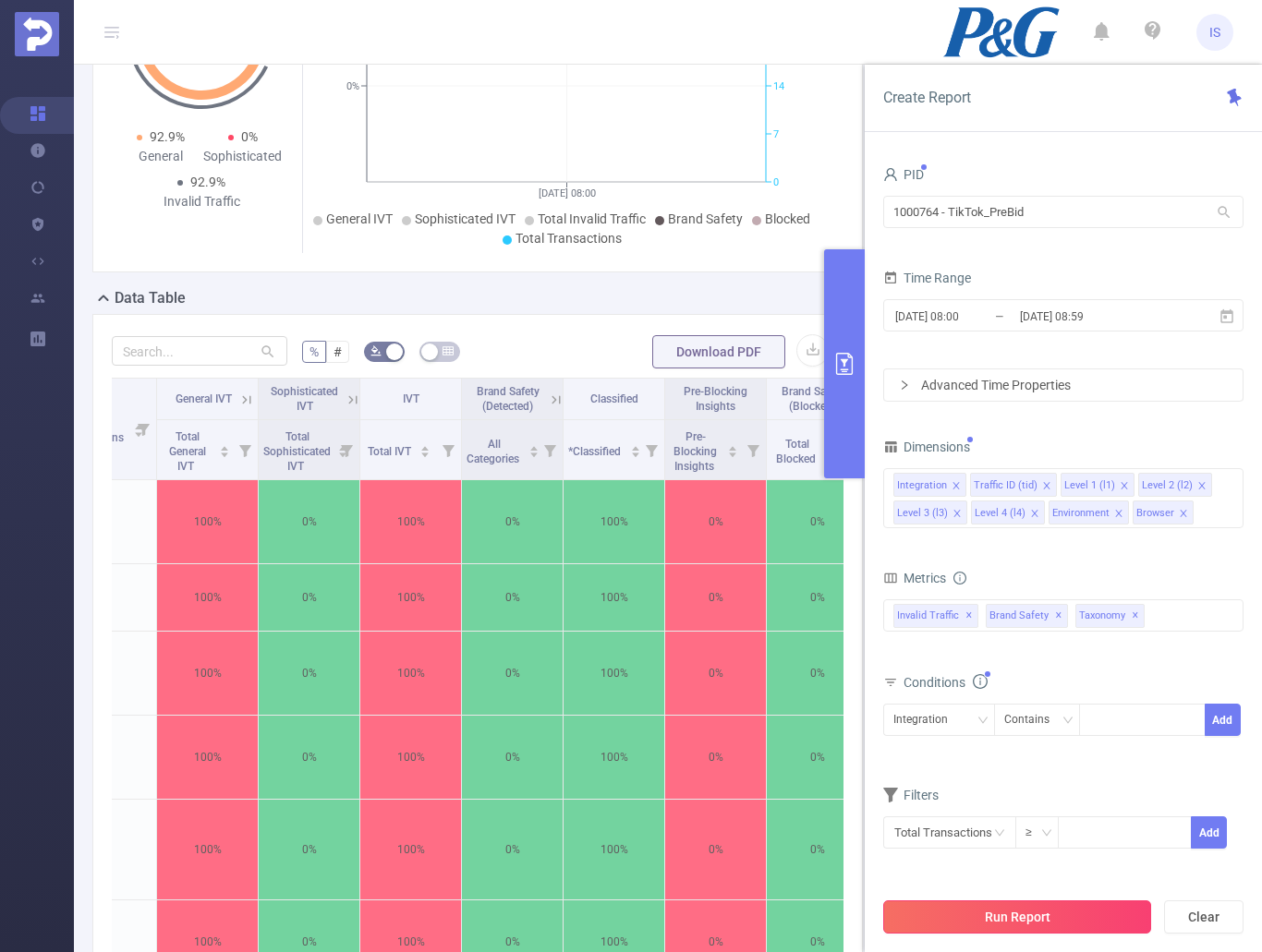
click at [1050, 916] on button "Run Report" at bounding box center [1016, 917] width 267 height 33
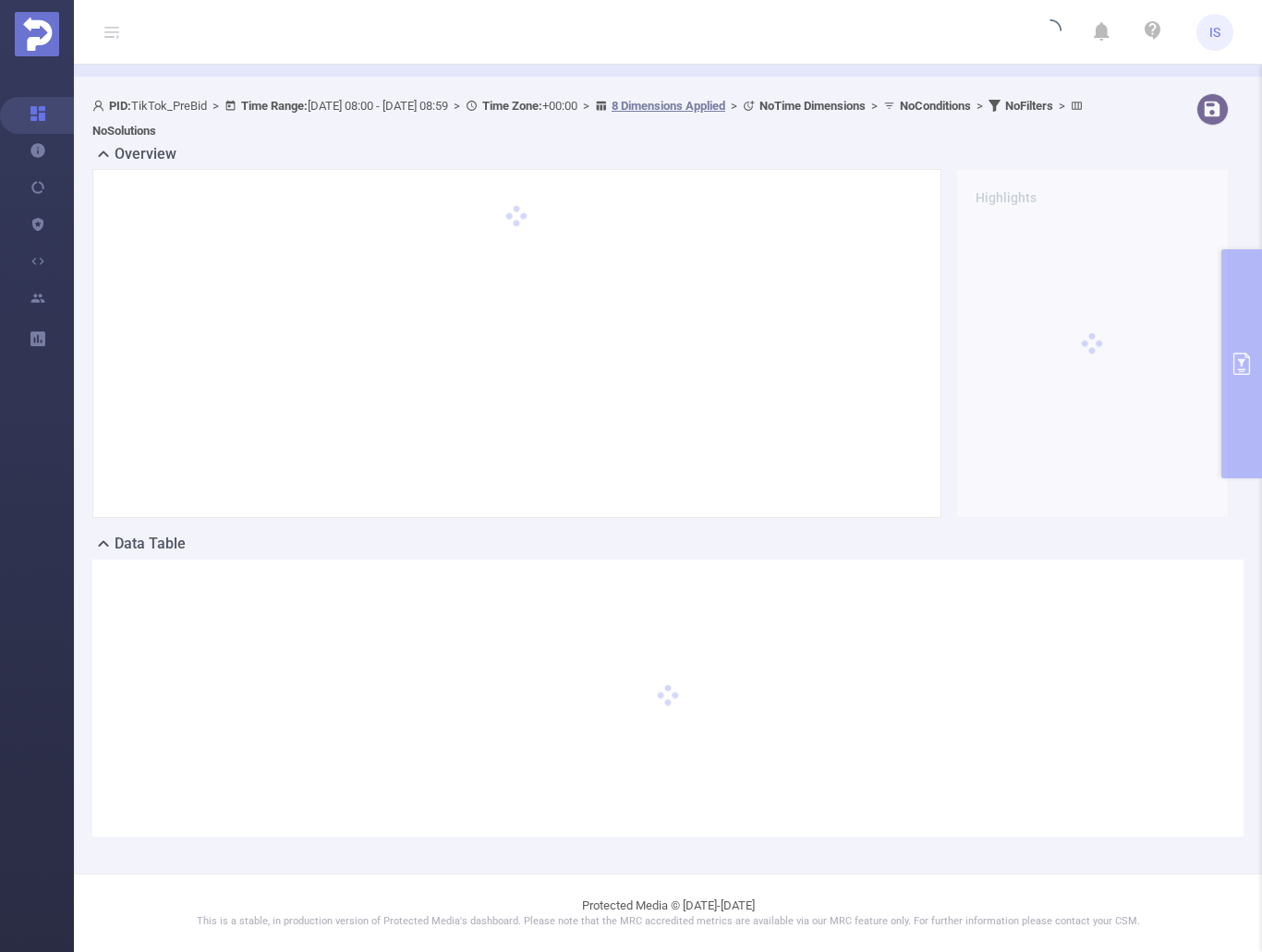
scroll to position [64, 0]
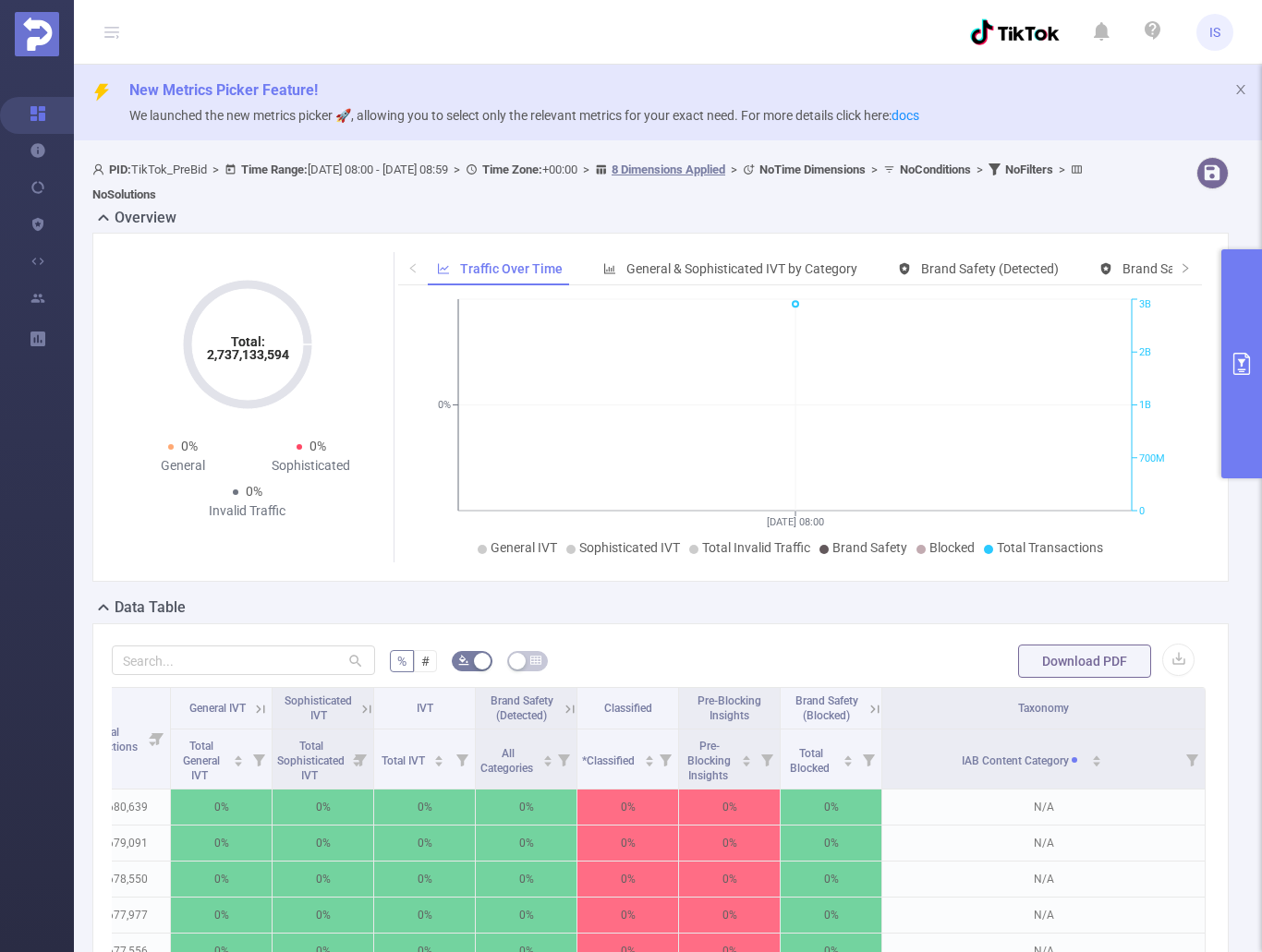
click at [1246, 370] on icon "primary" at bounding box center [1241, 364] width 22 height 22
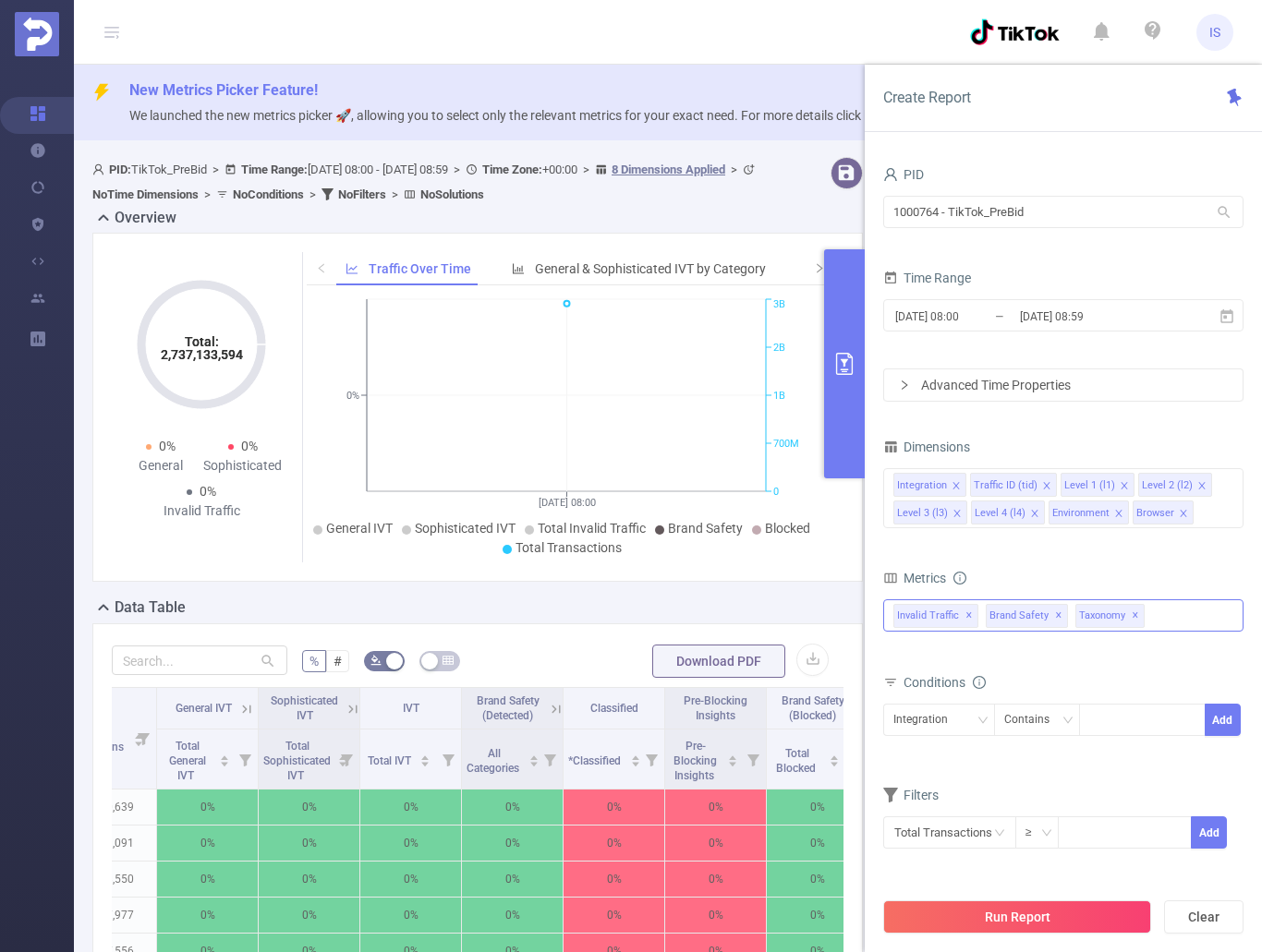
click at [1132, 610] on span "✕" at bounding box center [1136, 616] width 8 height 22
drag, startPoint x: 1108, startPoint y: 209, endPoint x: 824, endPoint y: 215, distance: 284.1
click at [824, 215] on section "PID: TikTok_PreBid > Time Range: 2025-09-01 08:00 - 2025-09-01 08:59 > Time Zon…" at bounding box center [668, 767] width 1188 height 1236
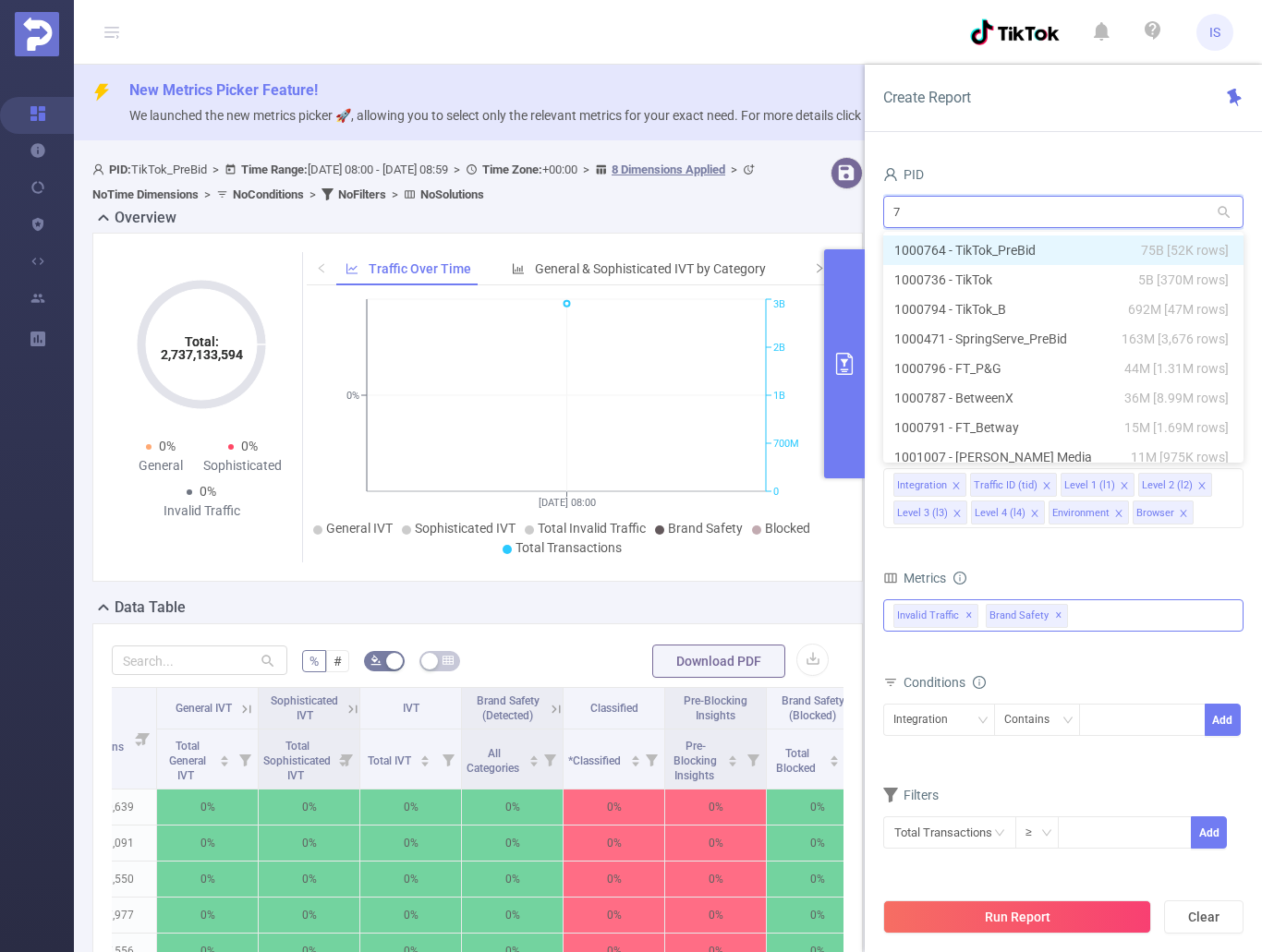
type input "73"
click at [1037, 251] on li "1000736 - TikTok 5B [370M rows]" at bounding box center [1063, 250] width 360 height 29
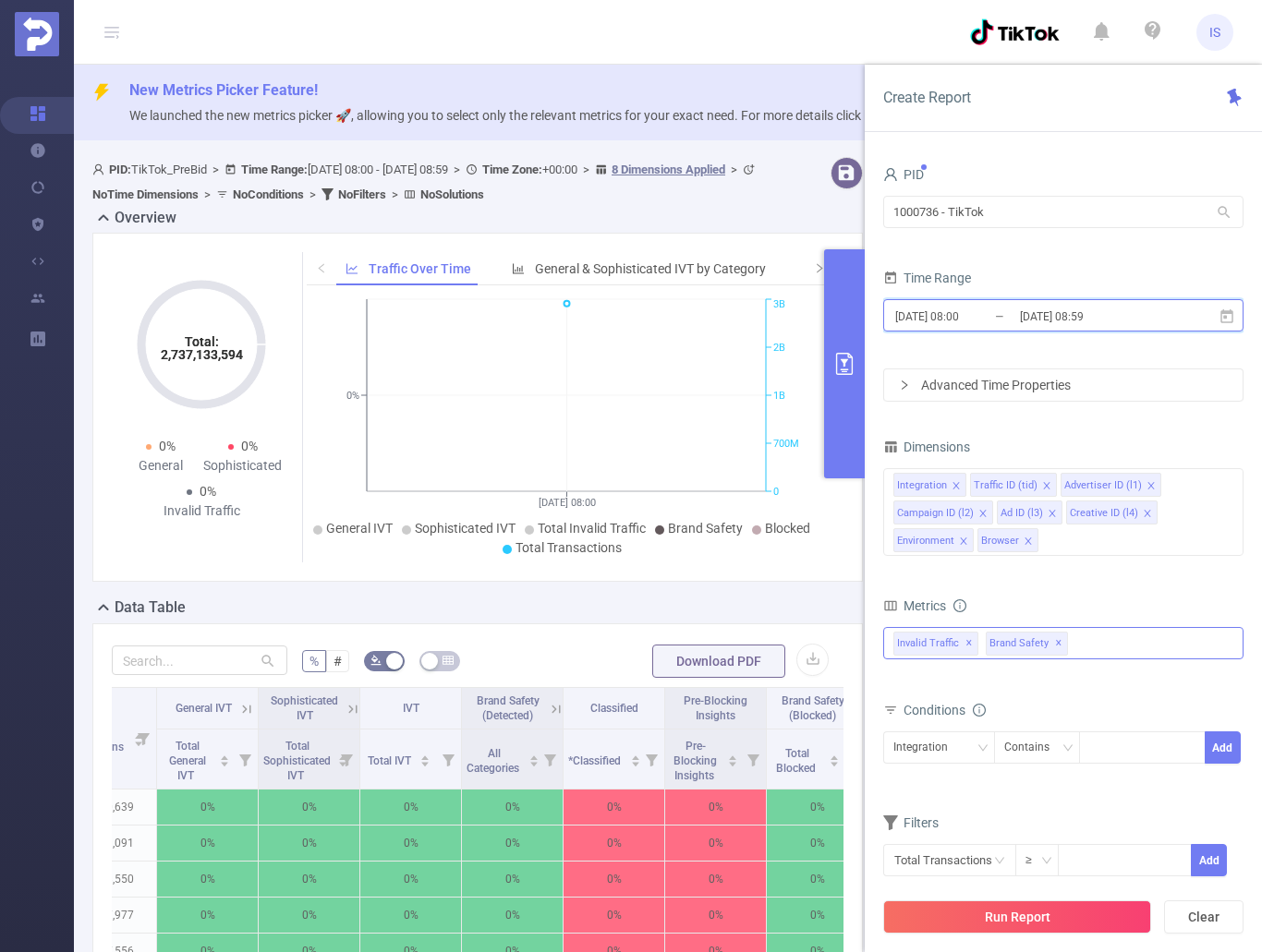
click at [1225, 311] on icon at bounding box center [1226, 315] width 13 height 14
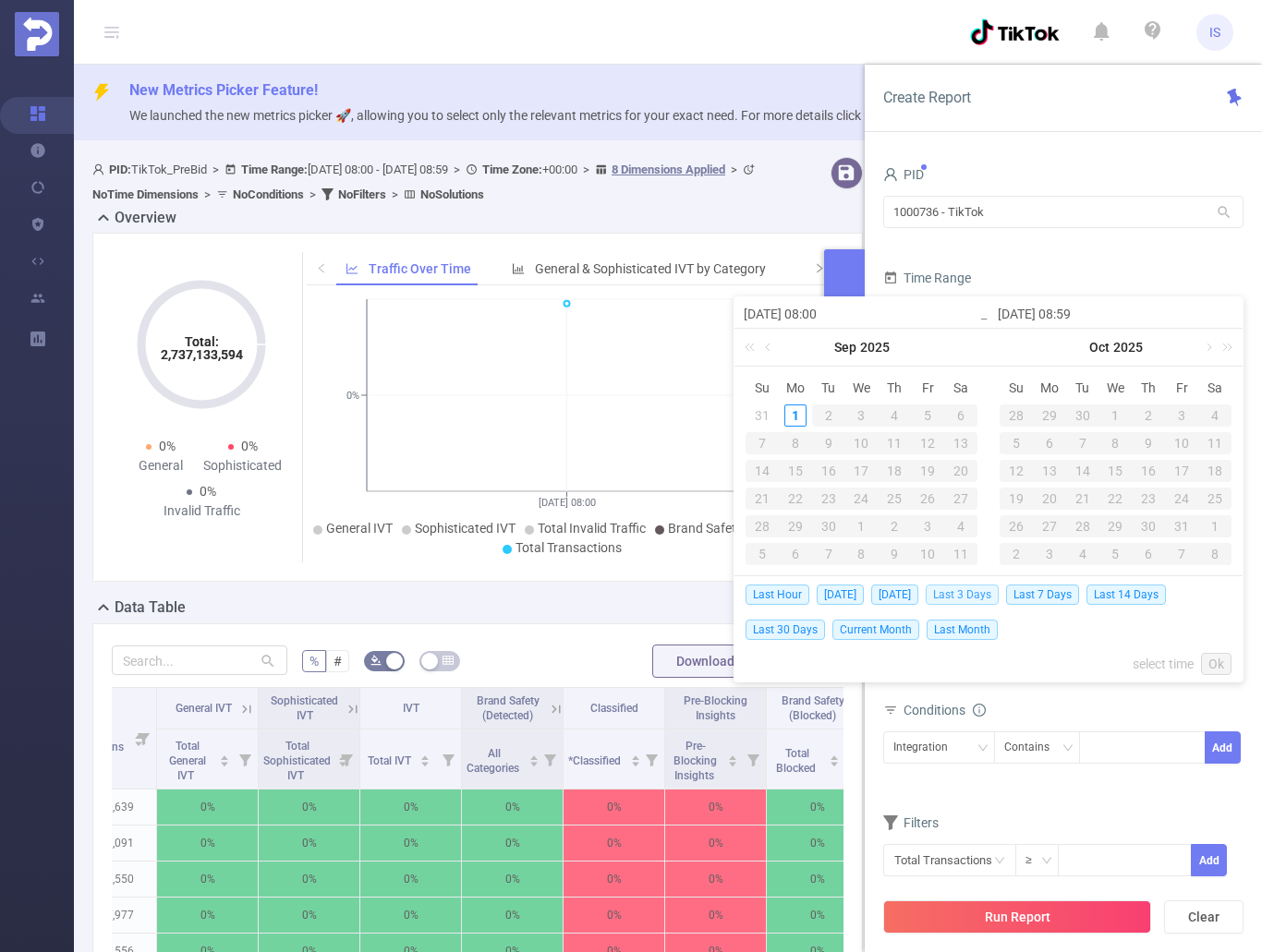
click at [978, 593] on span "Last 3 Days" at bounding box center [962, 594] width 73 height 20
type input "2025-08-29 00:00"
type input "2025-08-31 23:59"
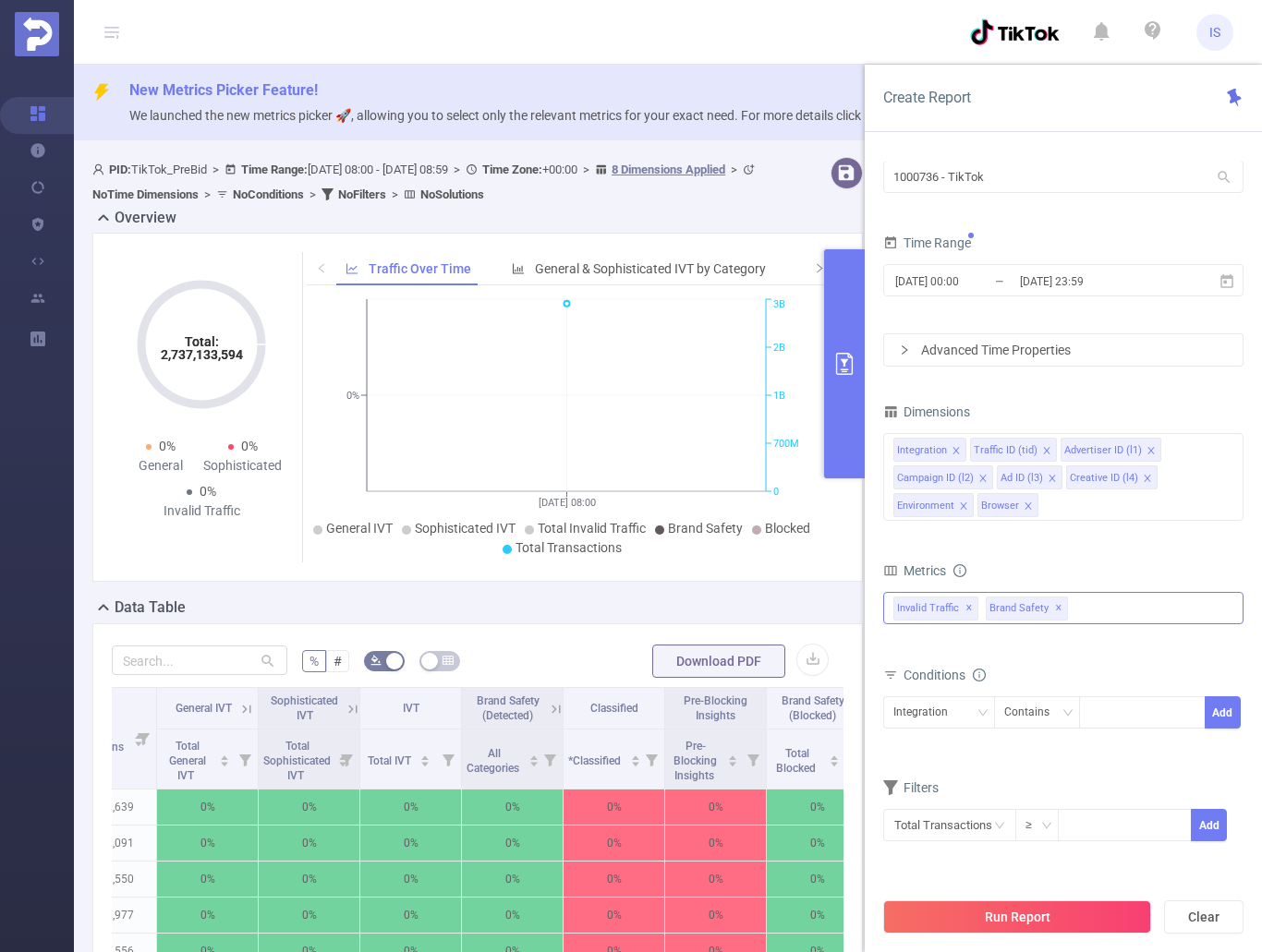
click at [1107, 620] on div "Anti-Fraud Invalid Traffic Visibility Brand Safety Supply Intelligence Sample R…" at bounding box center [1063, 608] width 360 height 32
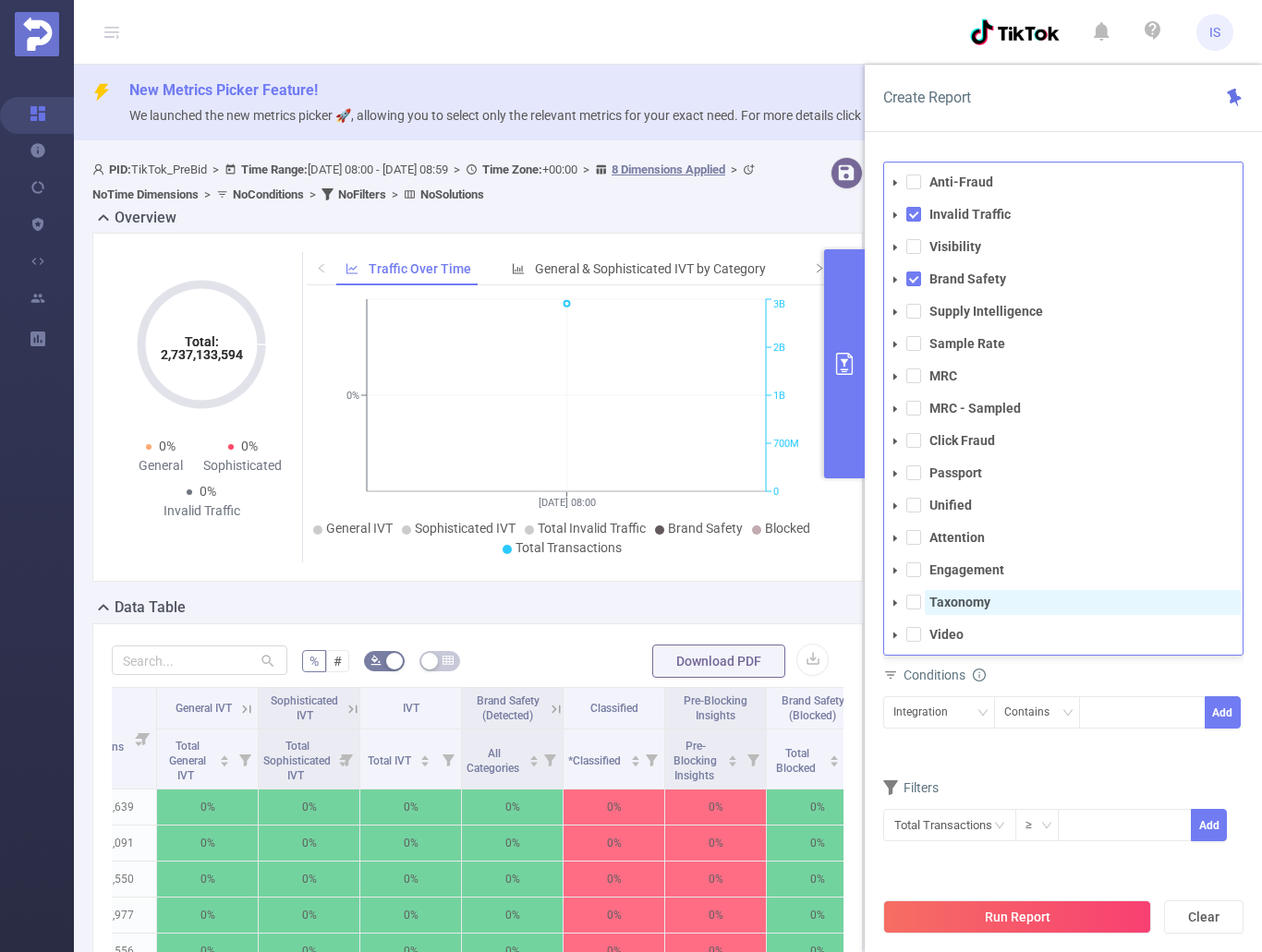
click at [958, 600] on strong "Taxonomy" at bounding box center [960, 602] width 61 height 15
click at [1146, 667] on div "Conditions" at bounding box center [1063, 677] width 360 height 30
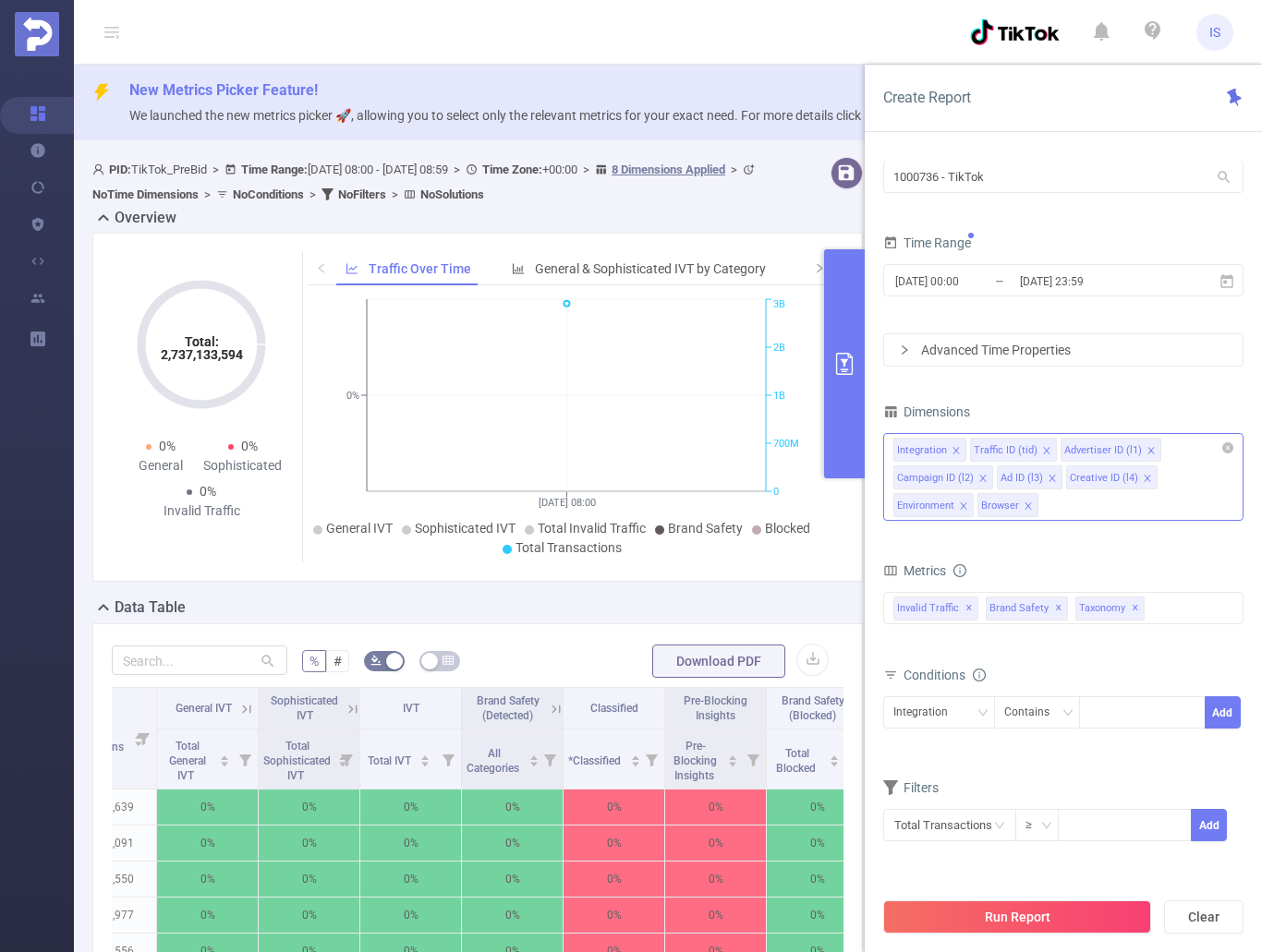
click at [1026, 505] on icon "icon: close" at bounding box center [1027, 506] width 7 height 7
click at [984, 477] on icon "icon: close" at bounding box center [982, 477] width 9 height 9
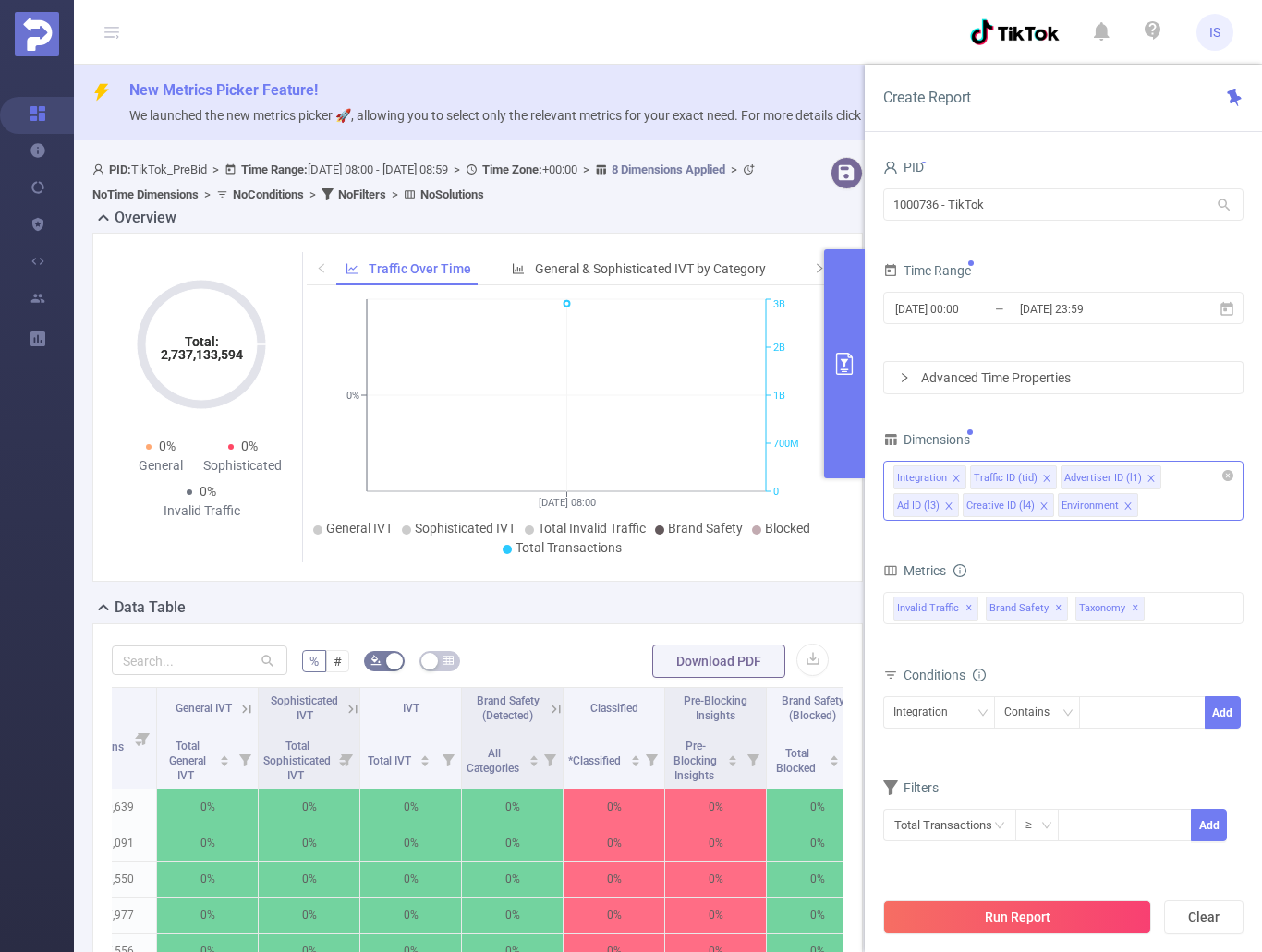
click at [1040, 504] on icon "icon: close" at bounding box center [1043, 506] width 7 height 7
click at [1028, 510] on icon "icon: close" at bounding box center [1032, 506] width 9 height 9
drag, startPoint x: 1058, startPoint y: 912, endPoint x: 1232, endPoint y: 936, distance: 175.6
click at [1058, 911] on button "Run Report" at bounding box center [1016, 917] width 267 height 33
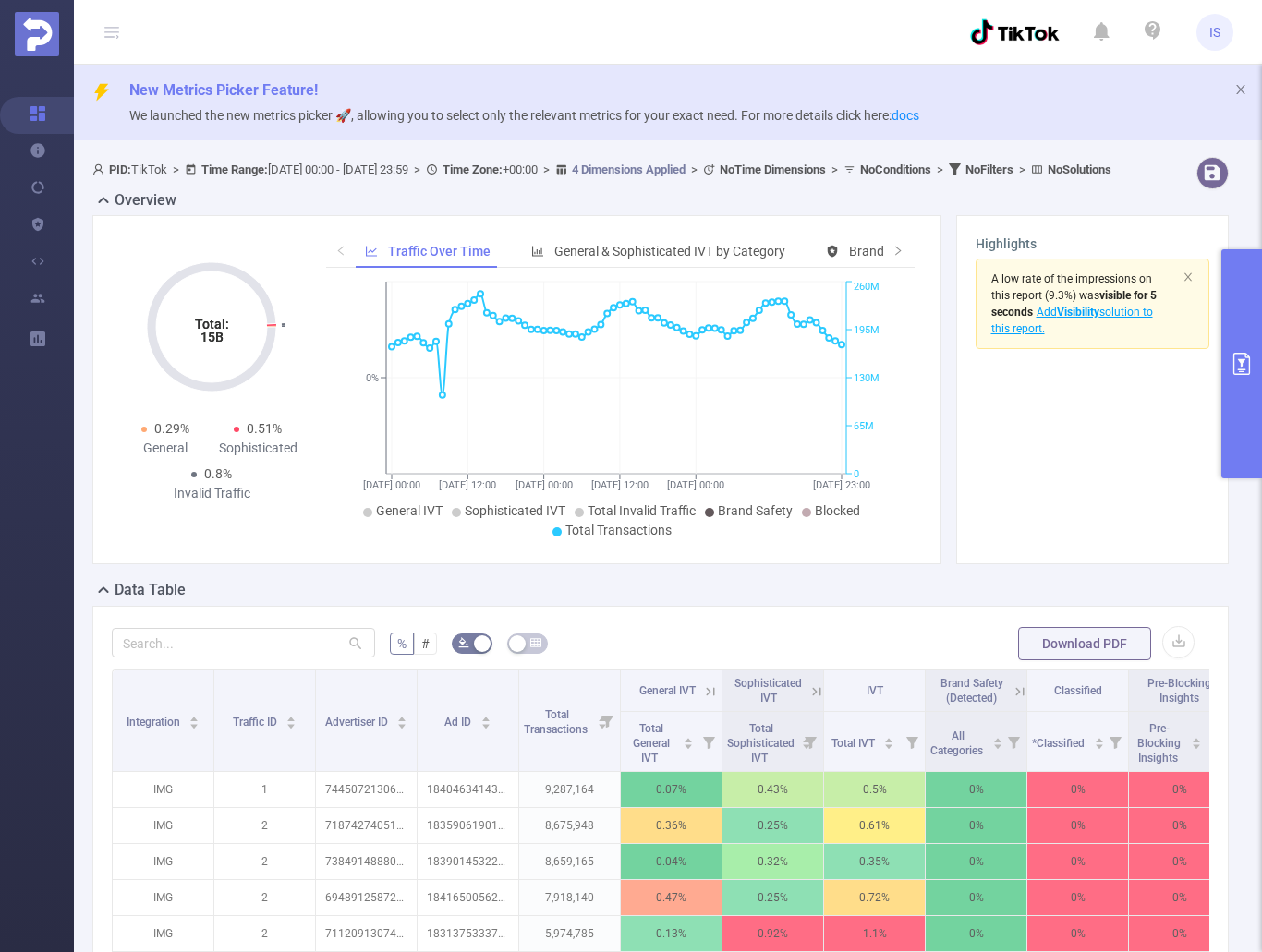
click at [458, 580] on div "Total: 15B Total: 15B 0.29% General 0.51% Sophisticated 0.8% Invalid Traffic Tr…" at bounding box center [660, 397] width 1151 height 364
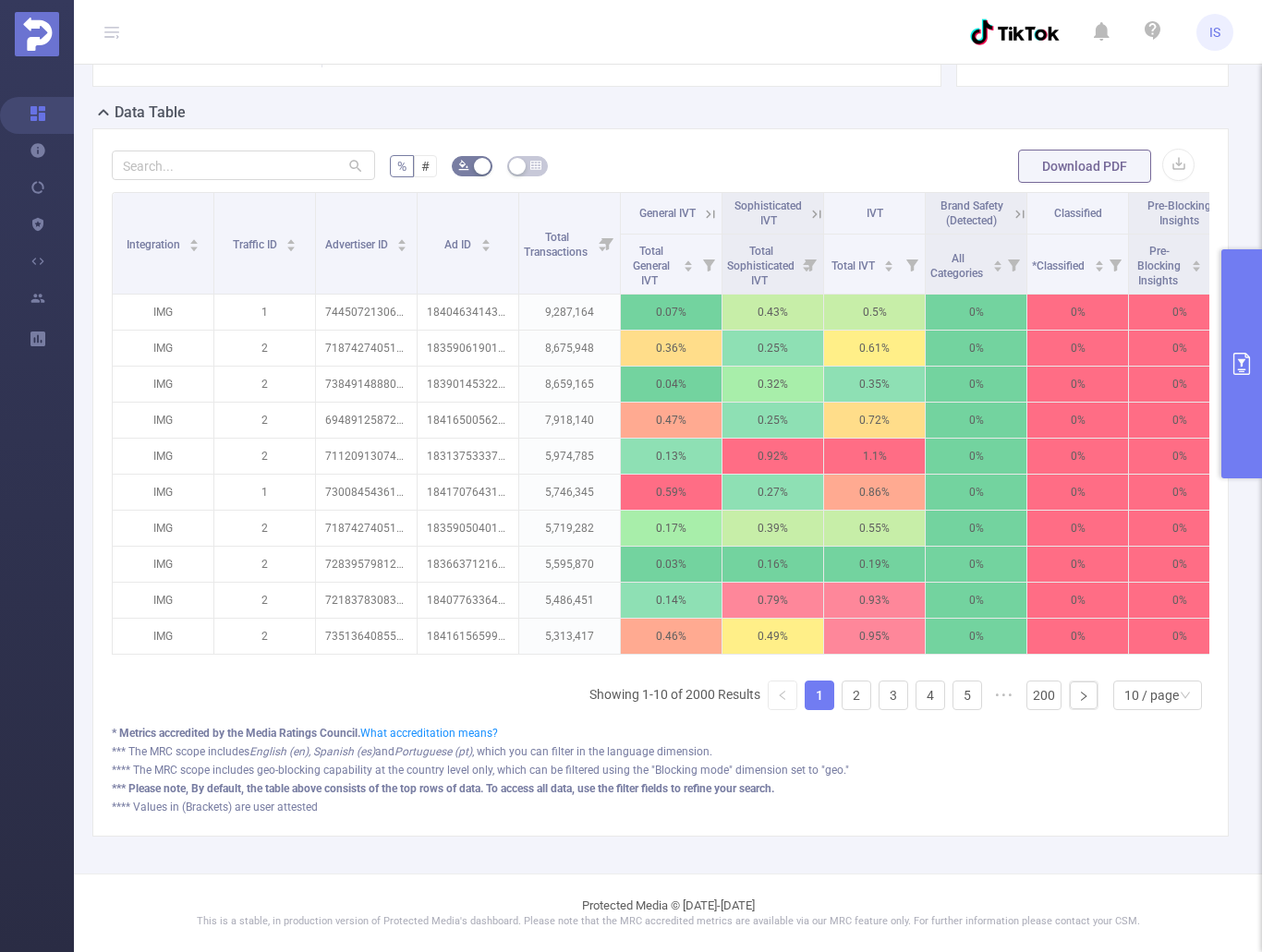
click at [1231, 360] on icon "primary" at bounding box center [1241, 364] width 22 height 22
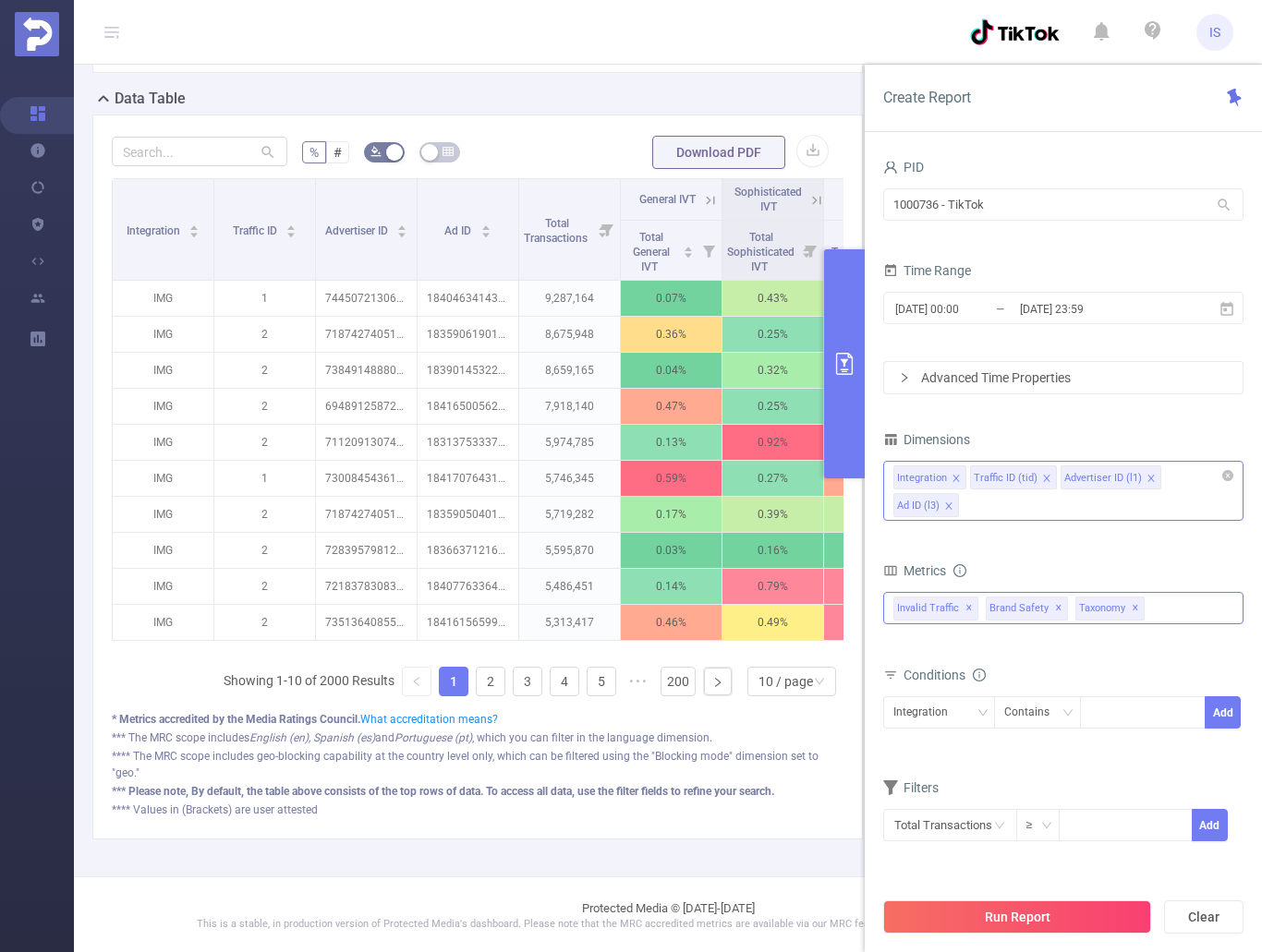
click at [1135, 611] on span "Taxonomy ✕" at bounding box center [1109, 609] width 69 height 24
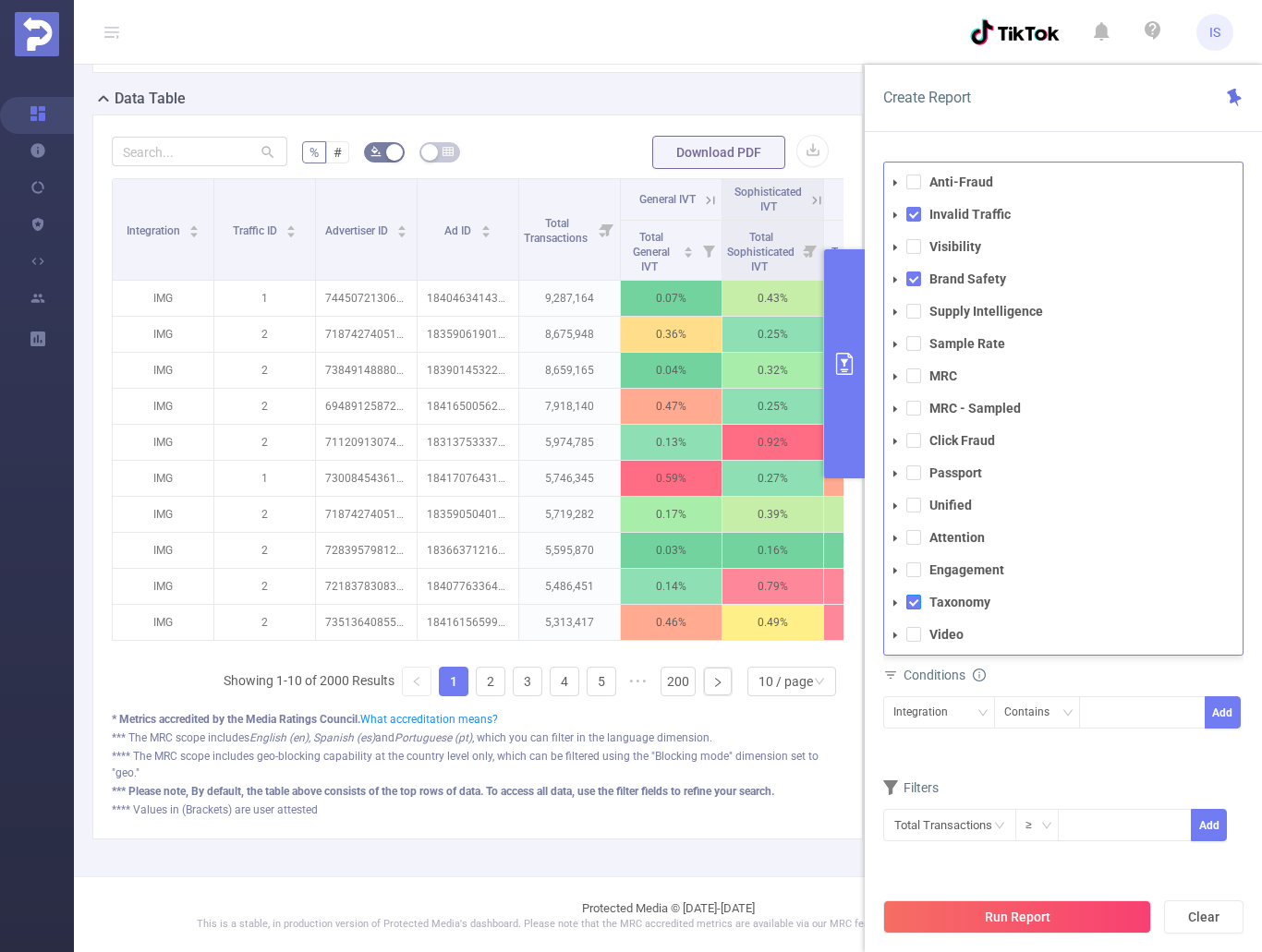
click at [911, 600] on span at bounding box center [913, 602] width 15 height 15
click at [912, 632] on span at bounding box center [913, 634] width 15 height 15
click at [914, 542] on span at bounding box center [913, 537] width 15 height 15
click at [914, 577] on span at bounding box center [913, 570] width 15 height 15
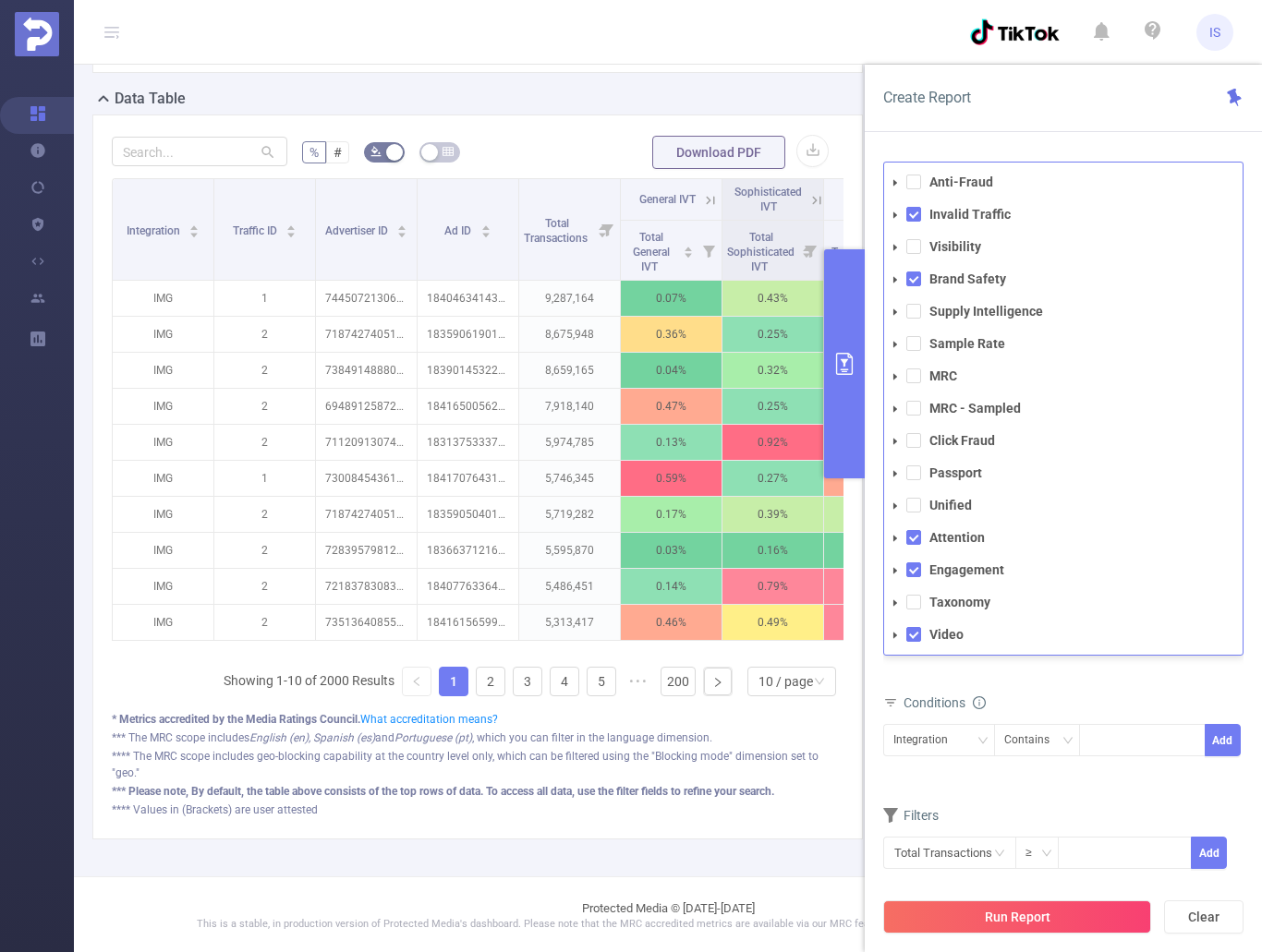
click at [912, 378] on span at bounding box center [913, 375] width 15 height 15
click at [912, 413] on span at bounding box center [913, 407] width 15 height 15
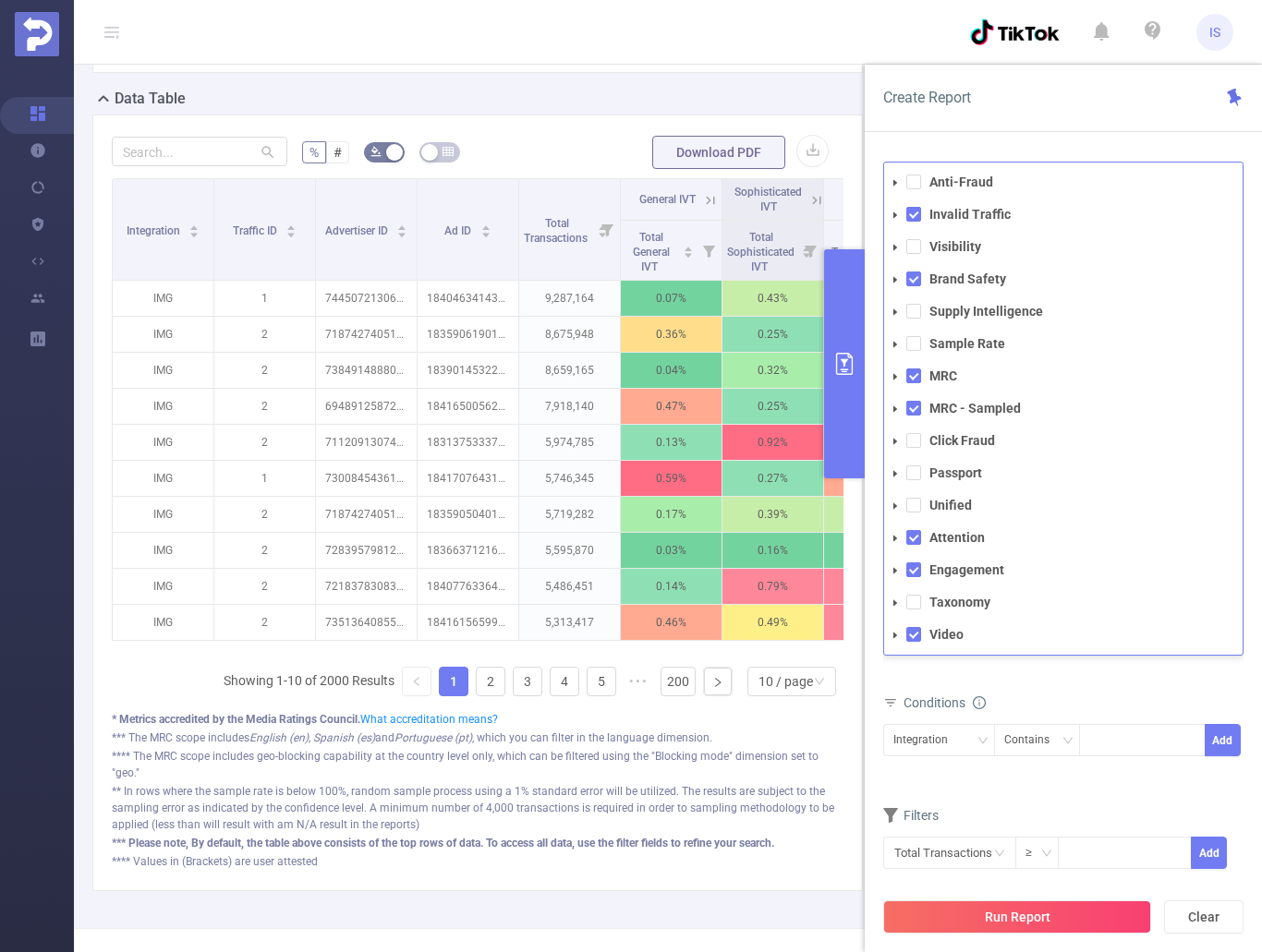
click at [1138, 678] on div "total Total General IVT Data Centers Disclosed Bots Known Crawlers Irregular Ac…" at bounding box center [1063, 635] width 360 height 93
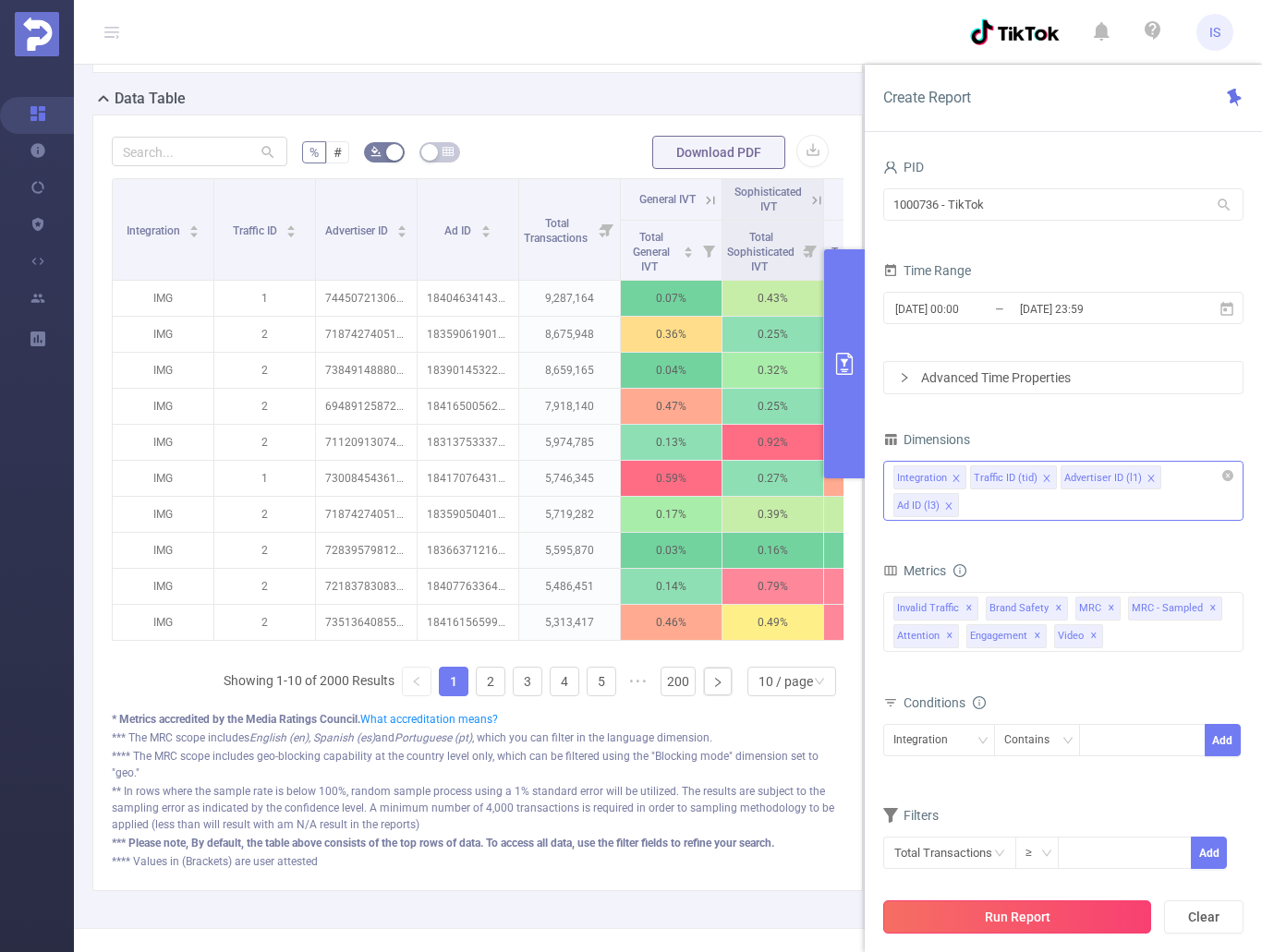
click at [1027, 918] on button "Run Report" at bounding box center [1016, 917] width 267 height 33
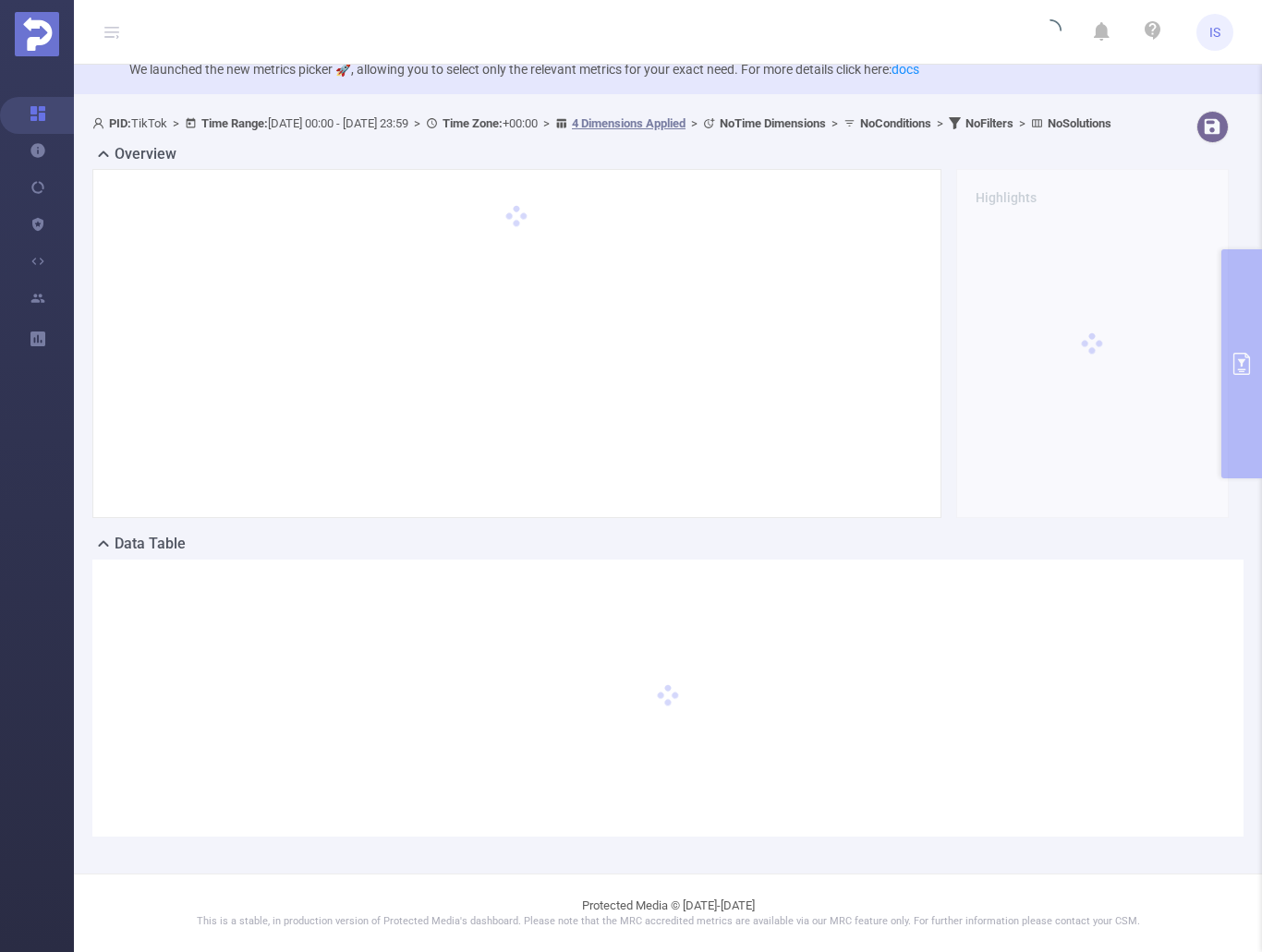
scroll to position [64, 0]
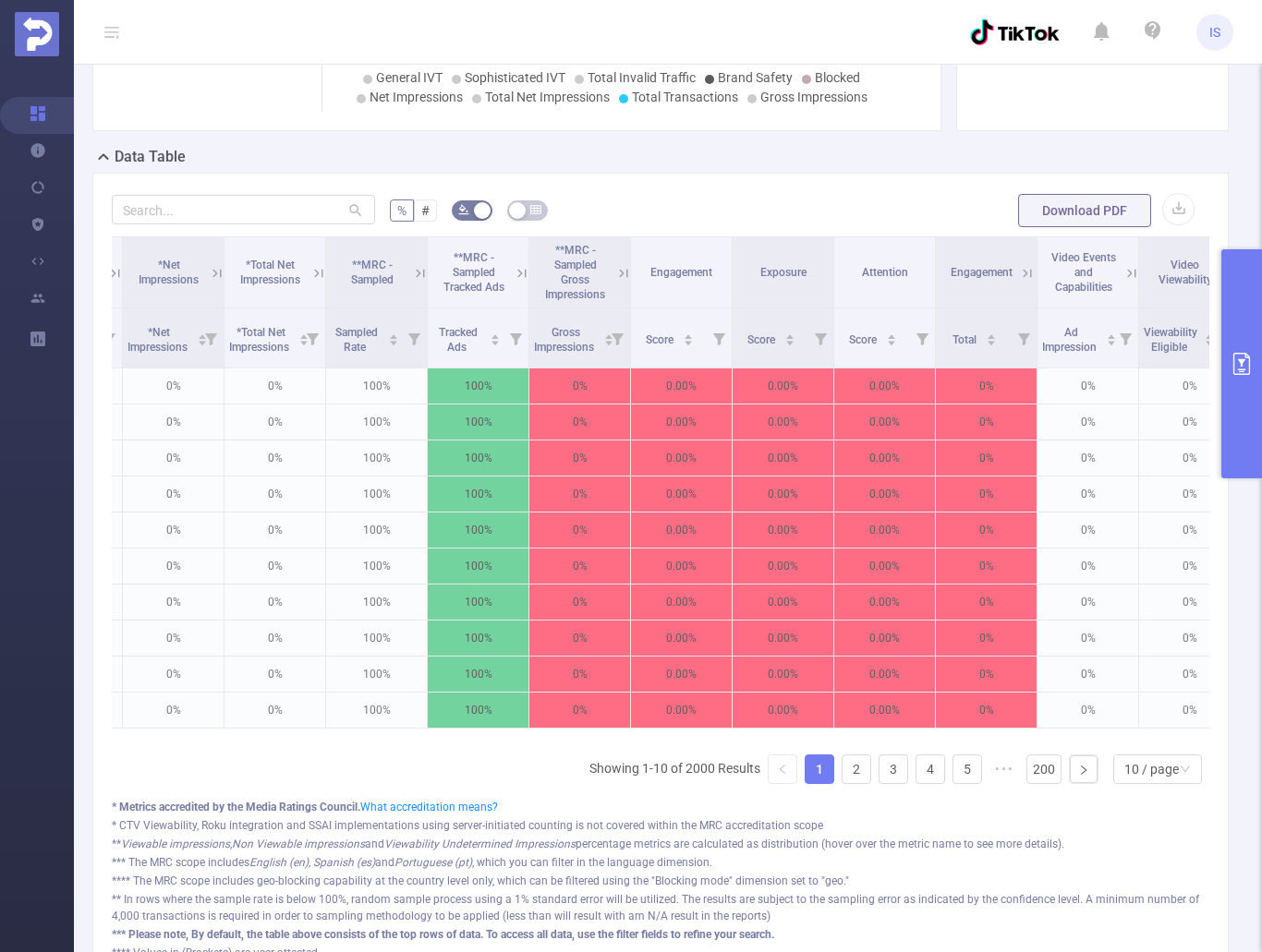
scroll to position [0, 1461]
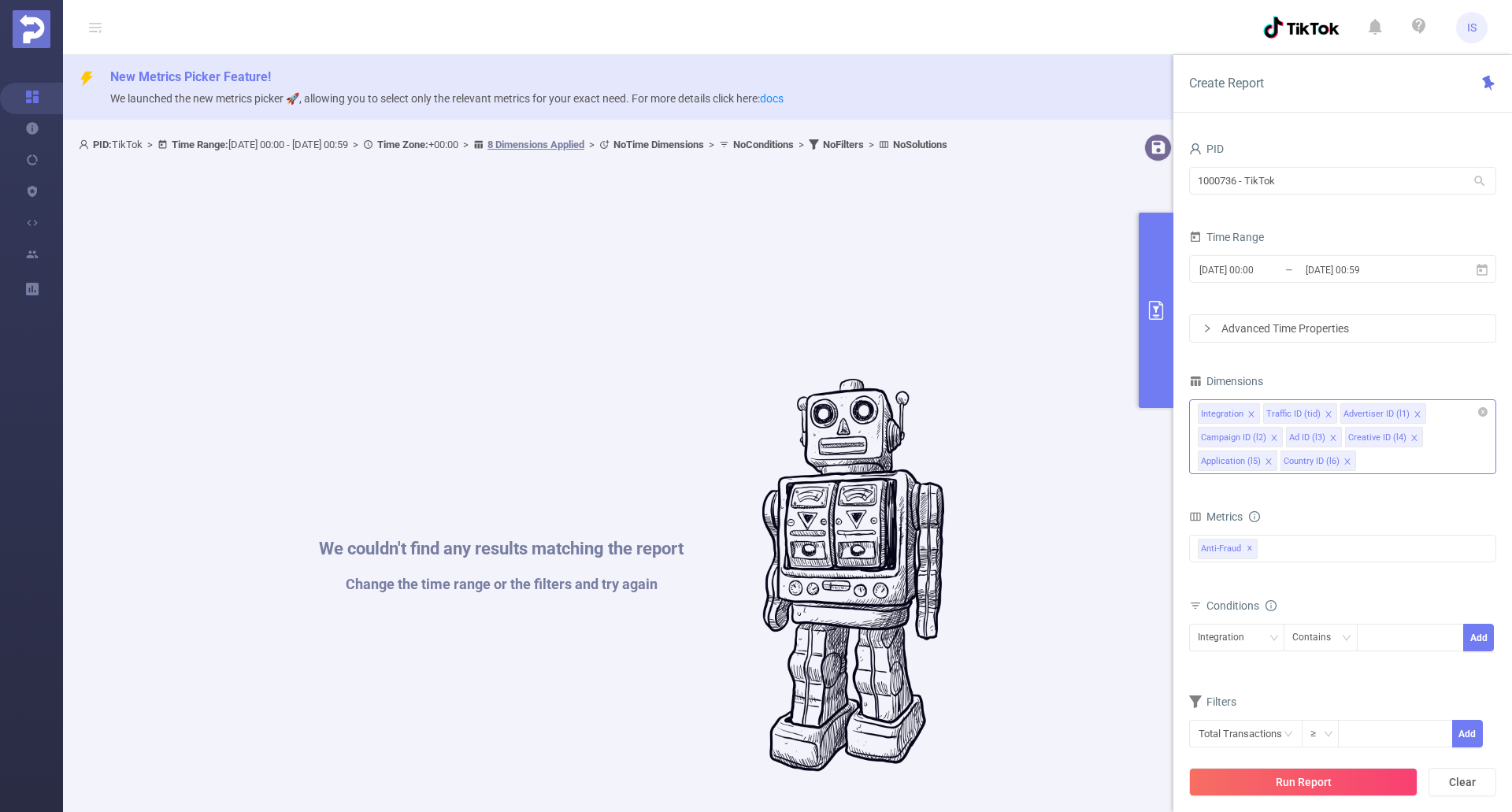
click at [1327, 415] on icon "icon: close" at bounding box center [1328, 414] width 7 height 7
click at [1483, 411] on icon "icon: close-circle" at bounding box center [1482, 411] width 9 height 9
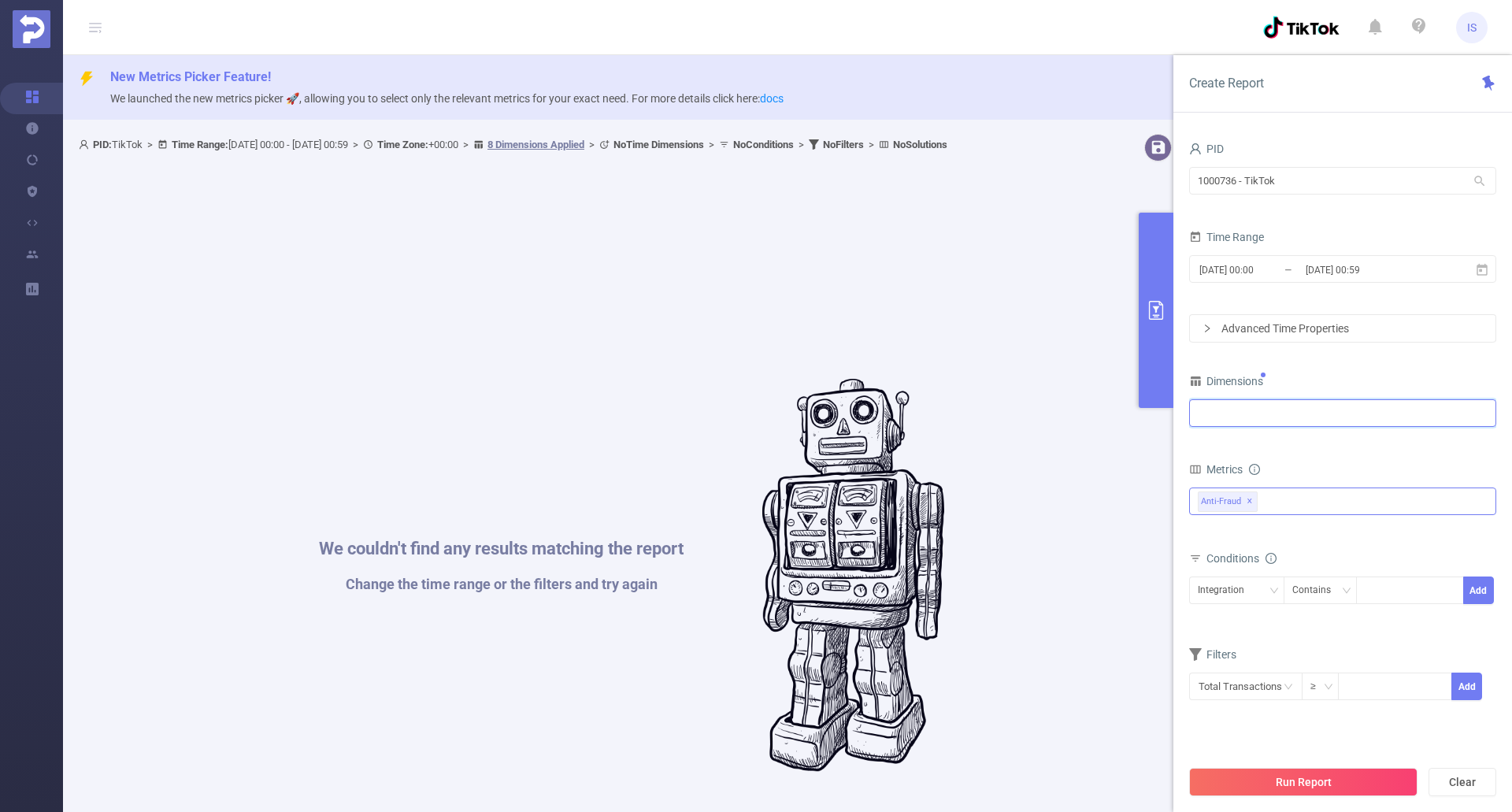
click at [1333, 499] on div "Anti-Fraud ✕" at bounding box center [1342, 501] width 307 height 27
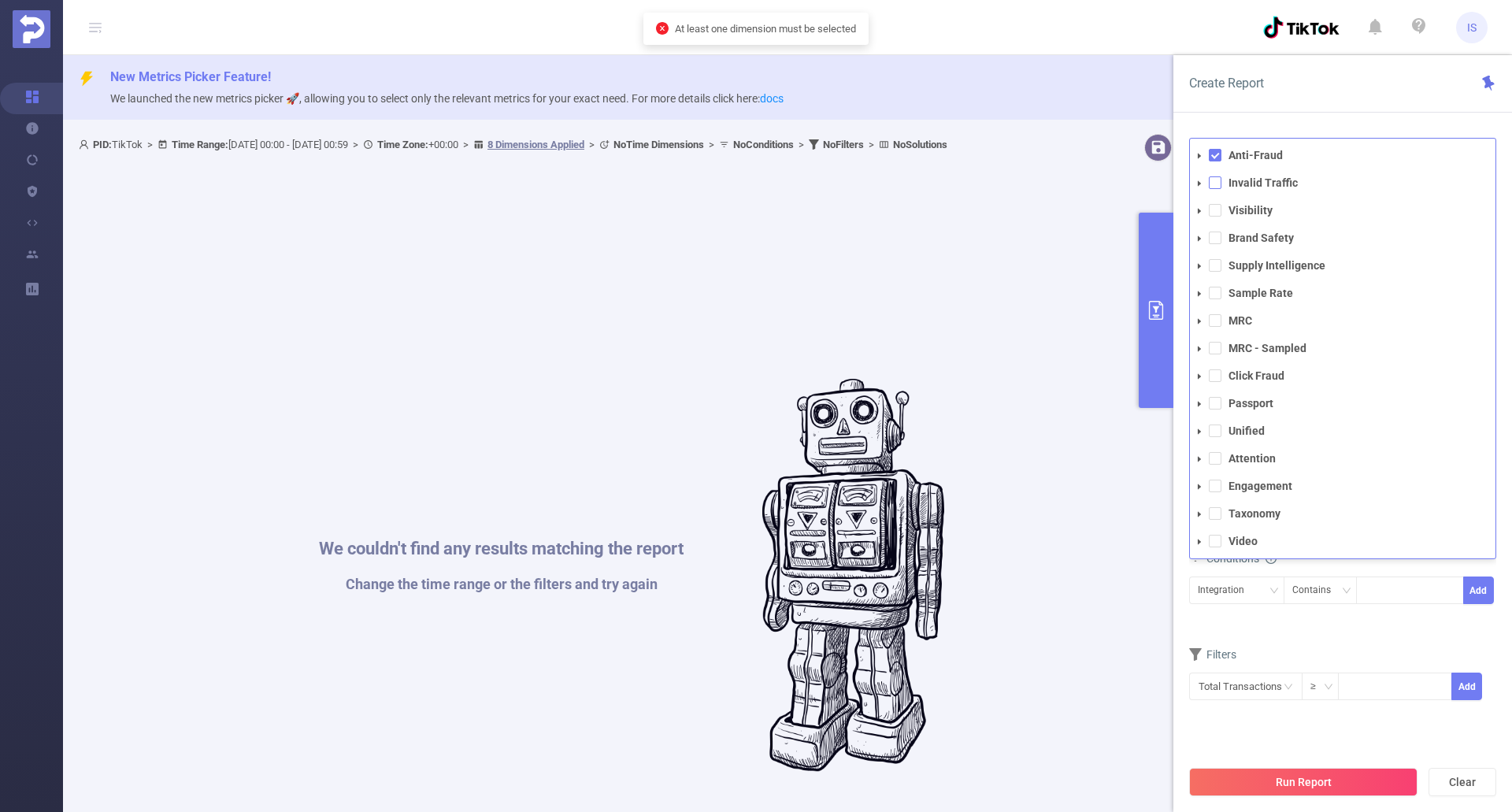
click at [1211, 182] on span at bounding box center [1214, 182] width 12 height 12
click at [1390, 672] on div "Total Transactions ≥ Add" at bounding box center [1342, 692] width 307 height 45
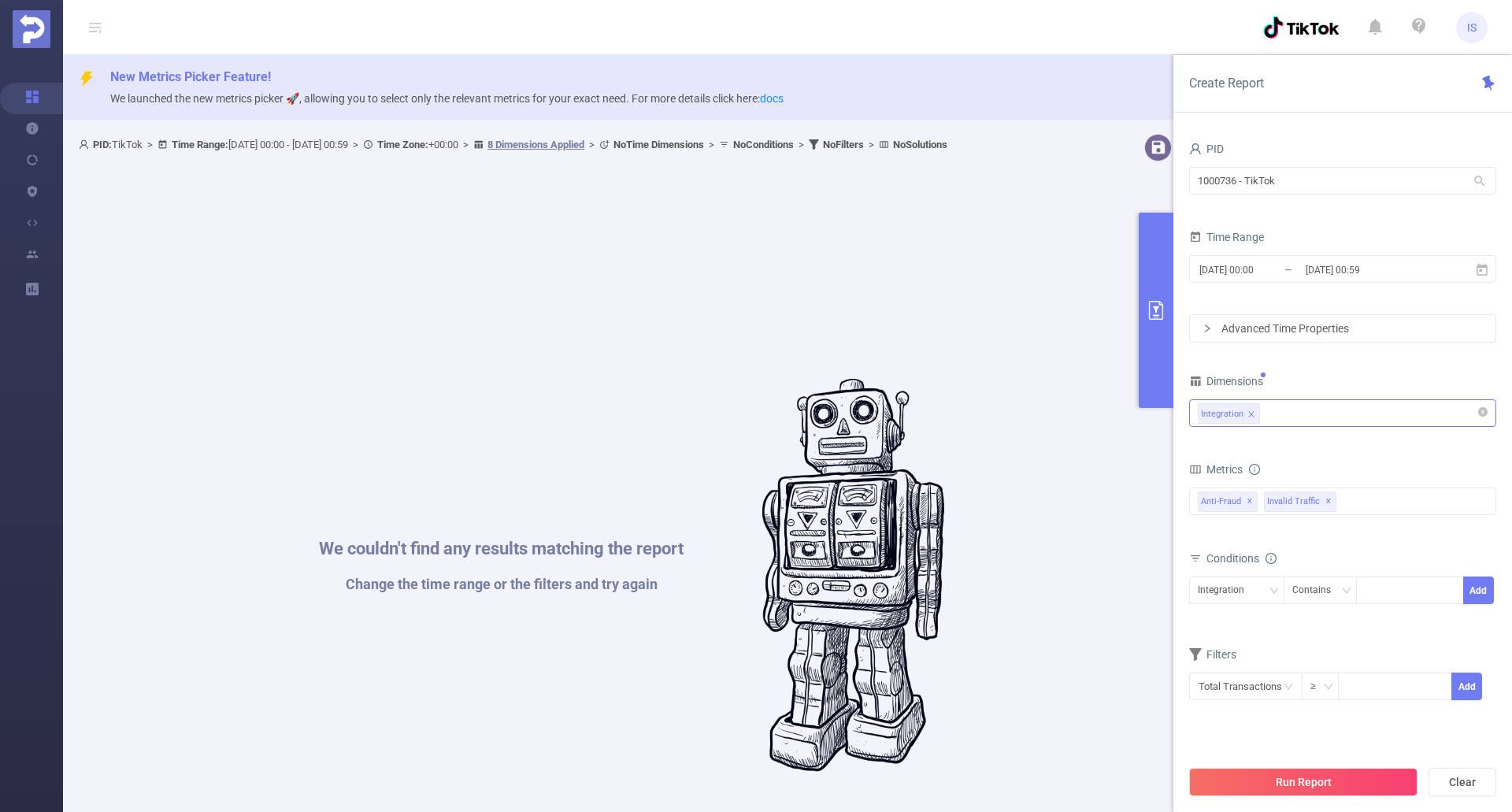
click at [1304, 780] on button "Run Report" at bounding box center [1302, 782] width 228 height 28
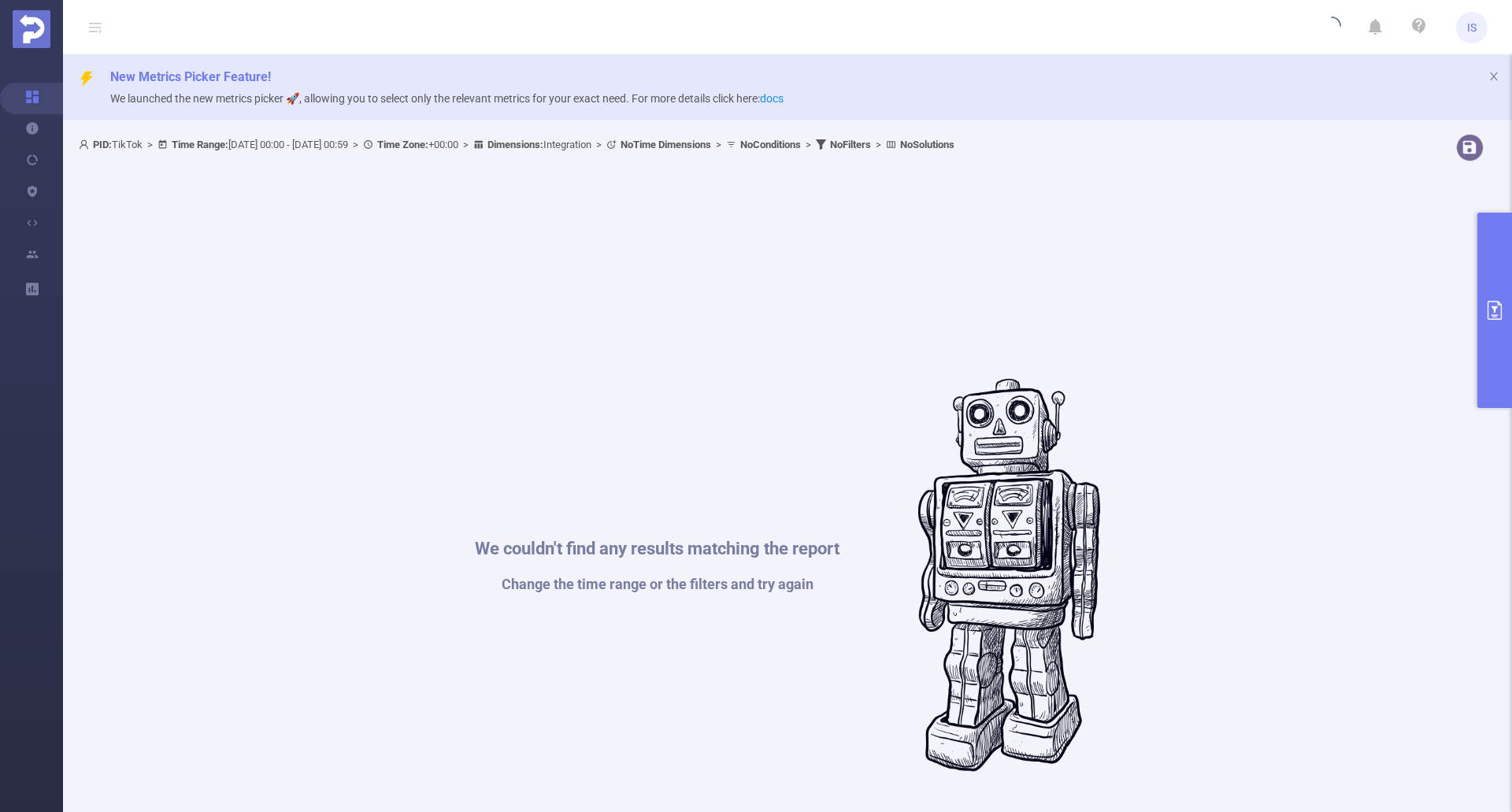
click at [1496, 315] on icon "primary" at bounding box center [1494, 310] width 14 height 19
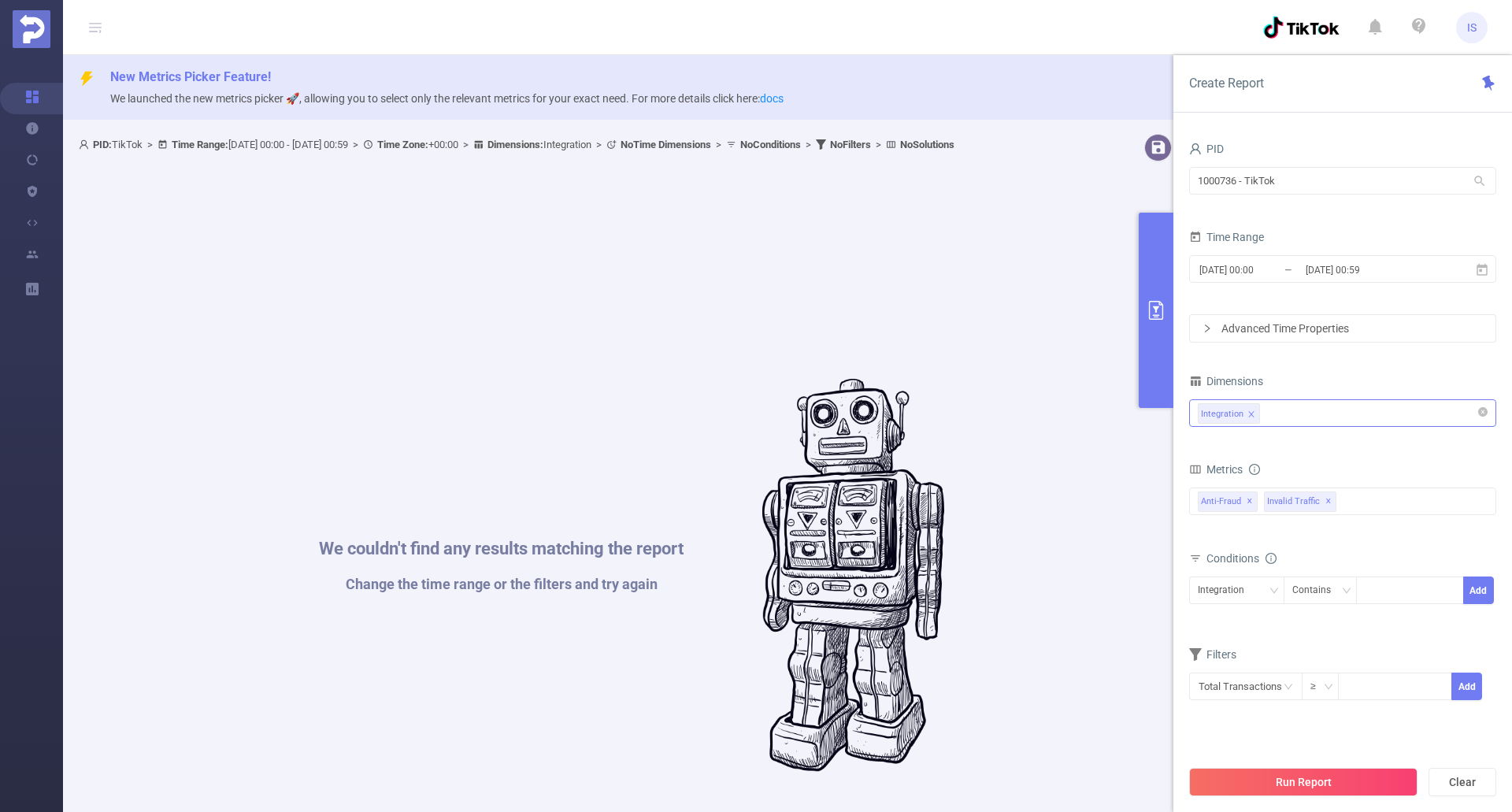
click at [957, 64] on div "New Metrics Picker Feature! We launched the new metrics picker 🚀, allowing you …" at bounding box center [788, 87] width 1449 height 65
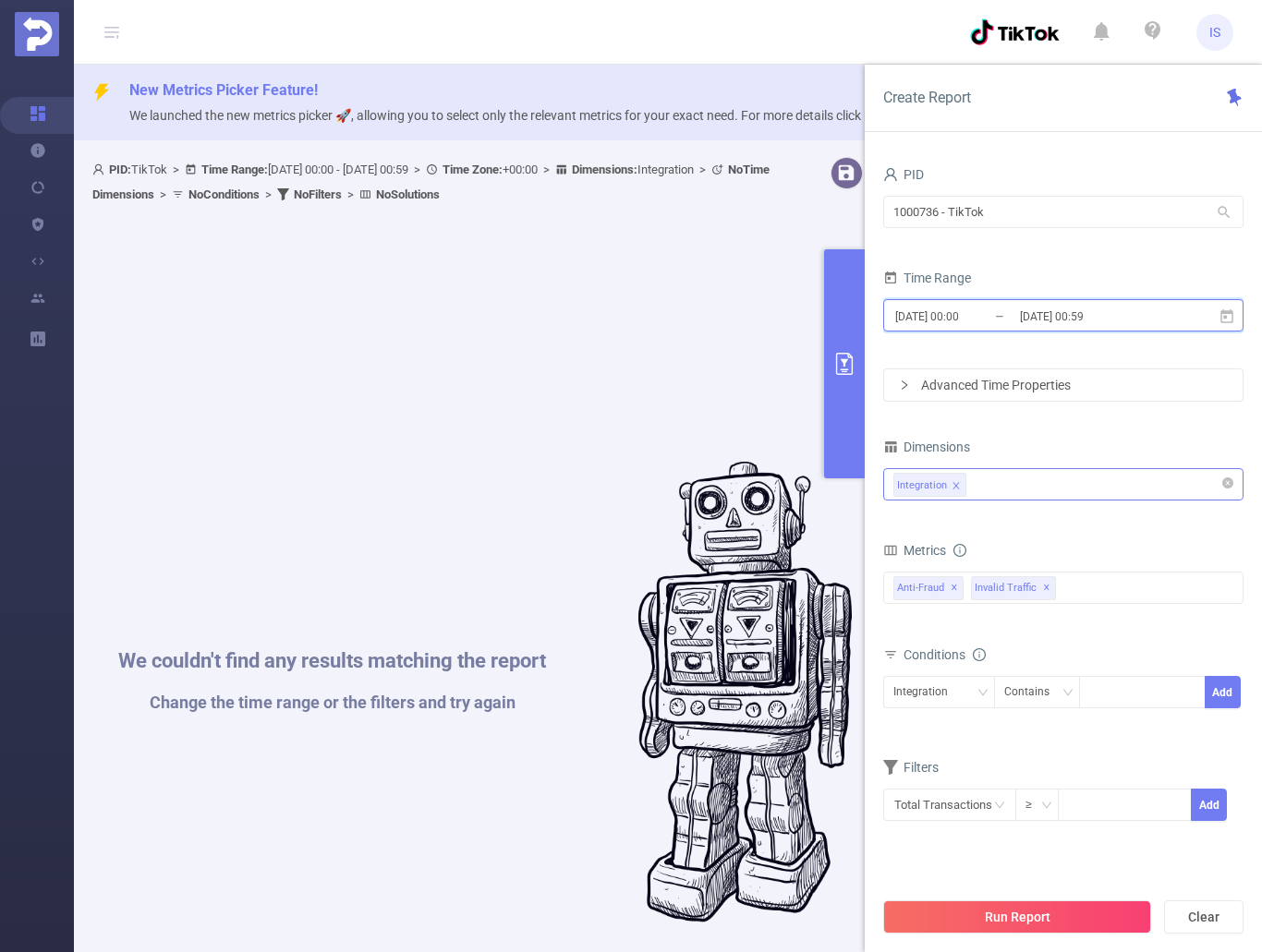
click at [1227, 308] on icon at bounding box center [1226, 316] width 17 height 17
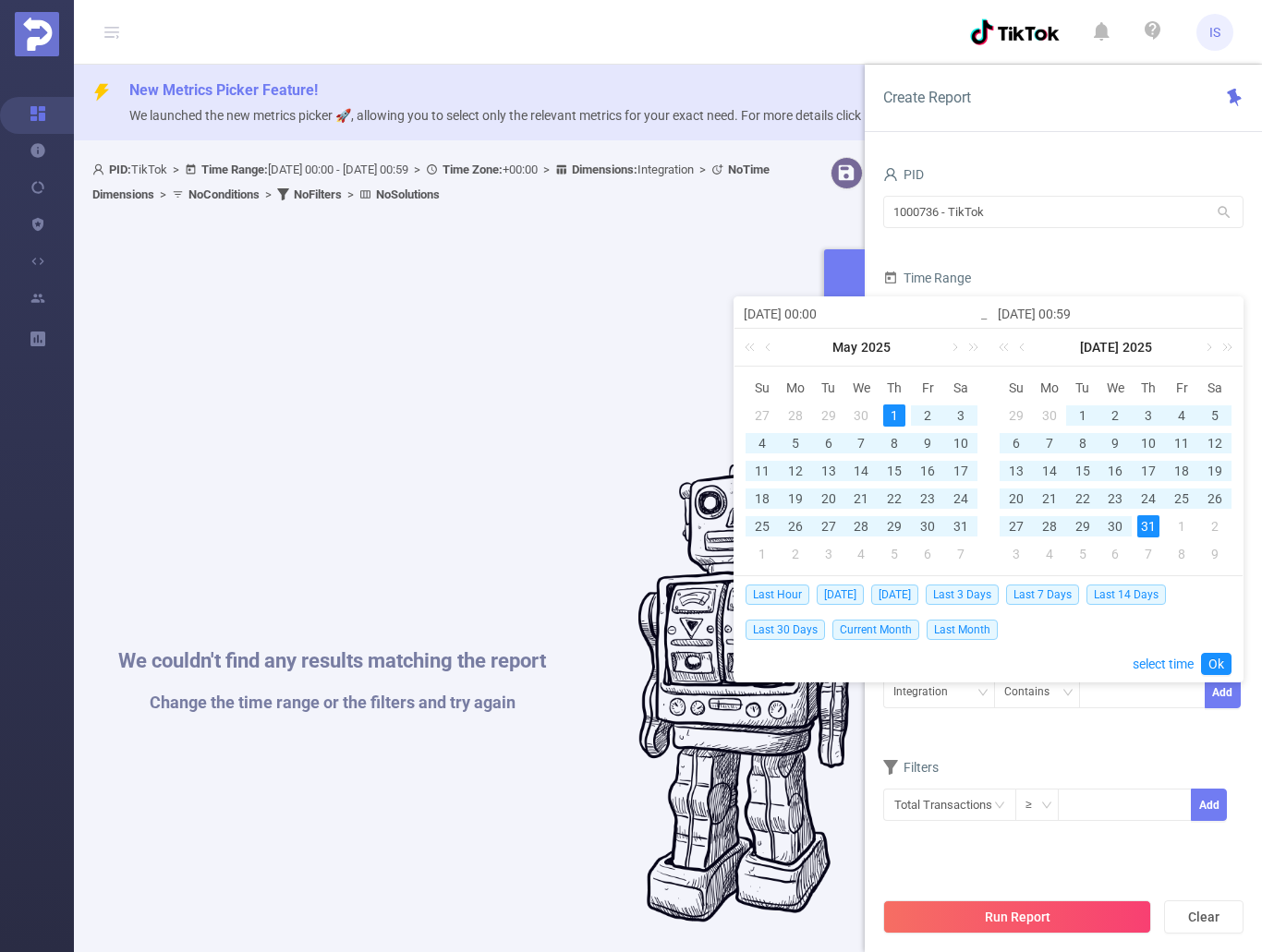
click at [896, 414] on div "1" at bounding box center [894, 415] width 22 height 22
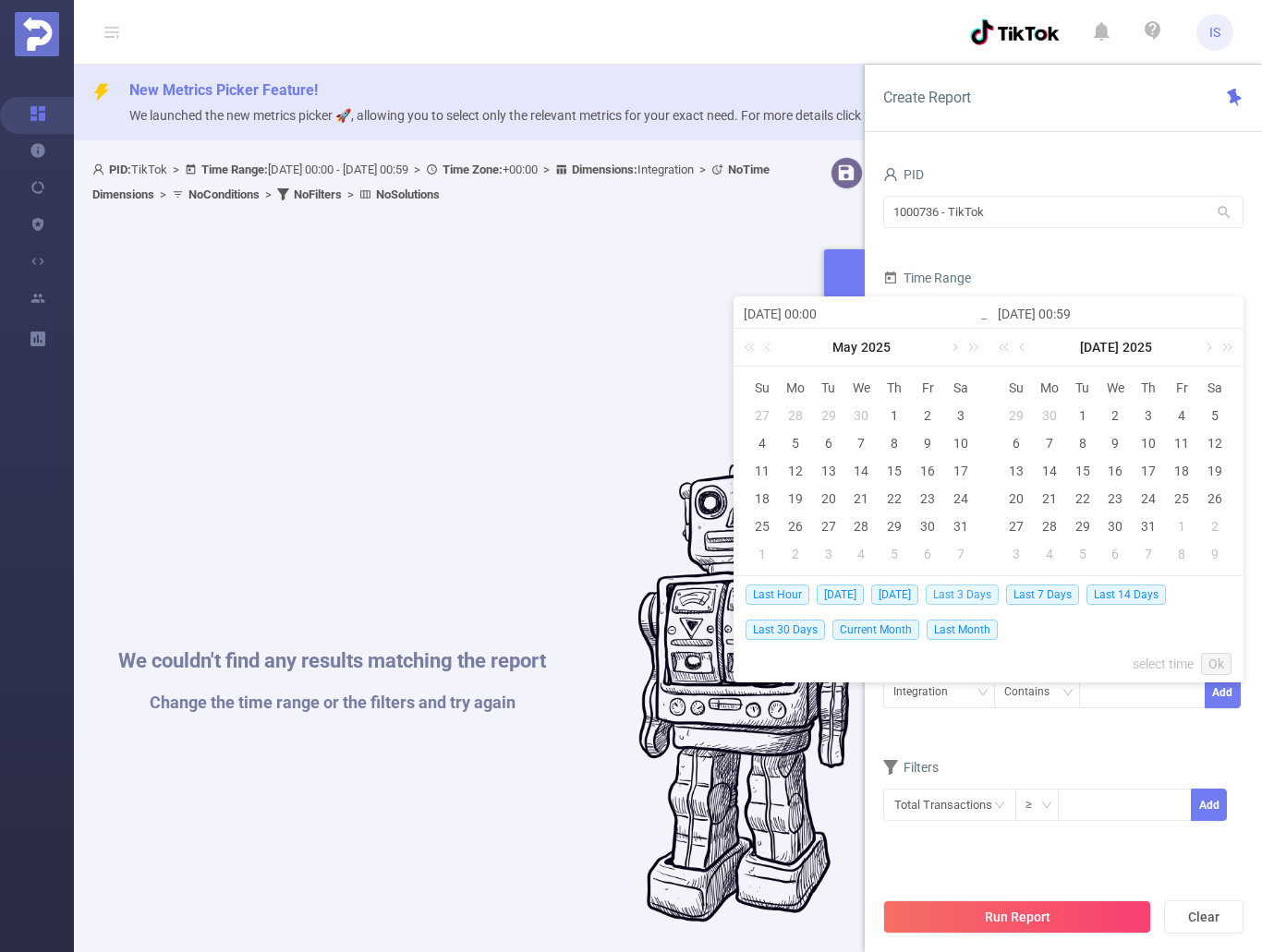
click at [980, 586] on span "Last 3 Days" at bounding box center [962, 594] width 73 height 20
type input "2025-08-29 00:00"
type input "2025-08-31 23:59"
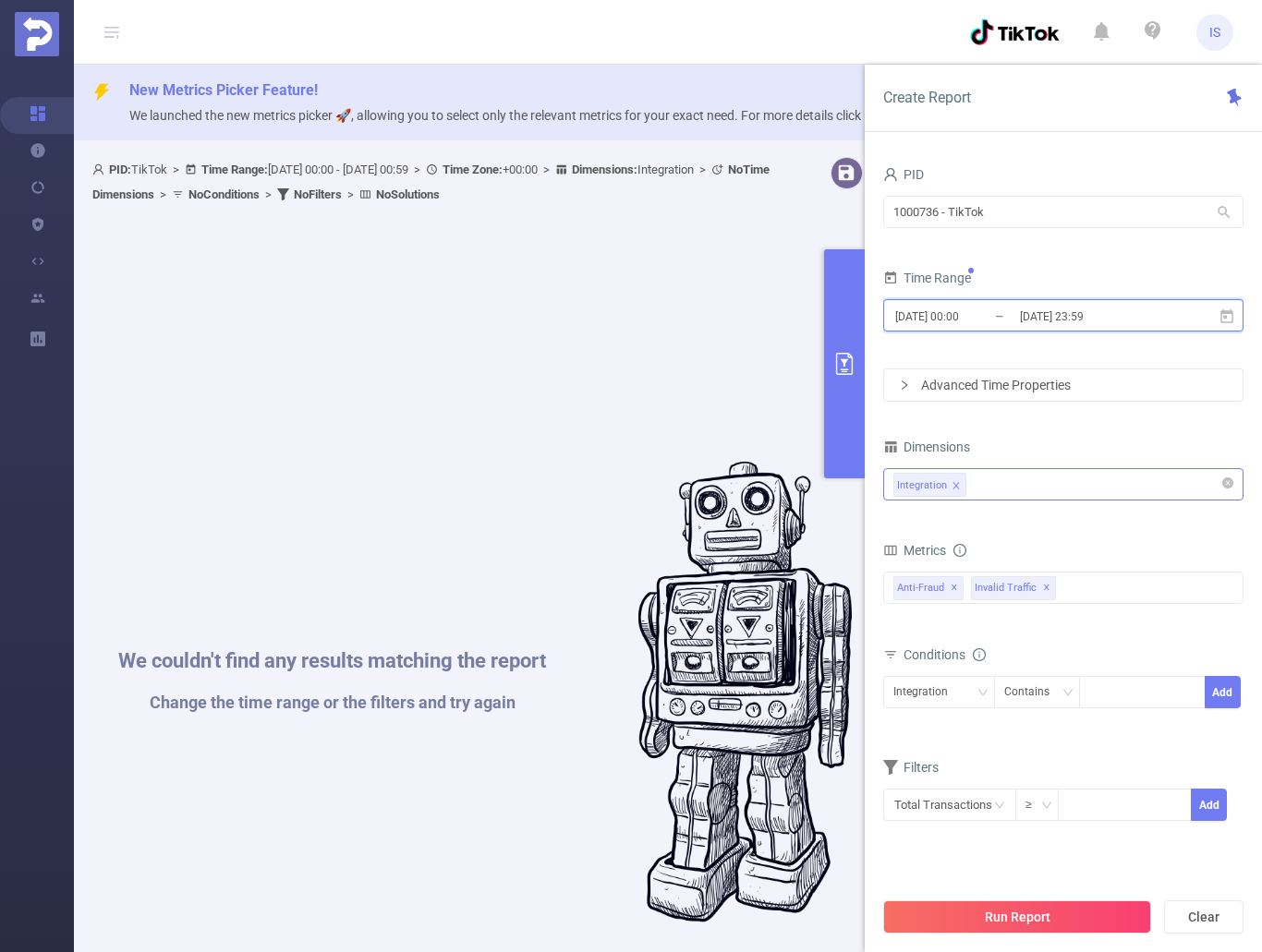
click at [1227, 304] on span "2025-08-29 00:00 _ 2025-08-31 23:59" at bounding box center [1063, 315] width 360 height 32
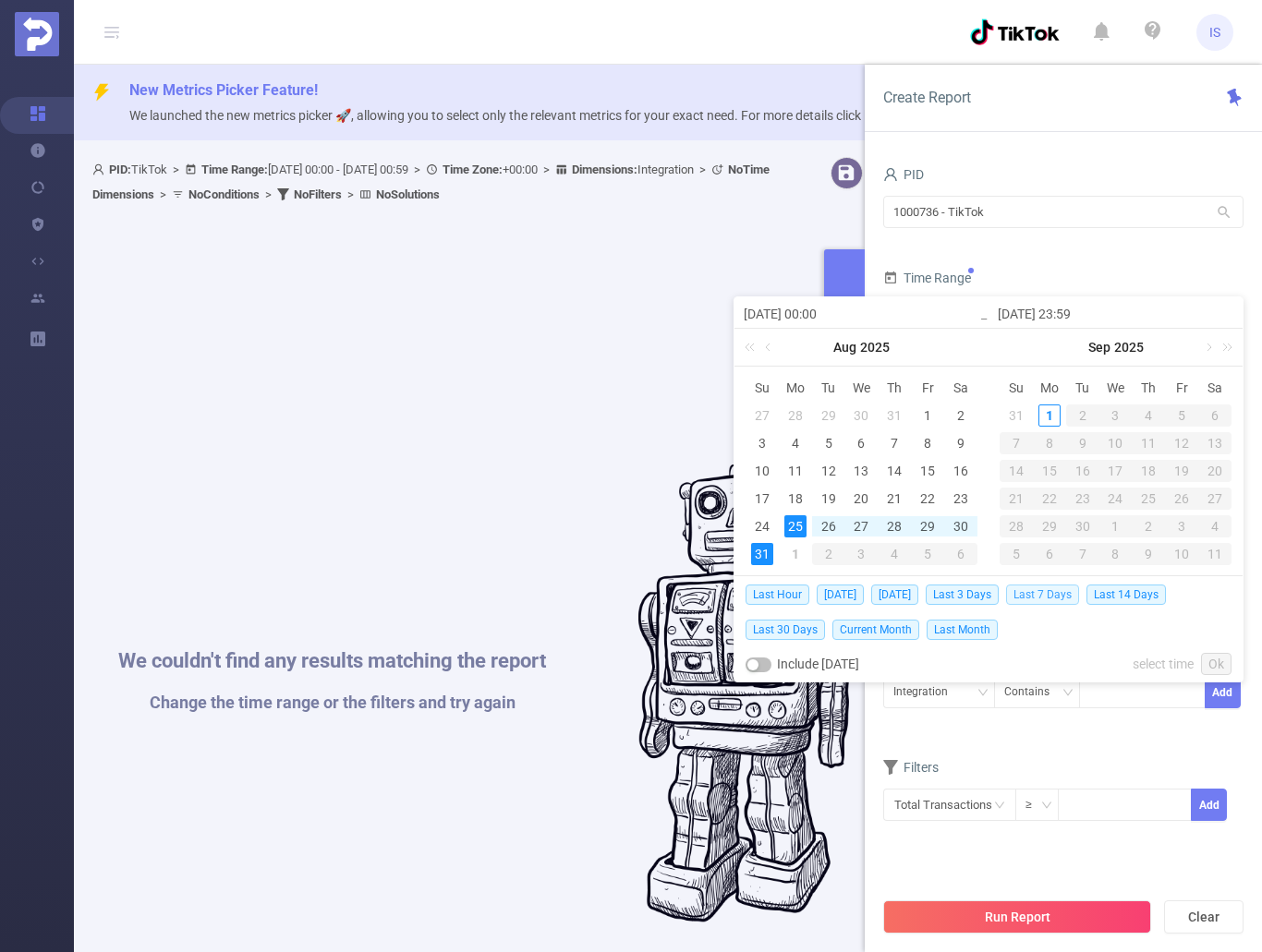
click at [1063, 597] on span "Last 7 Days" at bounding box center [1041, 594] width 73 height 20
type input "2025-08-25 00:00"
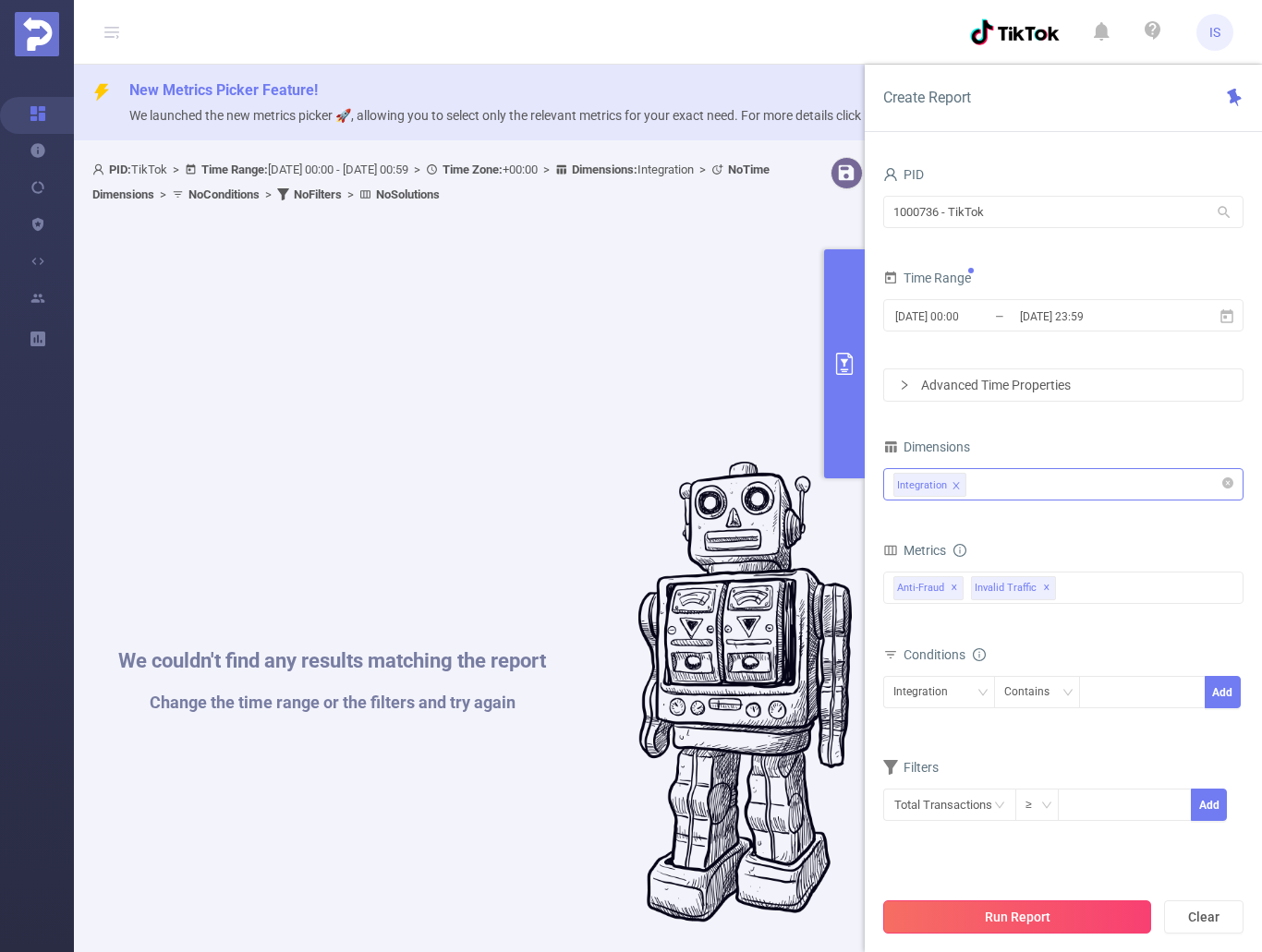
click at [1083, 921] on button "Run Report" at bounding box center [1016, 917] width 267 height 33
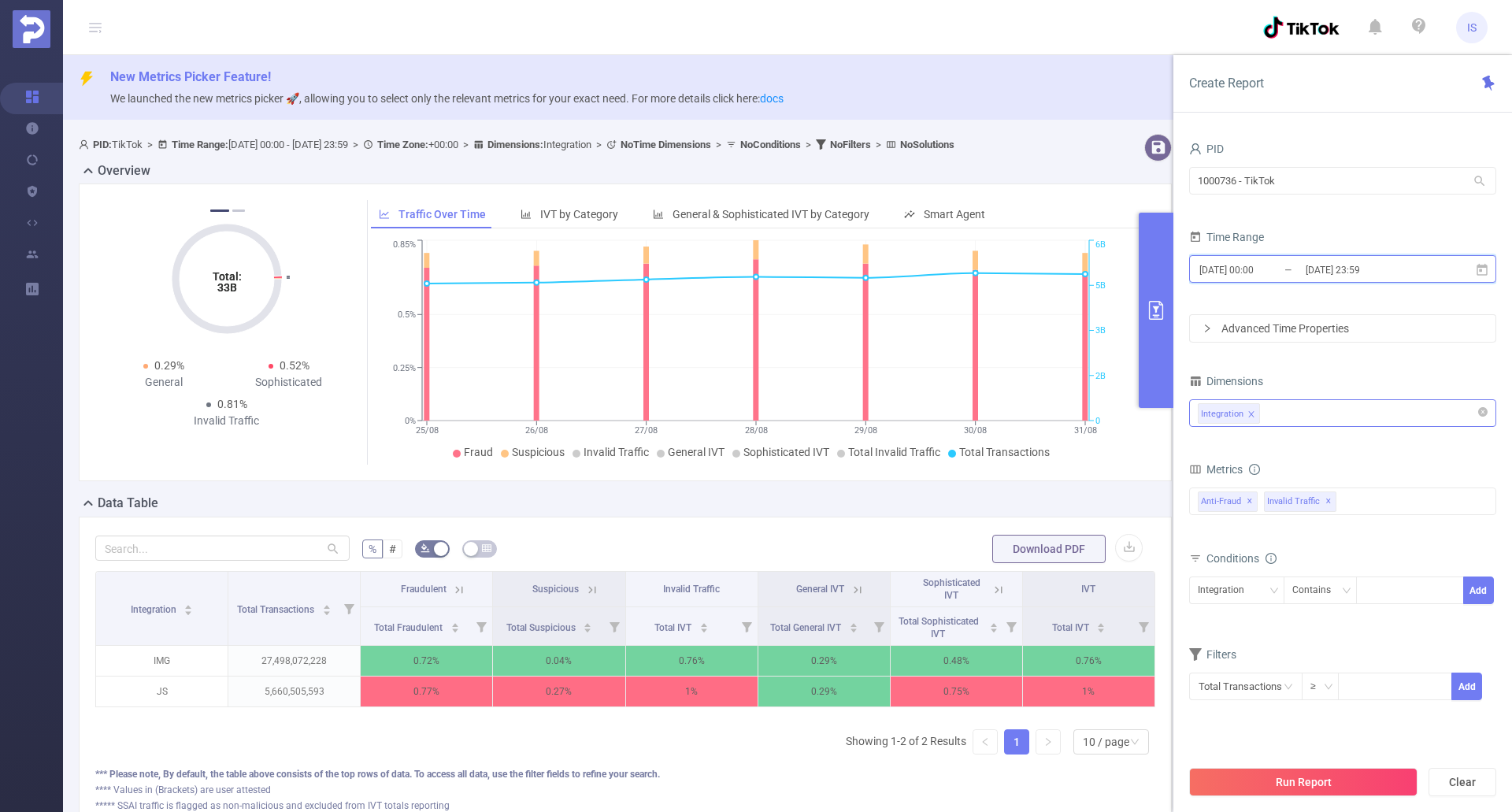
click at [1488, 264] on icon at bounding box center [1481, 270] width 14 height 14
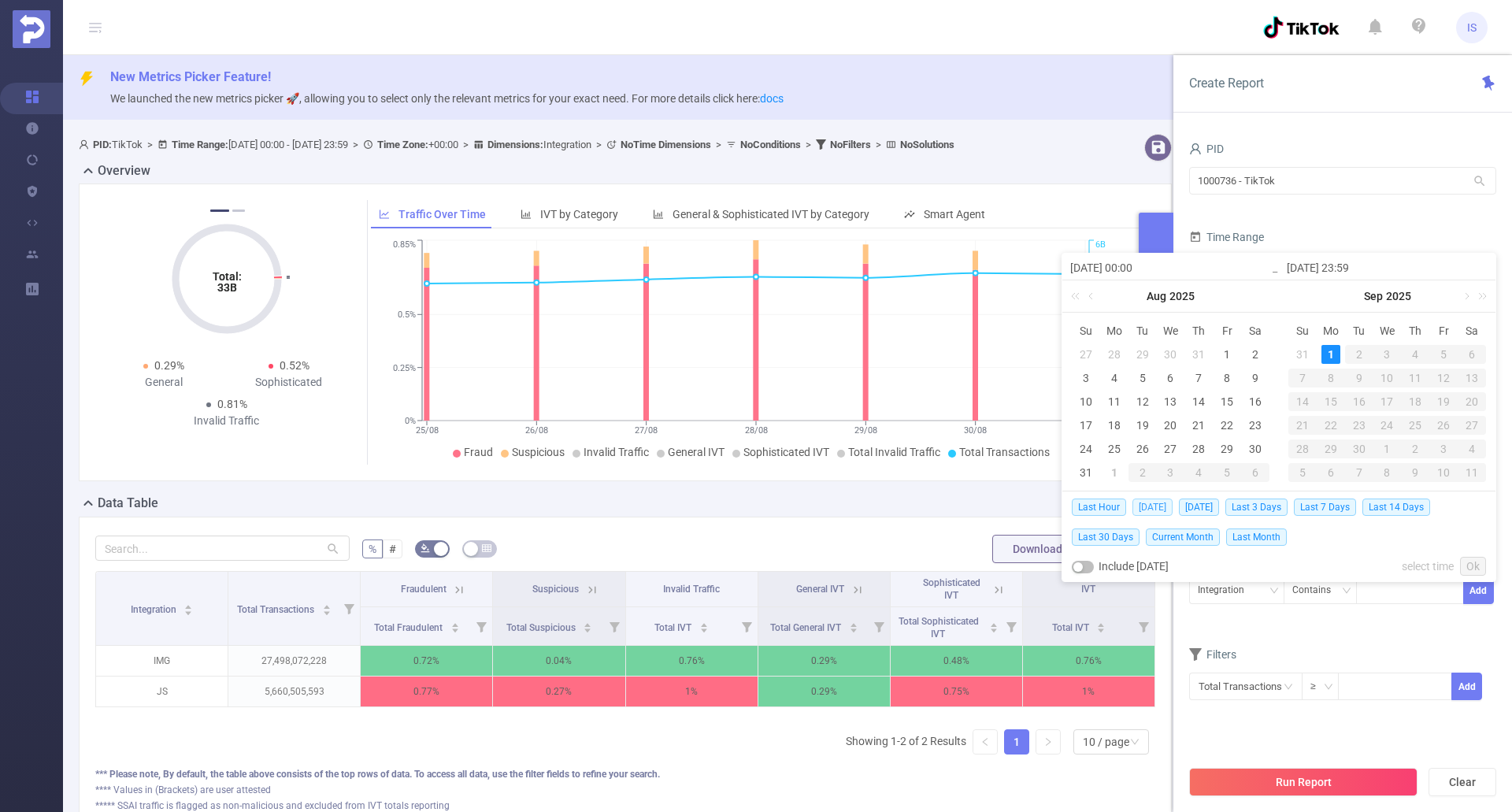
click at [1147, 503] on span "Today" at bounding box center [1152, 507] width 40 height 17
type input "2025-09-01 00:00"
type input "2025-09-01 23:59"
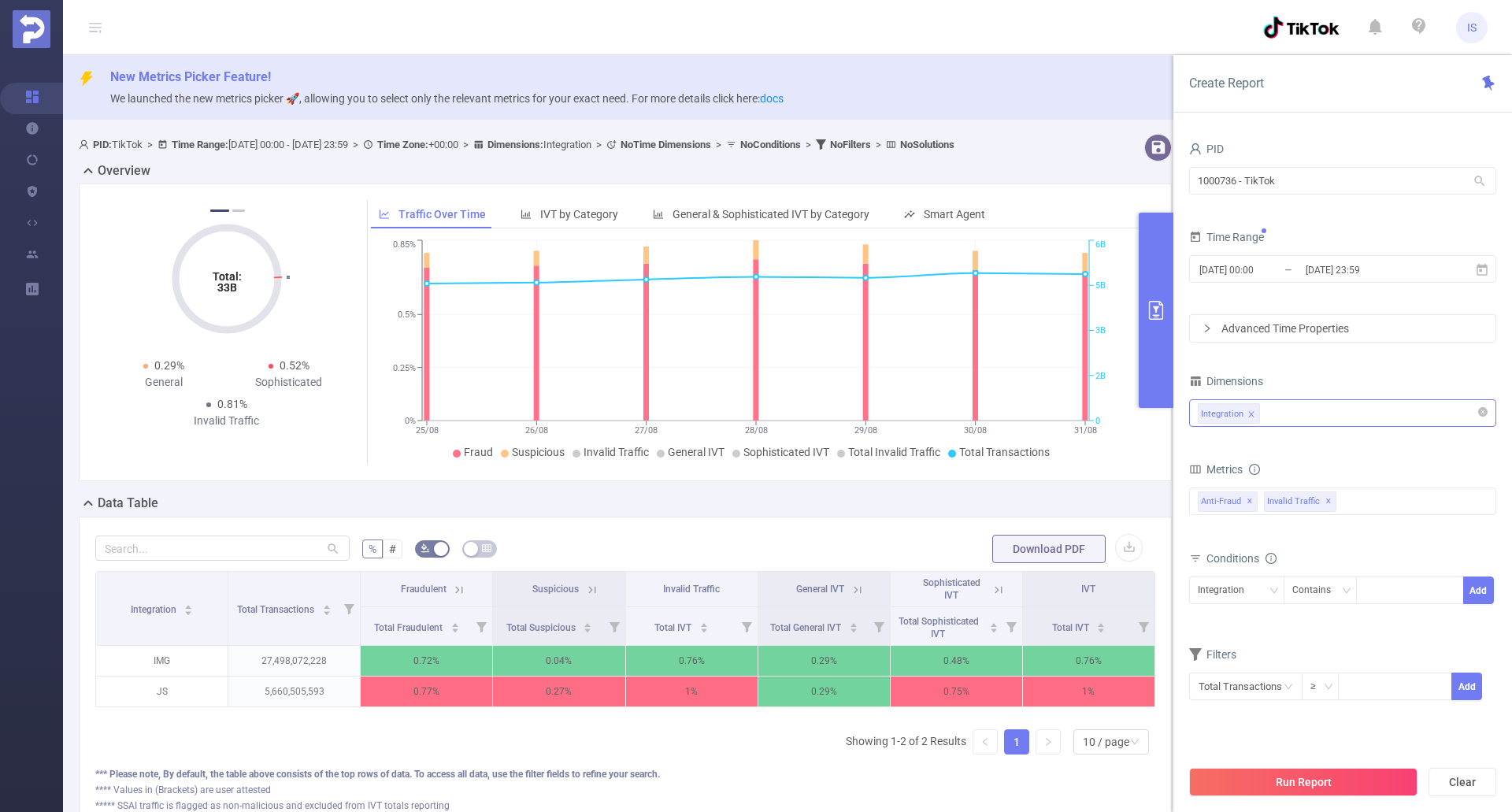
click at [1316, 784] on button "Run Report" at bounding box center [1302, 782] width 228 height 28
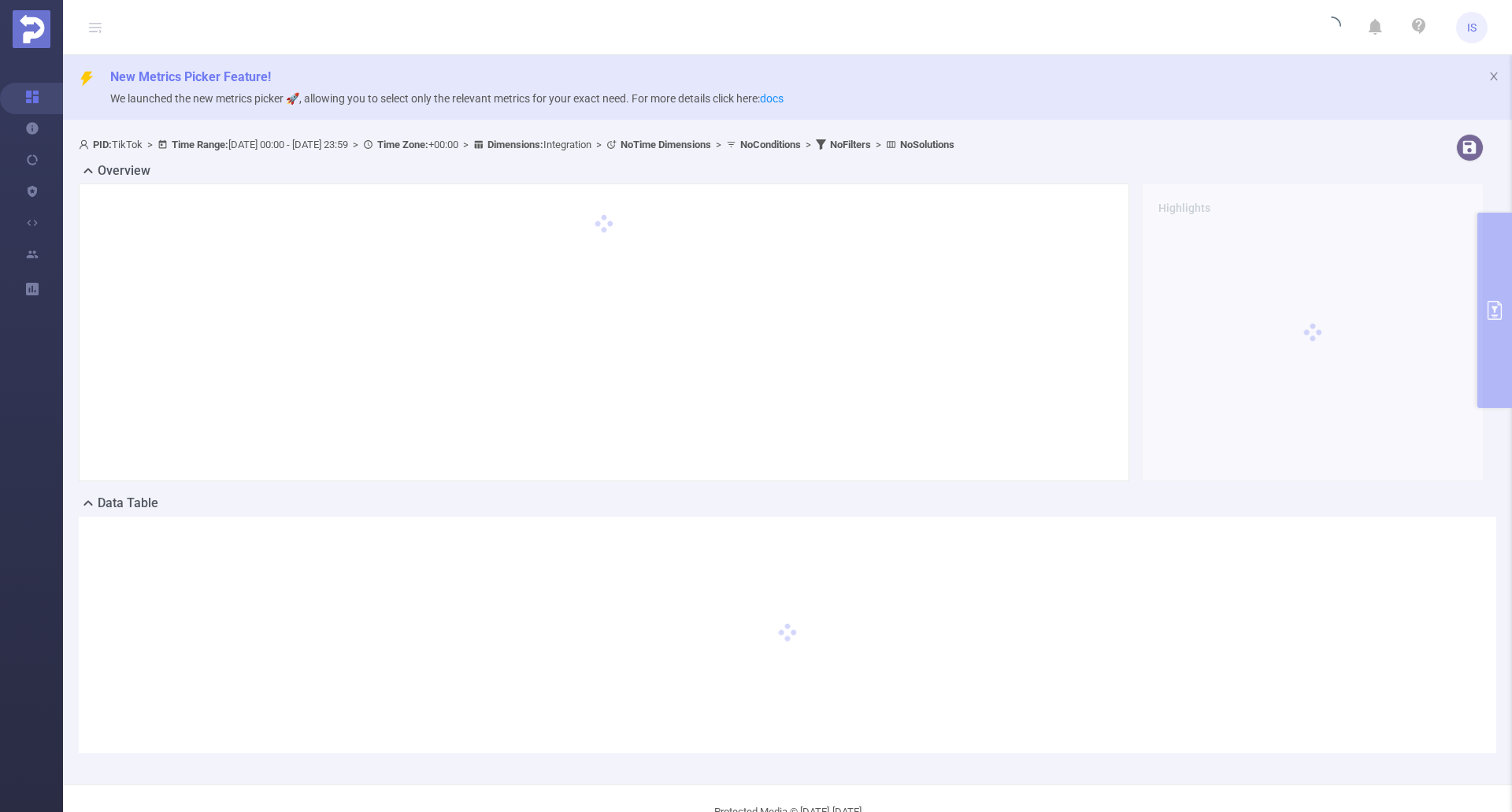
drag, startPoint x: 840, startPoint y: 22, endPoint x: 761, endPoint y: 13, distance: 79.5
click at [761, 13] on header "IS" at bounding box center [756, 27] width 1512 height 55
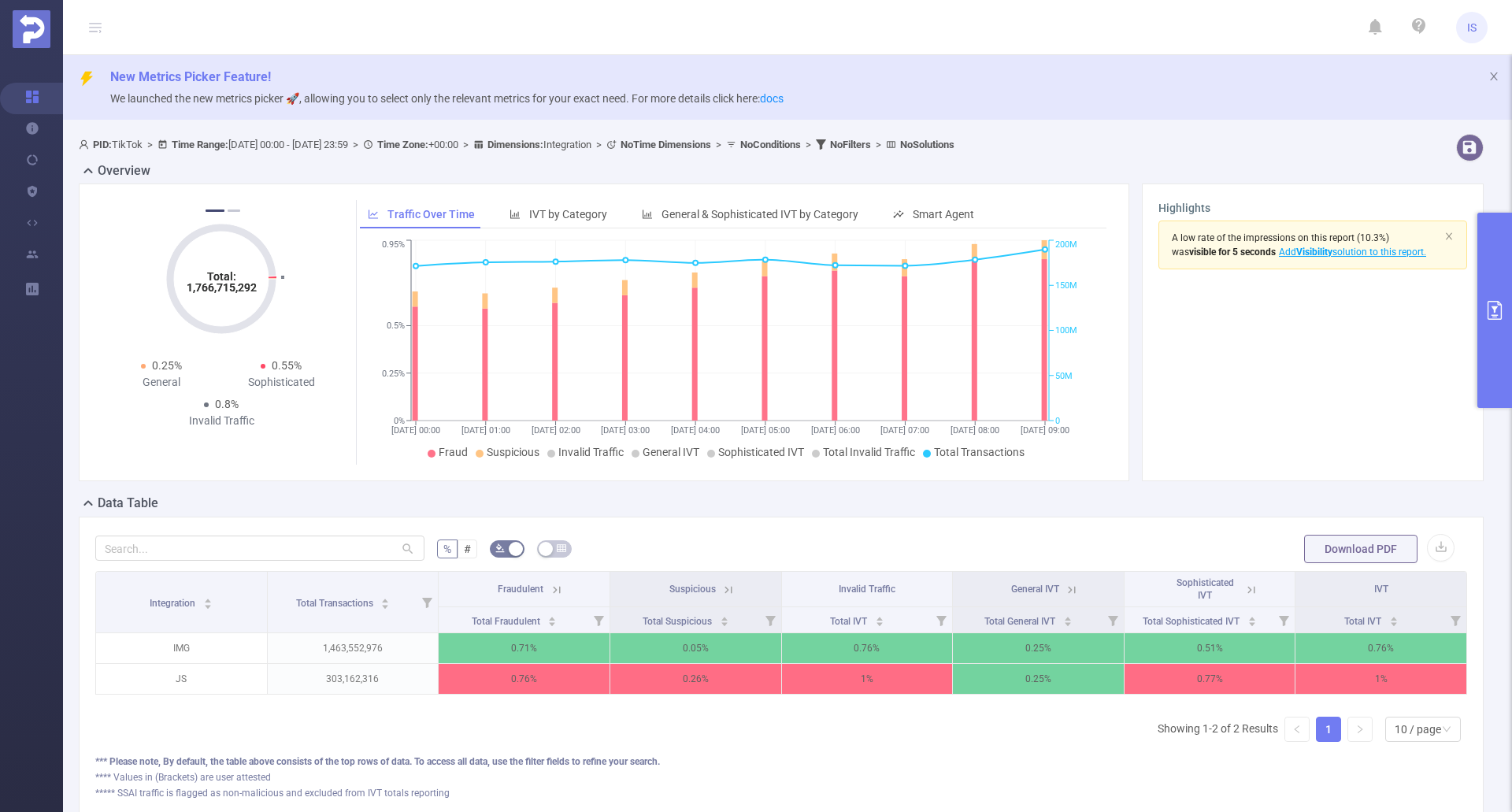
click at [1495, 307] on icon "primary" at bounding box center [1494, 310] width 14 height 19
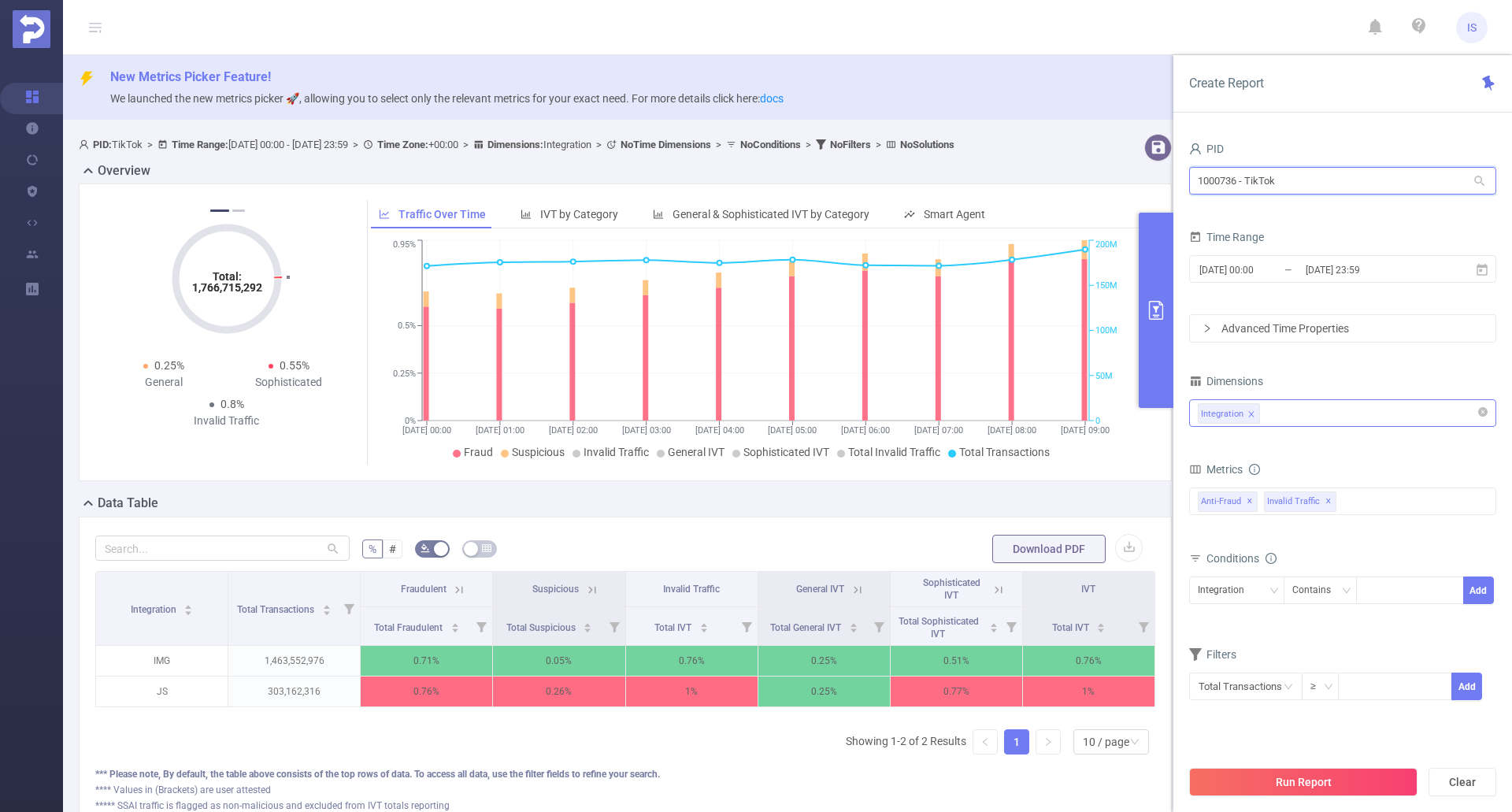
drag, startPoint x: 1322, startPoint y: 182, endPoint x: 1088, endPoint y: 181, distance: 234.0
click at [1088, 181] on section "PID: TikTok > Time Range: 2025-09-01 00:00 - 2025-09-01 23:59 > Time Zone: +00:…" at bounding box center [788, 495] width 1449 height 735
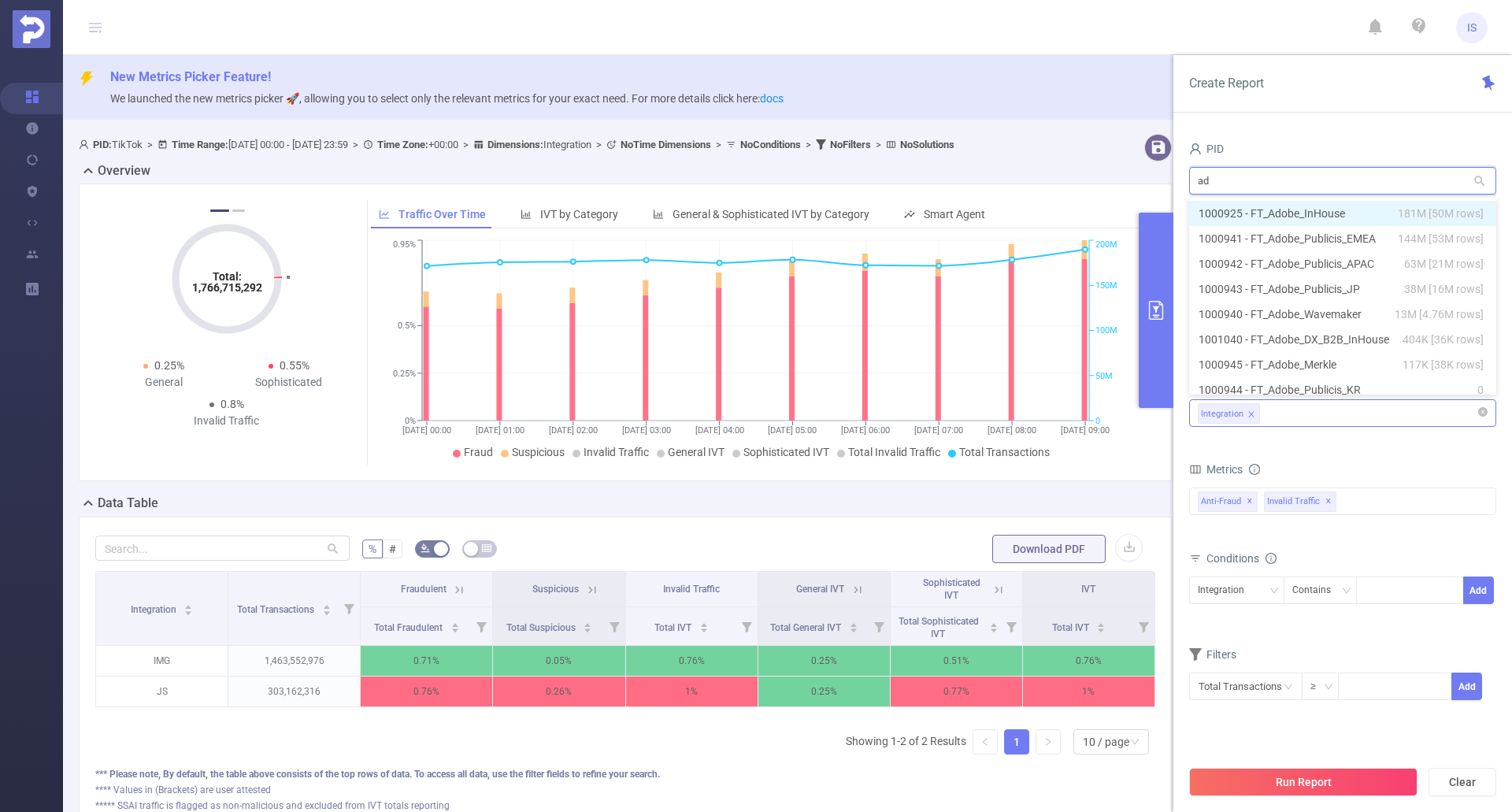
type input "ado"
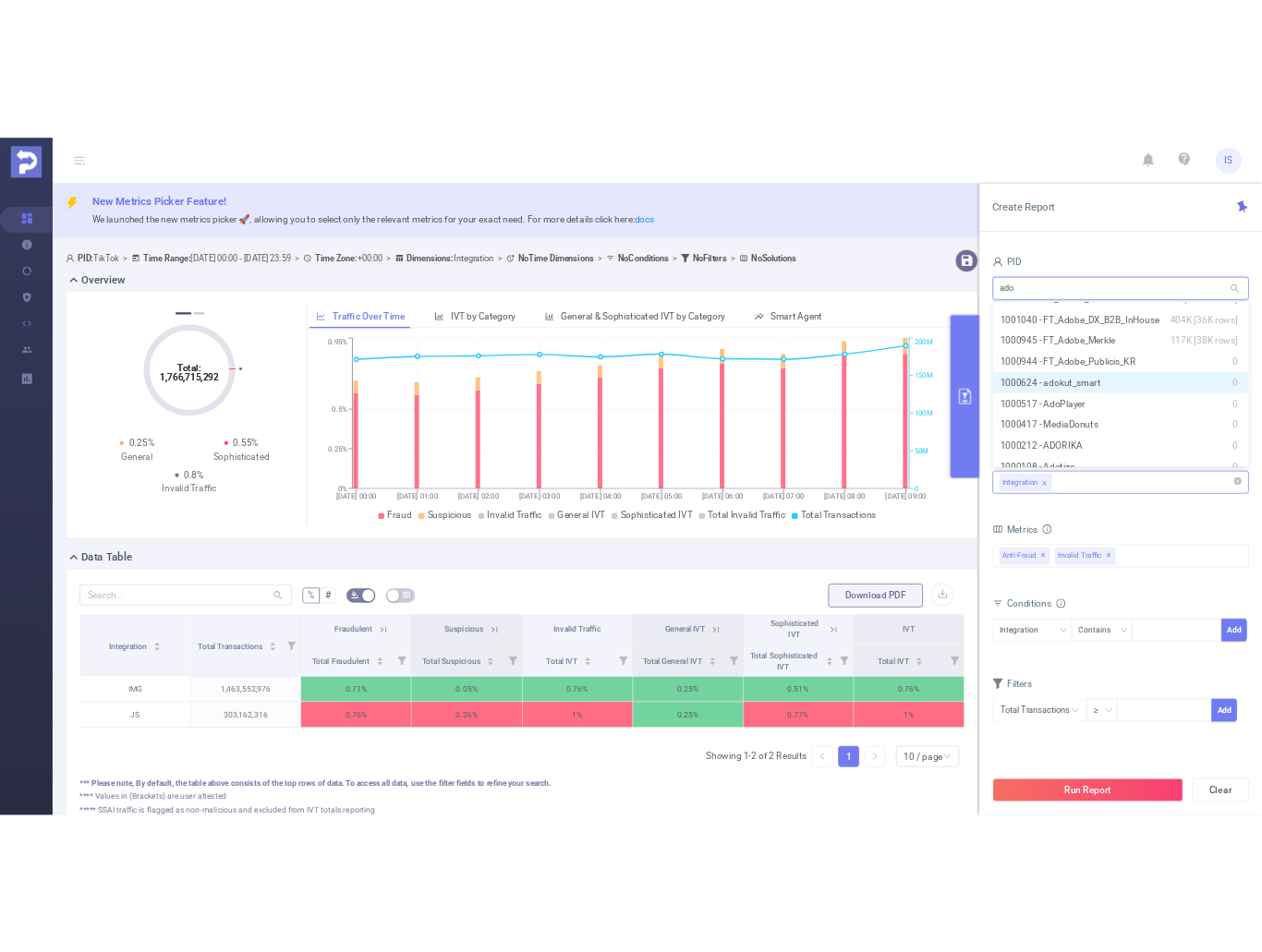
scroll to position [160, 0]
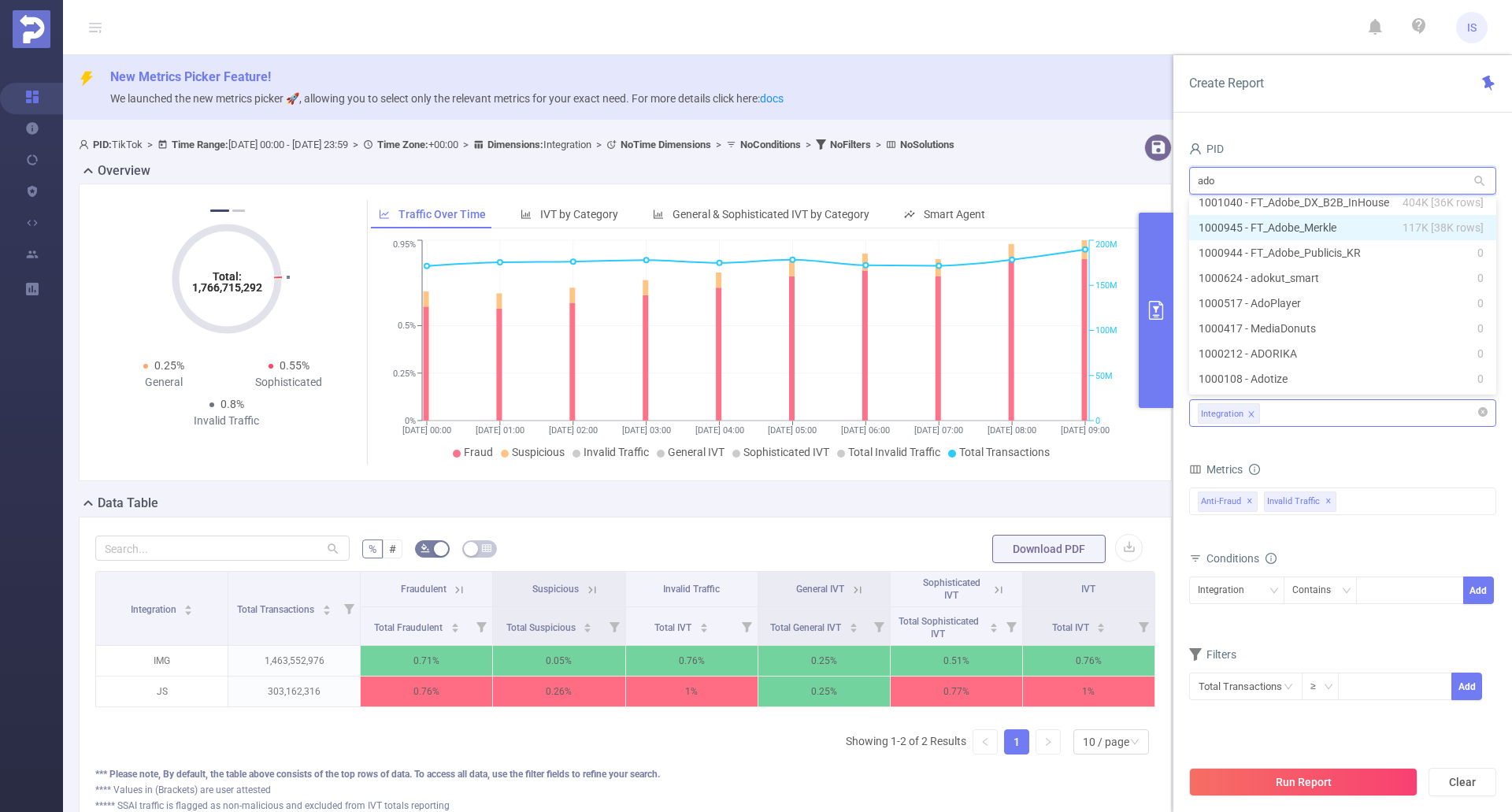
click at [1315, 228] on li "1000945 - FT_Adobe_Merkle 117K [38K rows]" at bounding box center [1342, 227] width 307 height 25
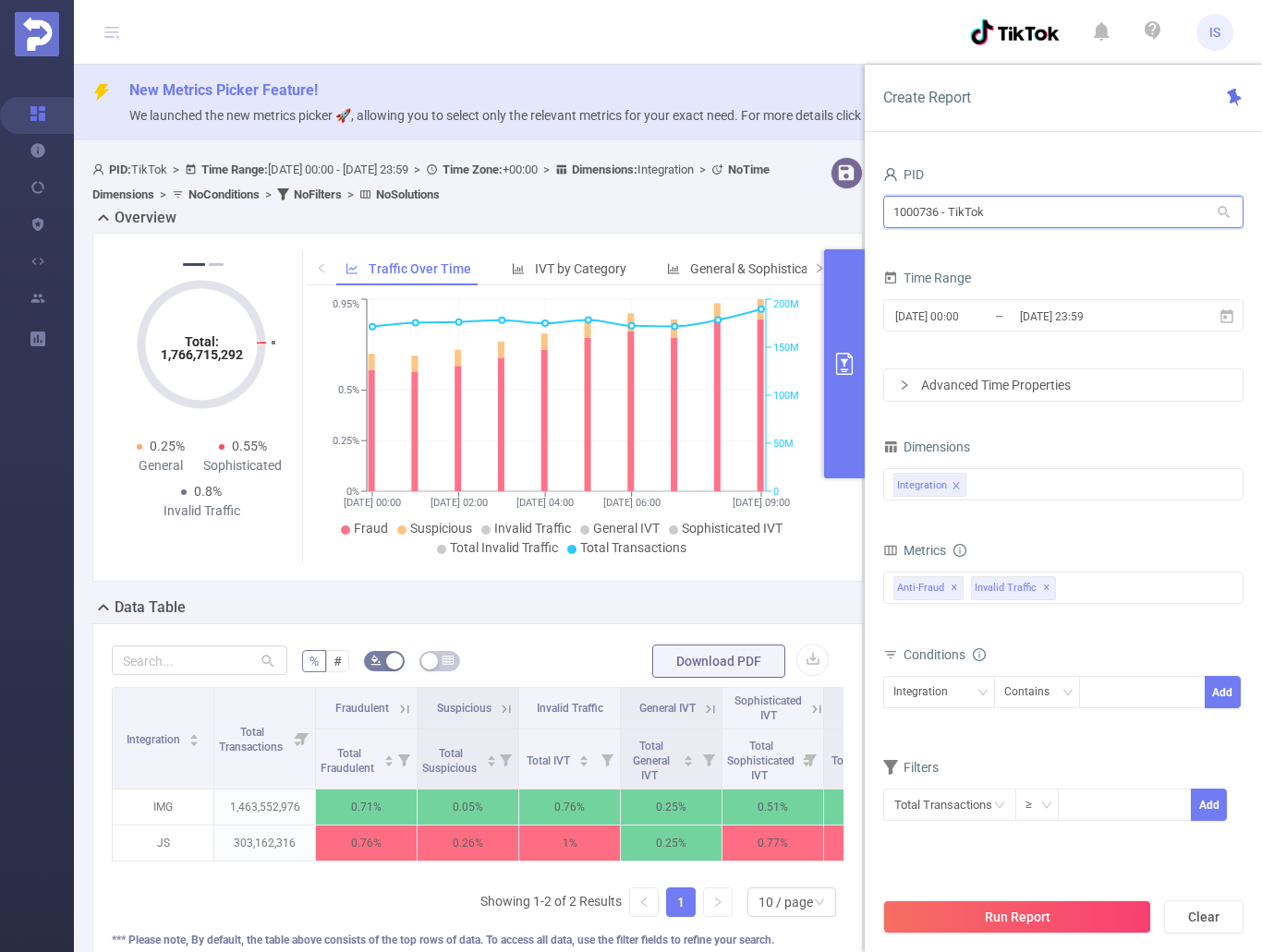
drag, startPoint x: 1116, startPoint y: 214, endPoint x: 808, endPoint y: 196, distance: 308.5
click at [808, 196] on section "PID: TikTok > Time Range: 2025-09-01 00:00 - 2025-09-01 23:59 > Time Zone: +00:…" at bounding box center [668, 597] width 1188 height 895
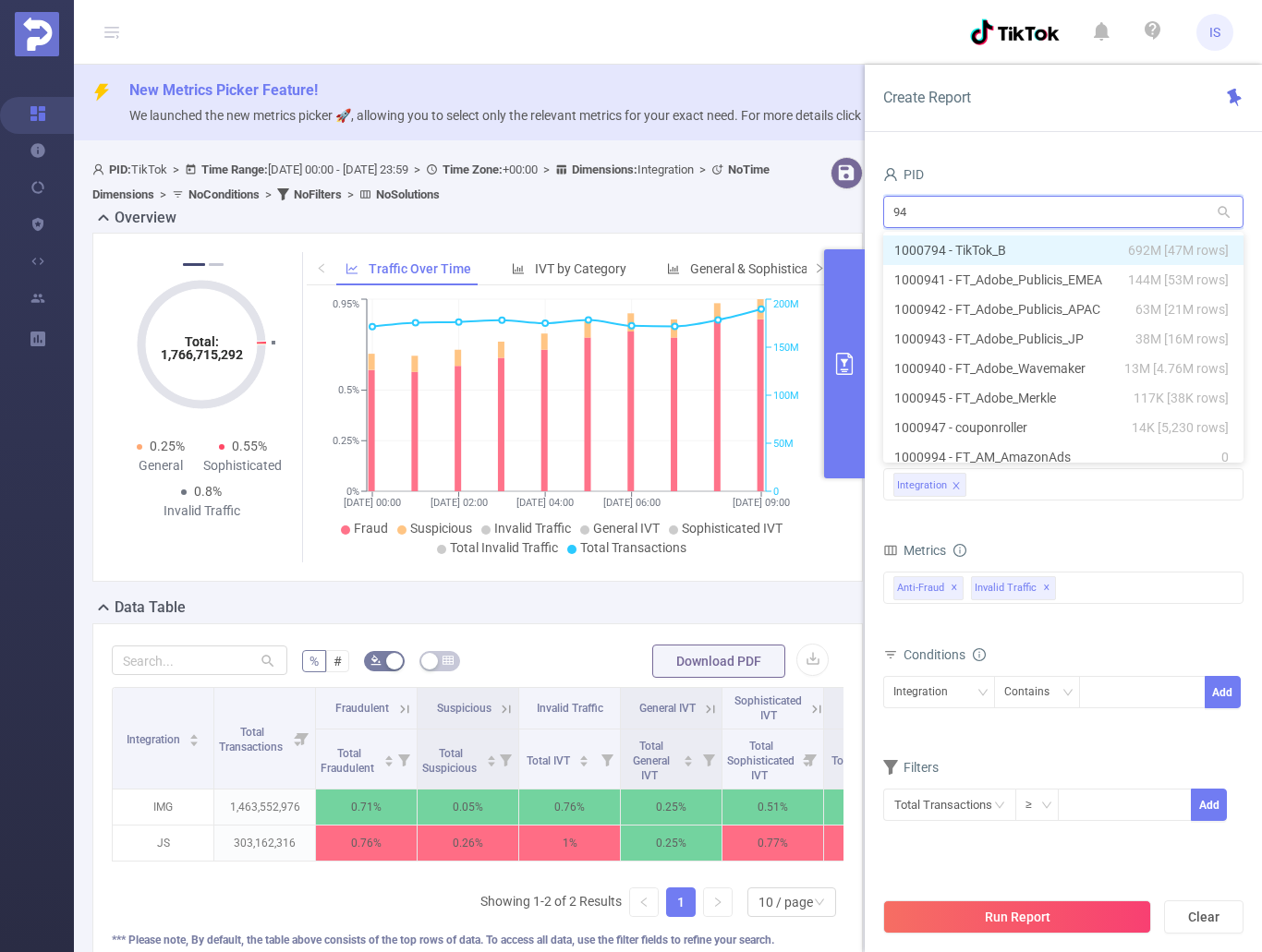
type input "945"
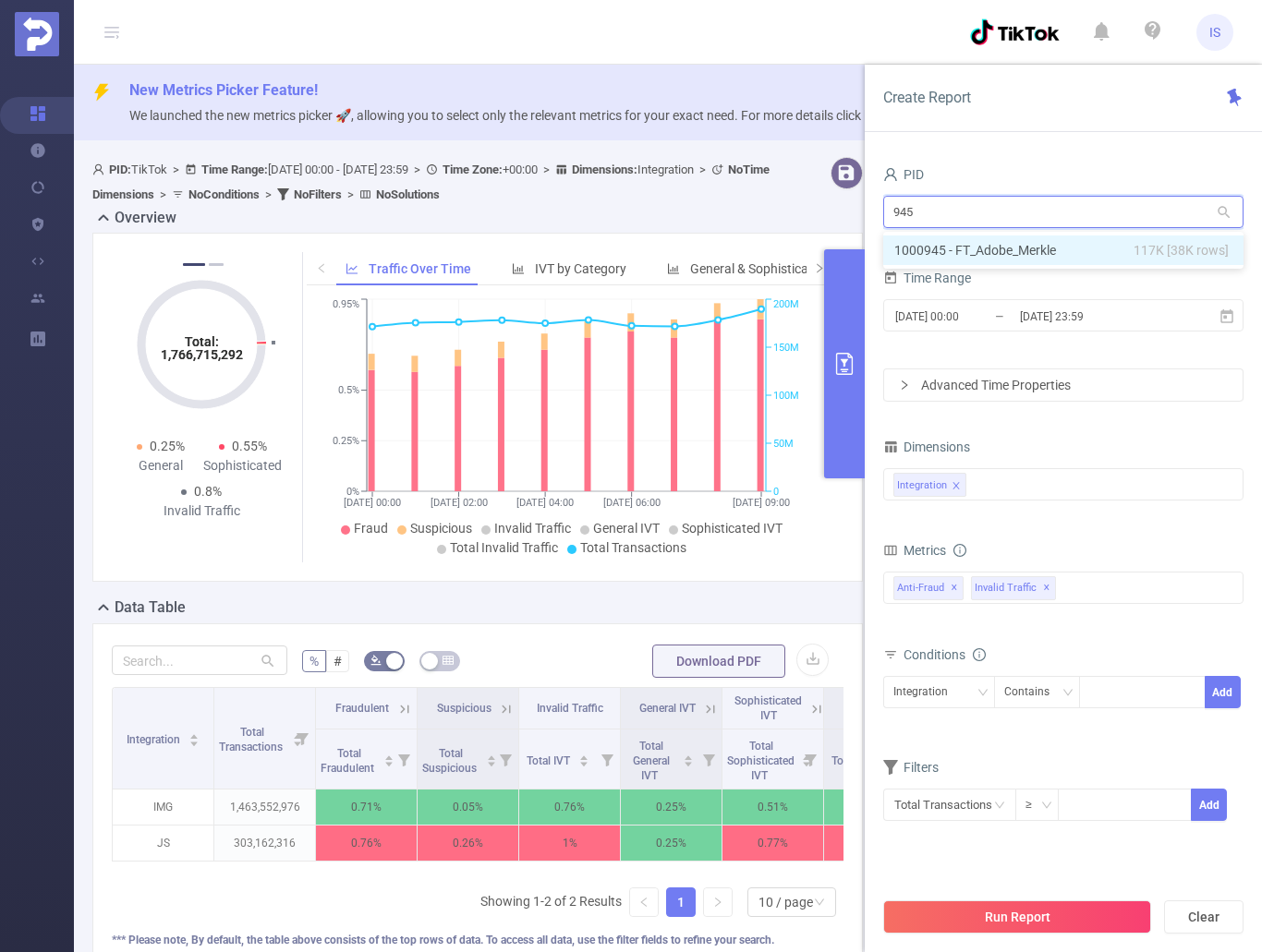
click at [1042, 251] on li "1000945 - FT_Adobe_Merkle 117K [38K rows]" at bounding box center [1063, 250] width 360 height 29
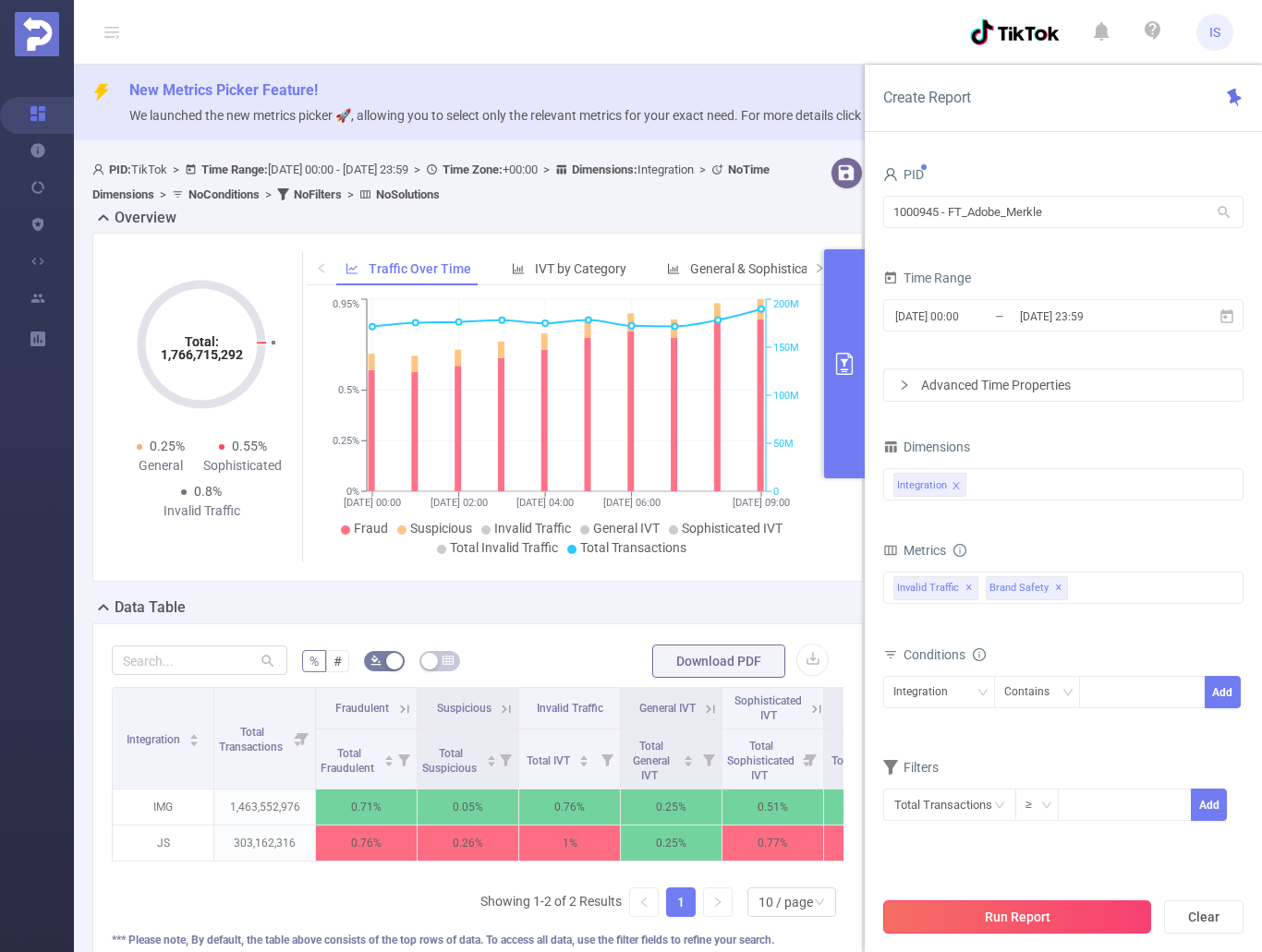
click at [1034, 912] on button "Run Report" at bounding box center [1016, 917] width 267 height 33
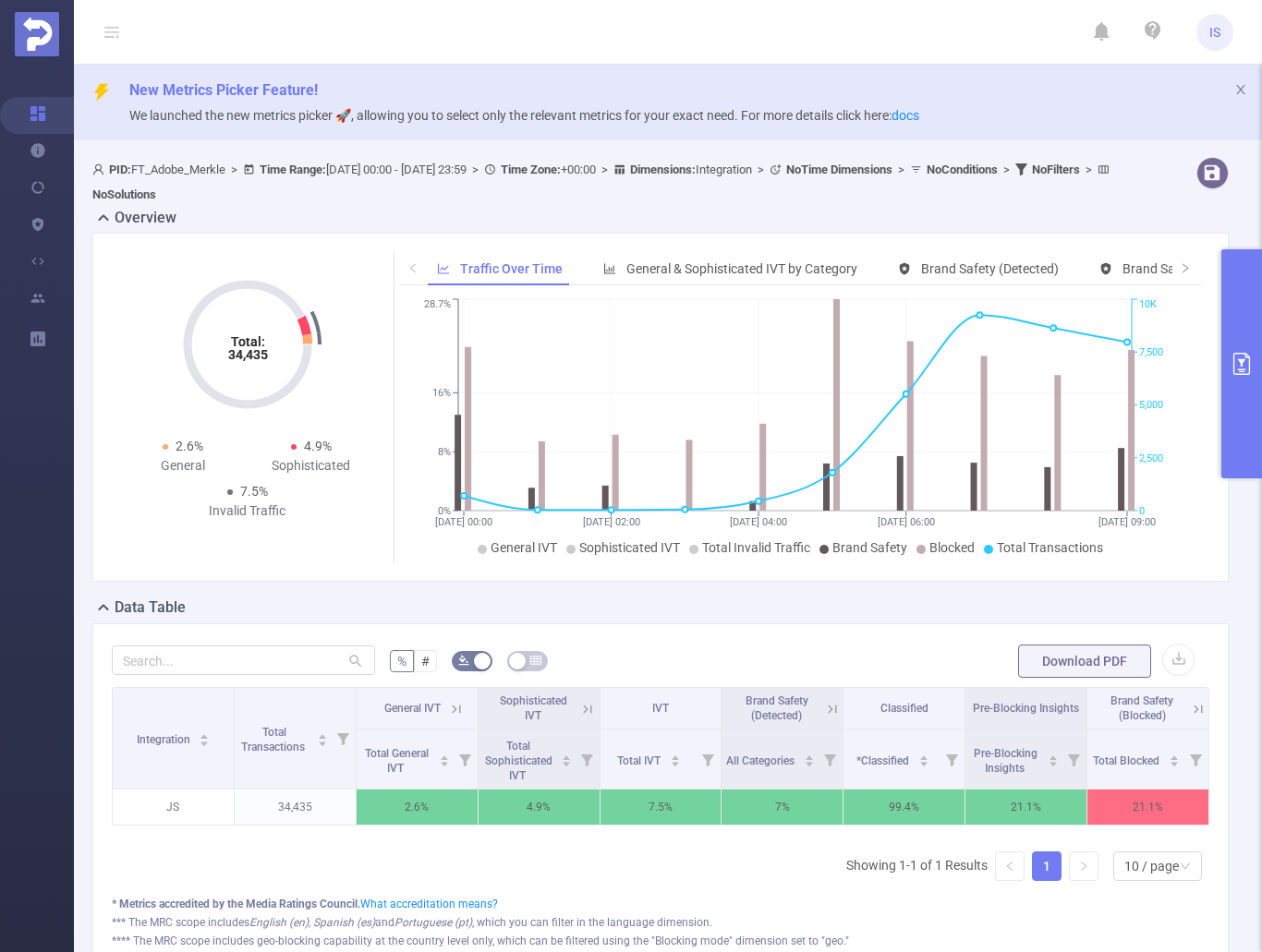
click at [1237, 324] on button "primary" at bounding box center [1242, 364] width 41 height 229
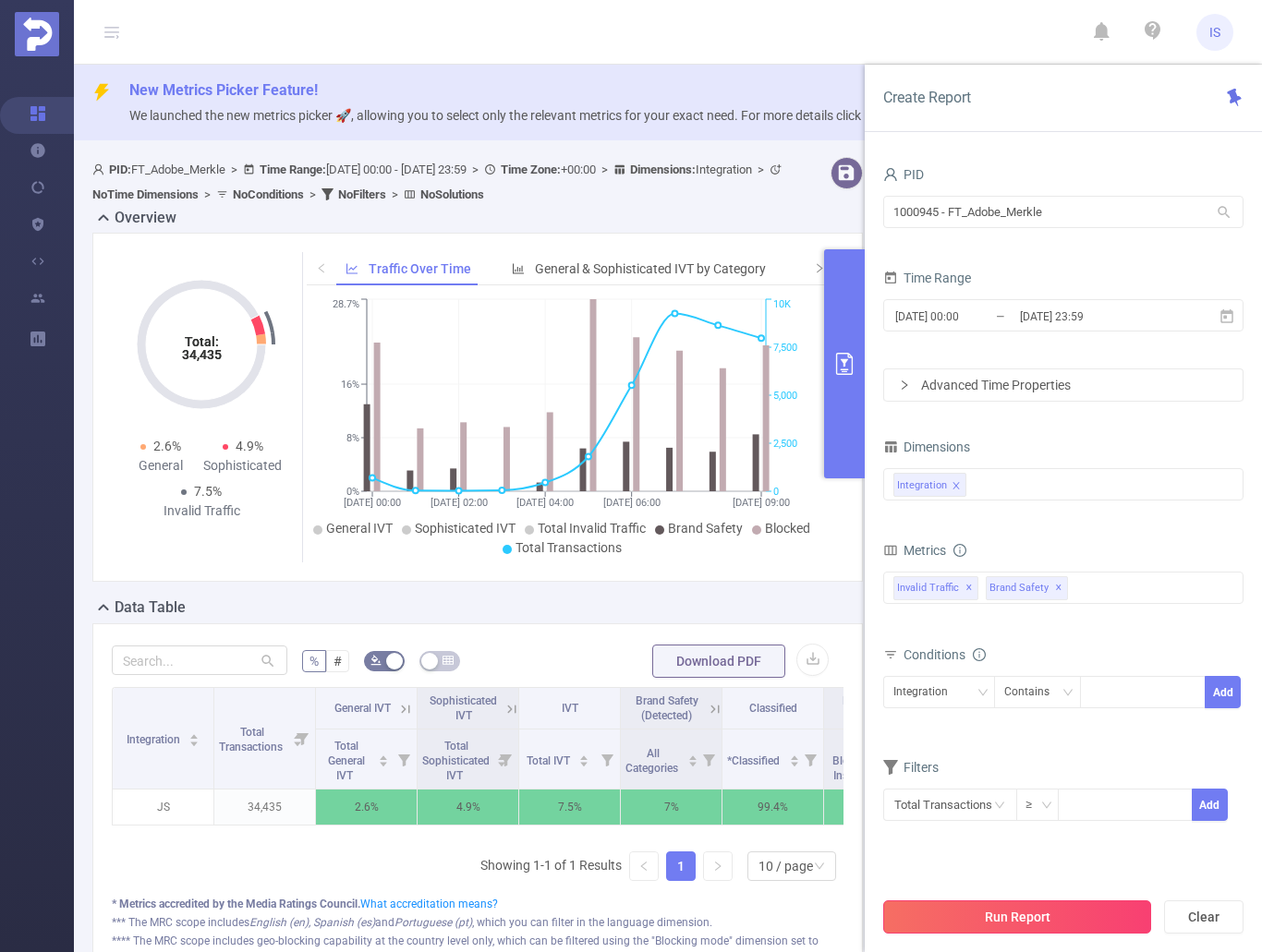
click at [1048, 919] on button "Run Report" at bounding box center [1016, 917] width 267 height 33
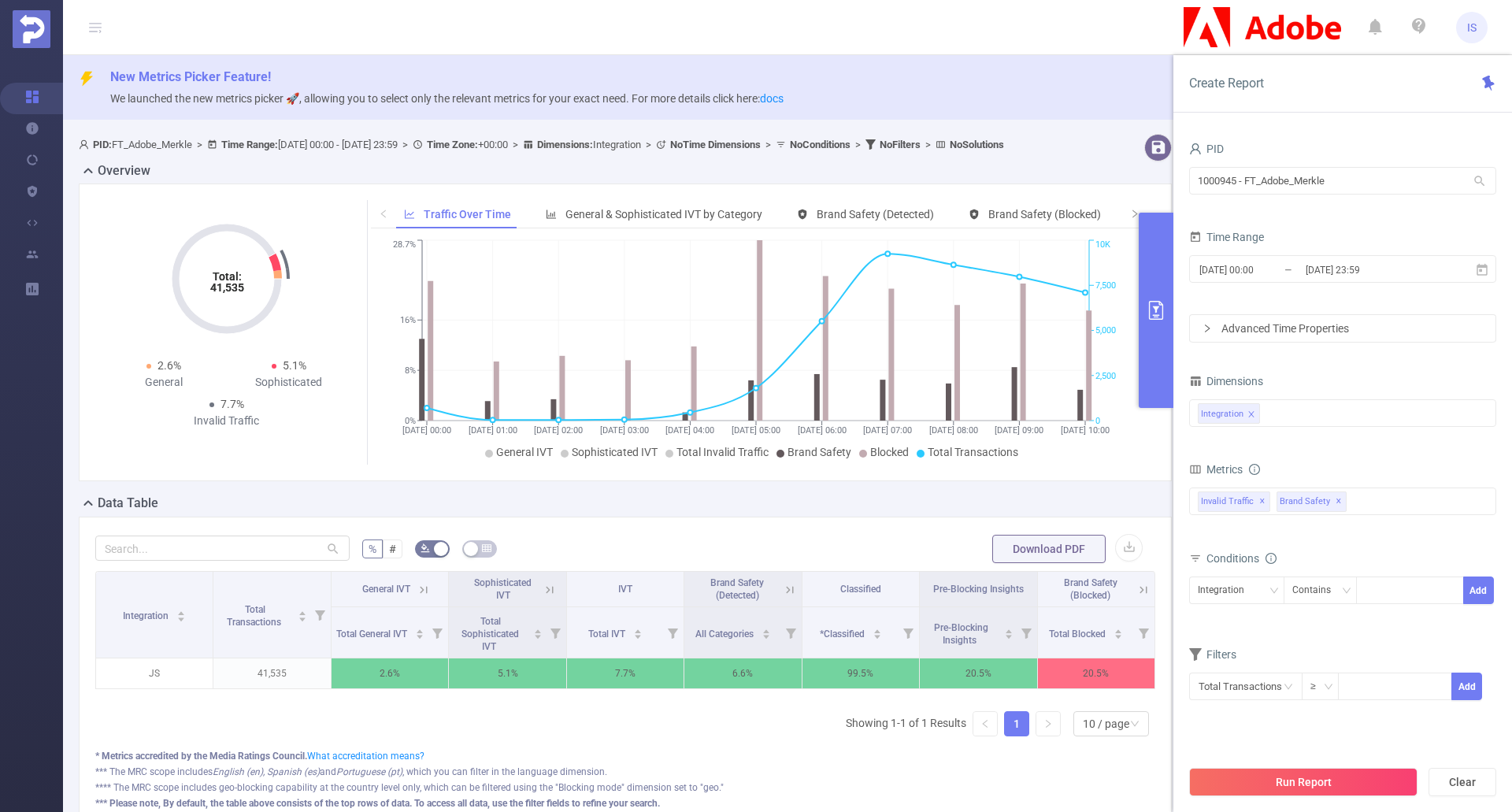
click at [1075, 298] on button "primary" at bounding box center [1156, 310] width 35 height 196
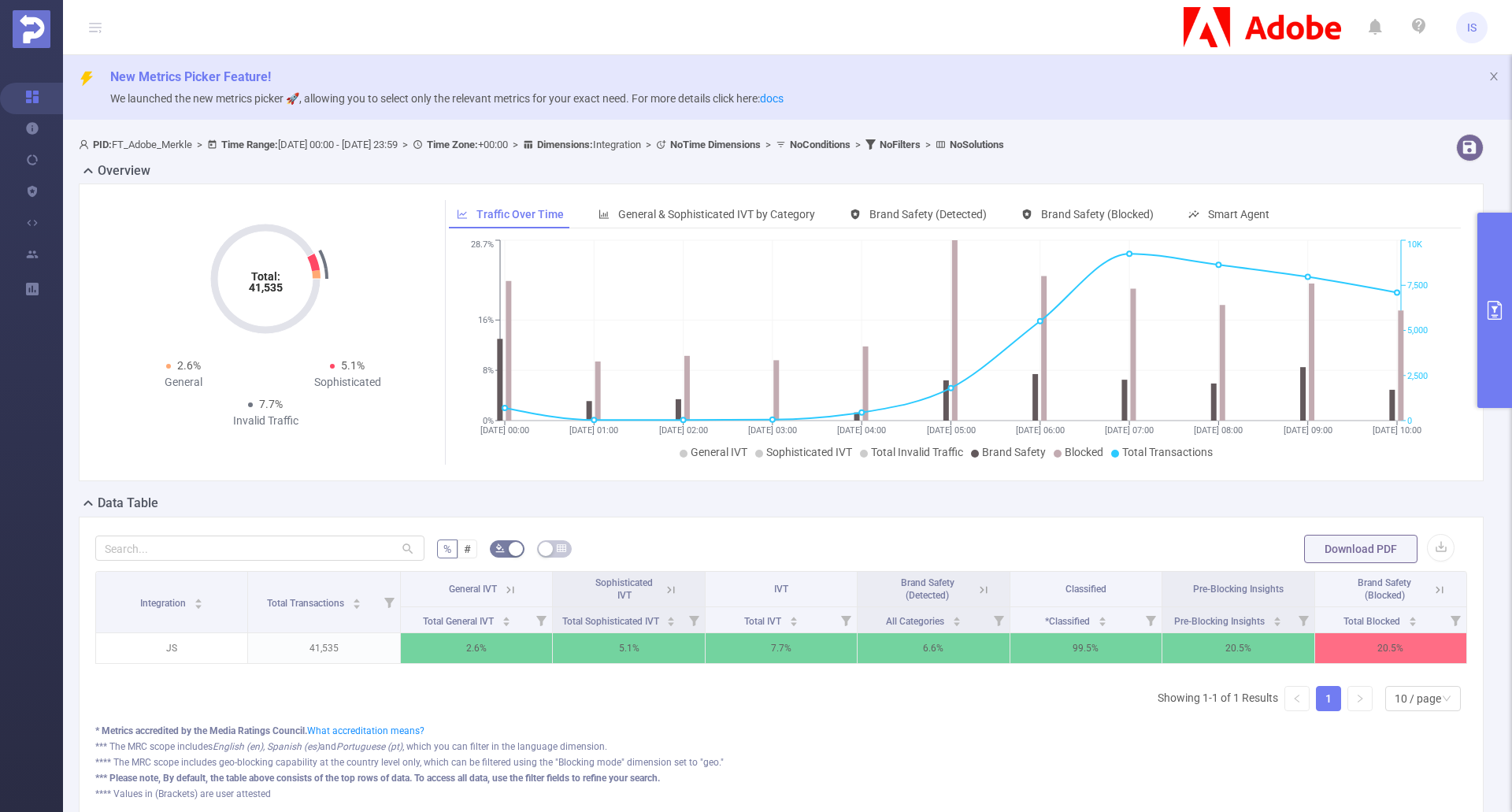
click at [1075, 95] on p "We launched the new metrics picker 🚀, allowing you to select only the relevant …" at bounding box center [805, 98] width 1389 height 17
click at [923, 81] on span "New Metrics Picker Feature!" at bounding box center [805, 77] width 1389 height 19
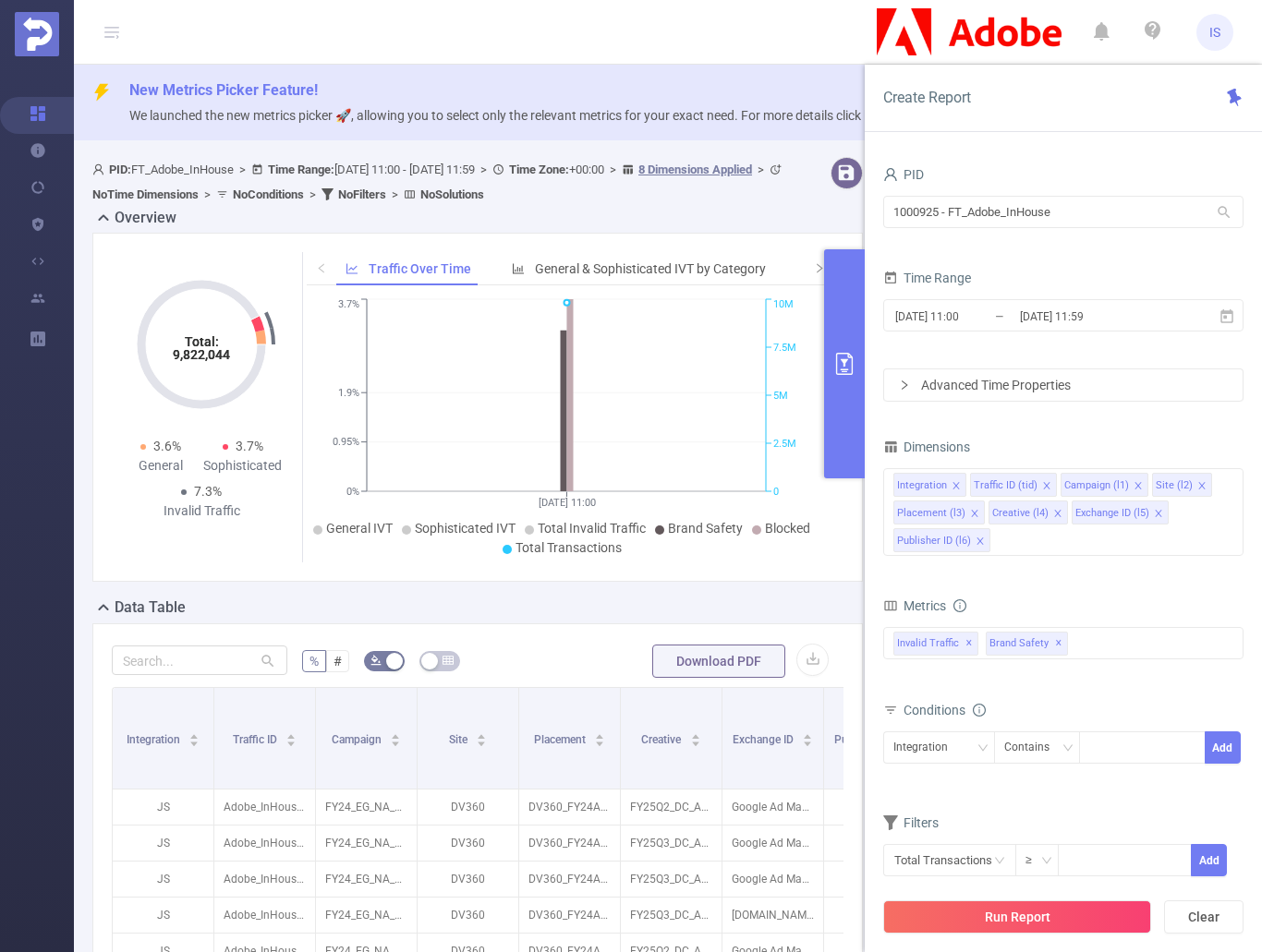
click at [843, 370] on icon "primary" at bounding box center [844, 364] width 22 height 22
